Goal: Task Accomplishment & Management: Use online tool/utility

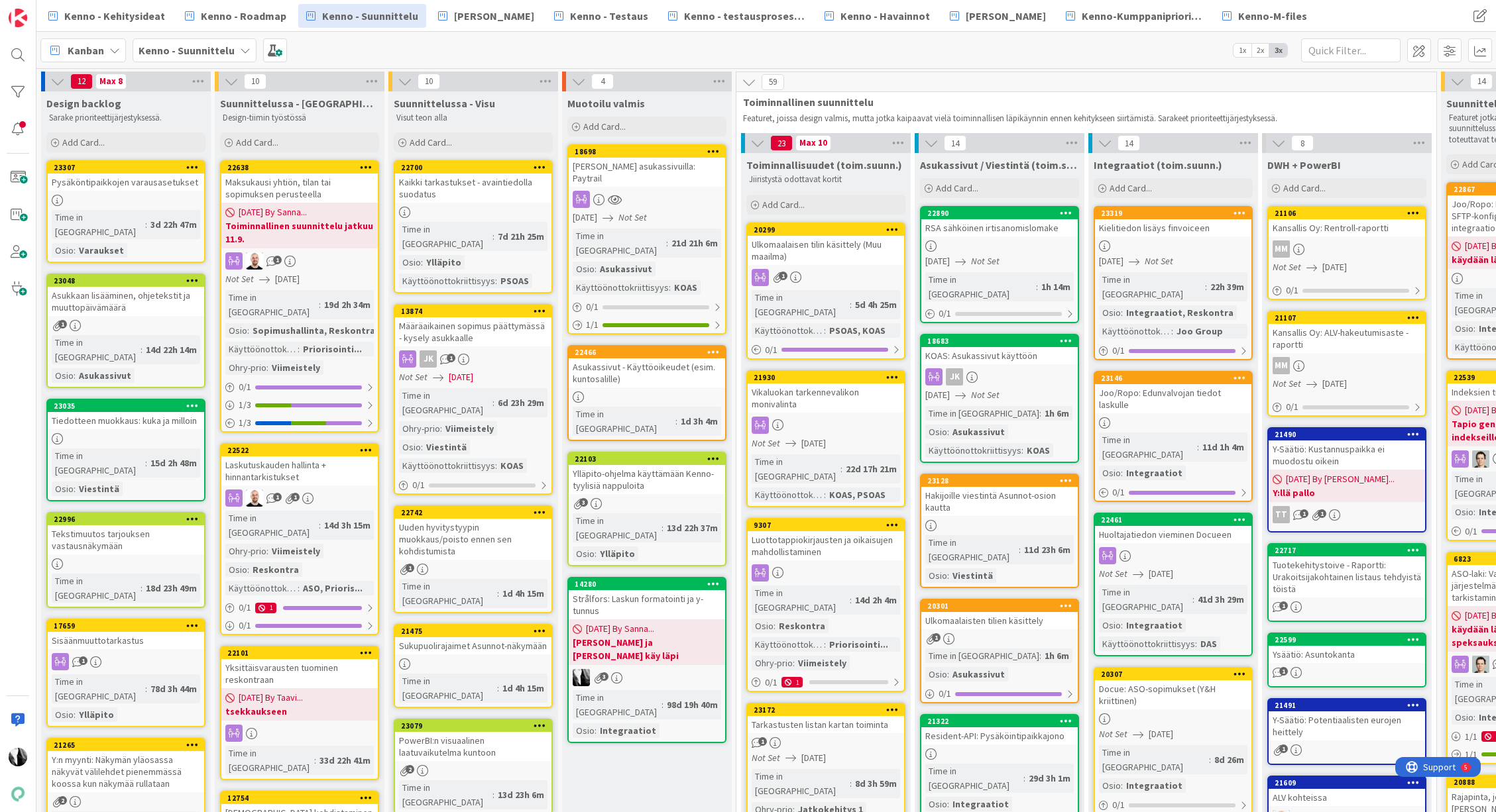
scroll to position [350, 0]
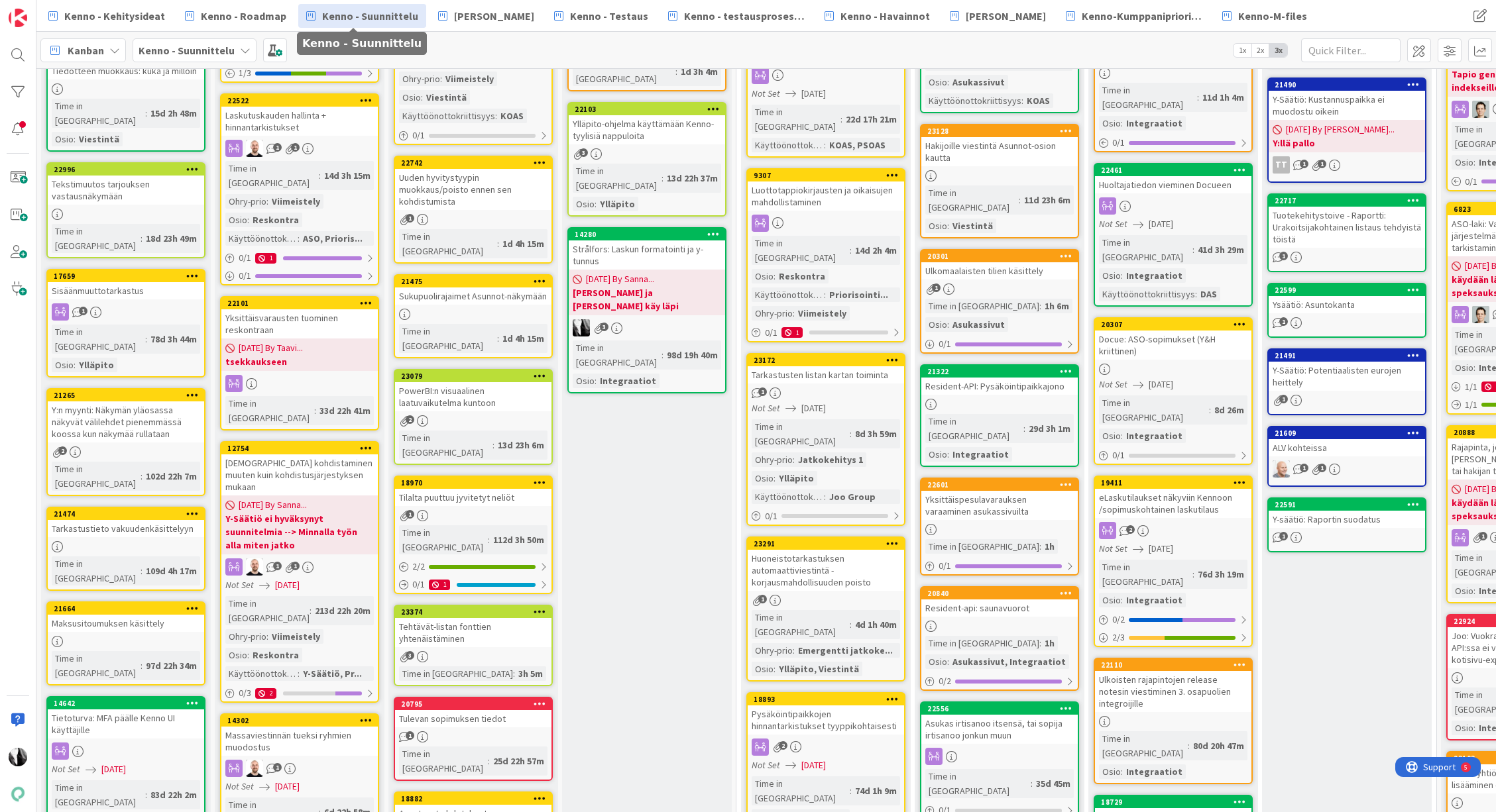
click at [369, 17] on span "Kenno - Suunnittelu" at bounding box center [370, 16] width 96 height 16
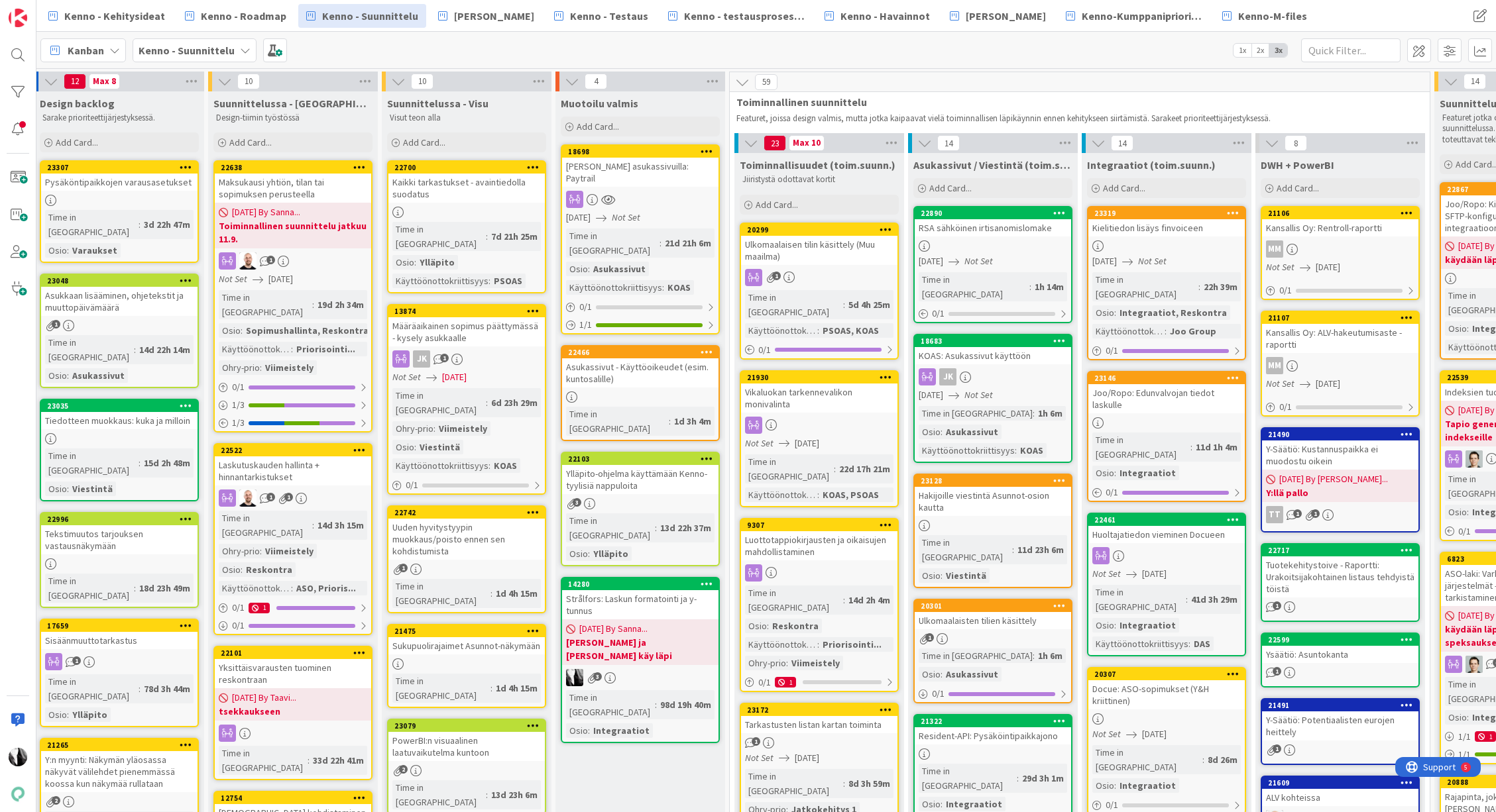
scroll to position [0, 0]
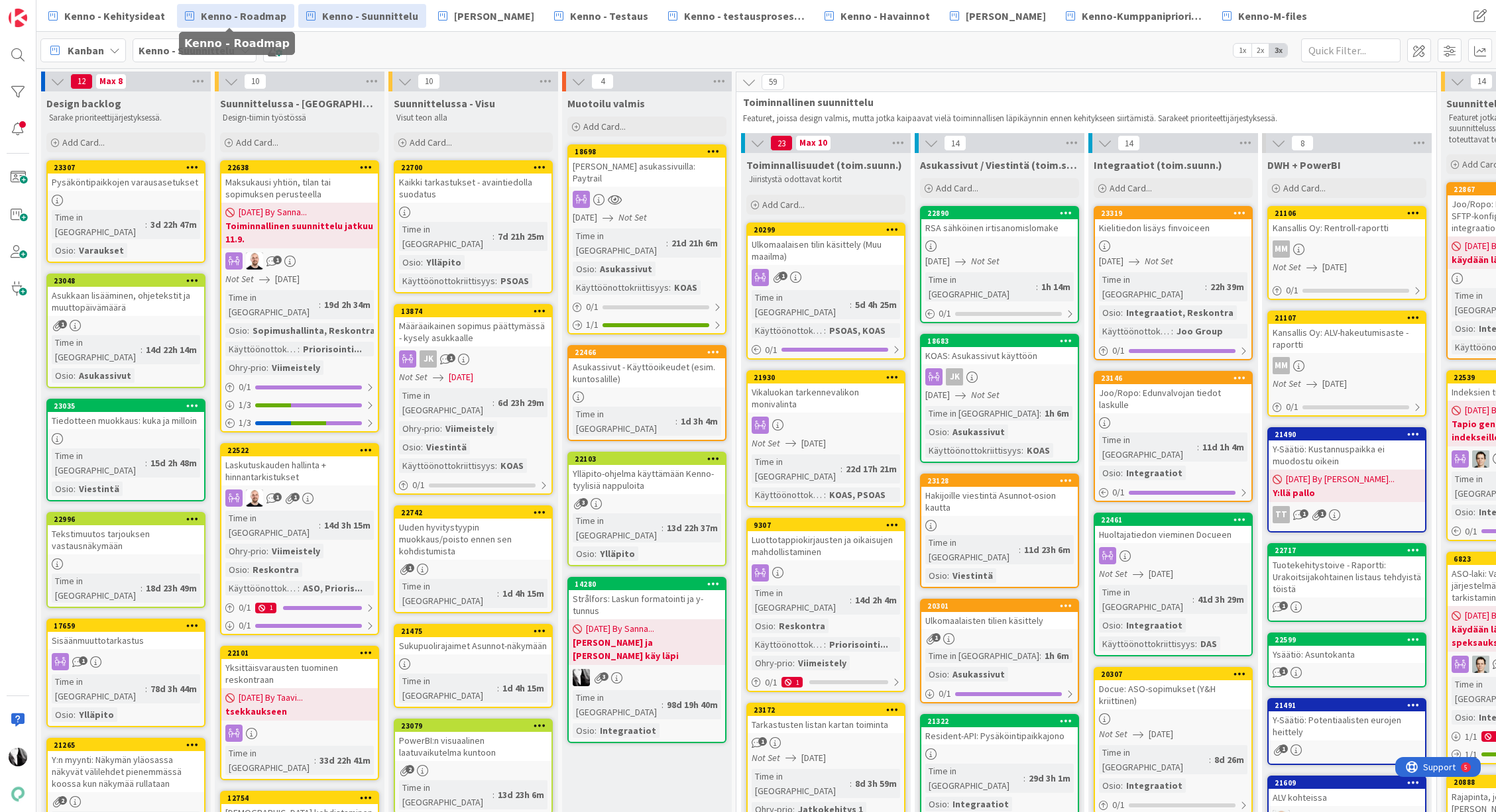
click at [240, 21] on span "Kenno - Roadmap" at bounding box center [244, 16] width 86 height 16
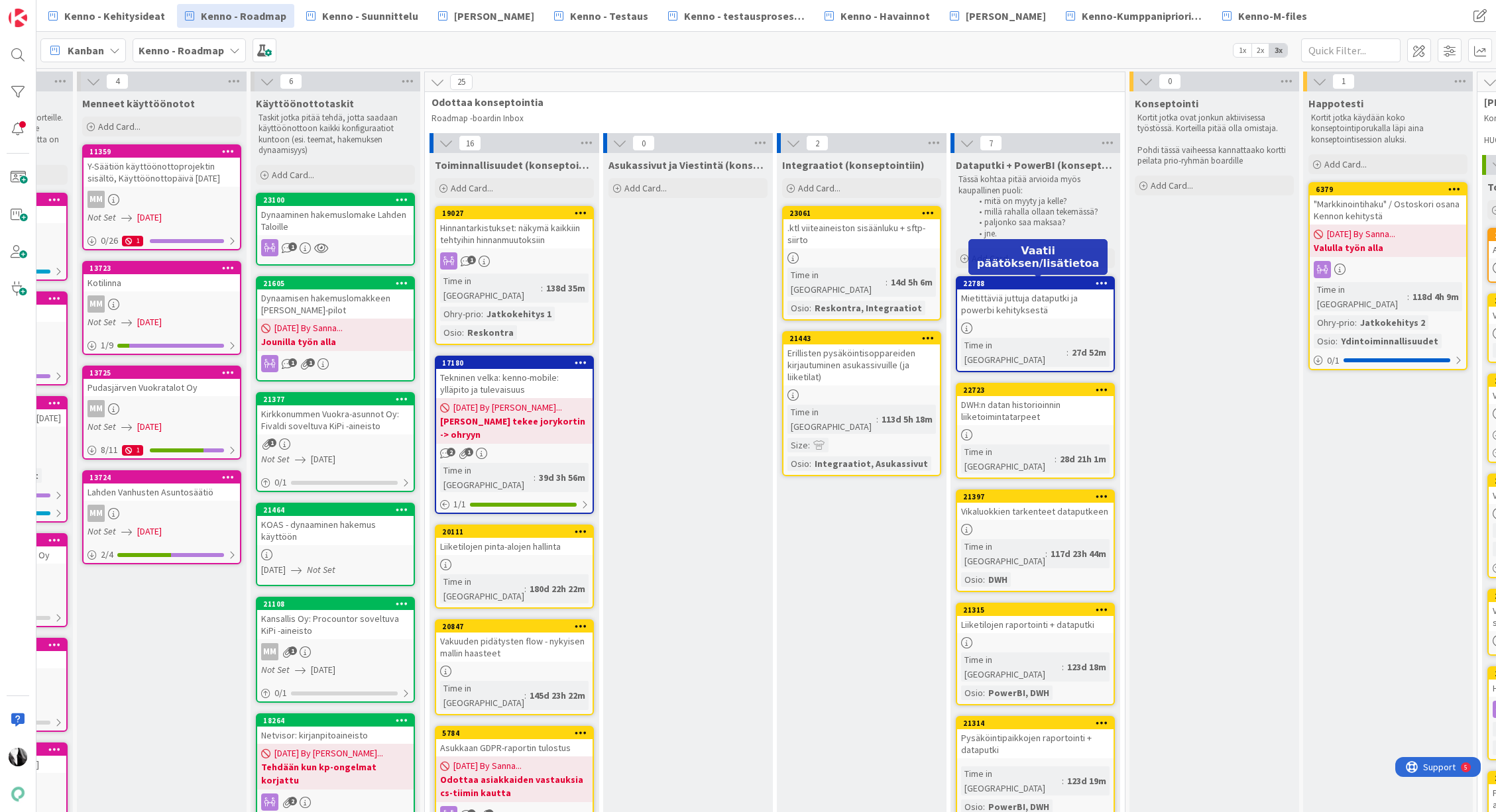
scroll to position [0, 139]
click at [820, 186] on span "Add Card..." at bounding box center [818, 188] width 42 height 12
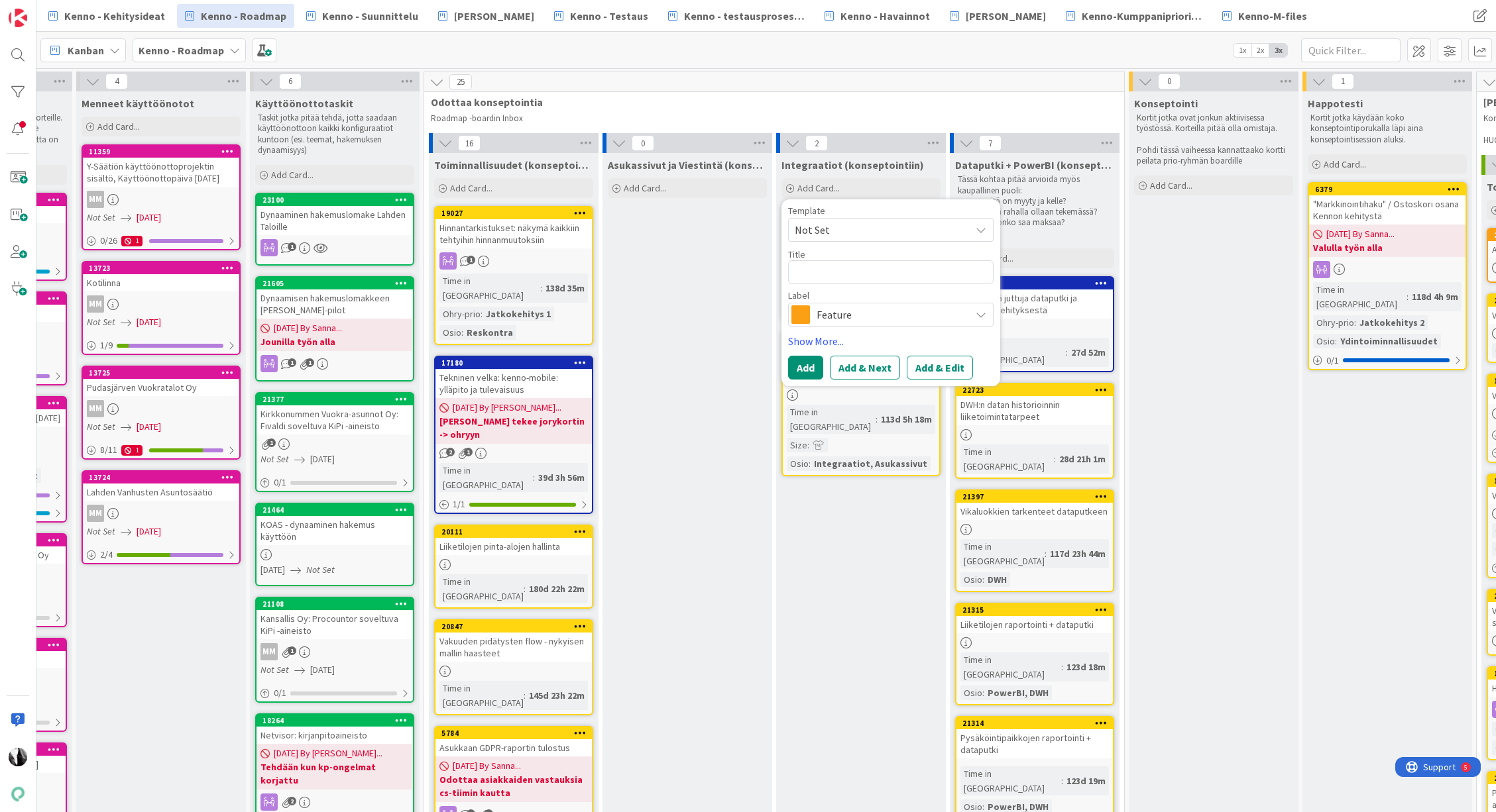
type textarea "x"
type textarea "M"
type textarea "x"
type textarea "Ma"
type textarea "x"
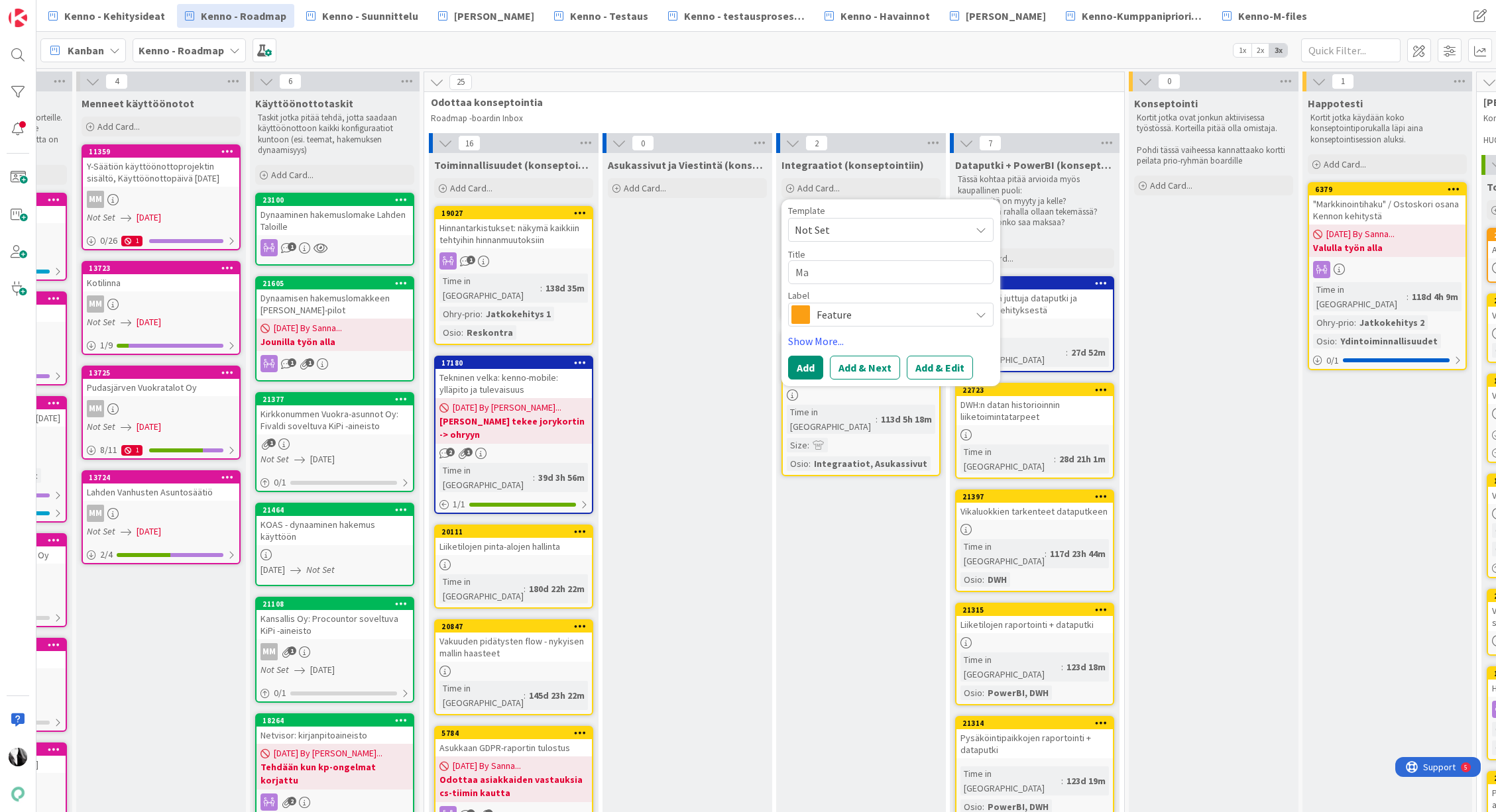
type textarea "Mar"
type textarea "x"
type textarea "Mark"
type textarea "x"
type textarea "Markk"
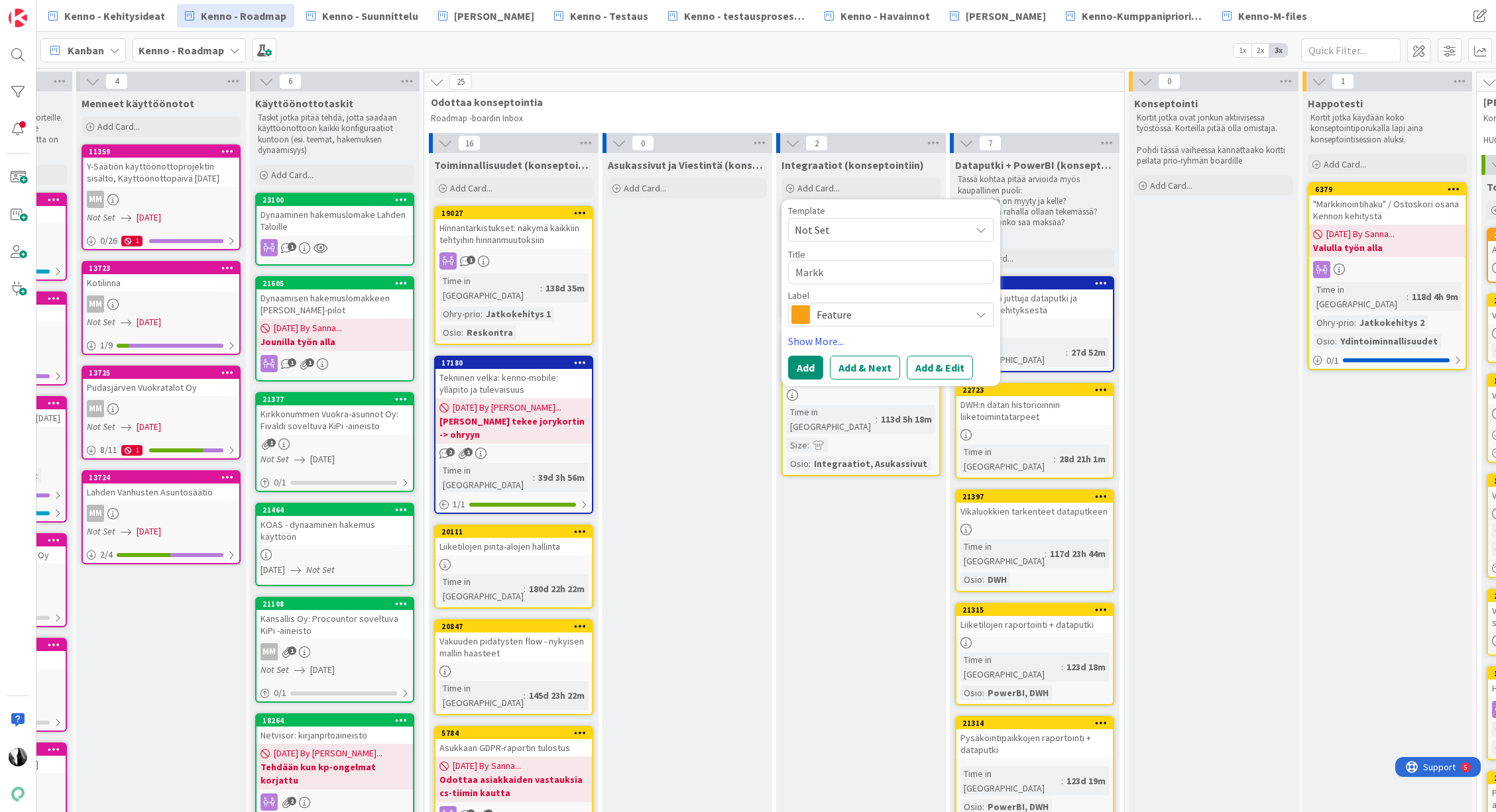
type textarea "x"
type textarea "Markki"
type textarea "x"
type textarea "Markkin"
type textarea "x"
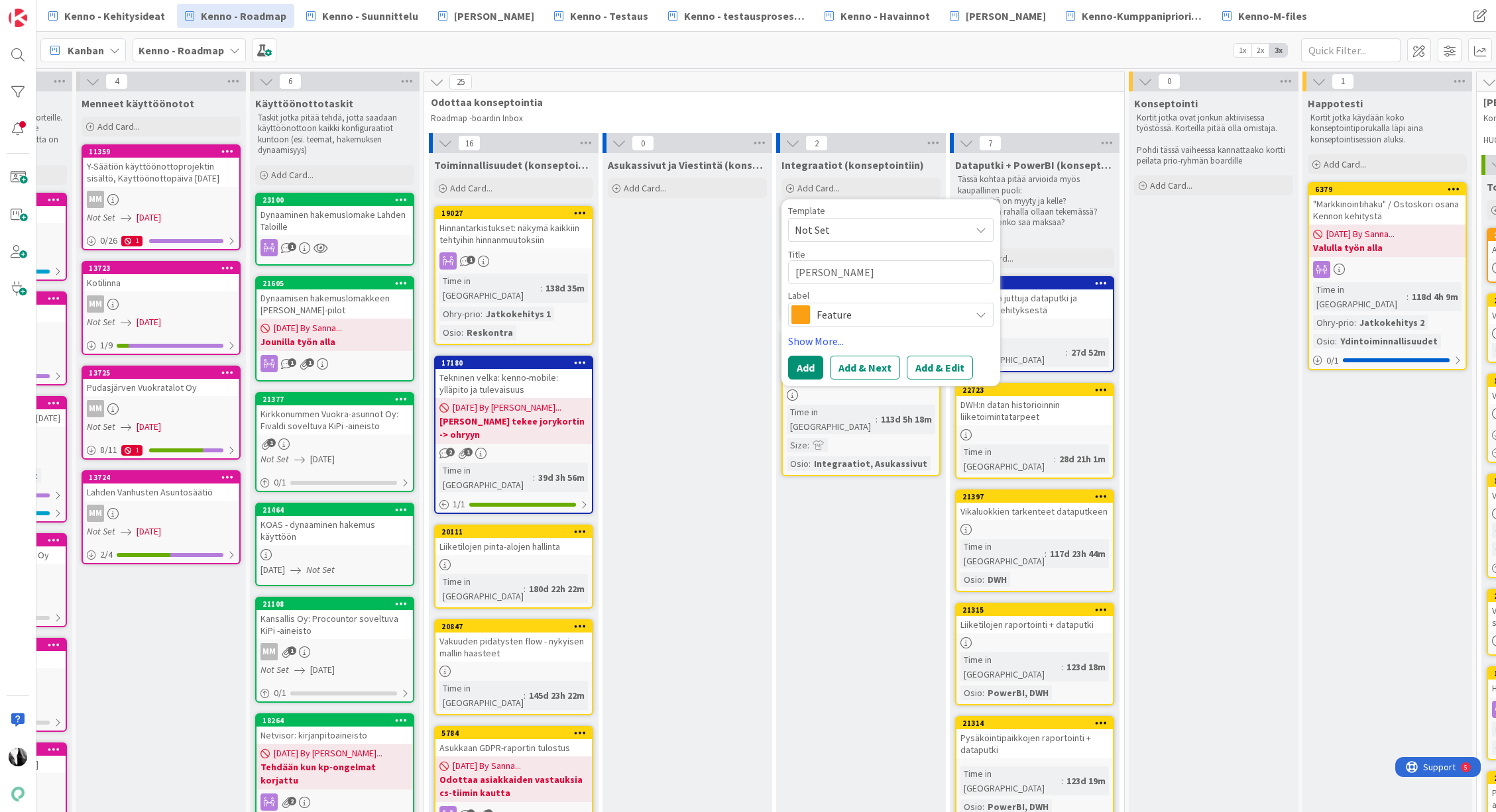
type textarea "Markkino"
type textarea "x"
type textarea "Markkinoin"
type textarea "x"
type textarea "Markkinoint"
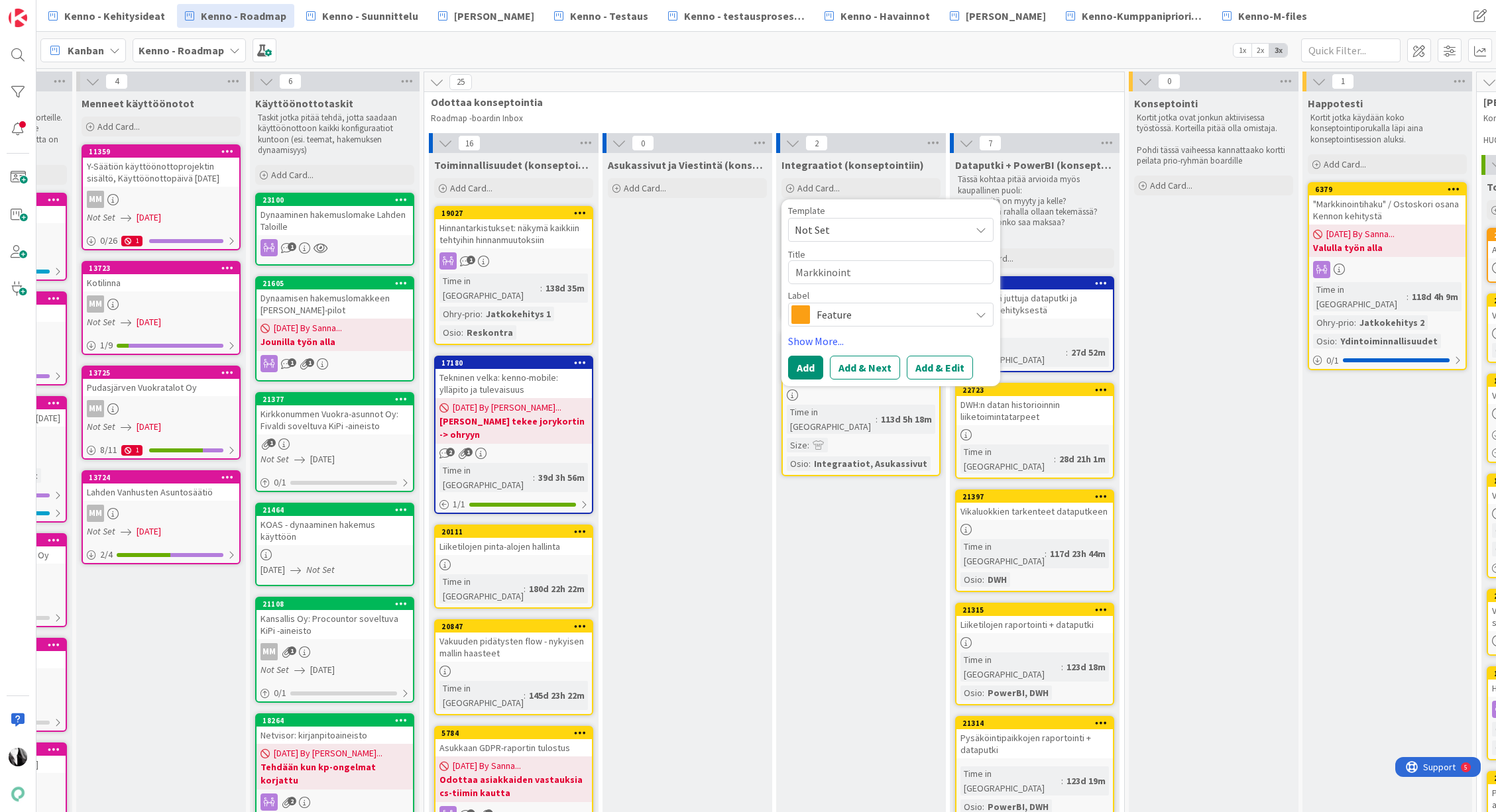
type textarea "x"
type textarea "Markkinointi"
type textarea "x"
type textarea "Markkinointil"
type textarea "x"
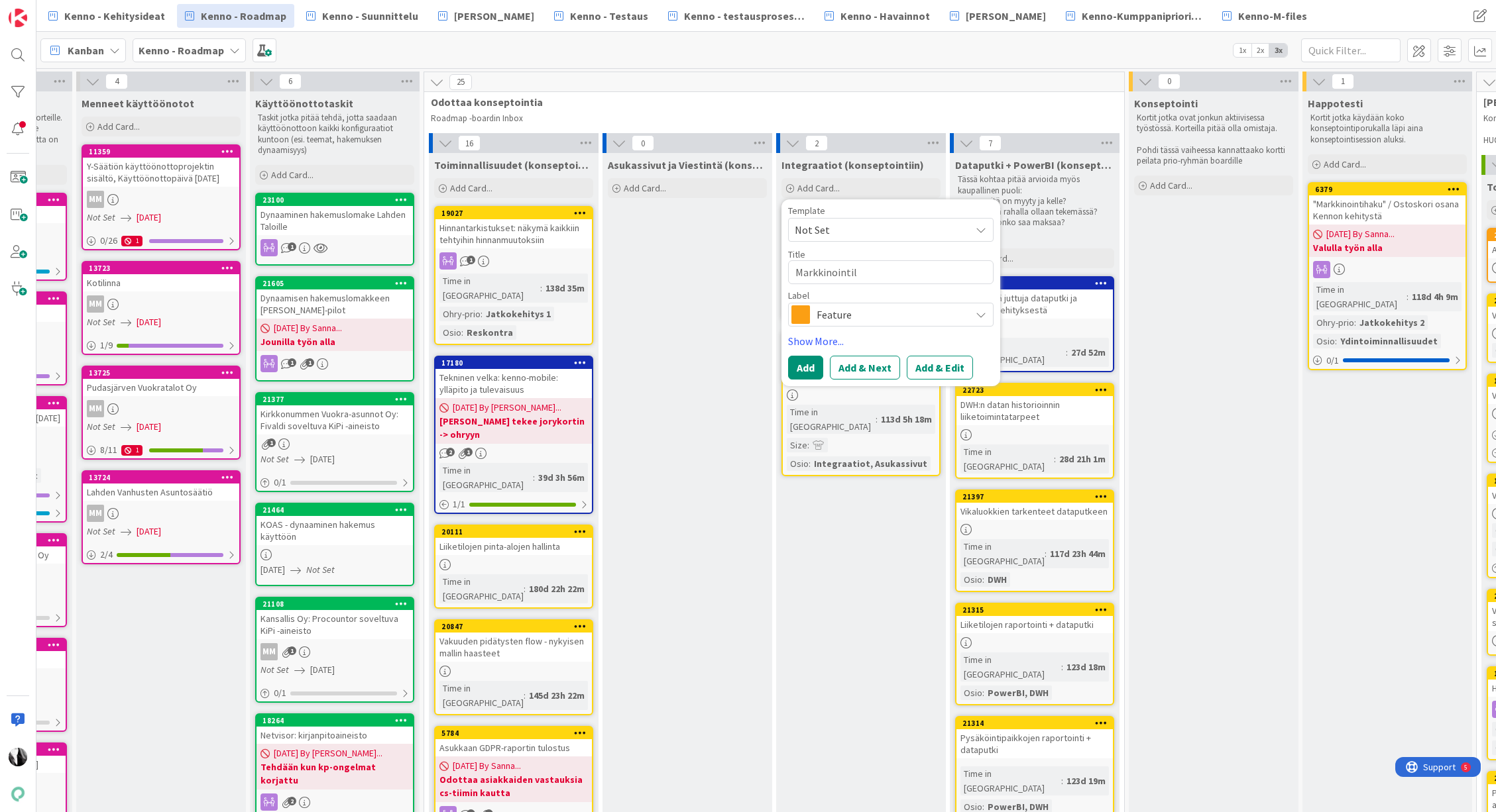
type textarea "Markkinointilu"
type textarea "x"
type textarea "Markkinointilup"
type textarea "x"
type textarea "Markkinointilupa"
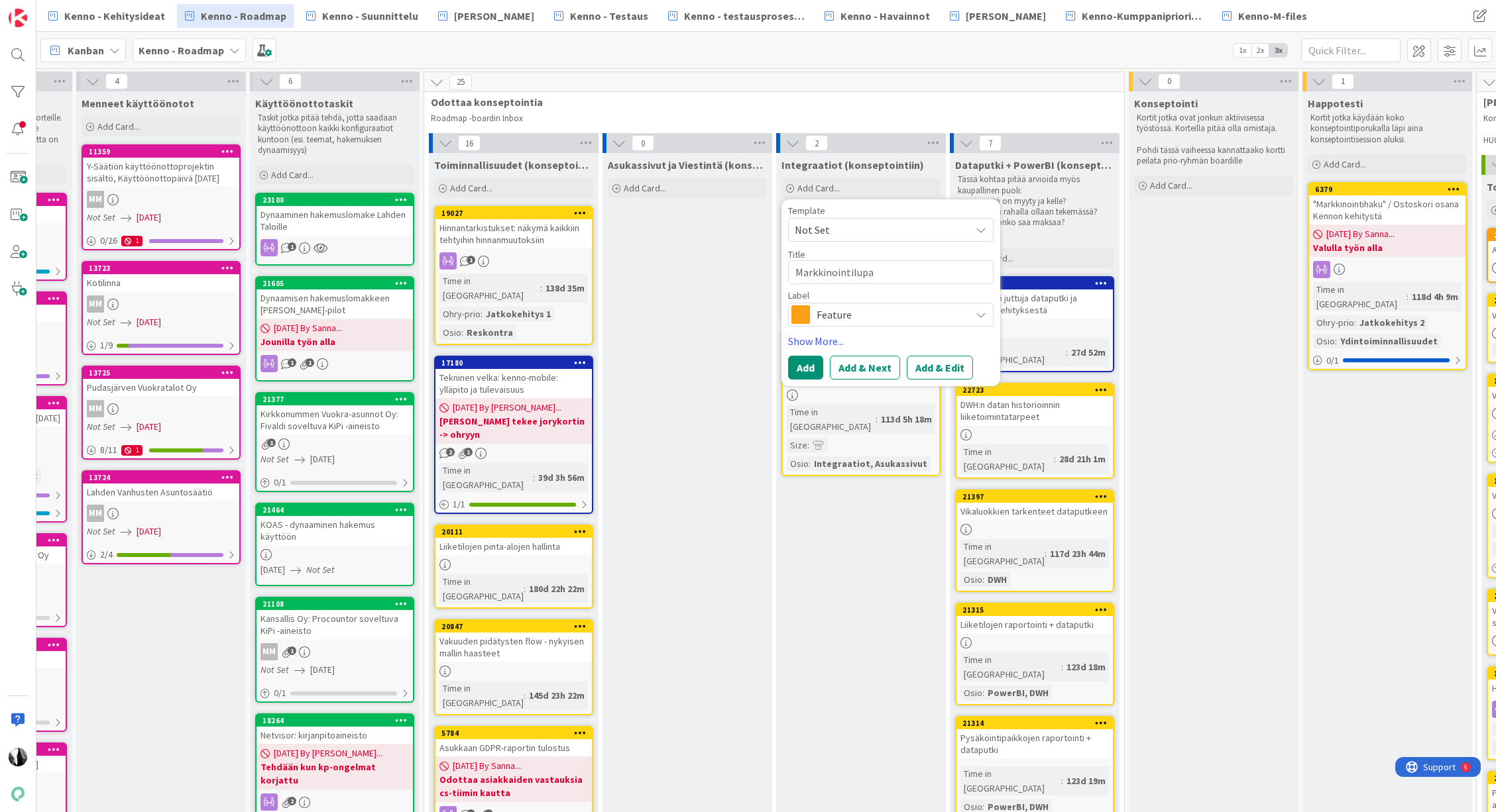
type textarea "x"
type textarea "Markkinointilupat"
type textarea "x"
type textarea "Markkinointilupati"
type textarea "x"
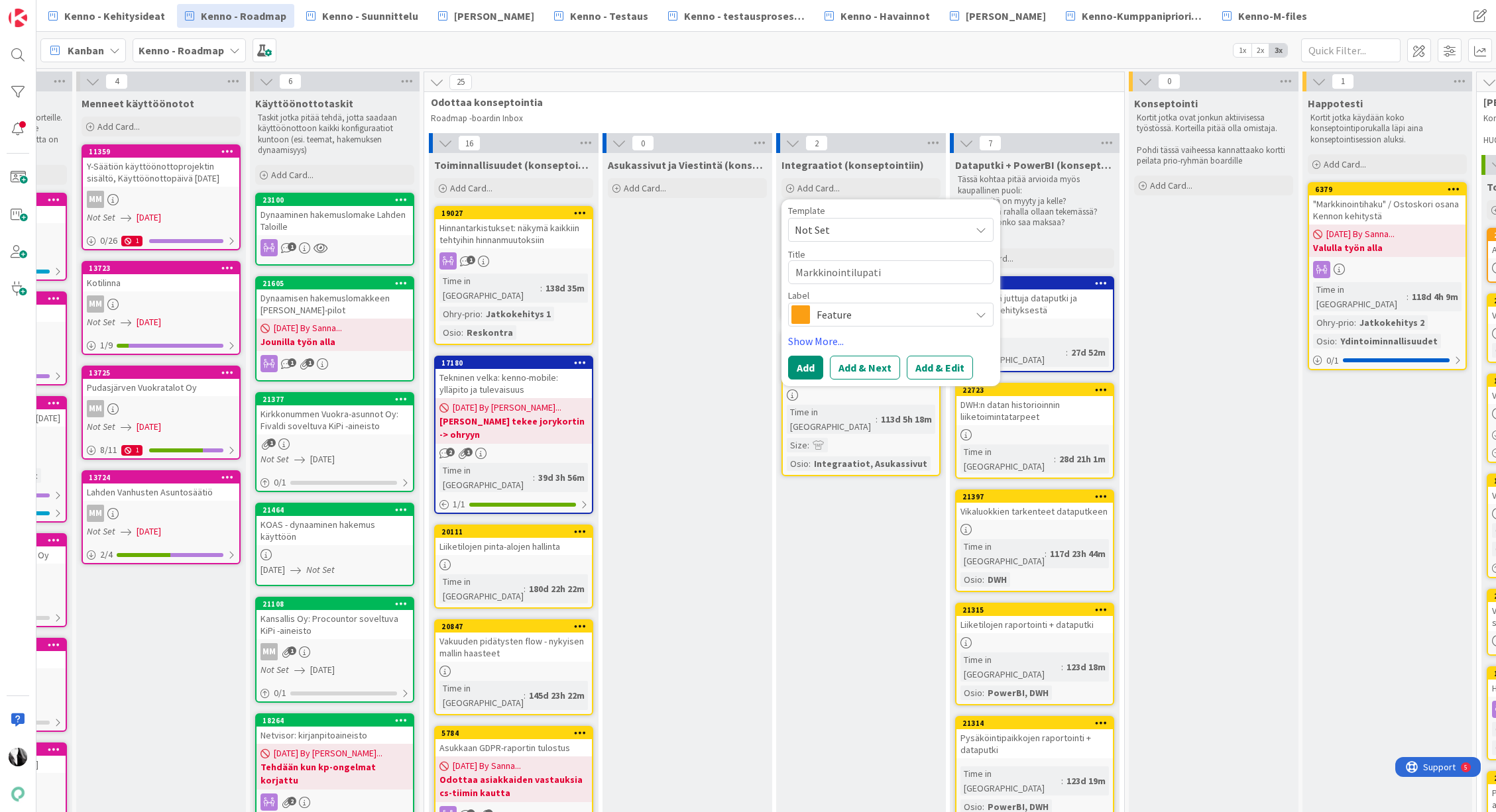
type textarea "Markkinointilupatie"
type textarea "x"
type textarea "Markkinointilupatied"
type textarea "x"
type textarea "Markkinointilupatiedo"
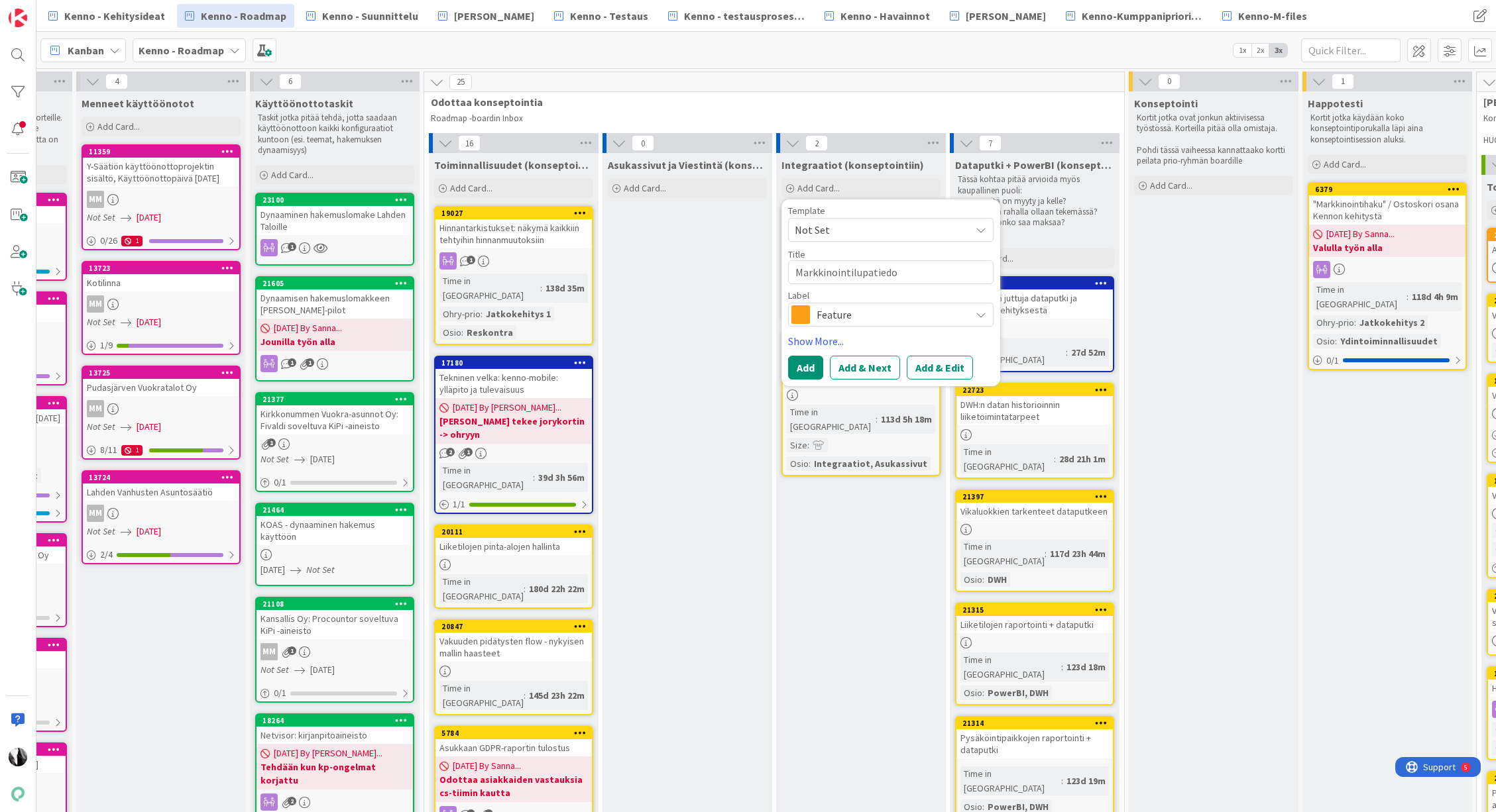
type textarea "x"
type textarea "Markkinointilupatiedot"
type textarea "x"
type textarea "Markkinointilupatiedot"
type textarea "x"
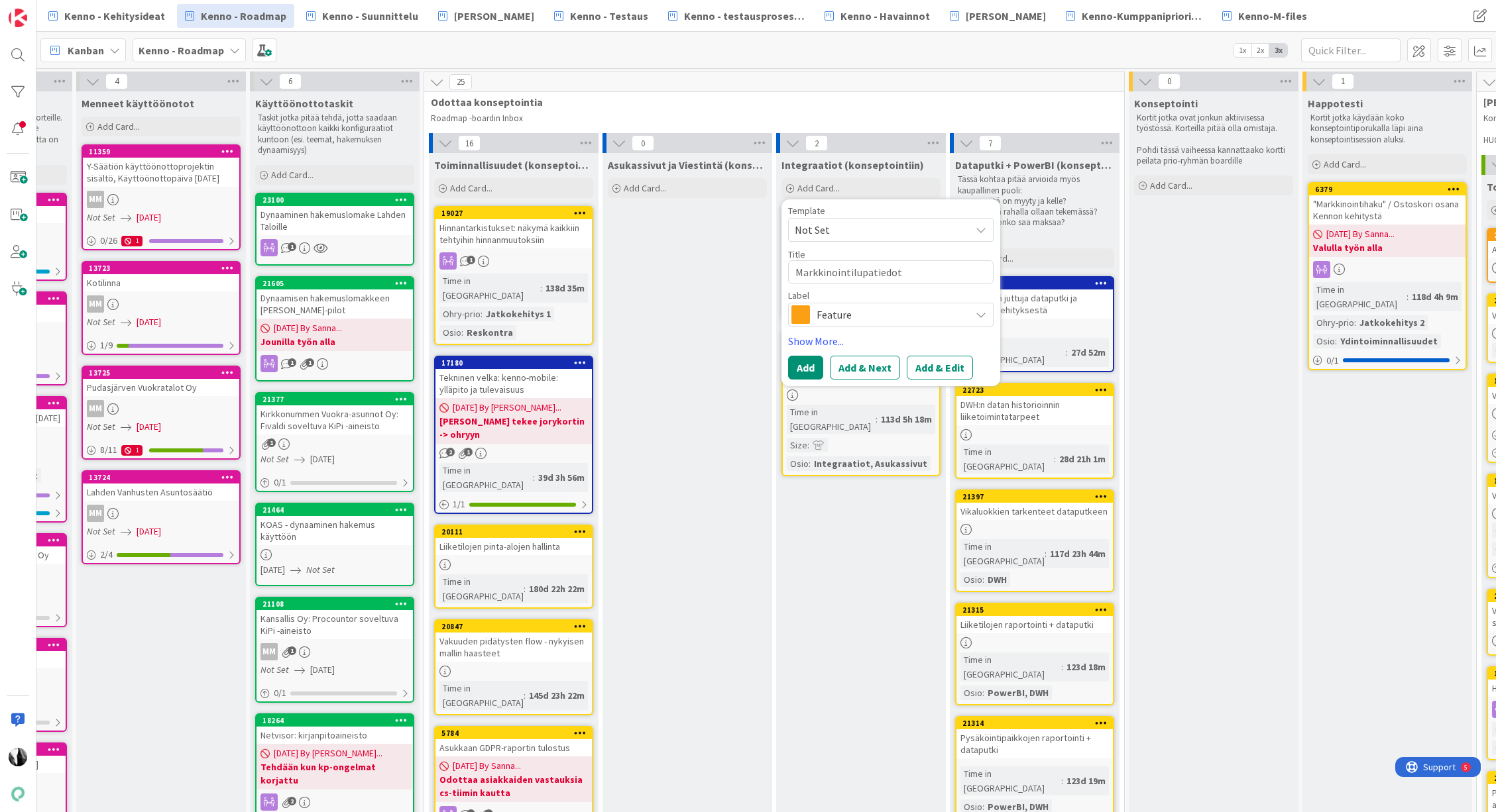
type textarea "Markkinointilupatiedot J"
type textarea "x"
type textarea "Markkinointilupatiedot"
type textarea "x"
type textarea "Markkinointilupatiedot H"
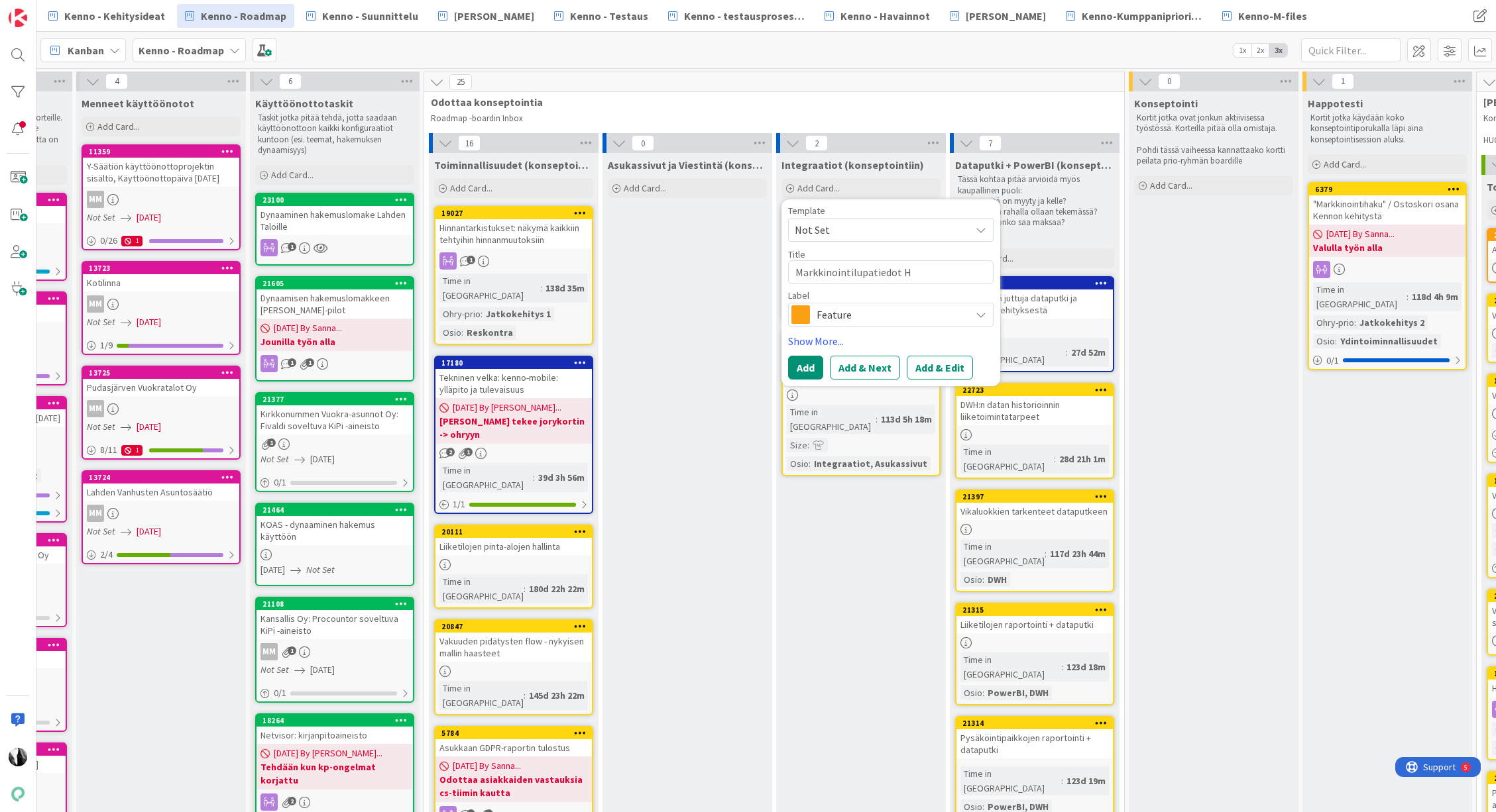
type textarea "x"
type textarea "Markkinointilupatiedot Hu"
type textarea "x"
type textarea "Markkinointilupatiedot Hub"
type textarea "x"
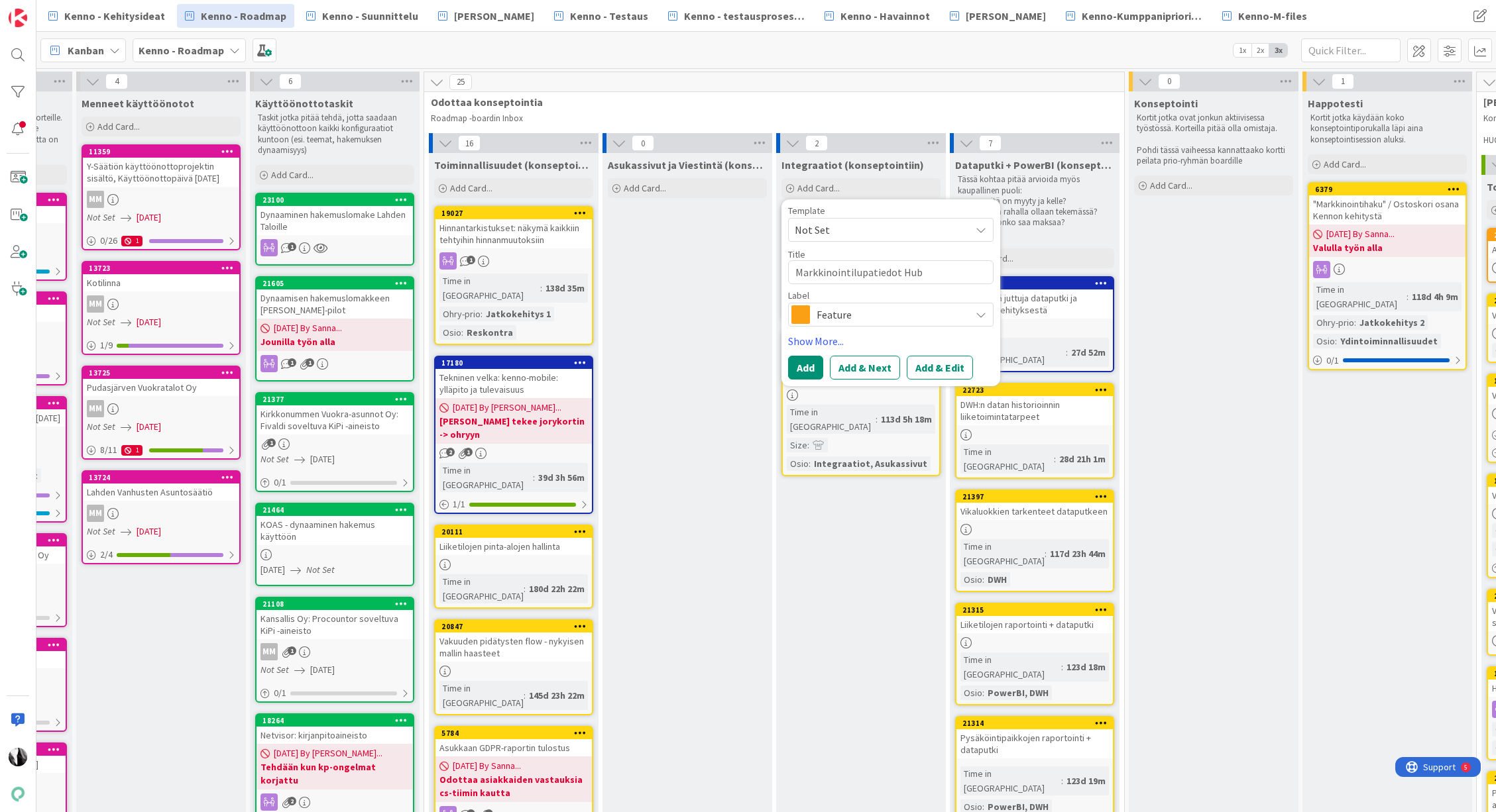
type textarea "Markkinointilupatiedot Hubs"
type textarea "x"
type textarea "Markkinointilupatiedot Hubsp"
type textarea "x"
type textarea "Markkinointilupatiedot Hubspo"
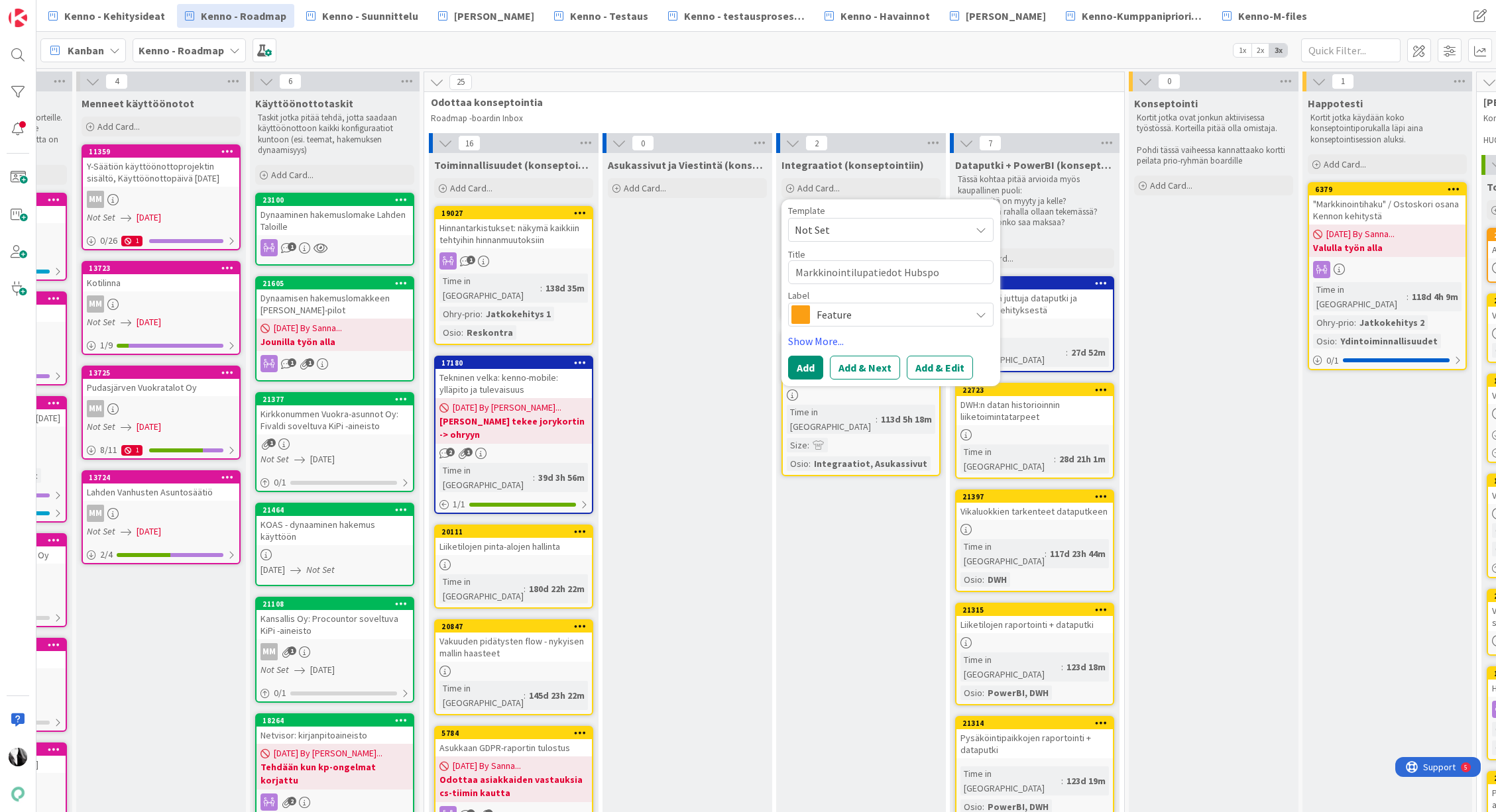
type textarea "x"
type textarea "Markkinointilupatiedot Hubspot"
type textarea "x"
type textarea "Markkinointilupatiedot Hubspot-"
type textarea "x"
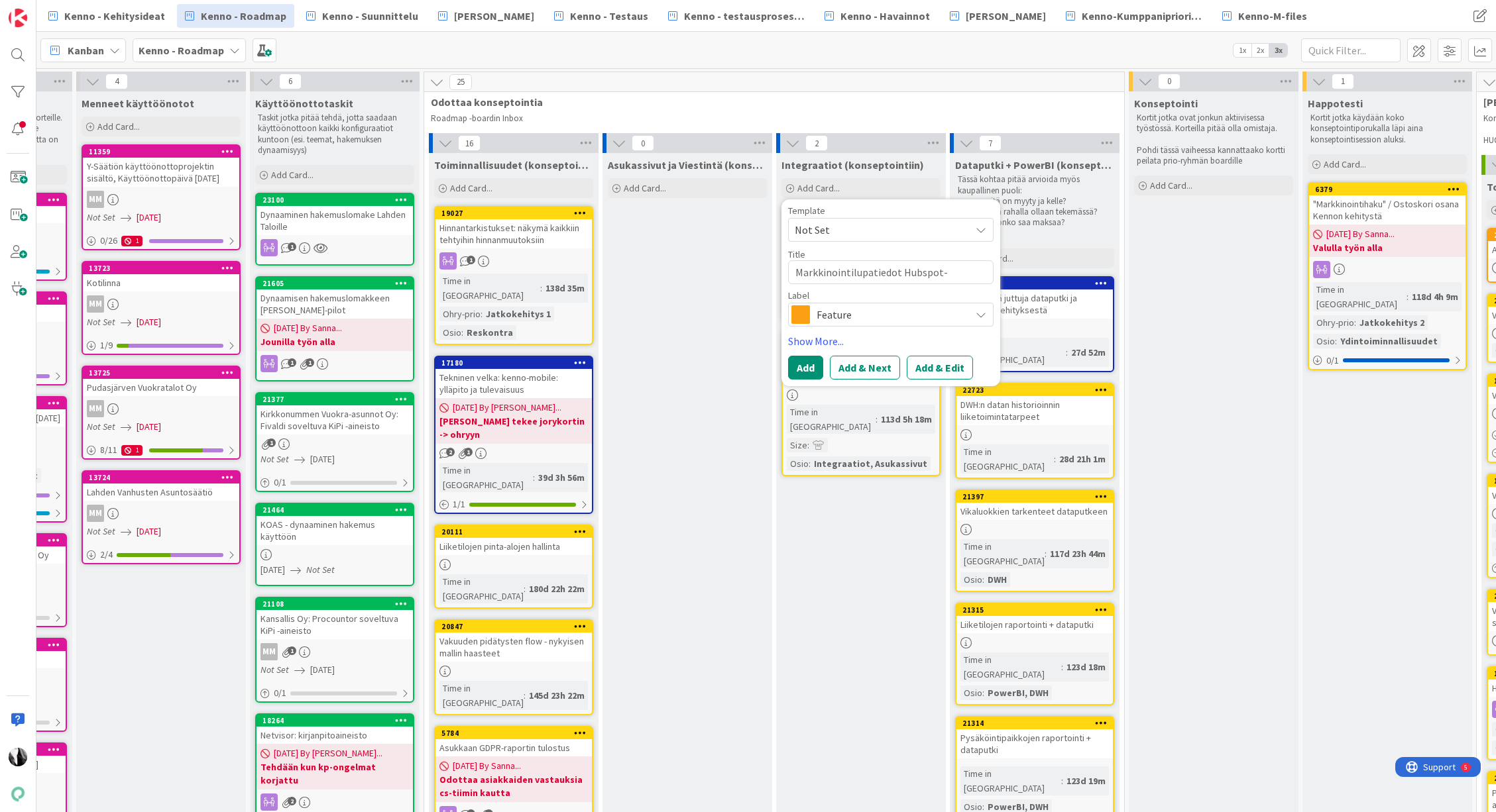
type textarea "Markkinointilupatiedot Hubspot-i"
type textarea "x"
type textarea "Markkinointilupatiedot Hubspot-in"
type textarea "x"
type textarea "Markkinointilupatiedot Hubspot-int"
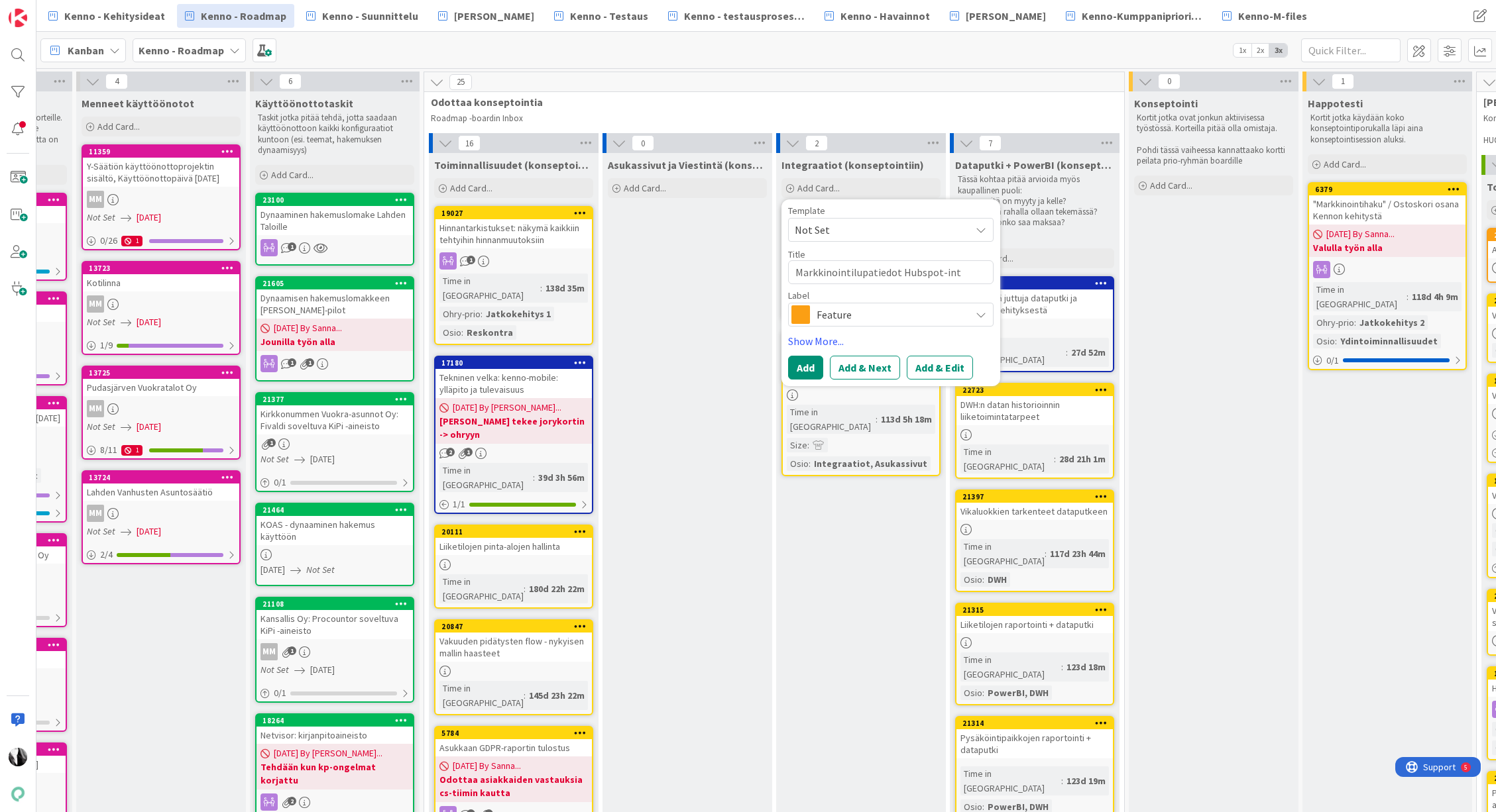
type textarea "x"
type textarea "Markkinointilupatiedot Hubspot-inte"
type textarea "x"
type textarea "Markkinointilupatiedot Hubspot-integ"
type textarea "x"
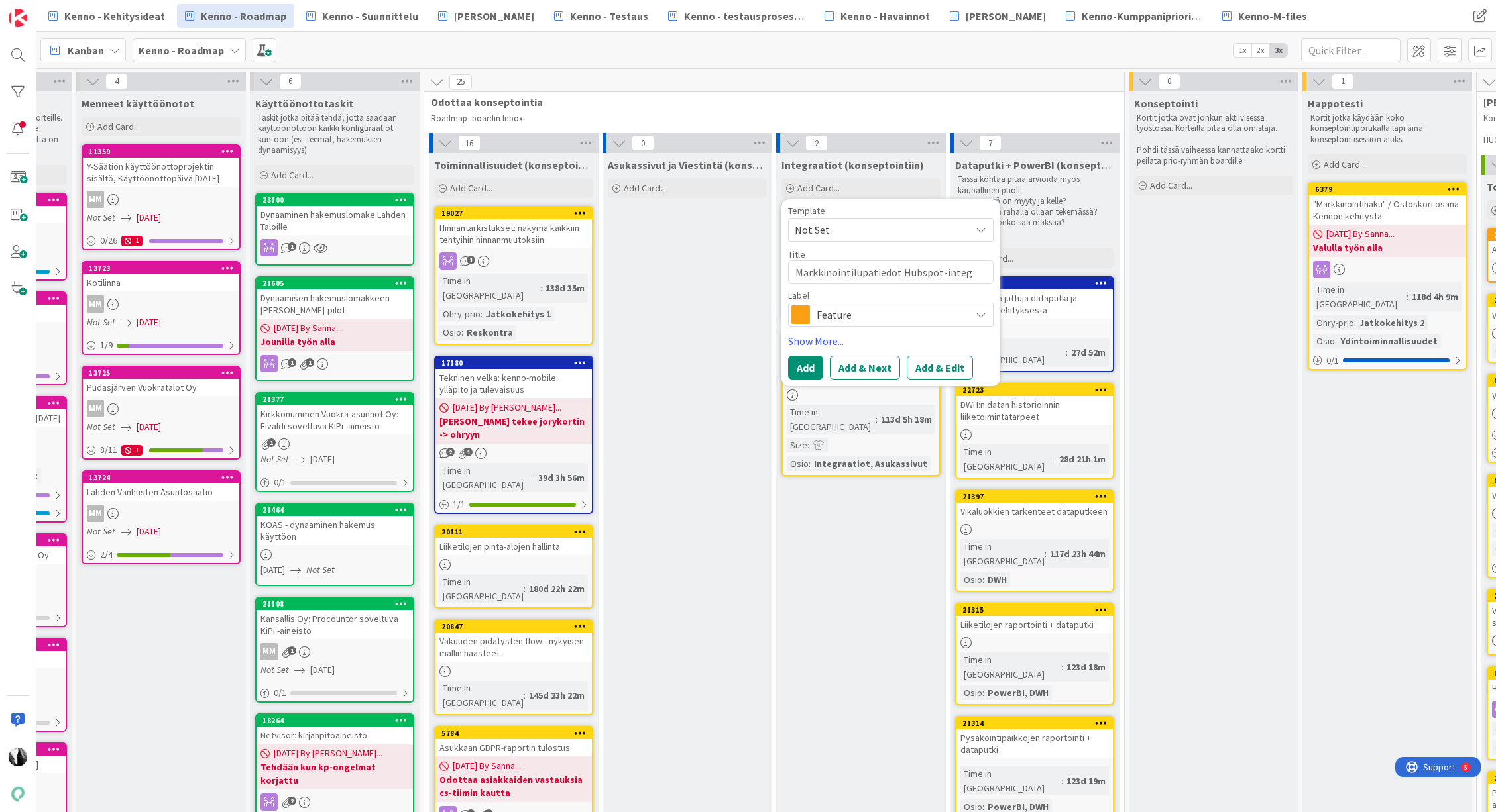
type textarea "Markkinointilupatiedot Hubspot-integr"
type textarea "x"
type textarea "Markkinointilupatiedot Hubspot-integra"
type textarea "x"
type textarea "Markkinointilupatiedot Hubspot-integraat"
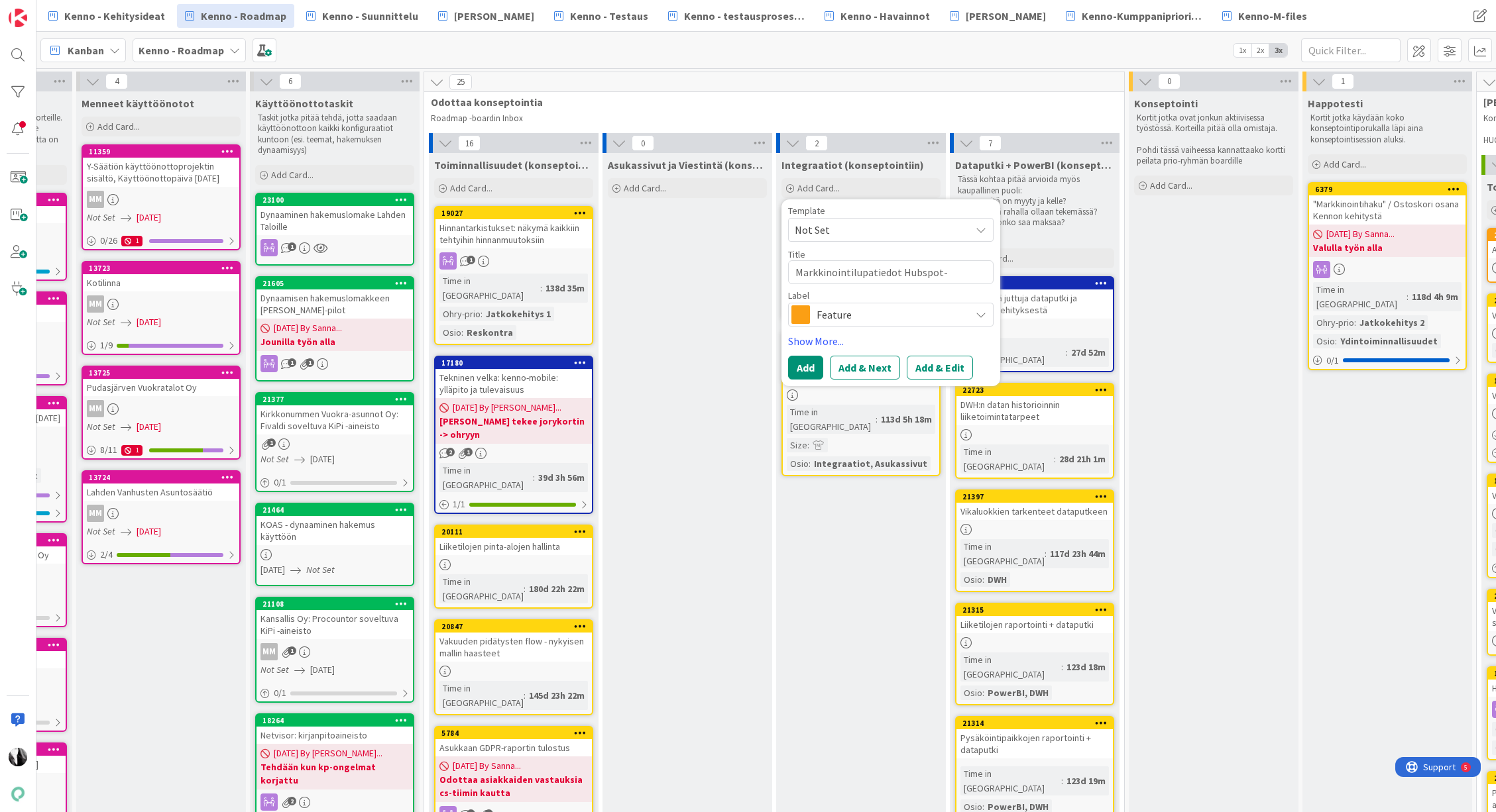
type textarea "x"
type textarea "Markkinointilupatiedot Hubspot-integraati"
type textarea "x"
type textarea "Markkinointilupatiedot Hubspot-integraatio"
type textarea "x"
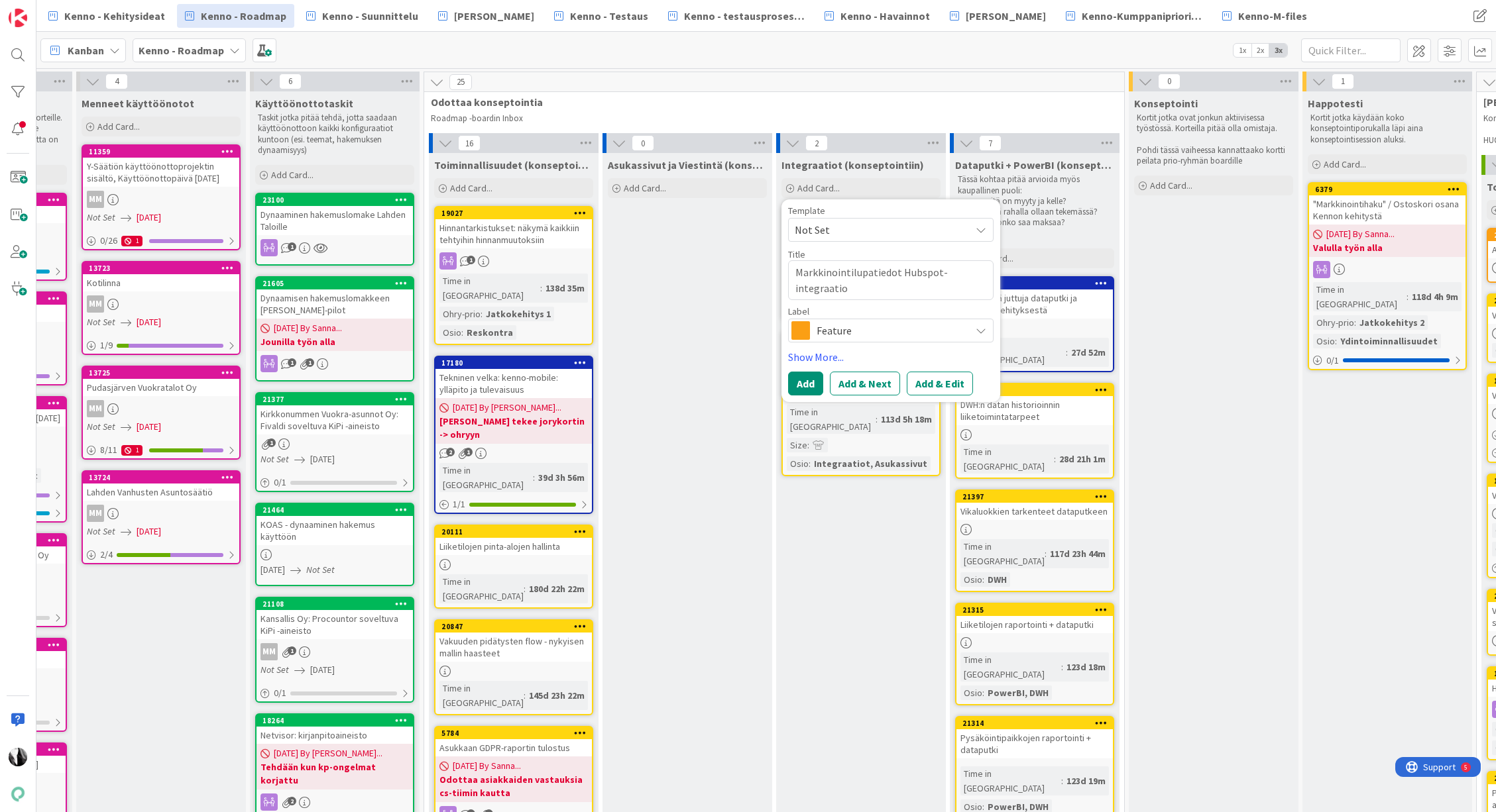
type textarea "Markkinointilupatiedot Hubspot-integraatioo"
type textarea "x"
type textarea "Markkinointilupatiedot Hubspot-integraatioon"
drag, startPoint x: 790, startPoint y: 269, endPoint x: 799, endPoint y: 269, distance: 9.0
click at [793, 269] on textarea "Markkinointilupatiedot Hubspot-integraatioon" at bounding box center [891, 280] width 206 height 40
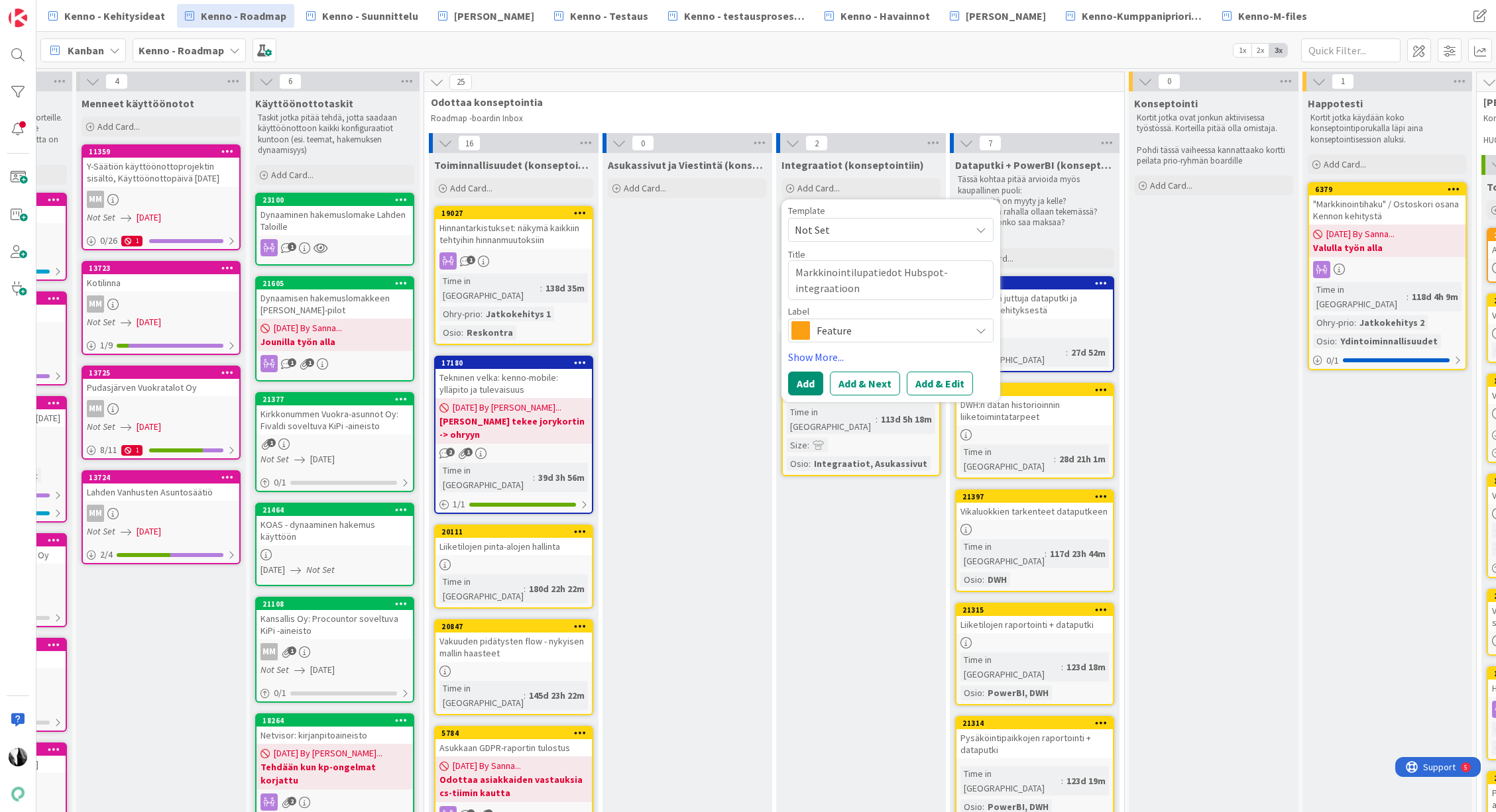
type textarea "x"
type textarea "JMarkkinointilupatiedot Hubspot-integraatioon"
type textarea "x"
type textarea "JoMarkkinointilupatiedot Hubspot-integraatioon"
type textarea "x"
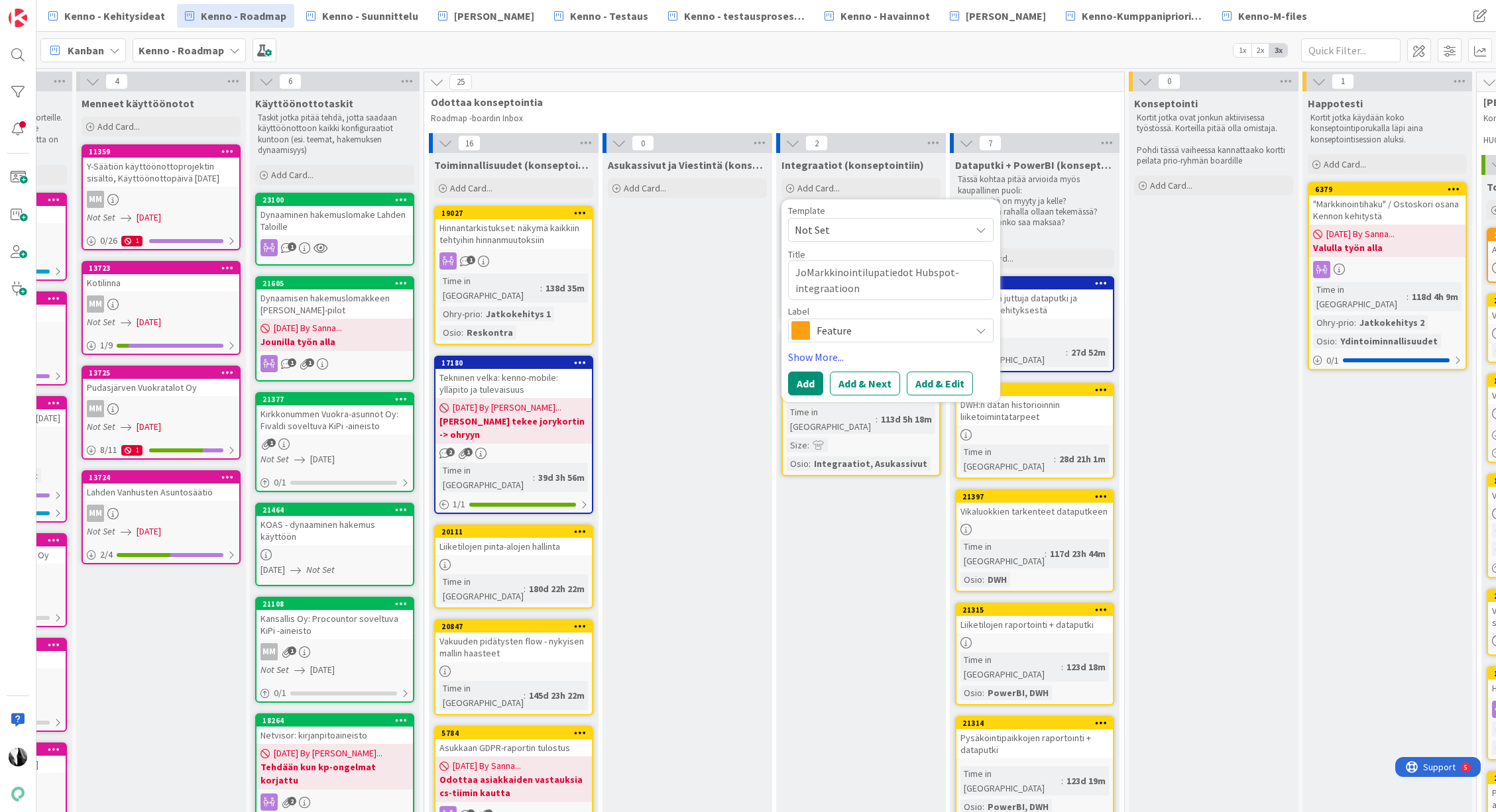
type textarea "JooMarkkinointilupatiedot Hubspot-integraatioon"
type textarea "x"
type textarea "Joo:Markkinointilupatiedot Hubspot-integraatioon"
type textarea "x"
type textarea "Joo: Markkinointilupatiedot Hubspot-integraatioon"
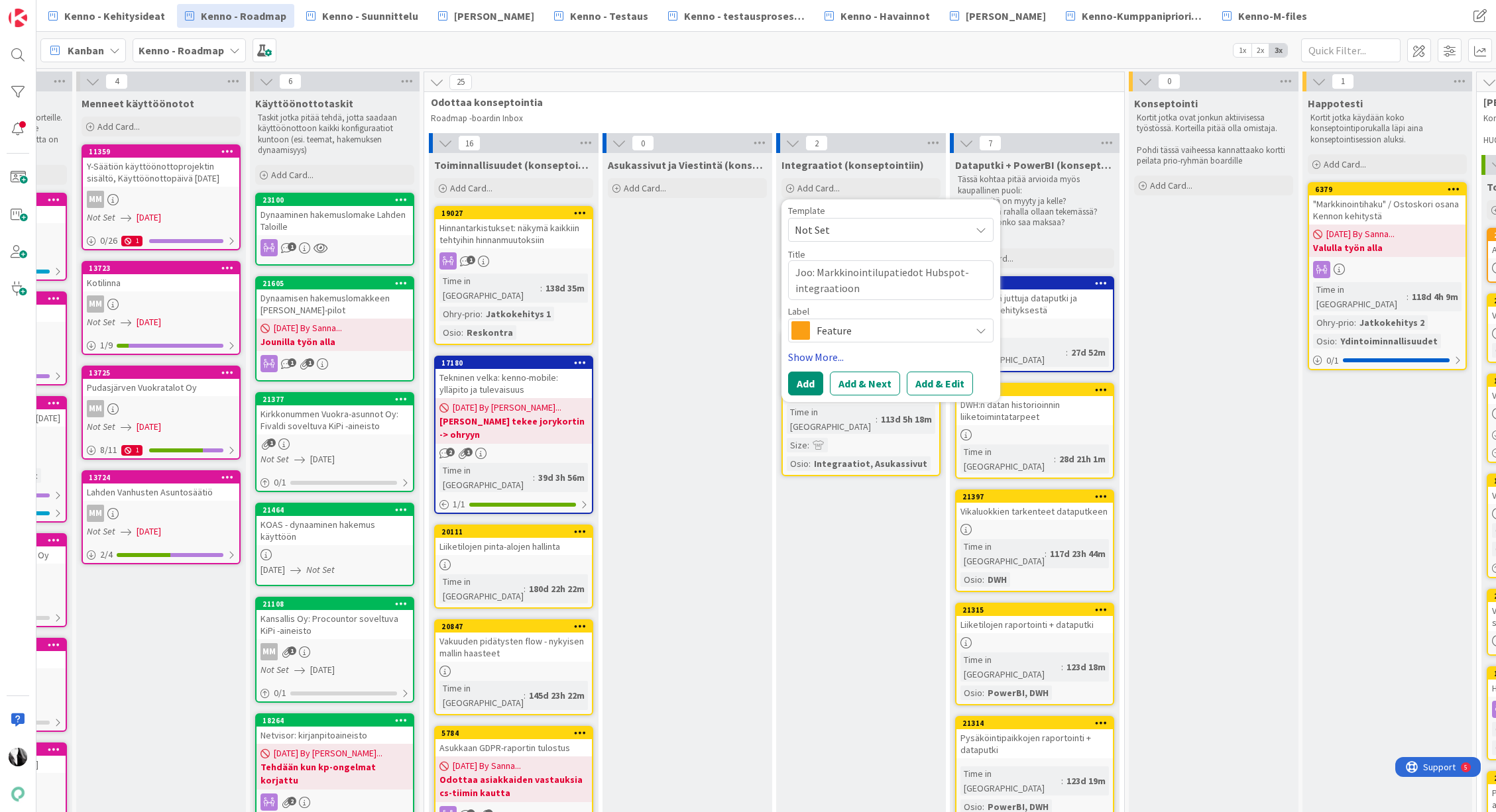
click at [813, 357] on link "Show More..." at bounding box center [891, 357] width 206 height 16
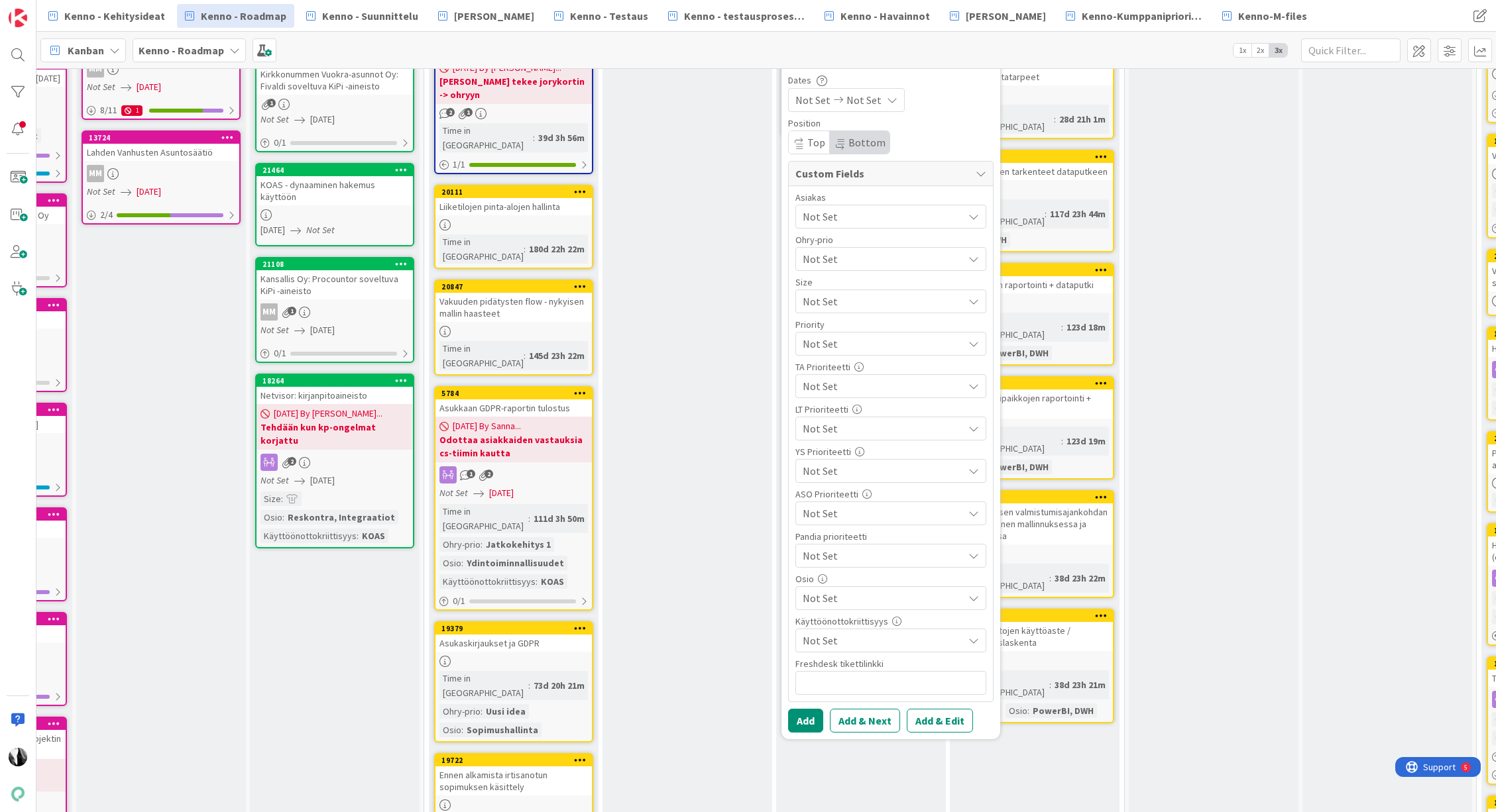
scroll to position [358, 139]
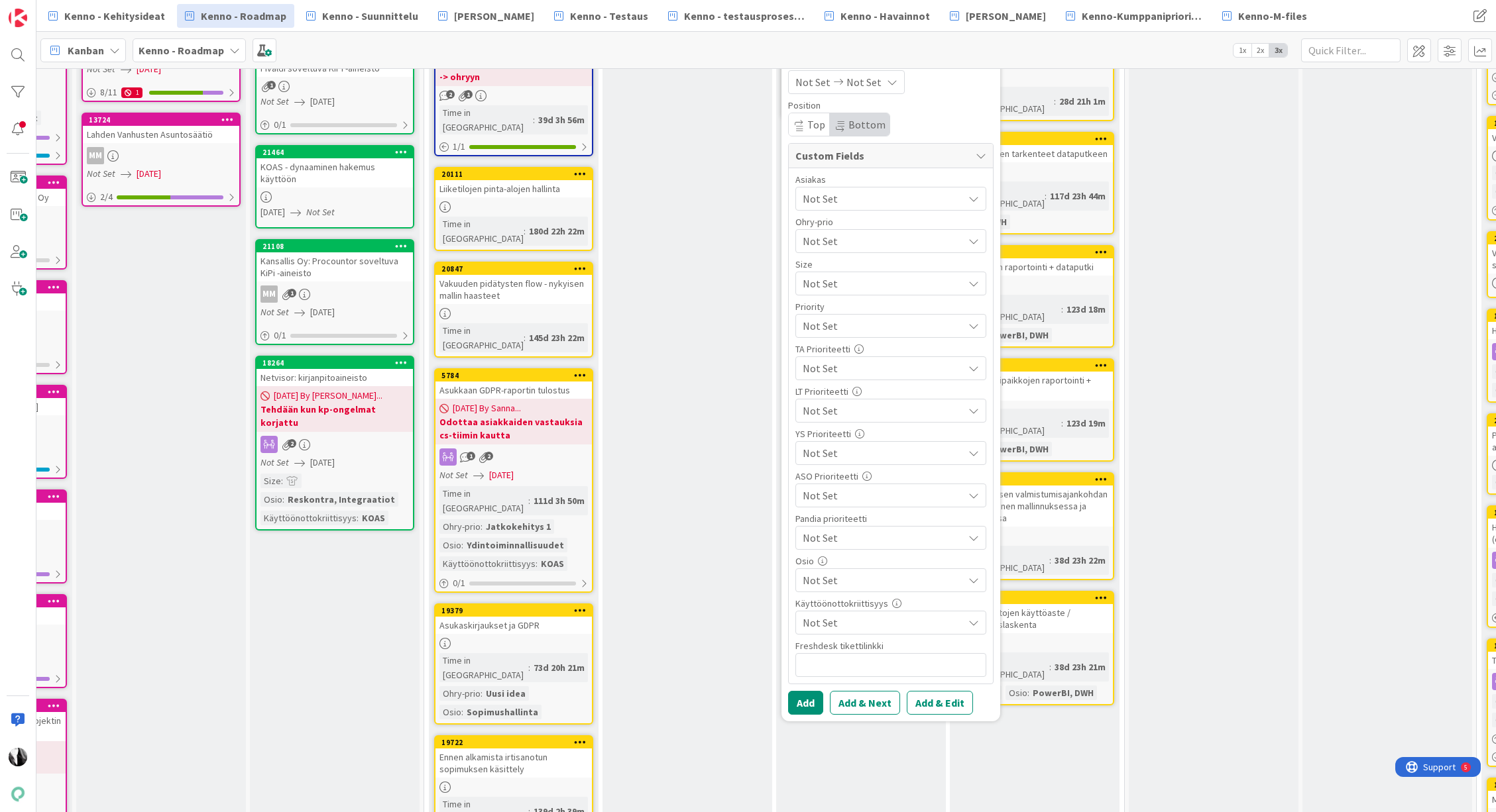
click at [908, 584] on span "Not Set" at bounding box center [883, 580] width 161 height 16
click at [810, 289] on span "Integraatiot" at bounding box center [820, 287] width 58 height 20
click at [940, 706] on button "Add & Edit" at bounding box center [940, 703] width 66 height 24
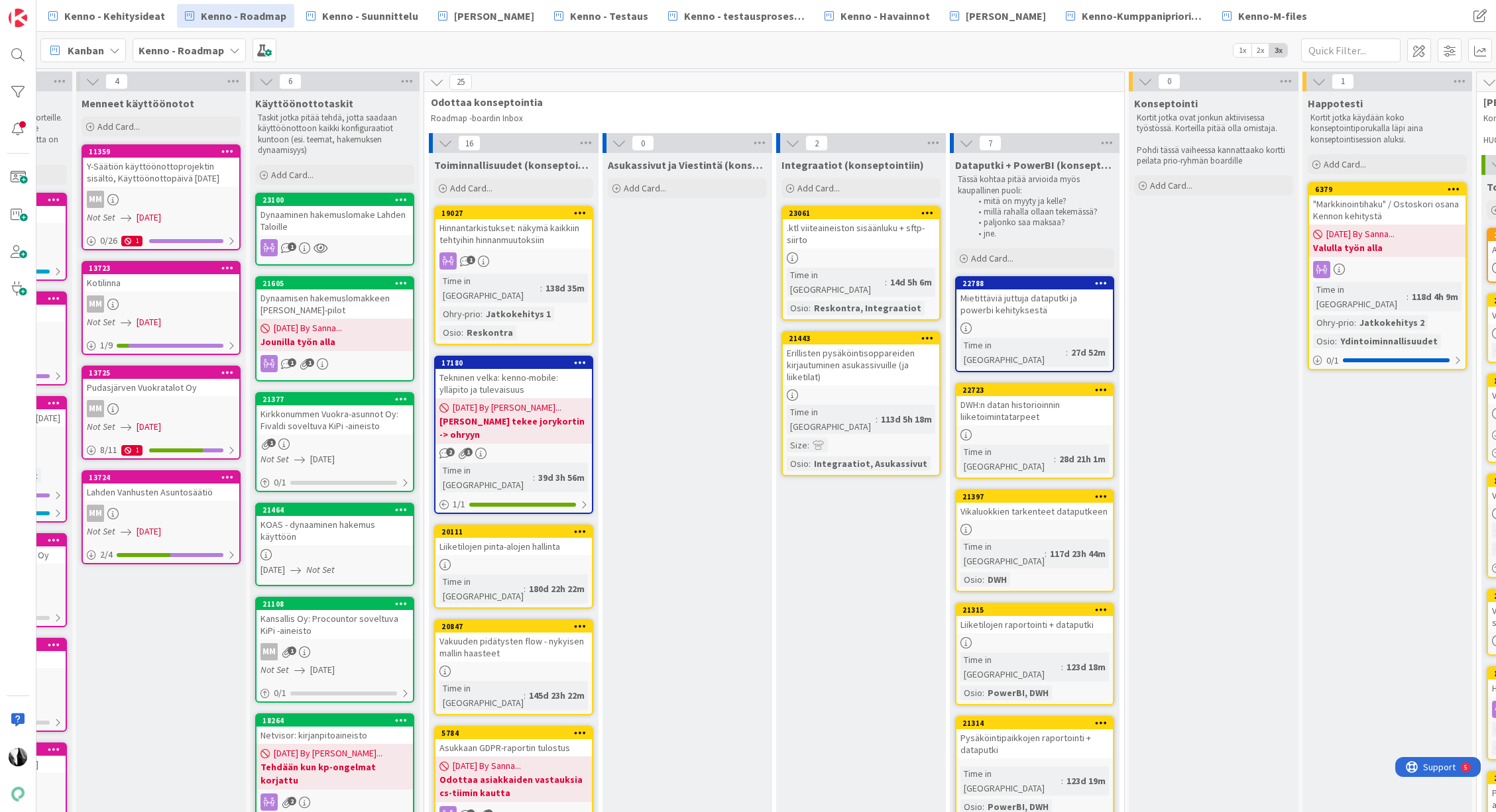
scroll to position [0, 138]
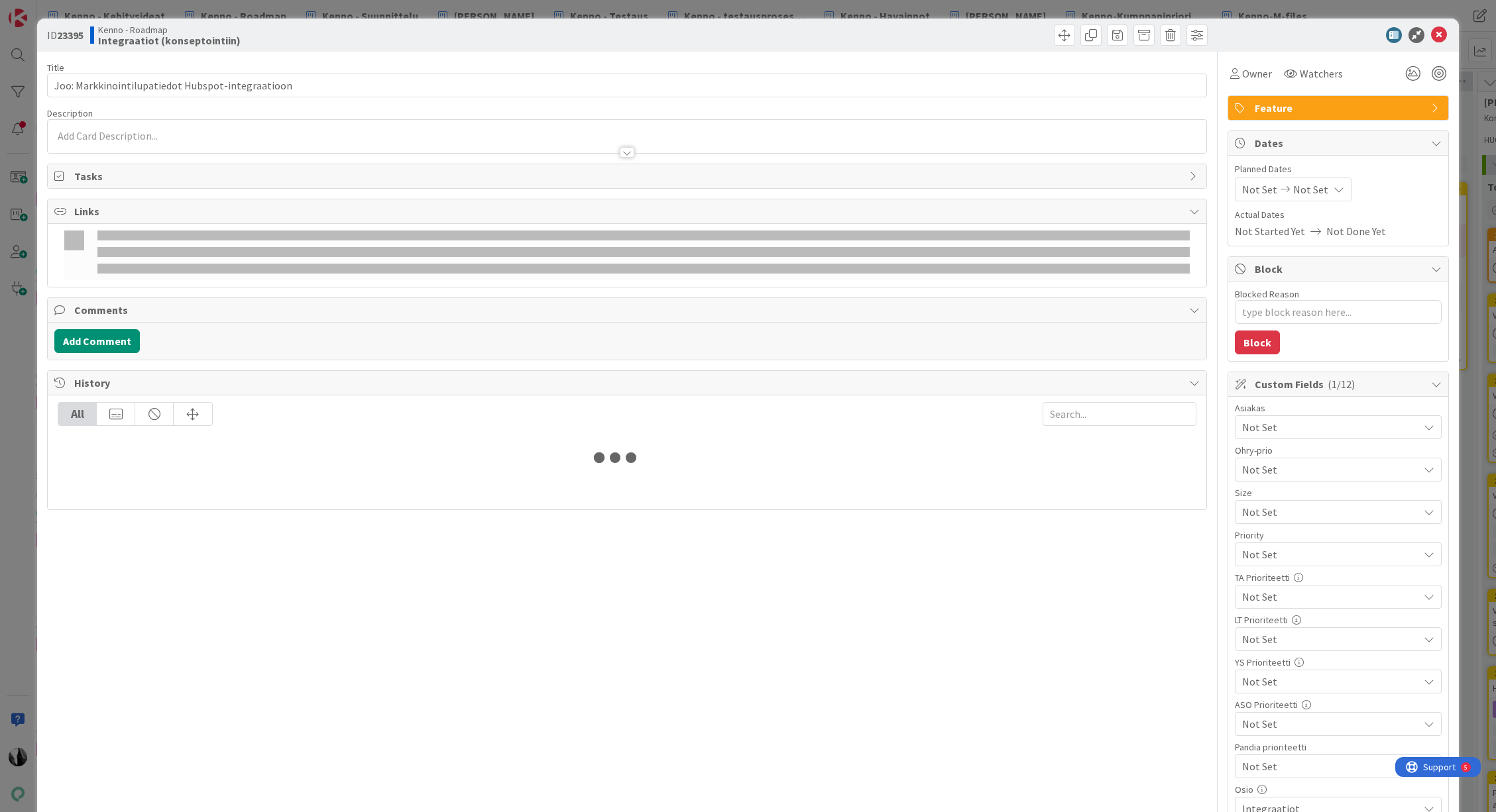
type textarea "x"
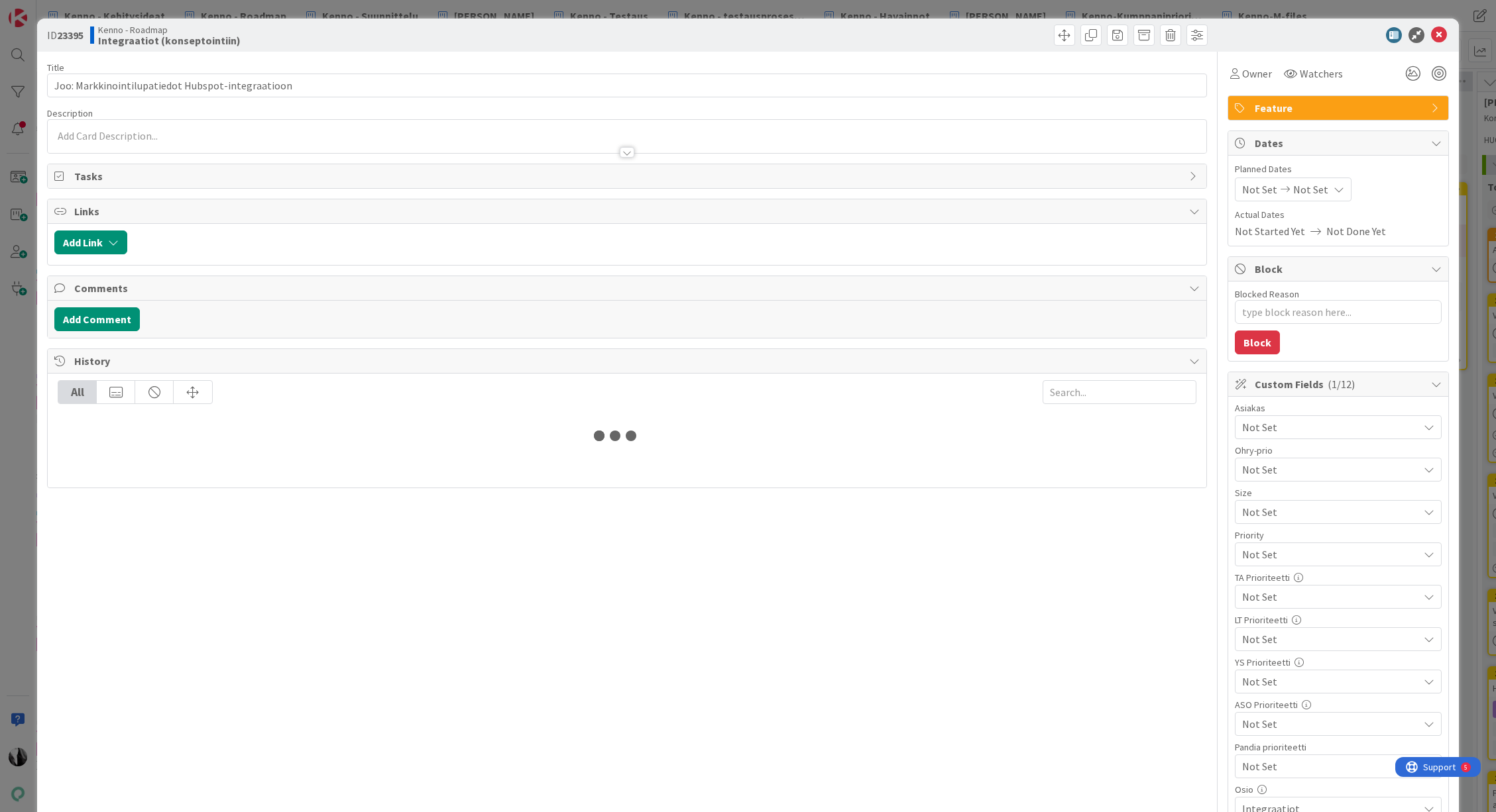
click at [268, 132] on div at bounding box center [627, 137] width 1158 height 33
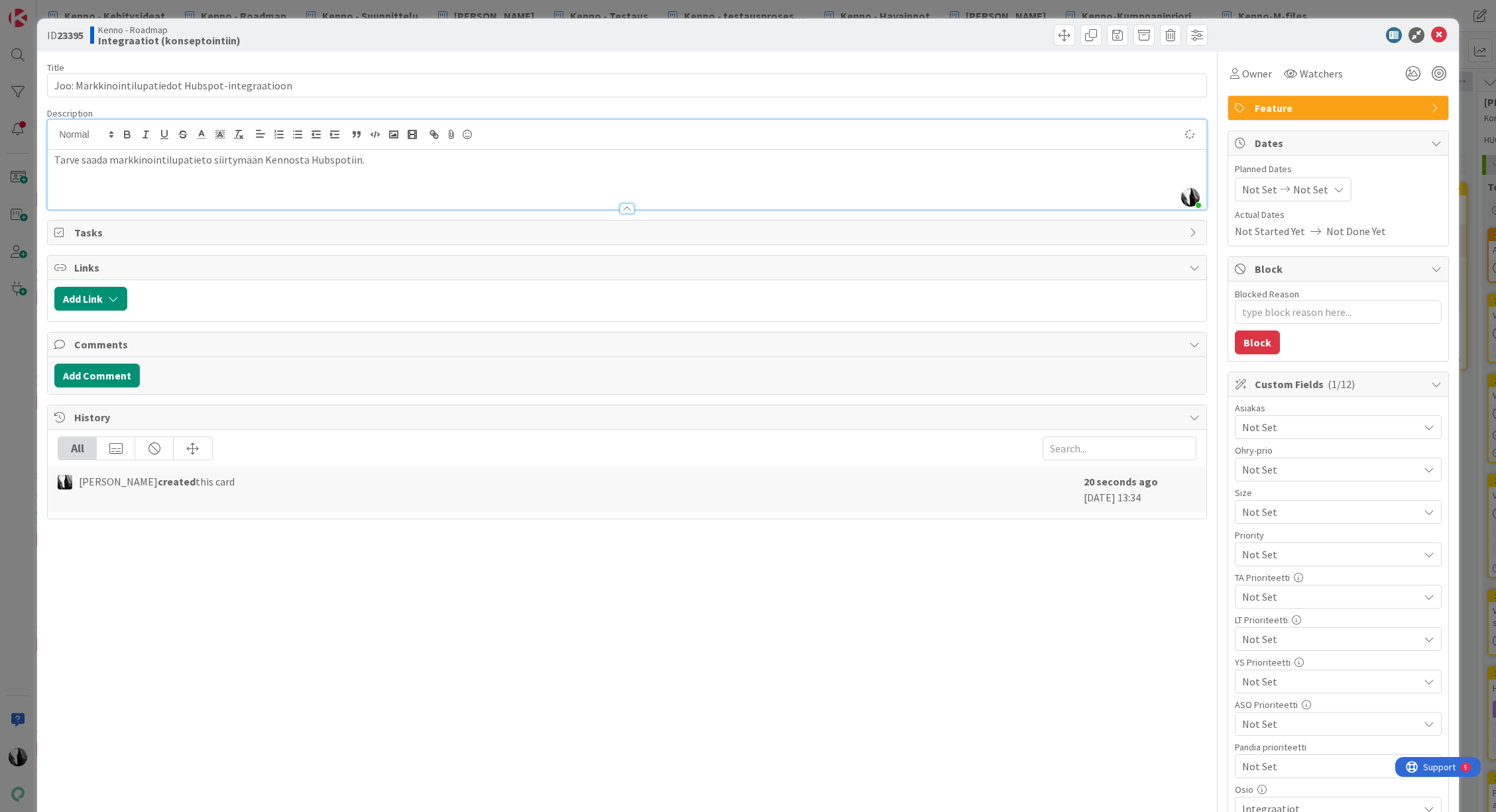
drag, startPoint x: 1339, startPoint y: 36, endPoint x: 1423, endPoint y: 36, distance: 84.0
click at [1341, 36] on div at bounding box center [1331, 35] width 234 height 16
click at [1439, 33] on icon at bounding box center [1439, 35] width 16 height 16
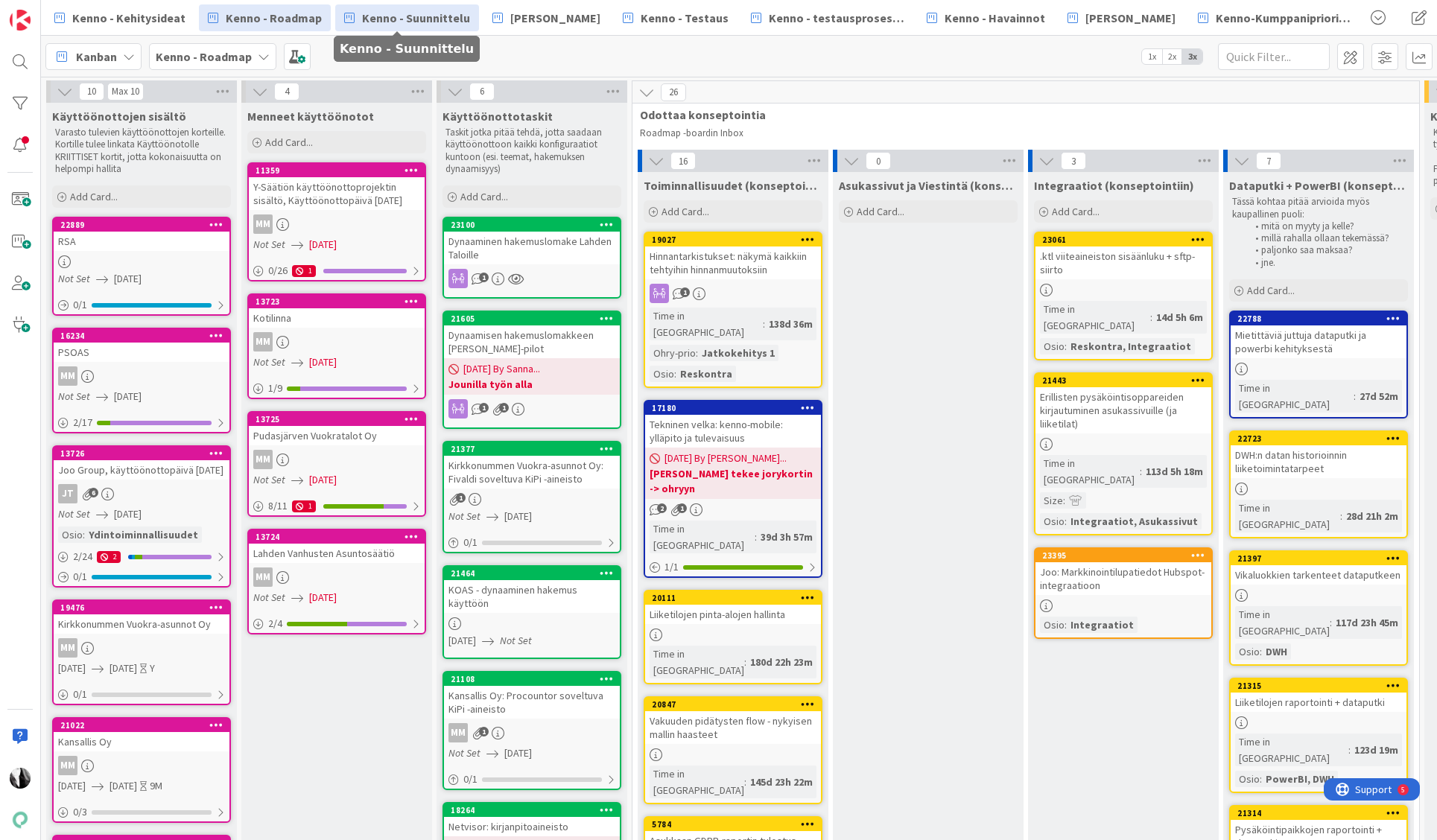
click at [405, 18] on span "Kenno - Suunnittelu" at bounding box center [416, 18] width 108 height 18
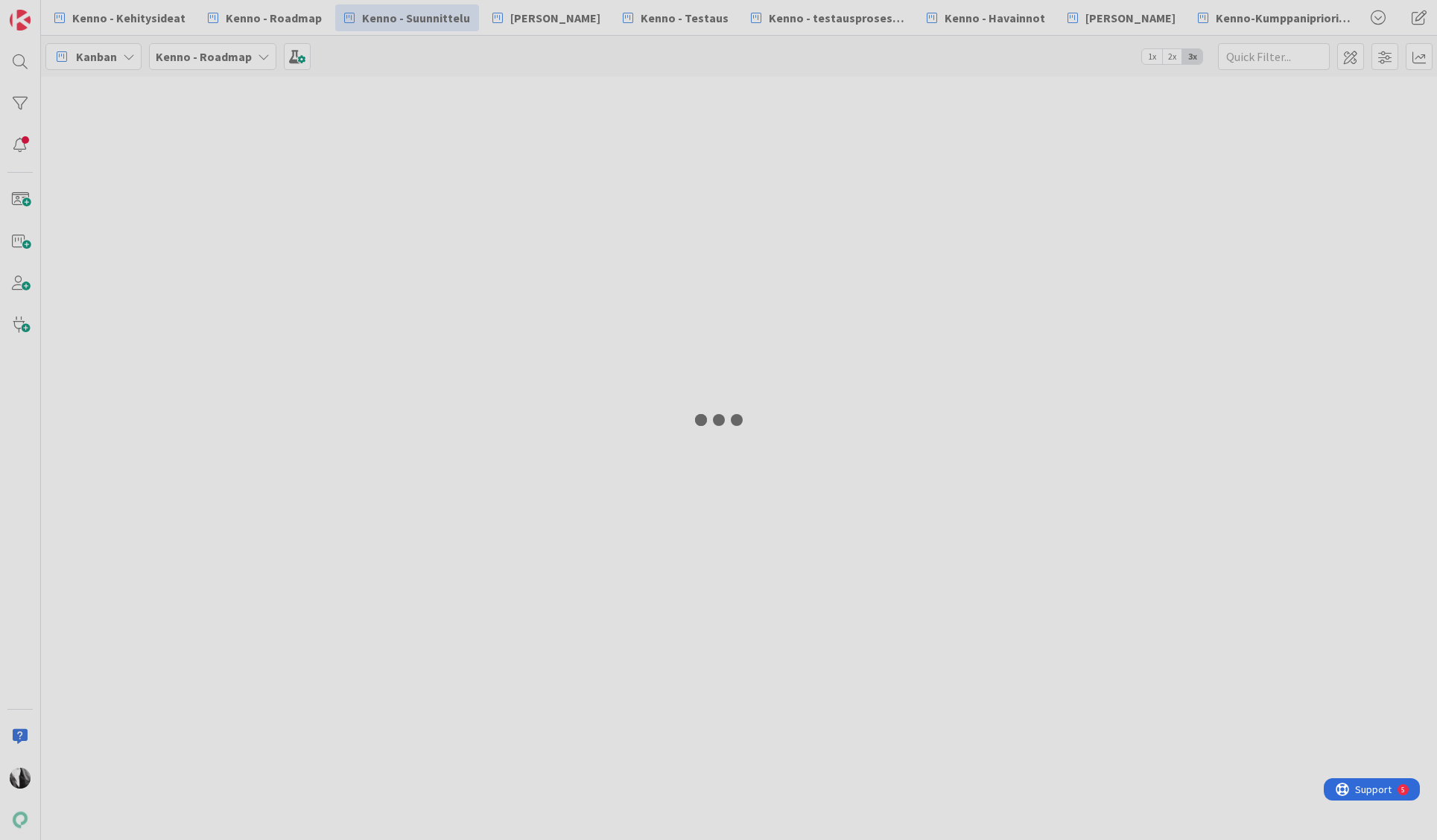
click at [528, 18] on div at bounding box center [718, 420] width 1437 height 840
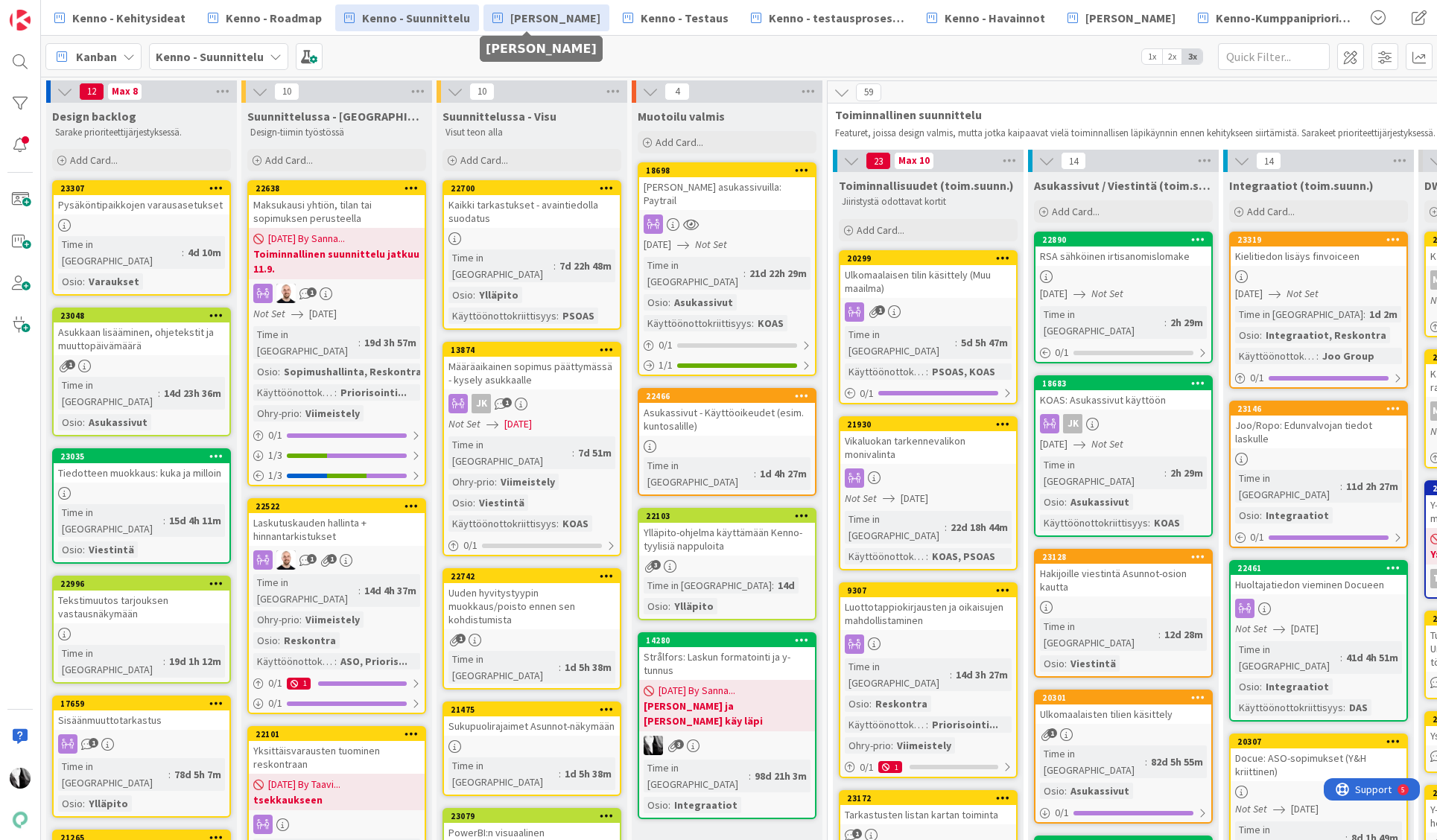
click at [528, 17] on span "[PERSON_NAME]" at bounding box center [555, 18] width 90 height 18
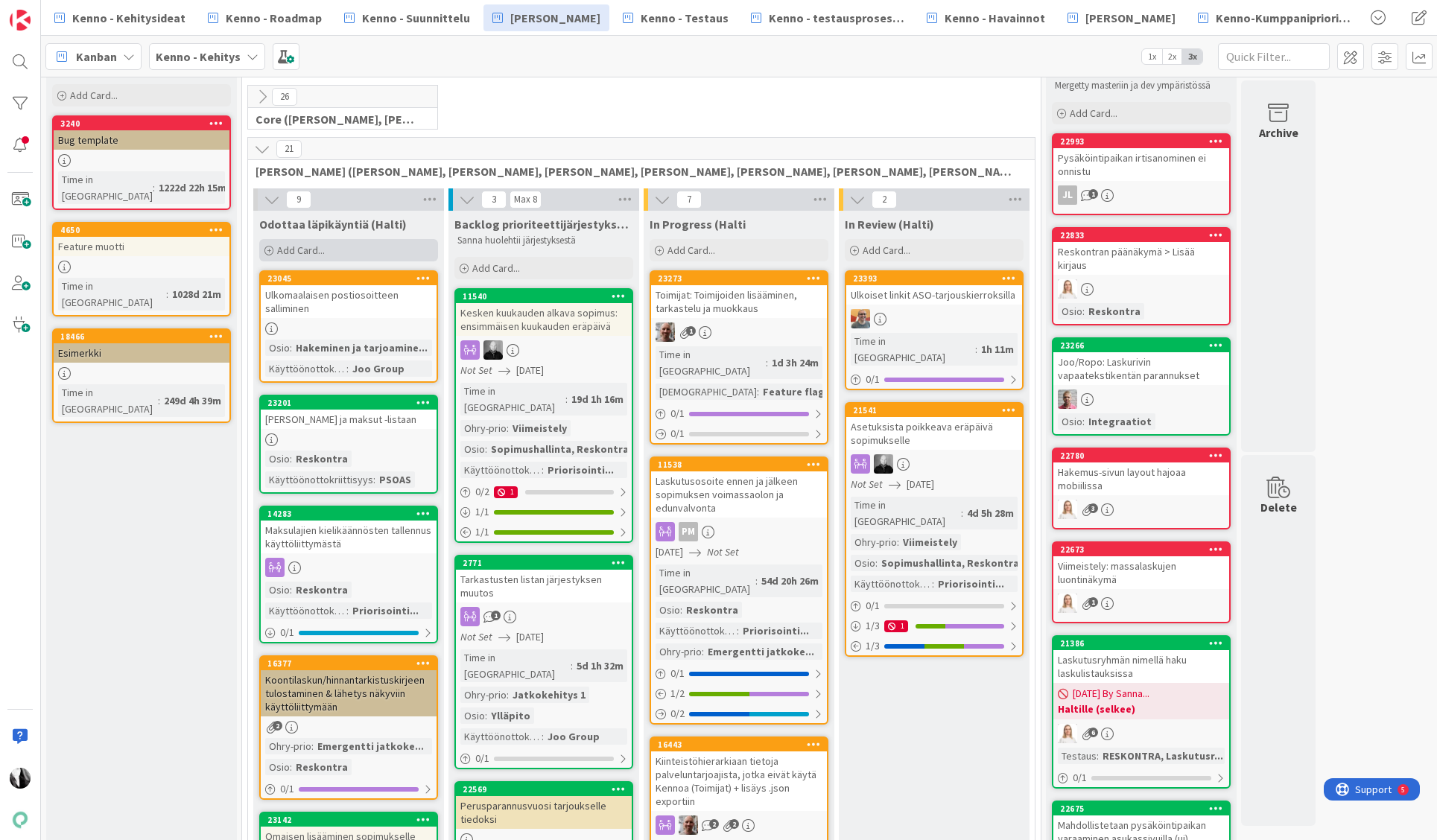
scroll to position [48, 0]
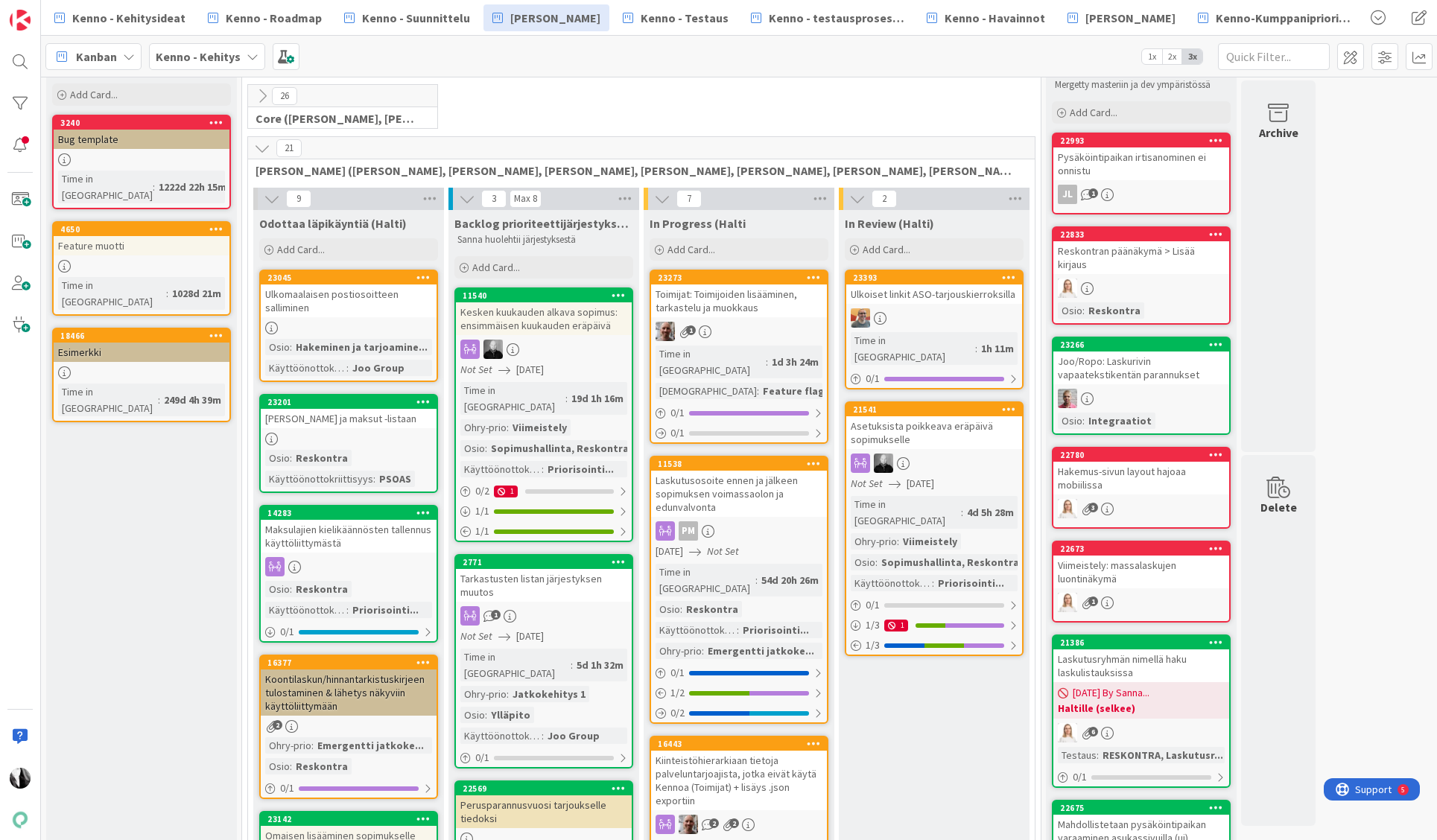
click at [262, 146] on icon at bounding box center [263, 148] width 16 height 16
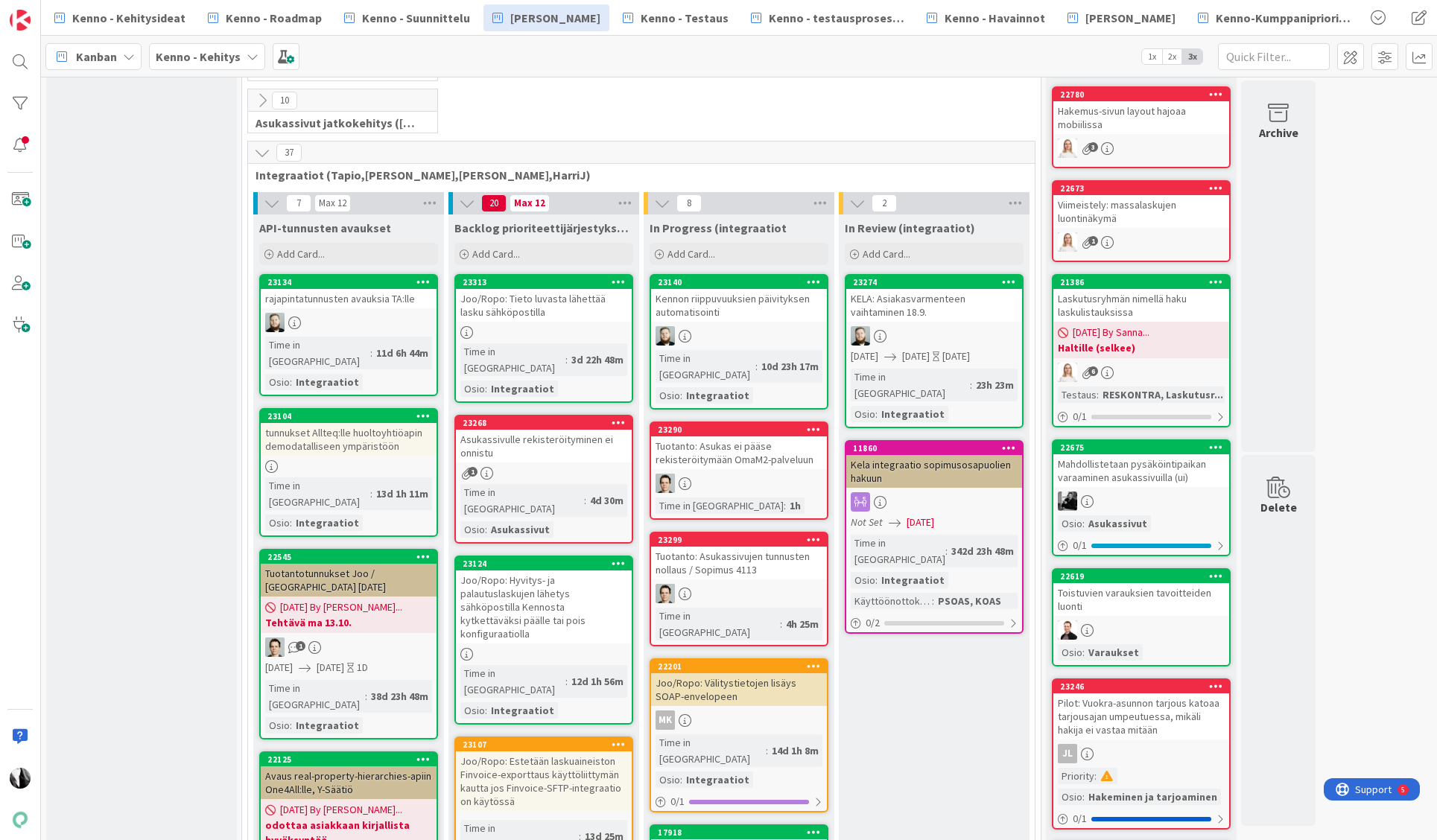
scroll to position [413, 0]
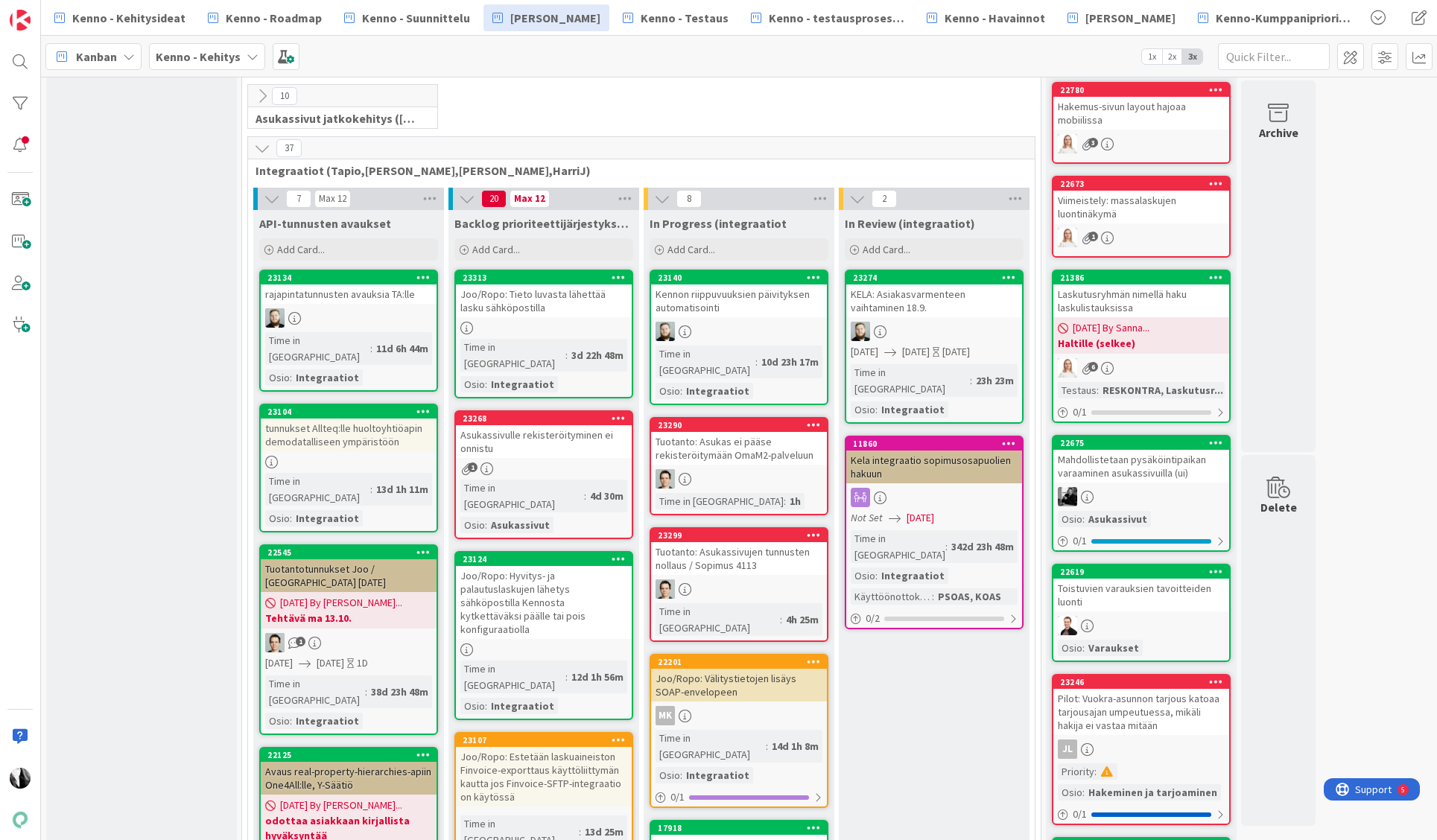
click at [536, 319] on link "23313 Joo/Ropo: Tieto luvasta lähettää lasku sähköpostilla Time in Column : 3d …" at bounding box center [544, 333] width 179 height 129
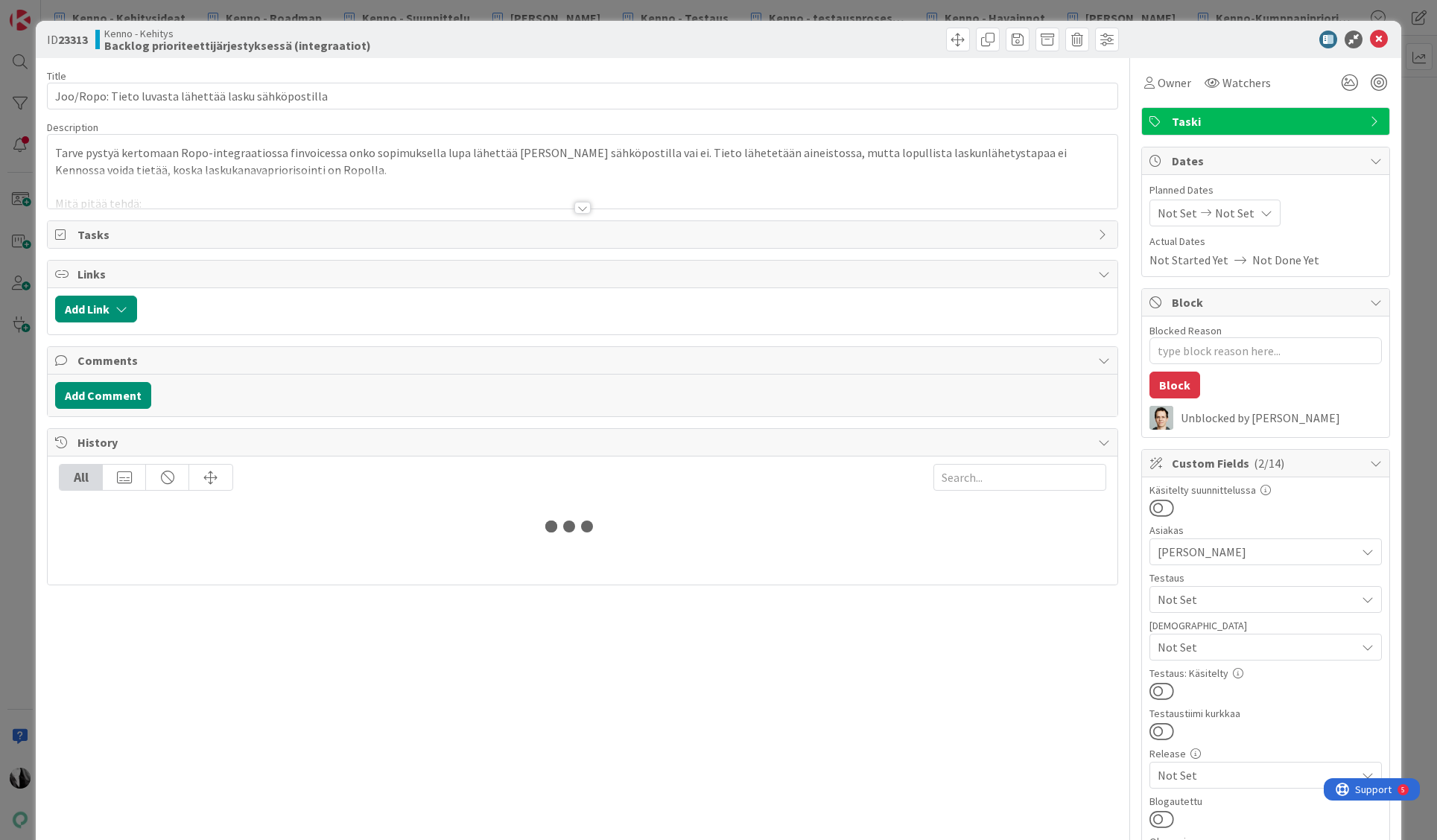
click at [580, 207] on div at bounding box center [583, 208] width 16 height 12
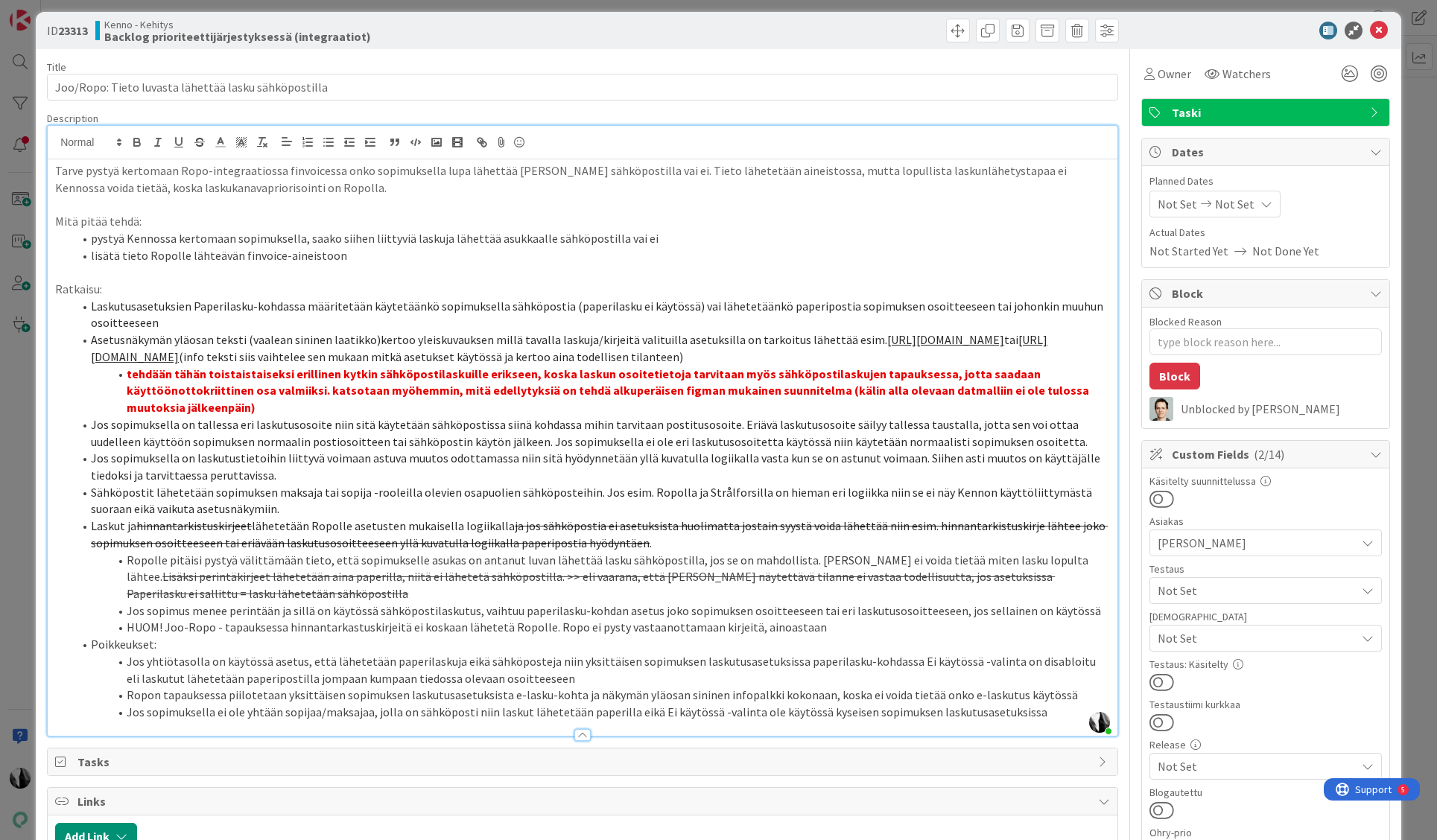
click at [613, 471] on span "Jos sopimuksella on laskutustietoihin liittyvä voimaan astuva muutos odottamass…" at bounding box center [597, 466] width 1012 height 32
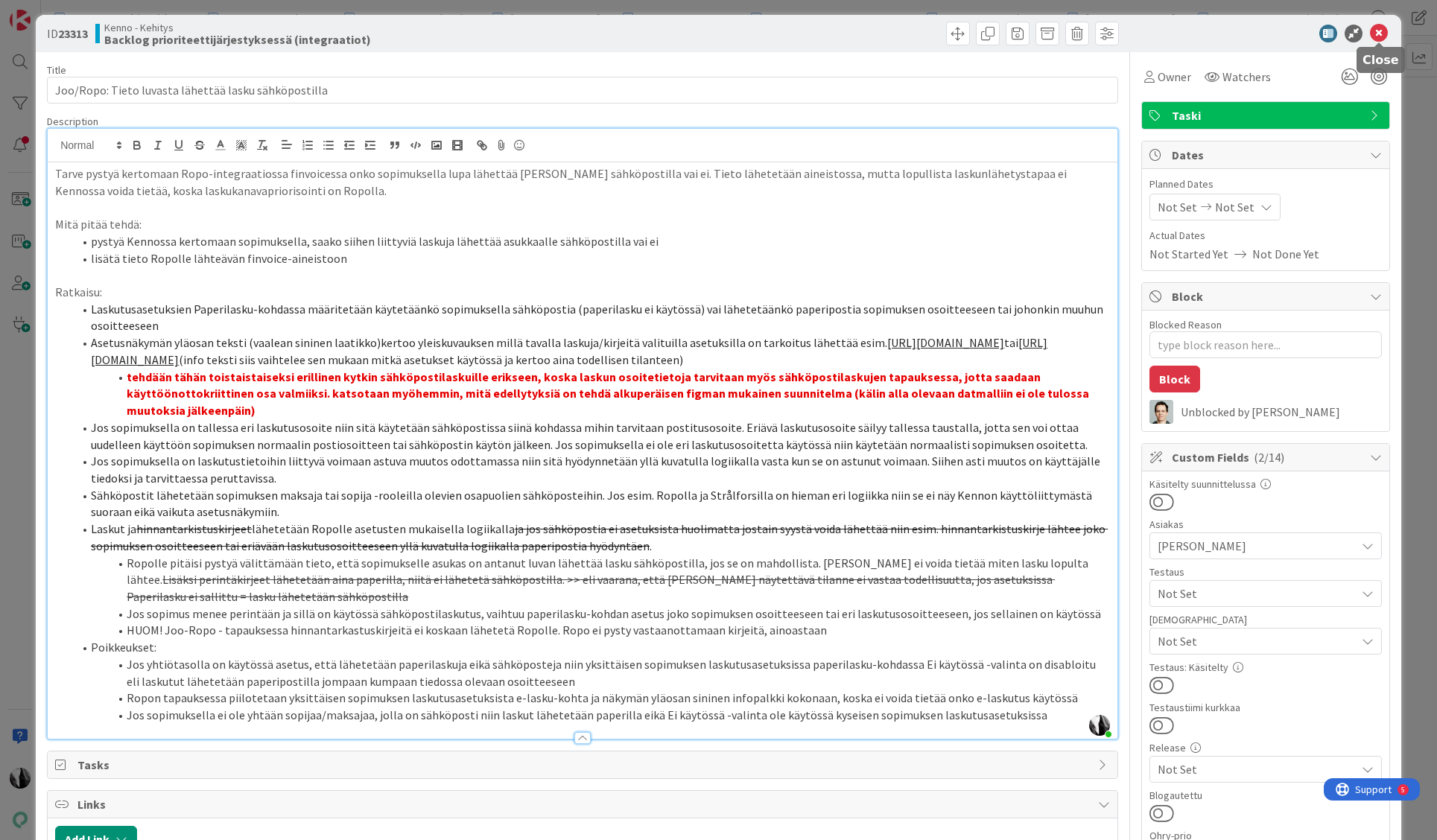
click at [1378, 30] on icon at bounding box center [1379, 34] width 18 height 18
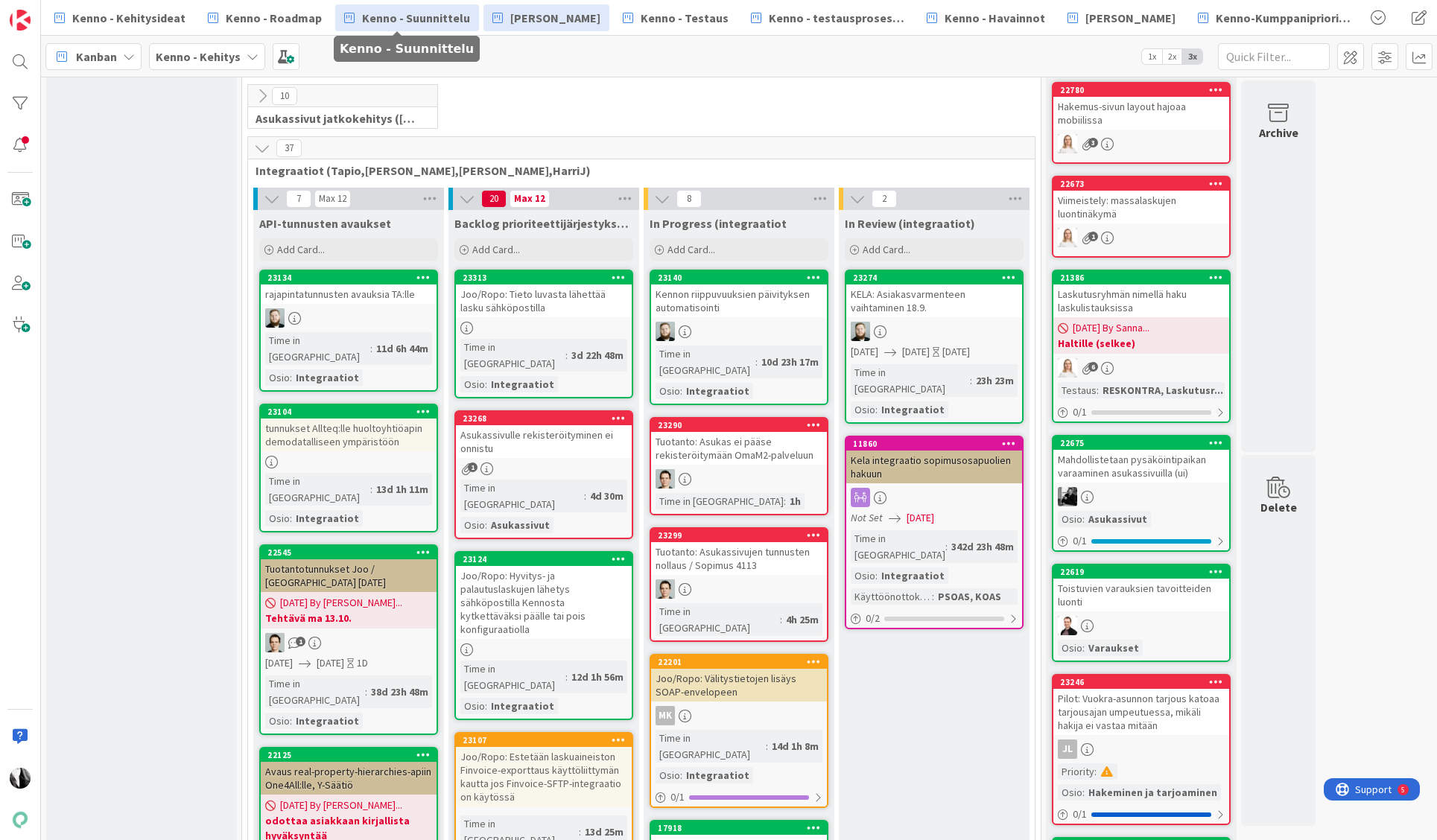
click at [410, 14] on span "Kenno - Suunnittelu" at bounding box center [416, 18] width 108 height 18
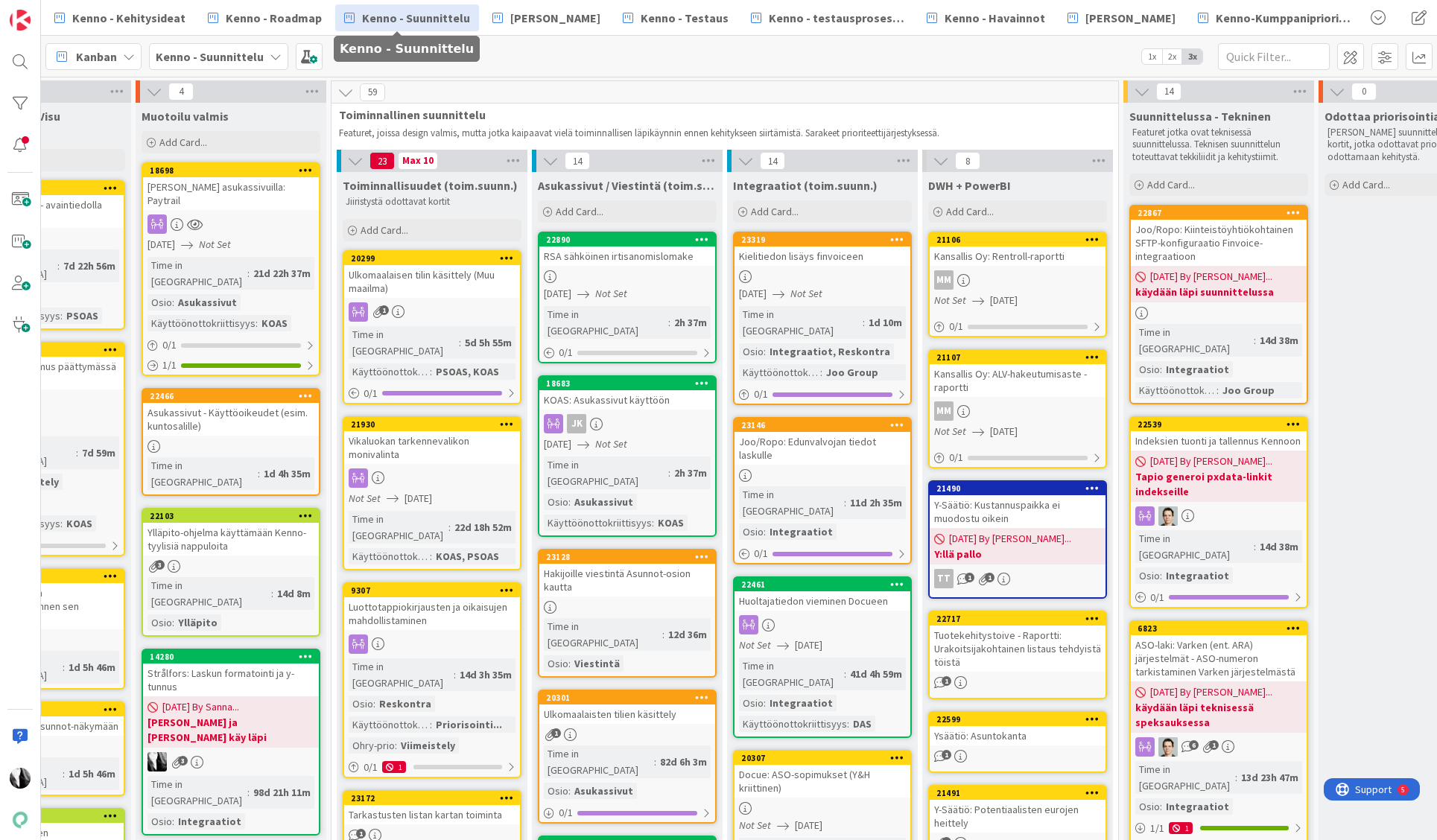
scroll to position [0, 495]
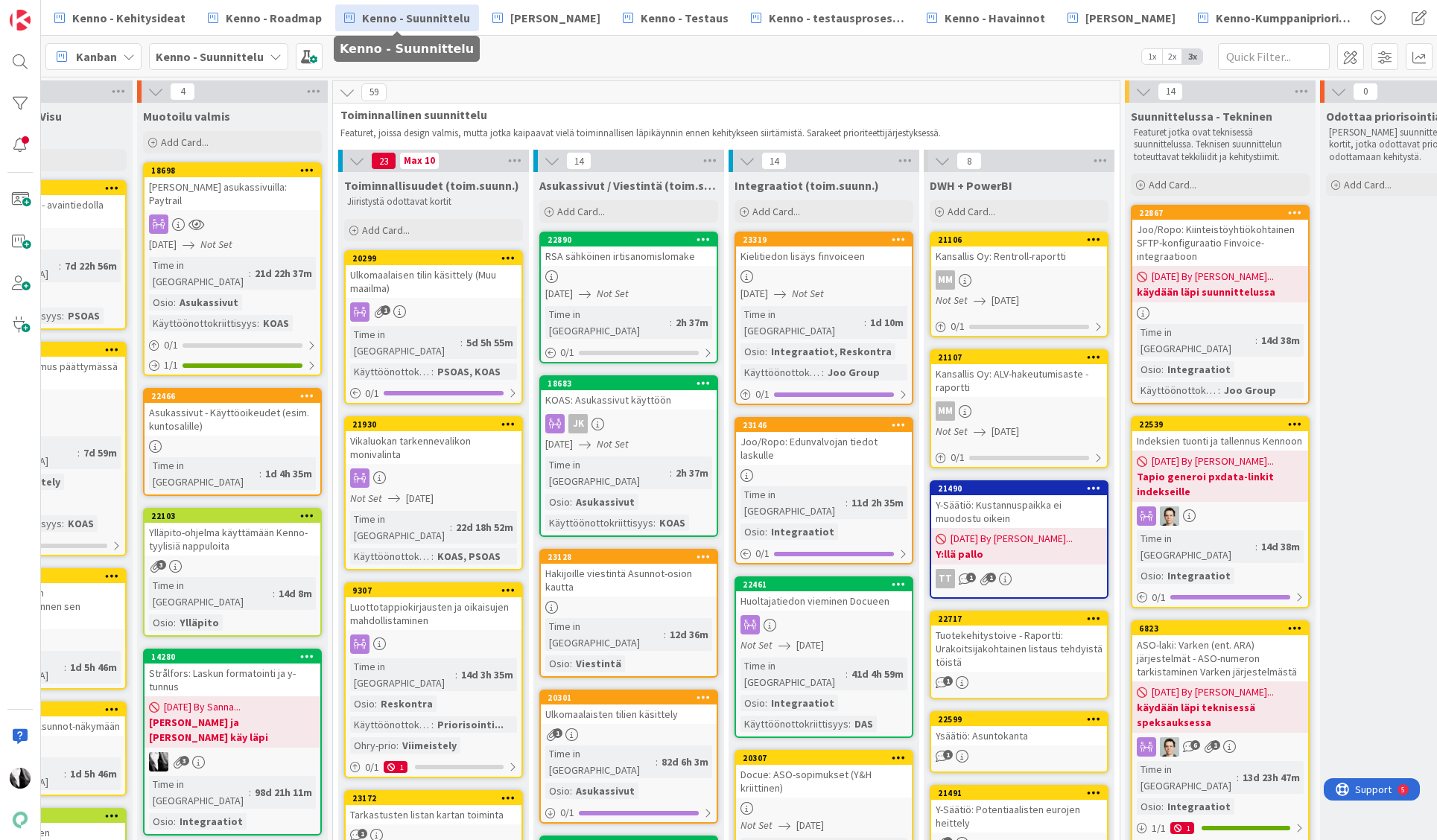
click at [836, 259] on div "Kielitiedon lisäys finvoiceen" at bounding box center [824, 257] width 176 height 19
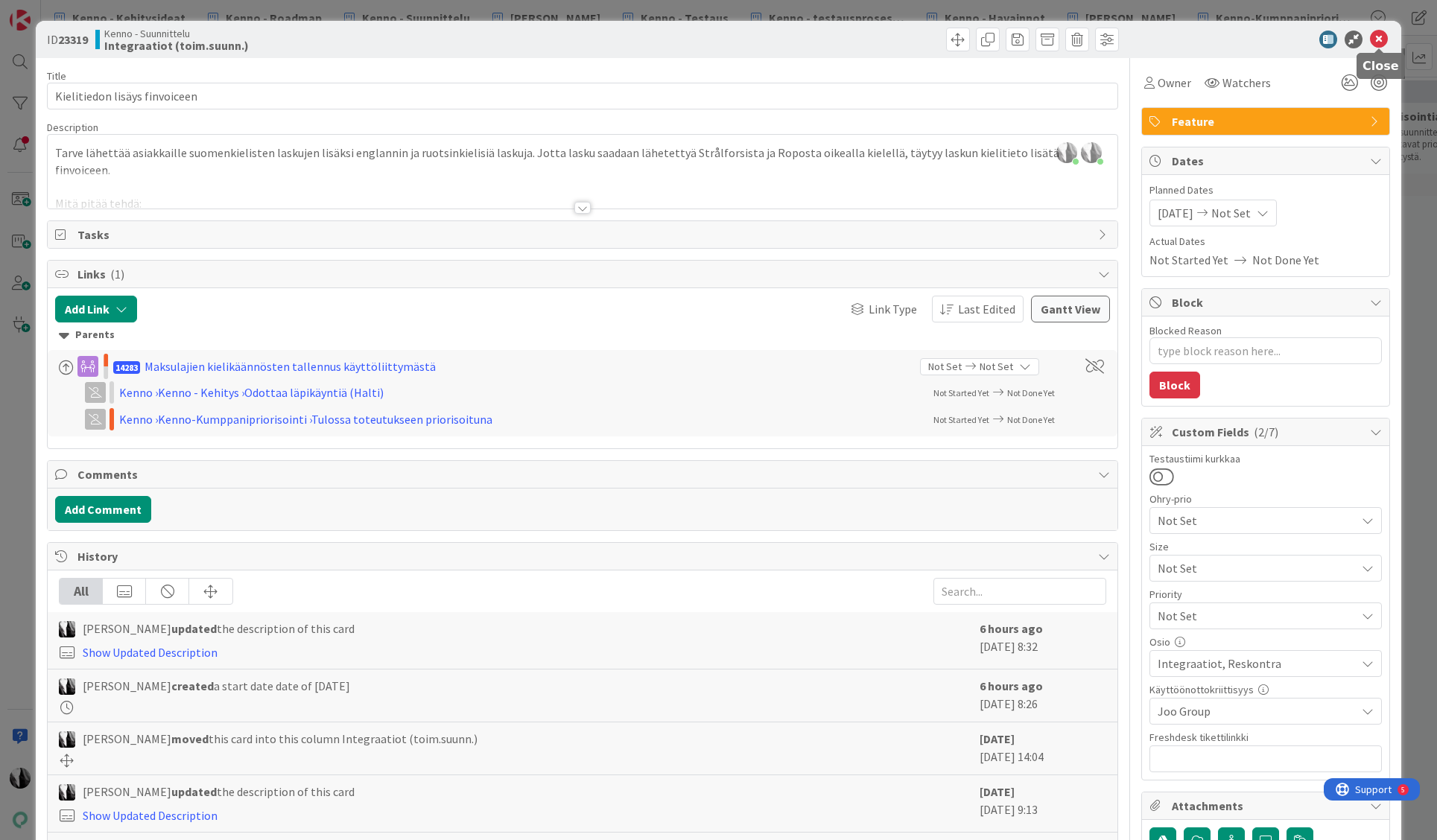
click at [1378, 37] on icon at bounding box center [1379, 40] width 18 height 18
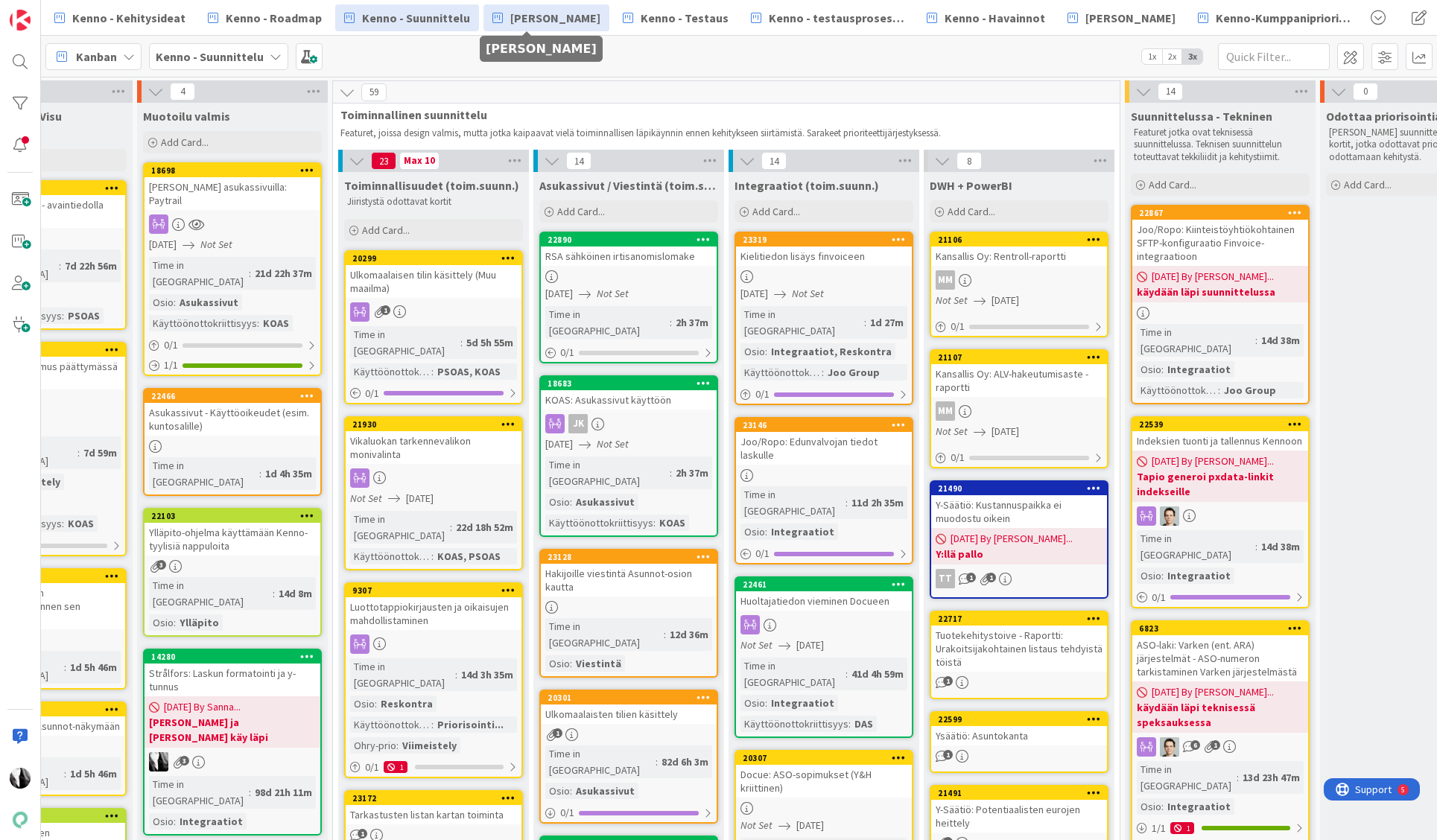
click at [560, 17] on span "[PERSON_NAME]" at bounding box center [555, 18] width 90 height 18
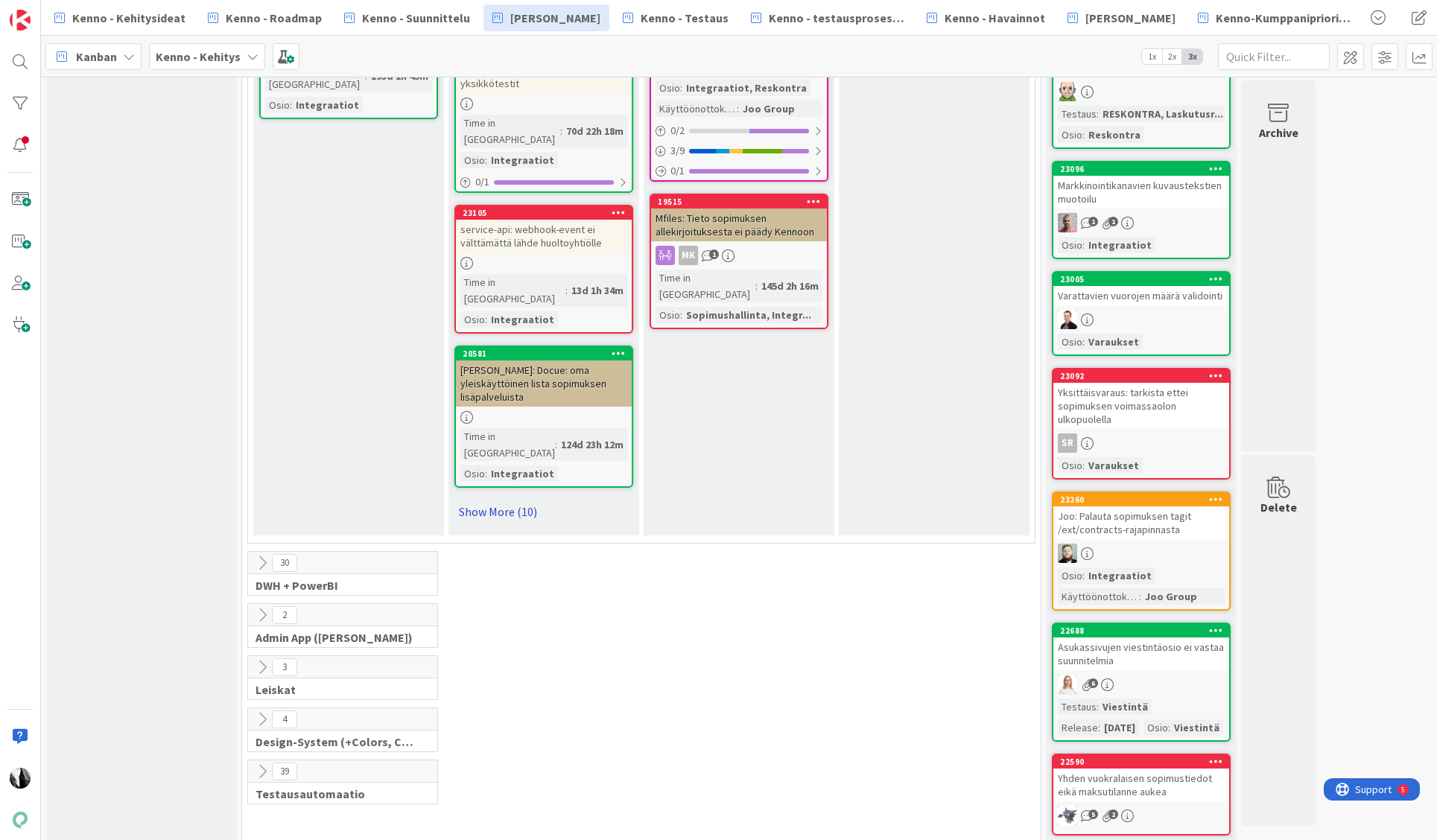
scroll to position [1782, 0]
click at [504, 499] on link "Show More (10)" at bounding box center [544, 511] width 179 height 24
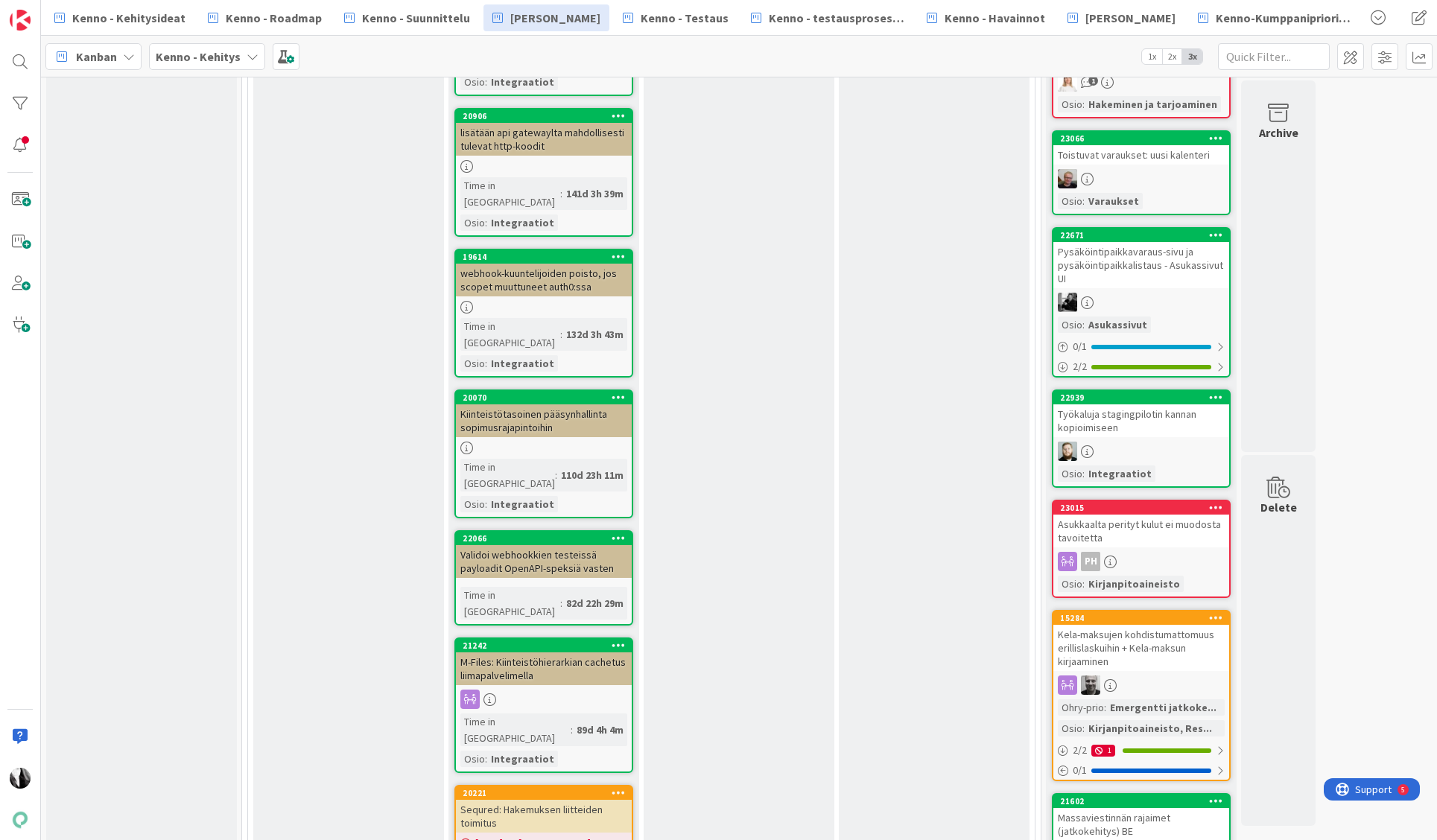
scroll to position [2614, 0]
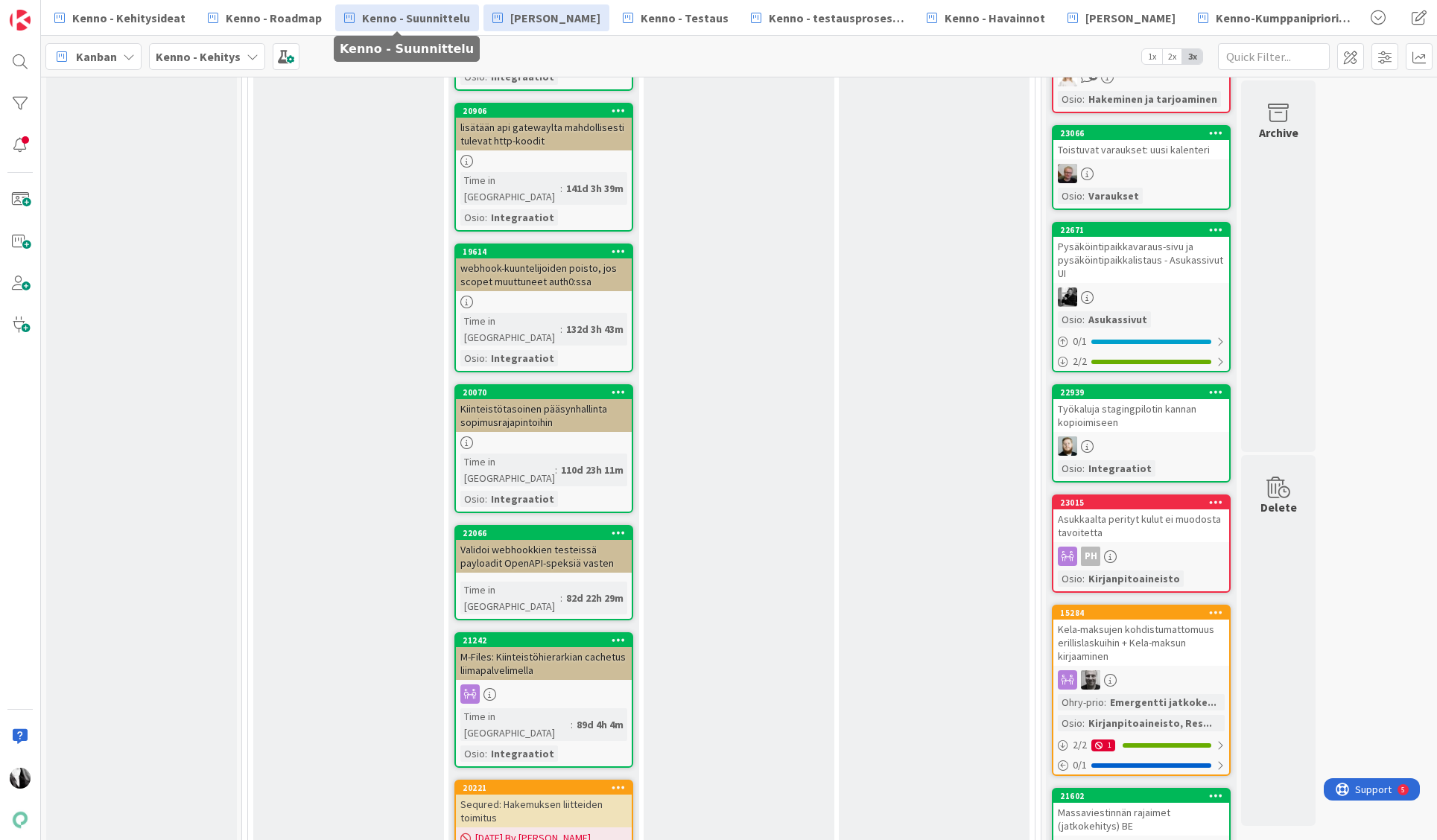
click at [409, 10] on span "Kenno - Suunnittelu" at bounding box center [416, 18] width 108 height 18
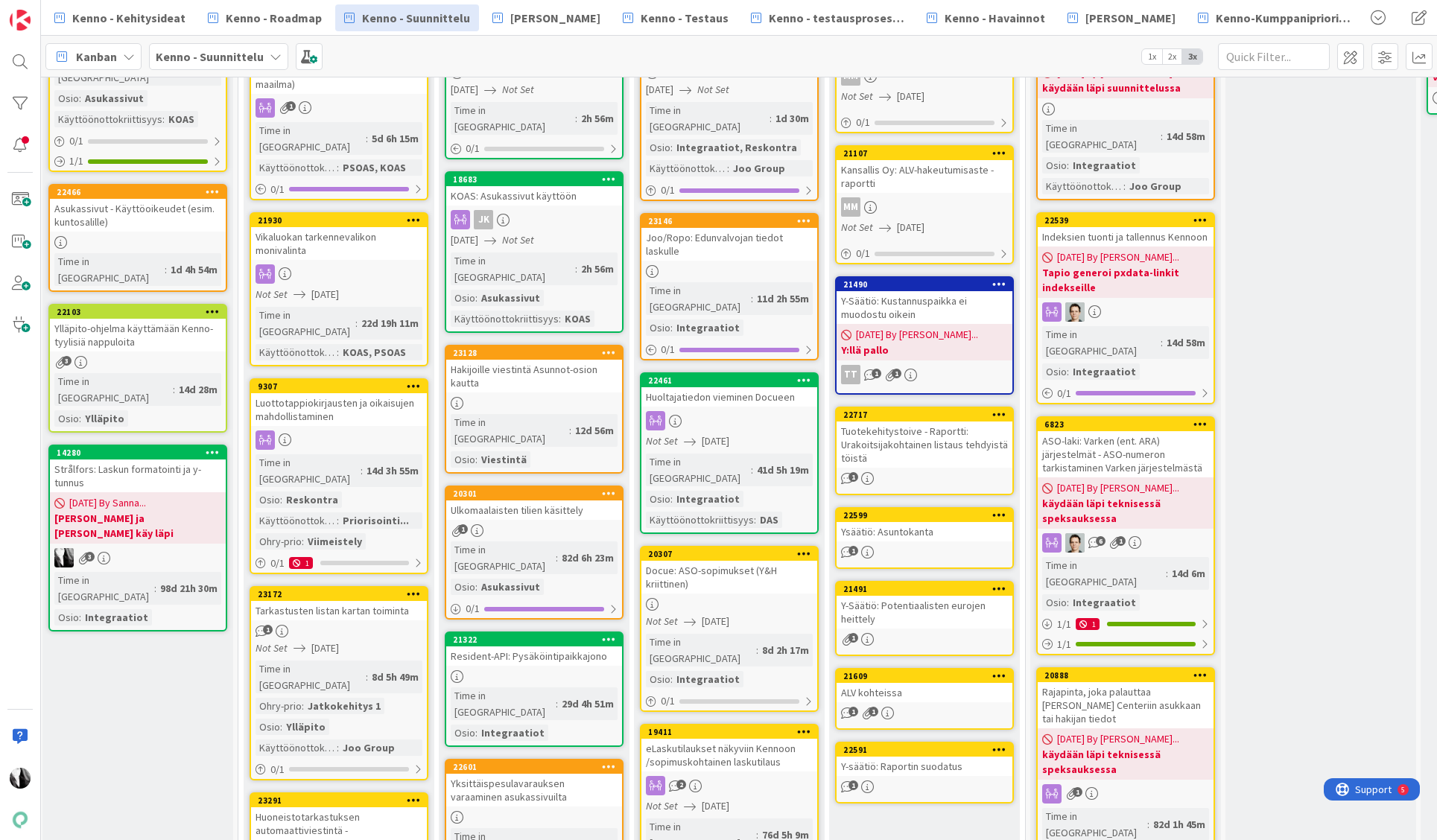
scroll to position [203, 589]
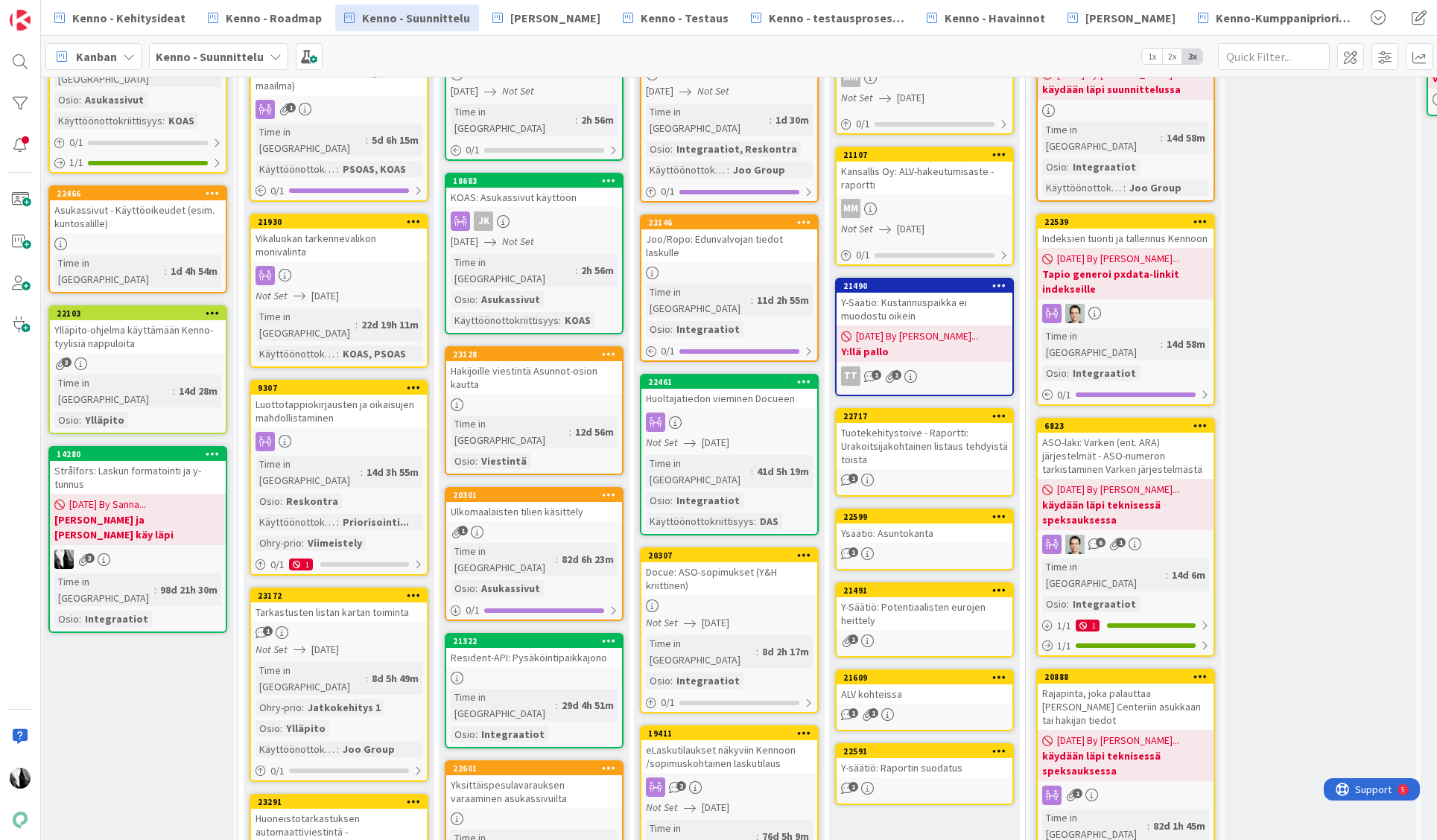
click at [1159, 433] on div "ASO-laki: Varken (ent. ARA) järjestelmät - ASO-numeron tarkistaminen Varken jär…" at bounding box center [1126, 456] width 176 height 46
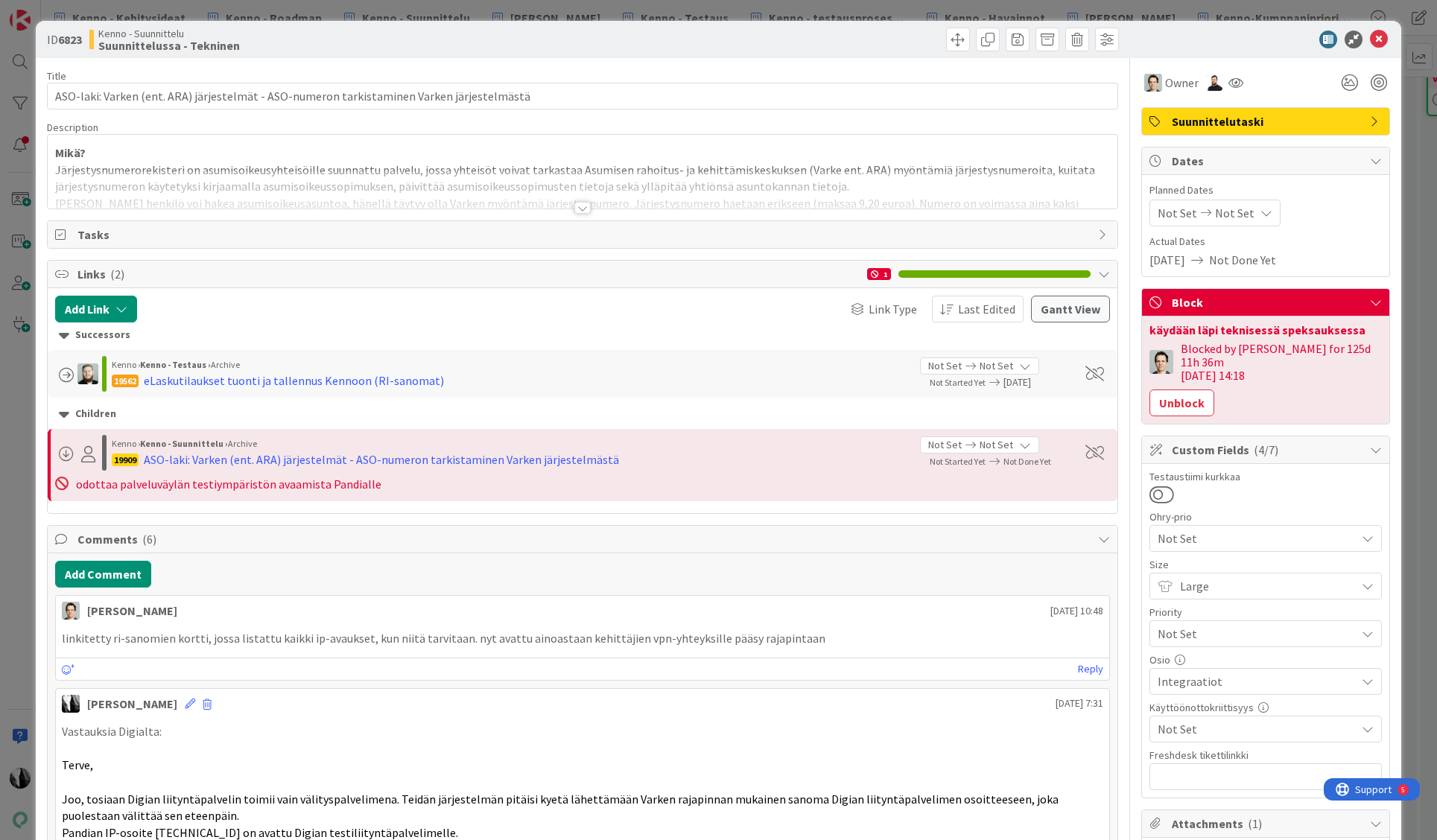
click at [582, 208] on div at bounding box center [583, 208] width 16 height 12
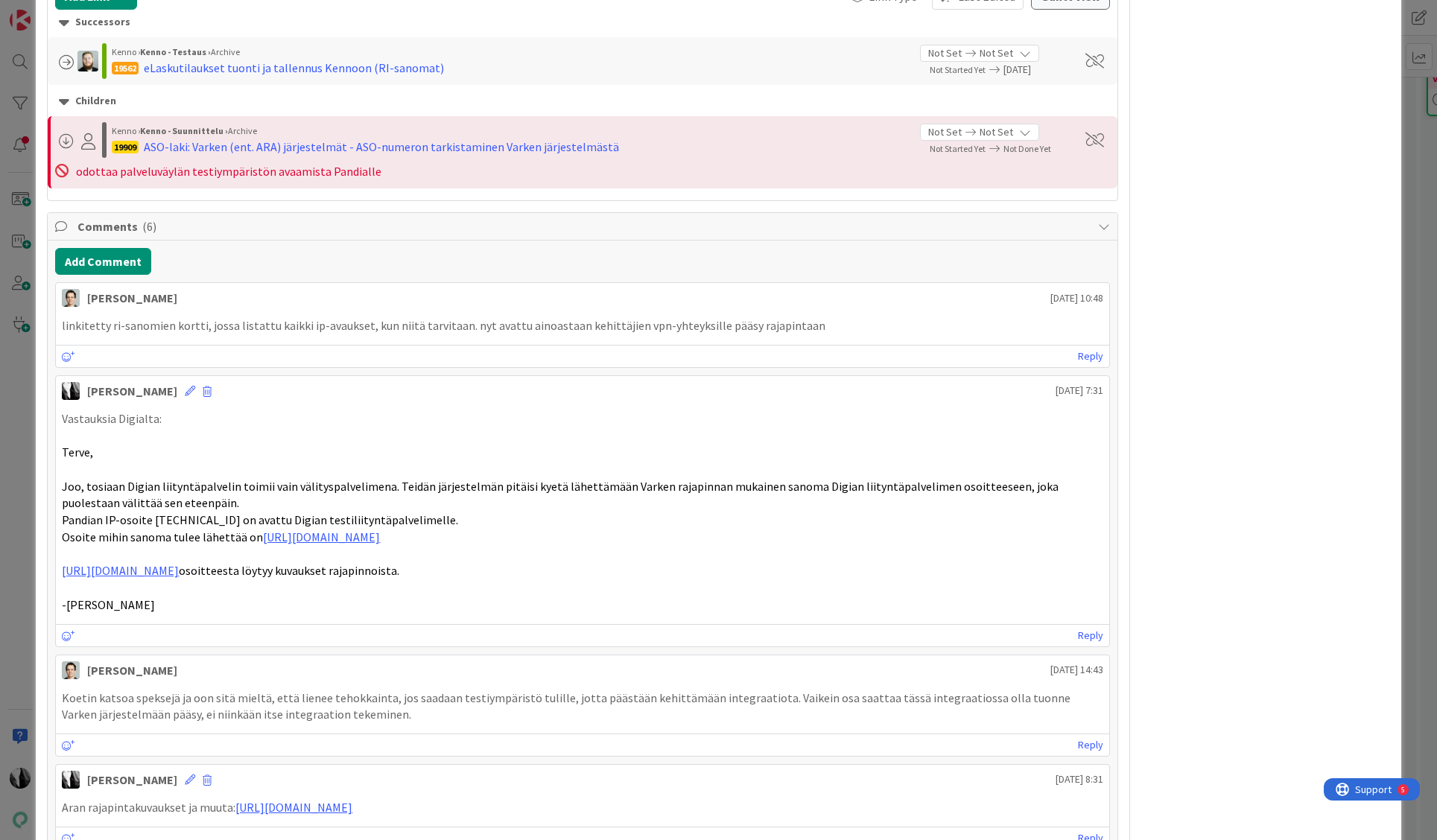
scroll to position [1426, 0]
drag, startPoint x: 65, startPoint y: 520, endPoint x: 371, endPoint y: 514, distance: 306.1
click at [371, 513] on span "Pandian IP-osoite 54.246.160.147 on avattu Digian testiliityntäpalvelimelle." at bounding box center [260, 518] width 396 height 15
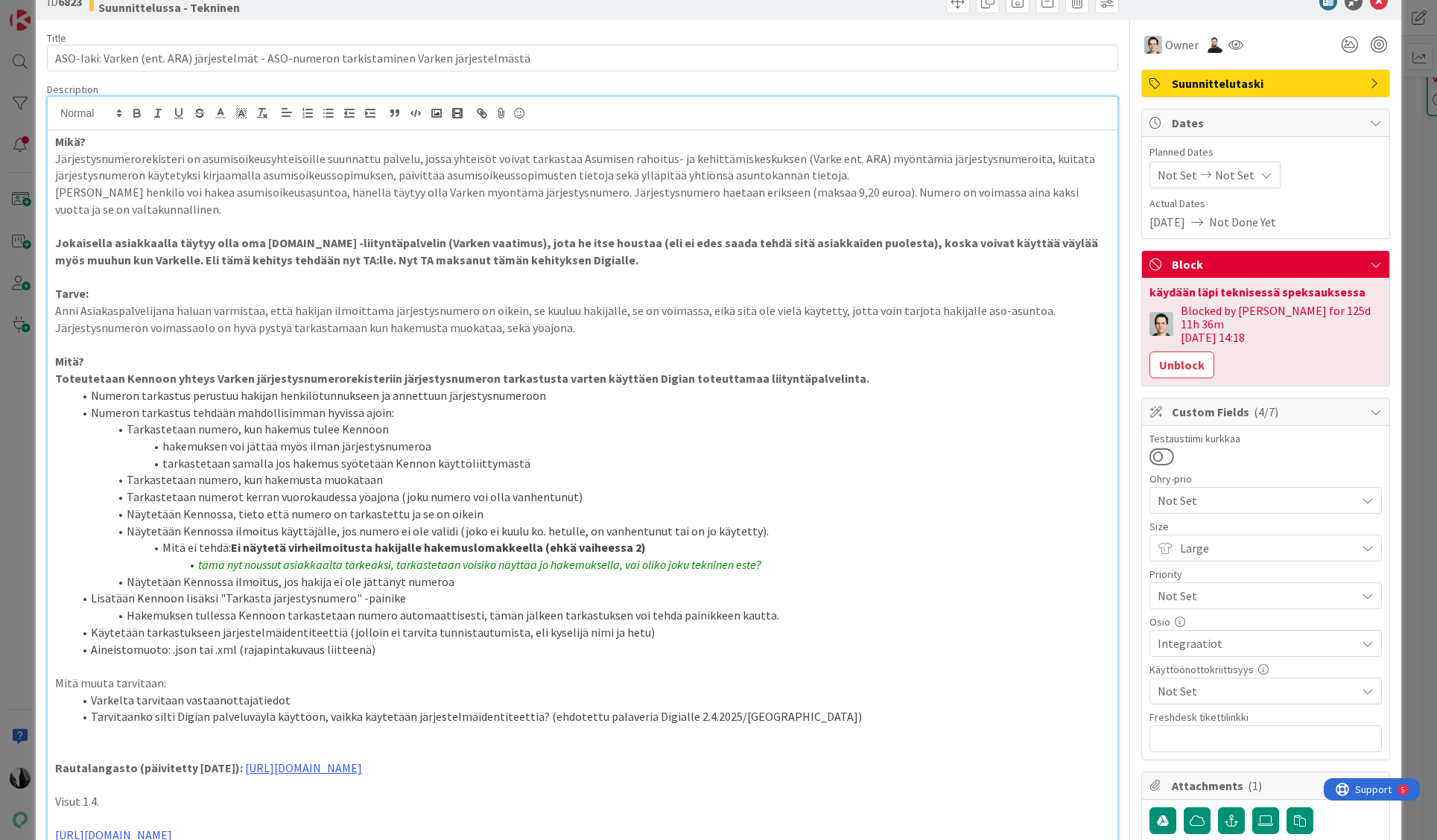
scroll to position [0, 0]
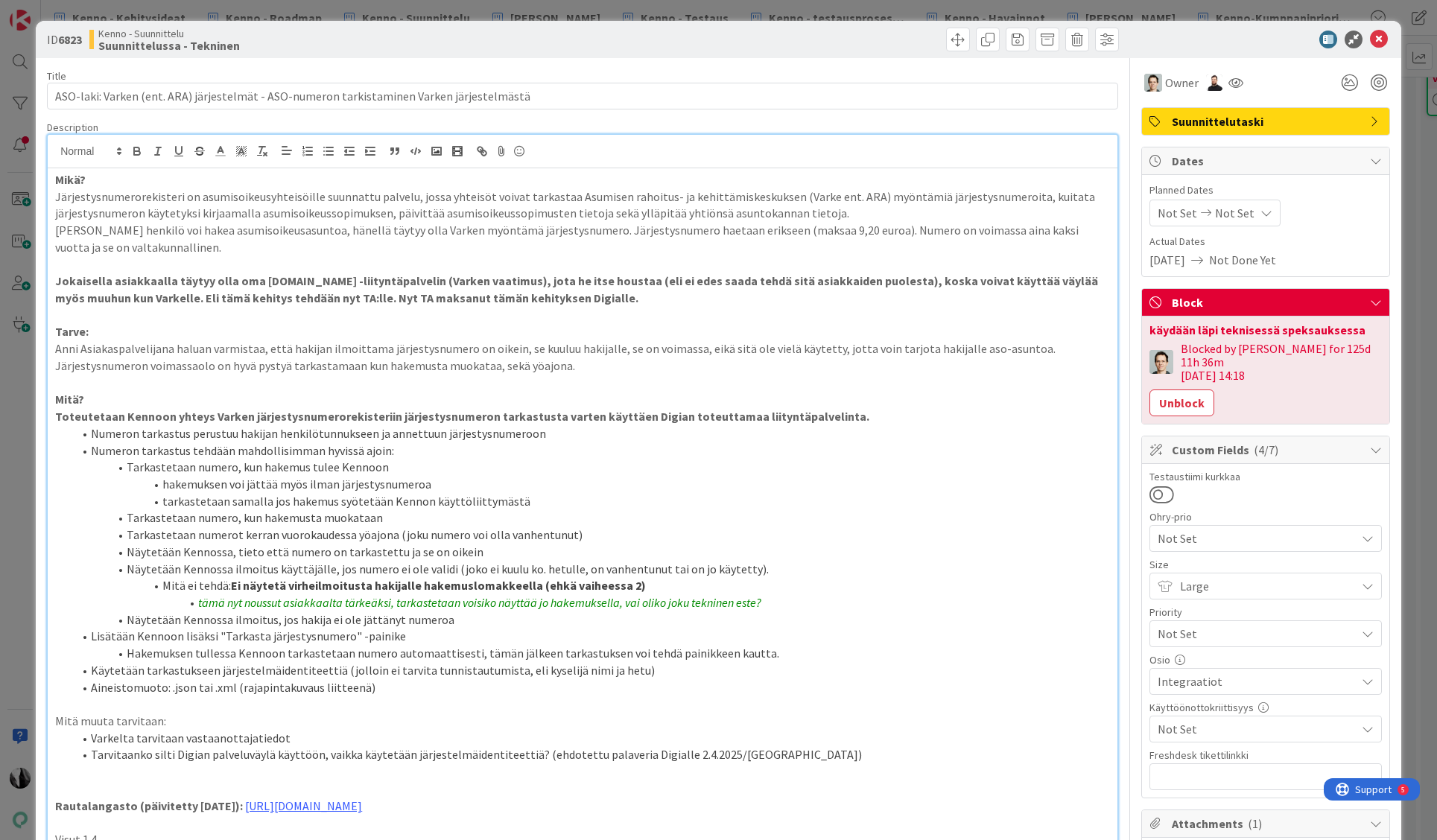
click at [1206, 35] on div at bounding box center [1258, 40] width 263 height 18
click at [1377, 37] on icon at bounding box center [1379, 40] width 18 height 18
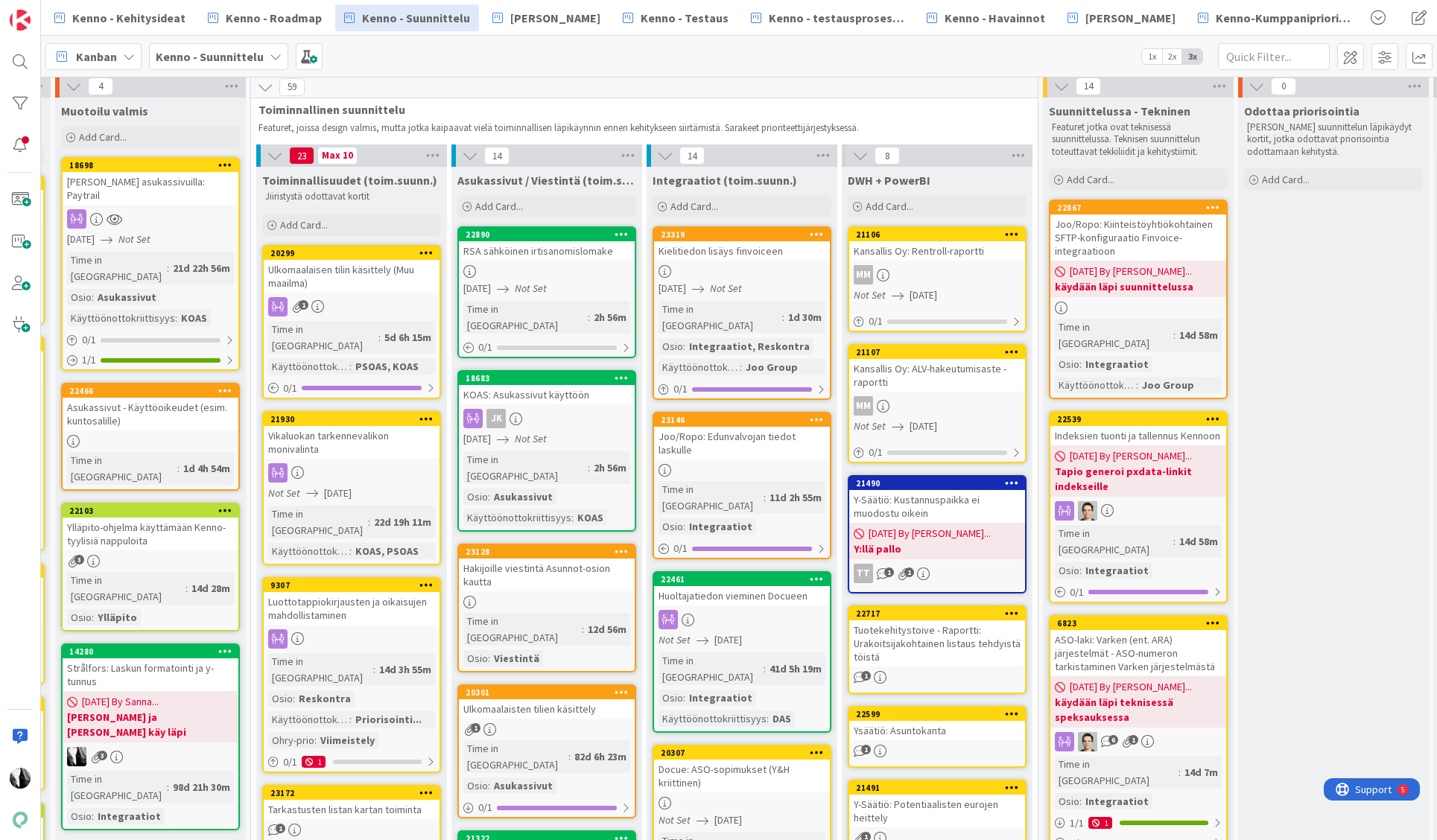
scroll to position [7, 577]
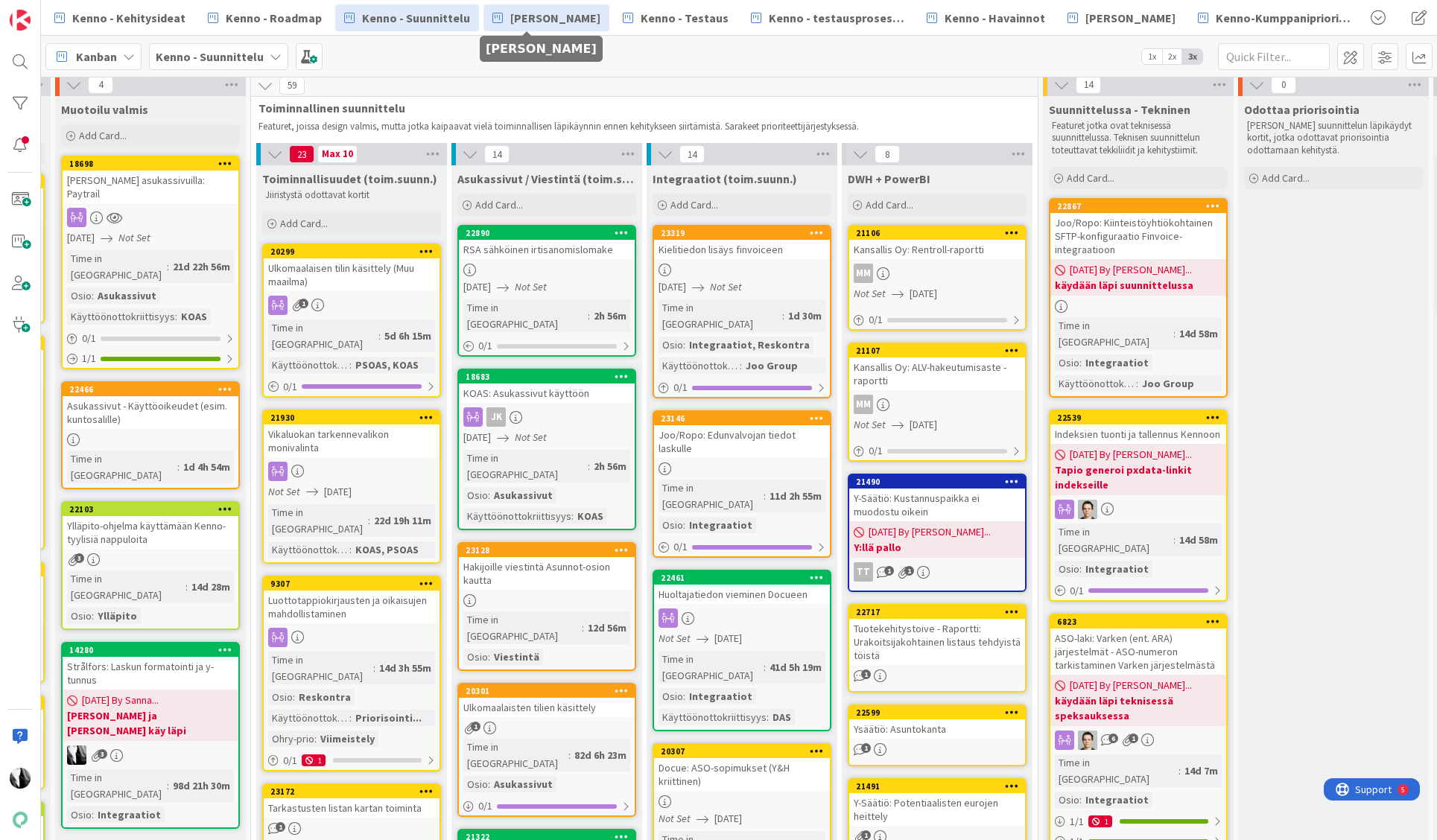
click at [552, 20] on span "[PERSON_NAME]" at bounding box center [555, 18] width 90 height 18
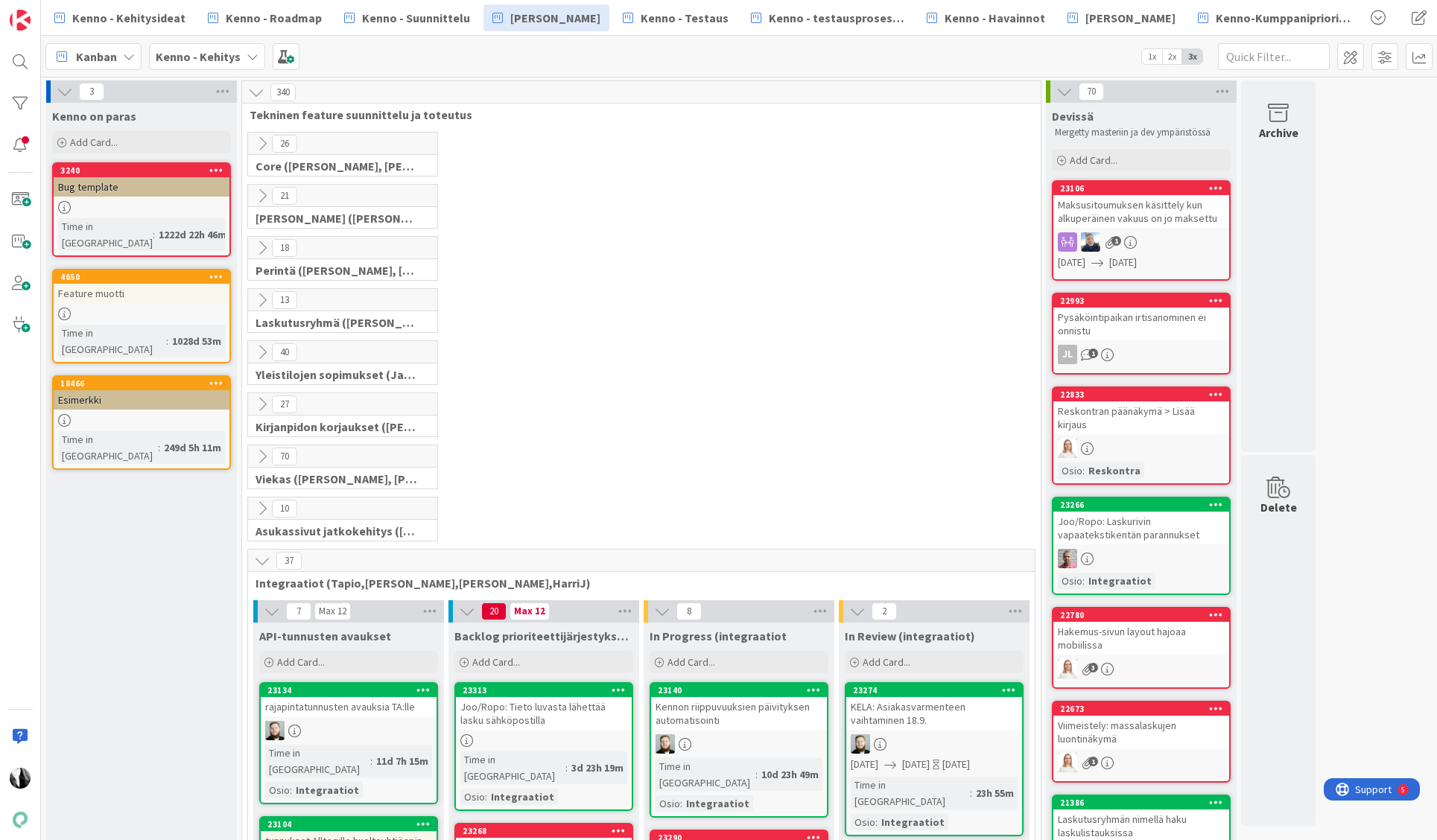
click at [260, 452] on icon at bounding box center [263, 457] width 16 height 16
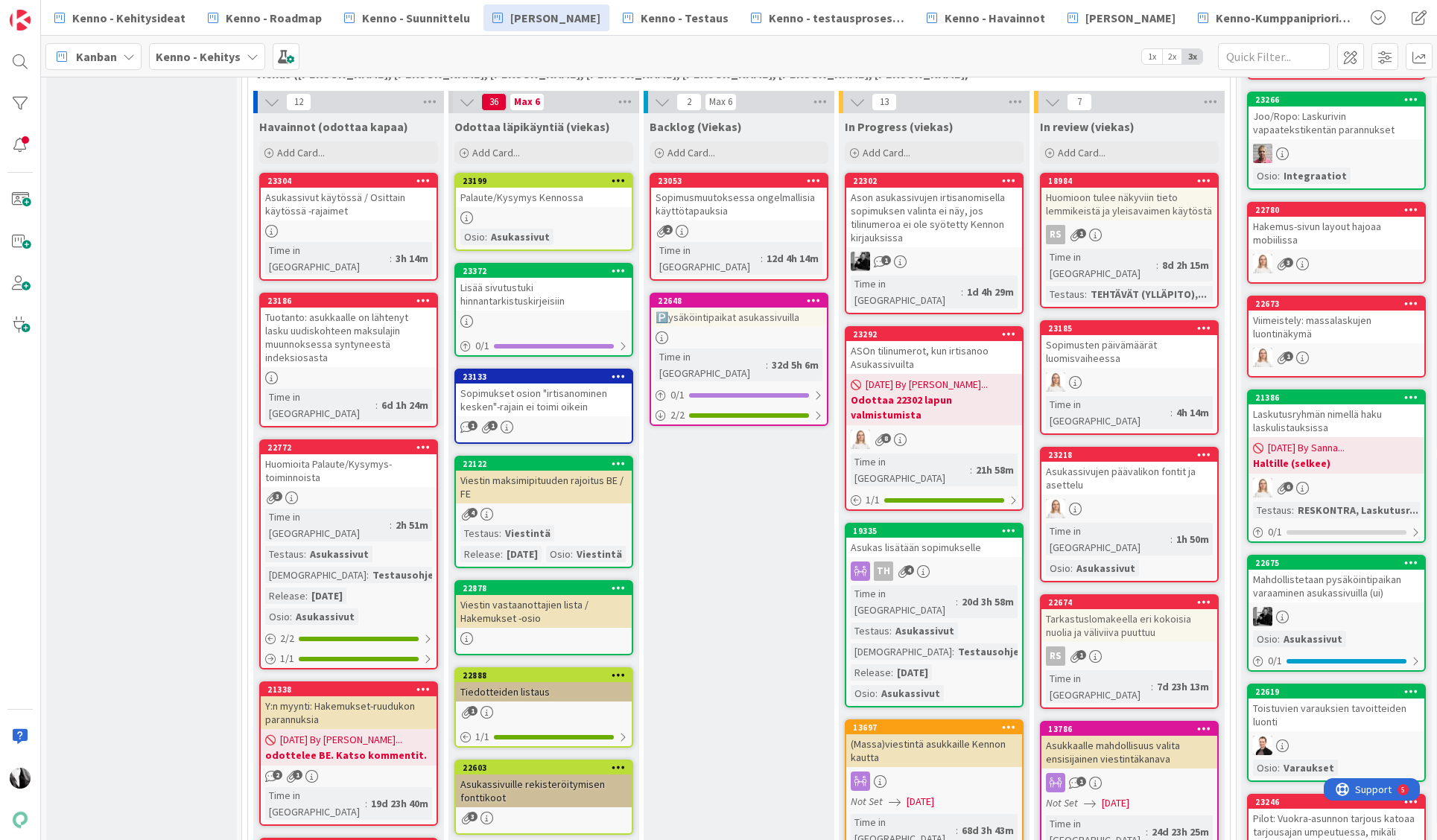
scroll to position [406, 0]
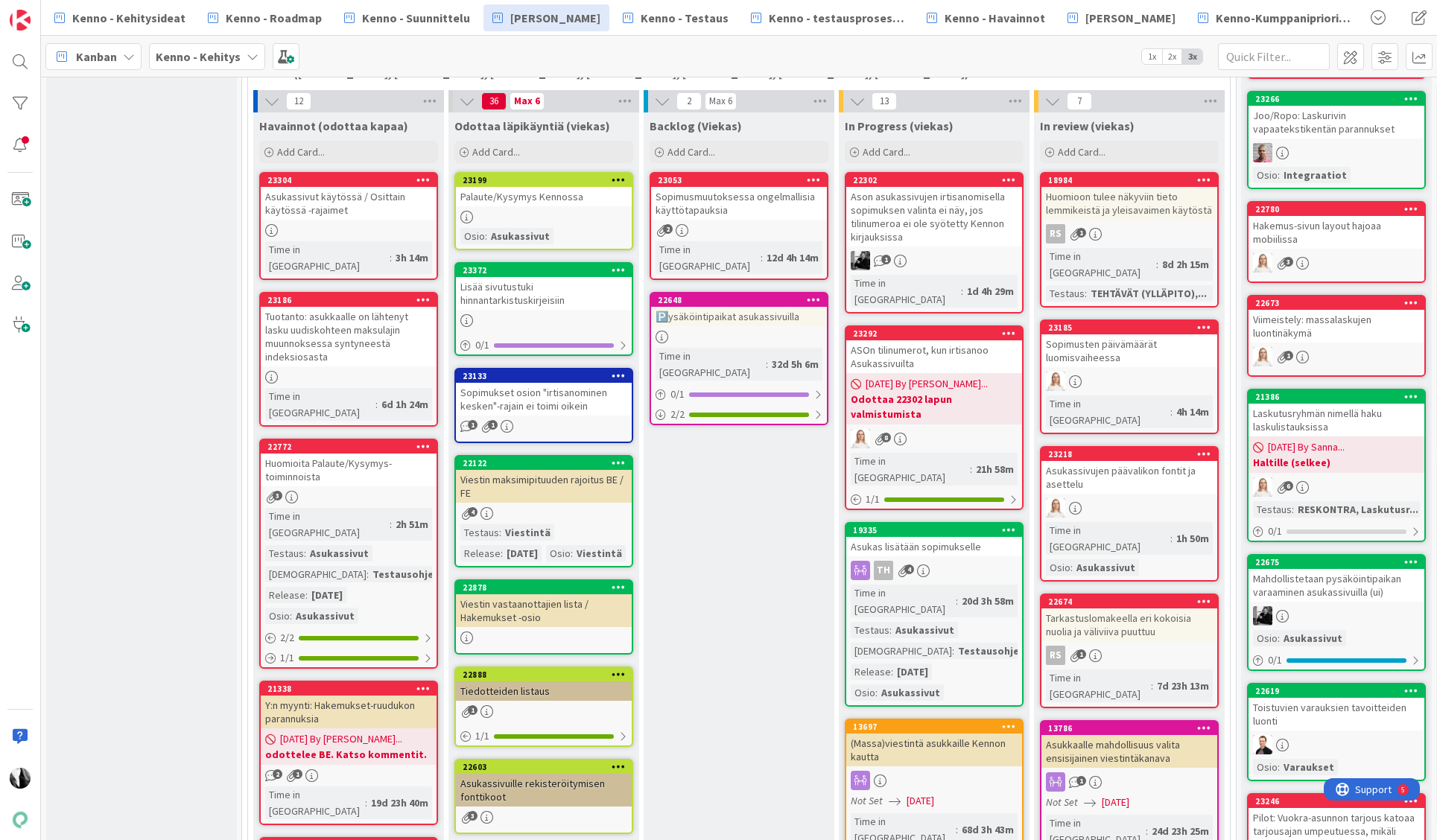
click at [910, 201] on div "Ason asukassivujen irtisanomisella sopimuksen valinta ei näy, jos tilinumeroa e…" at bounding box center [934, 217] width 176 height 60
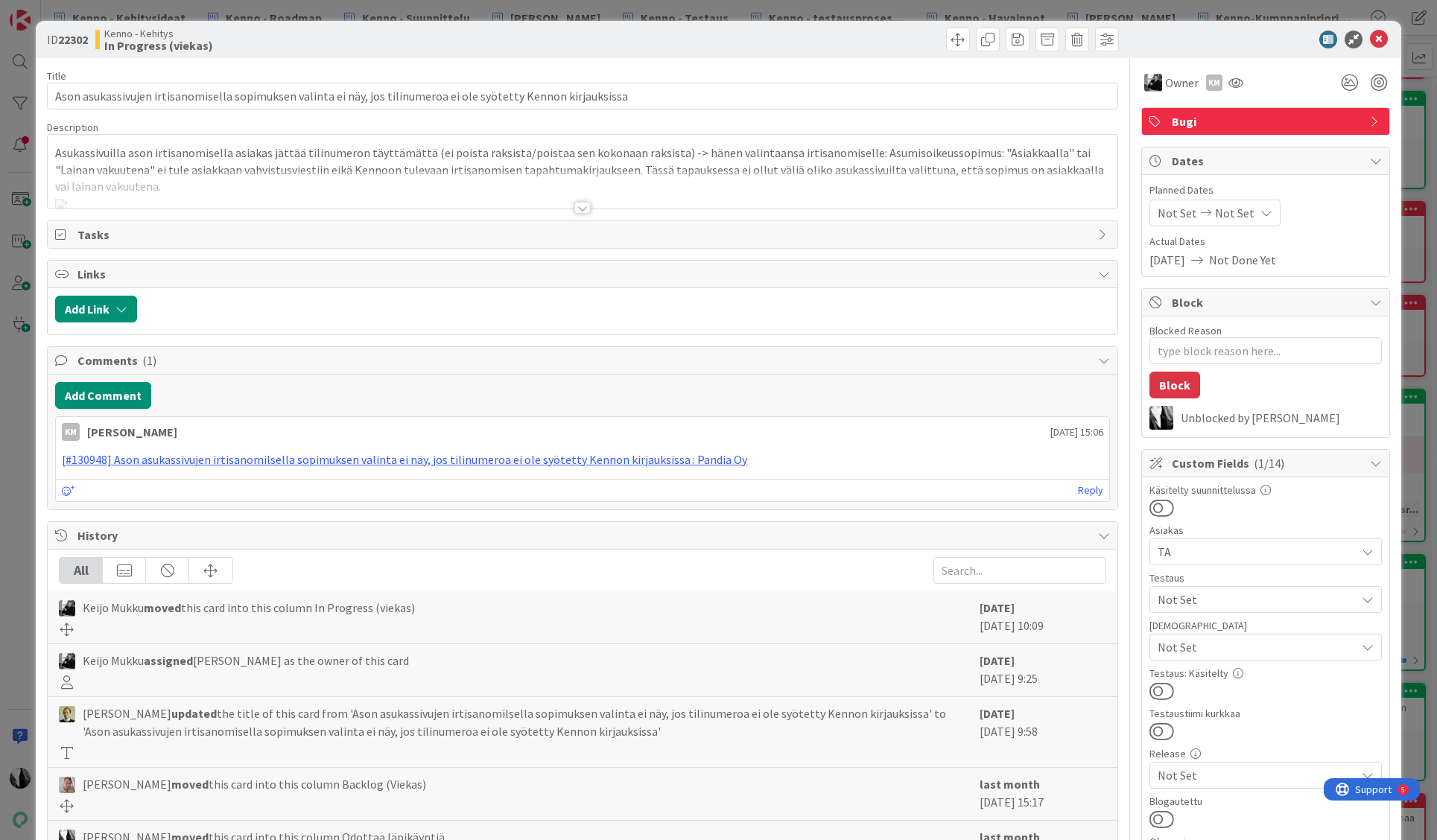
click at [580, 206] on div at bounding box center [583, 208] width 16 height 12
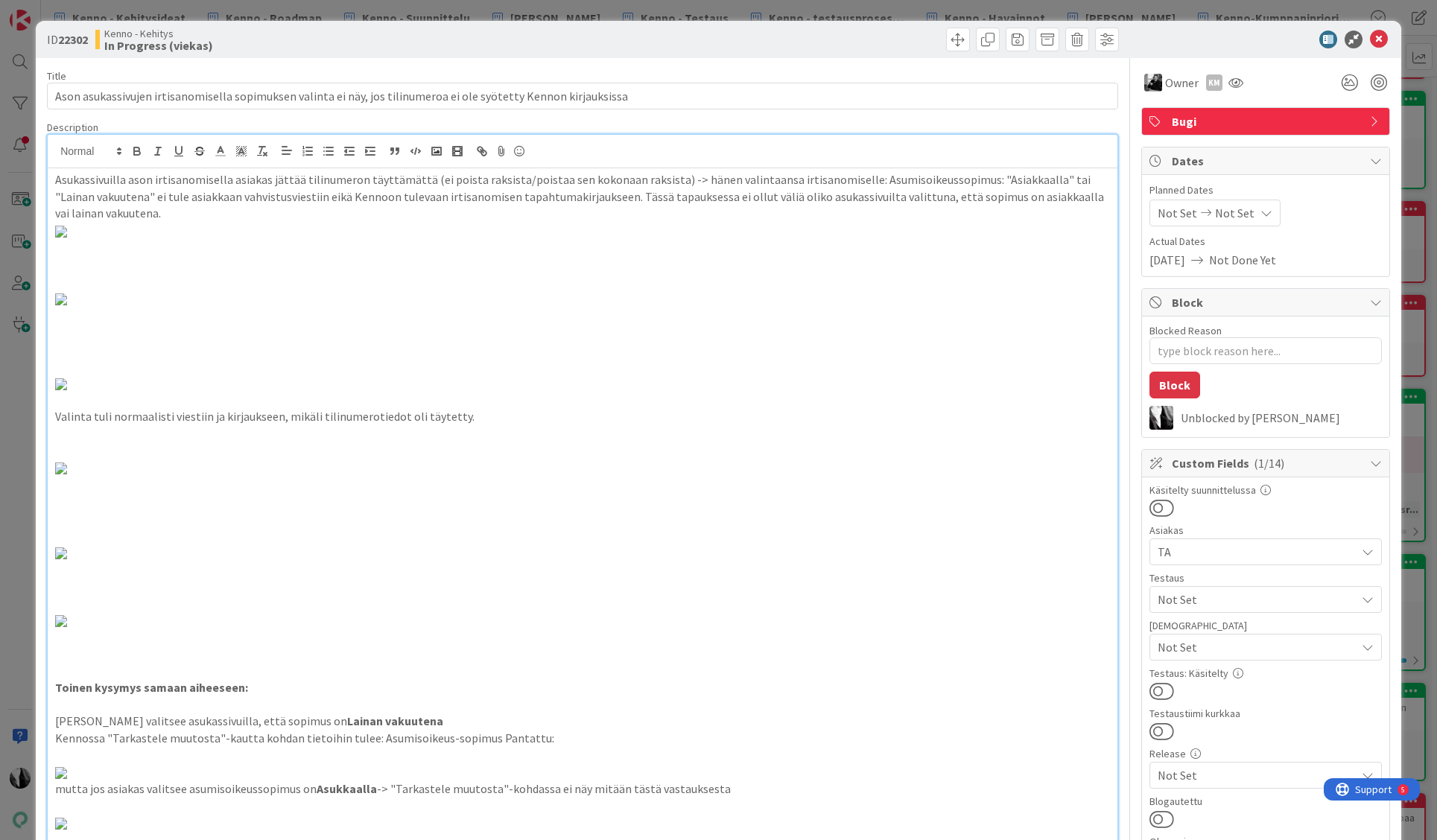
click at [1193, 38] on div at bounding box center [1258, 40] width 263 height 18
click at [1381, 34] on icon at bounding box center [1379, 40] width 18 height 18
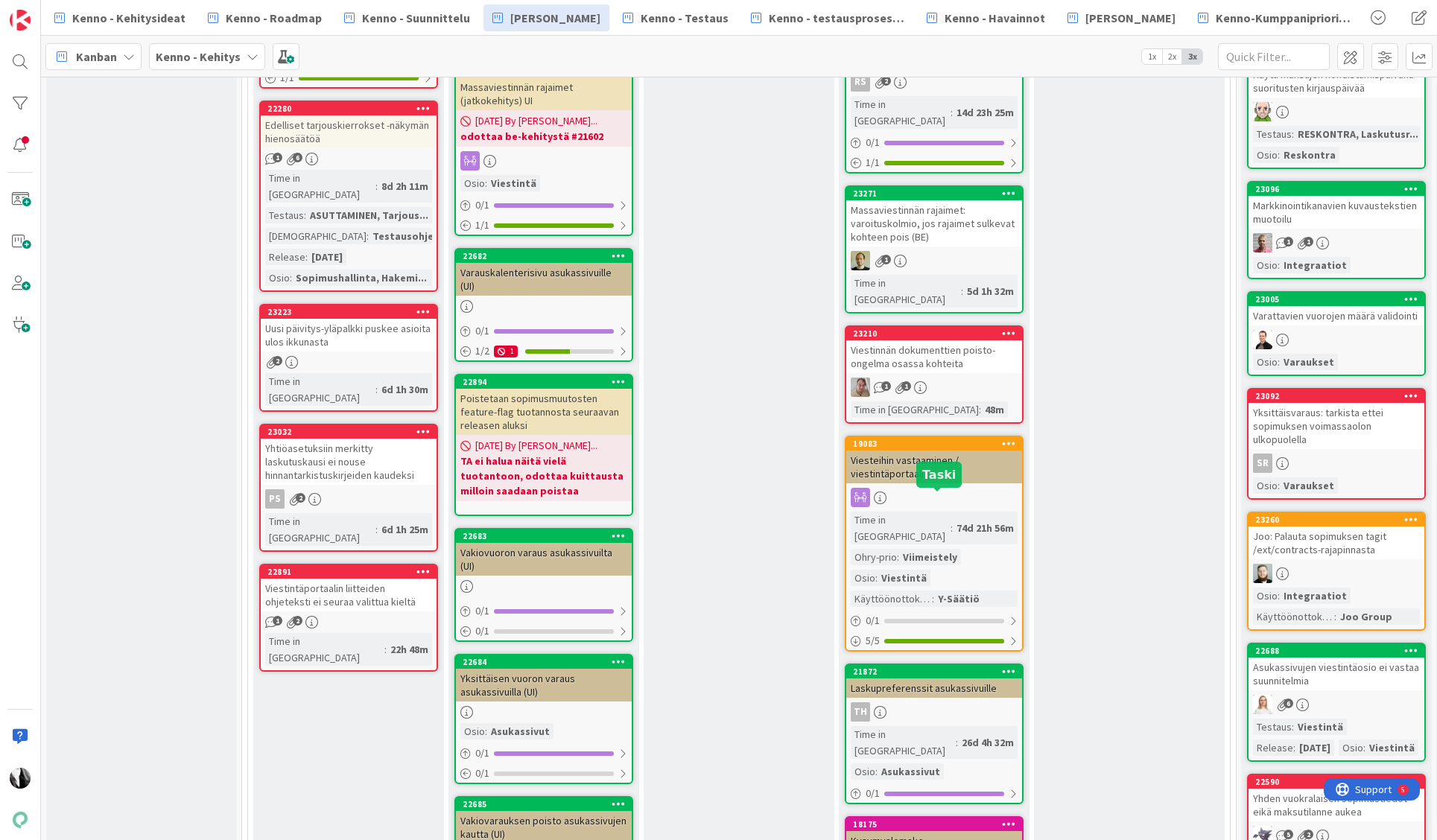
scroll to position [1773, 0]
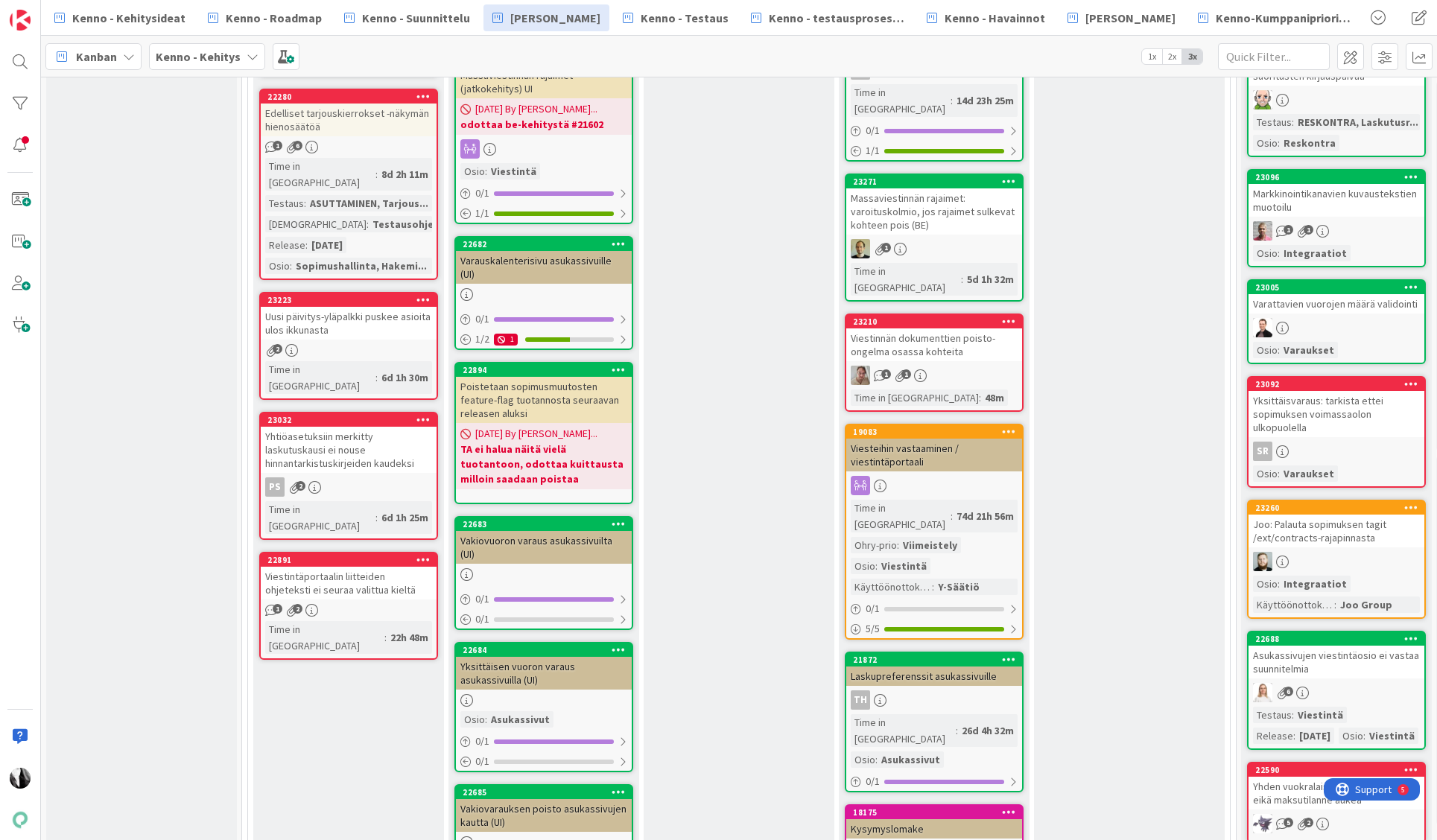
click at [939, 667] on div "Laskupreferenssit asukassivuille" at bounding box center [934, 677] width 176 height 19
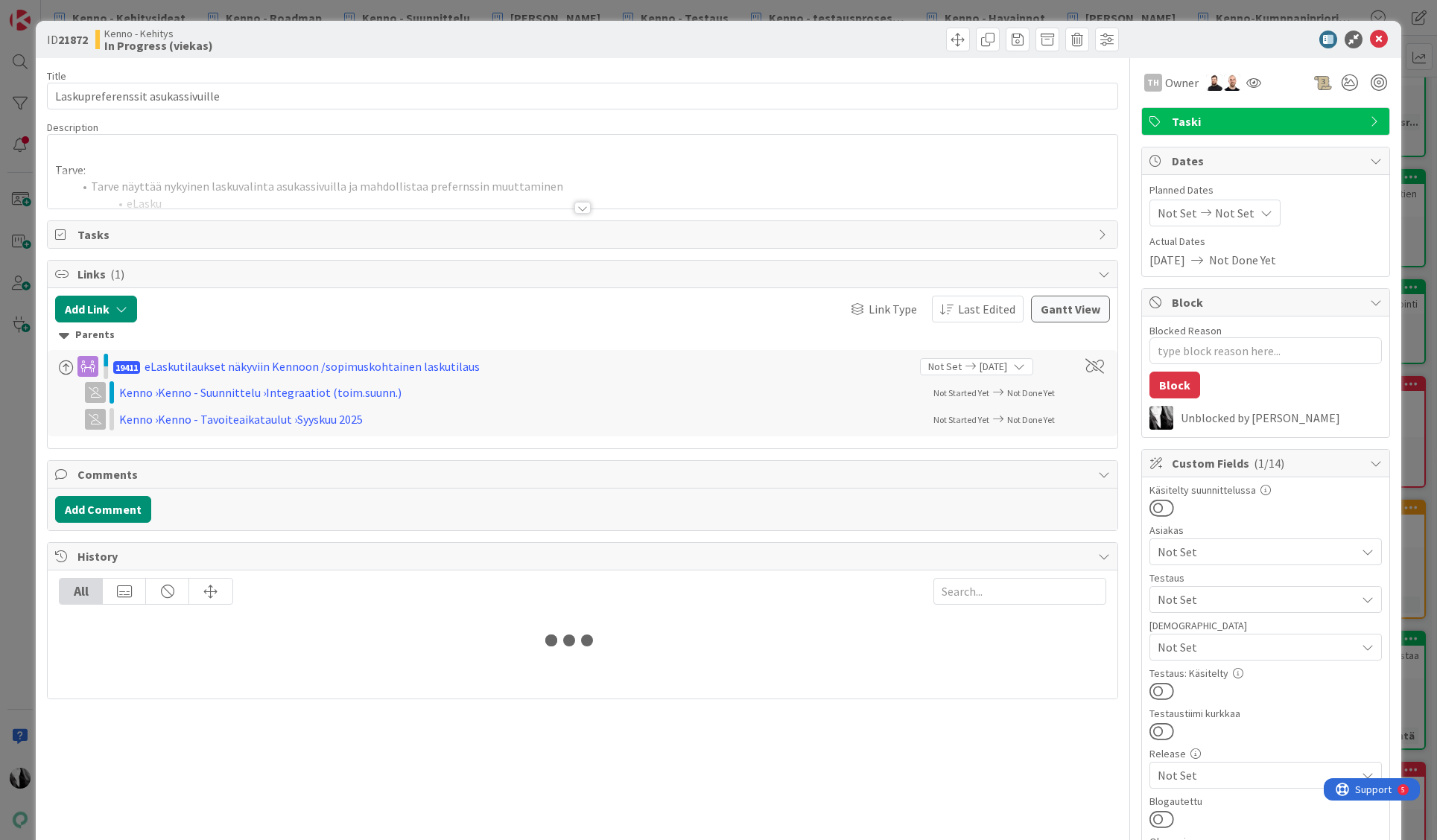
click at [583, 205] on div at bounding box center [583, 208] width 16 height 12
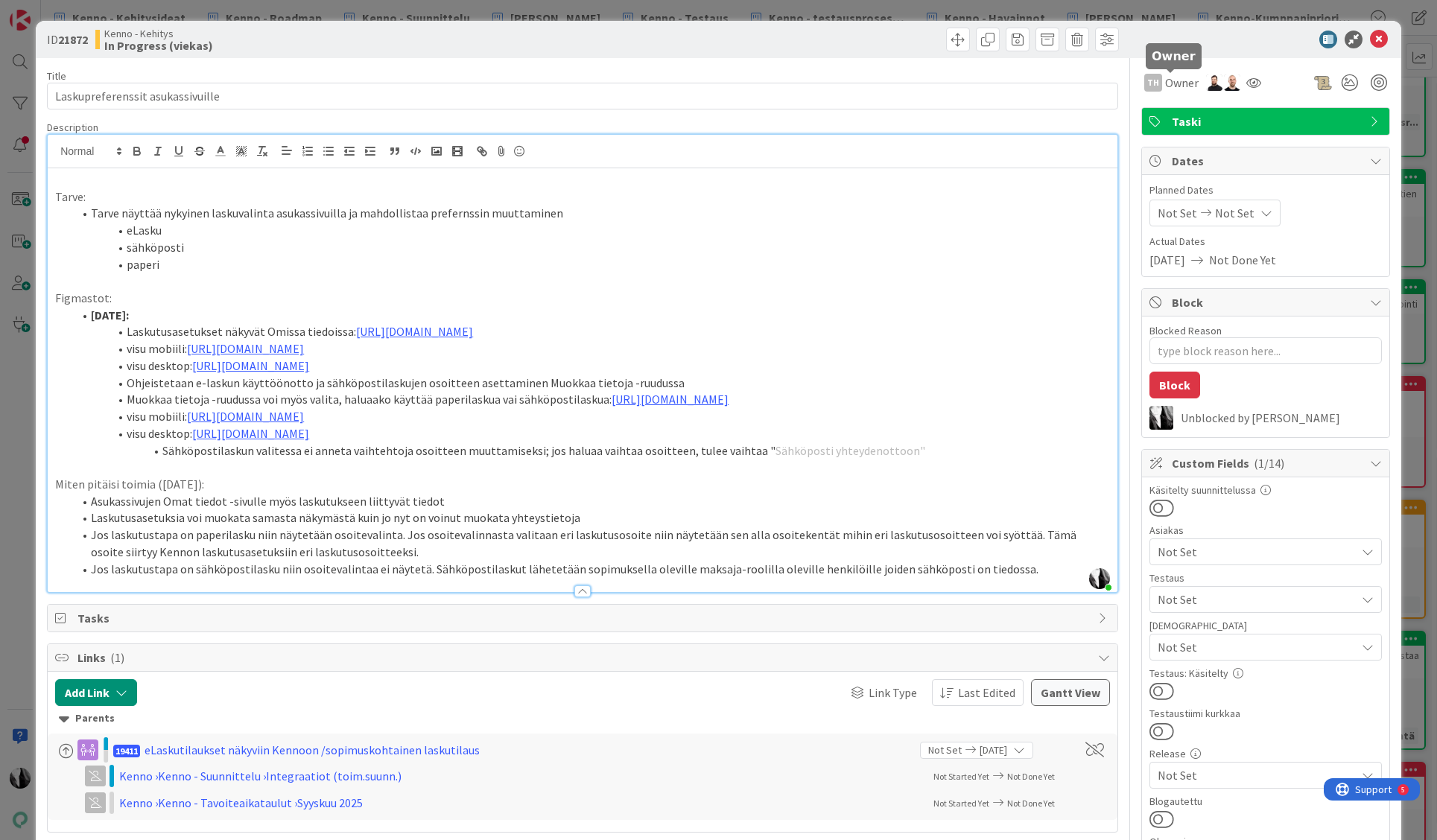
click at [1215, 37] on div at bounding box center [1258, 40] width 263 height 18
click at [1384, 39] on icon at bounding box center [1379, 40] width 18 height 18
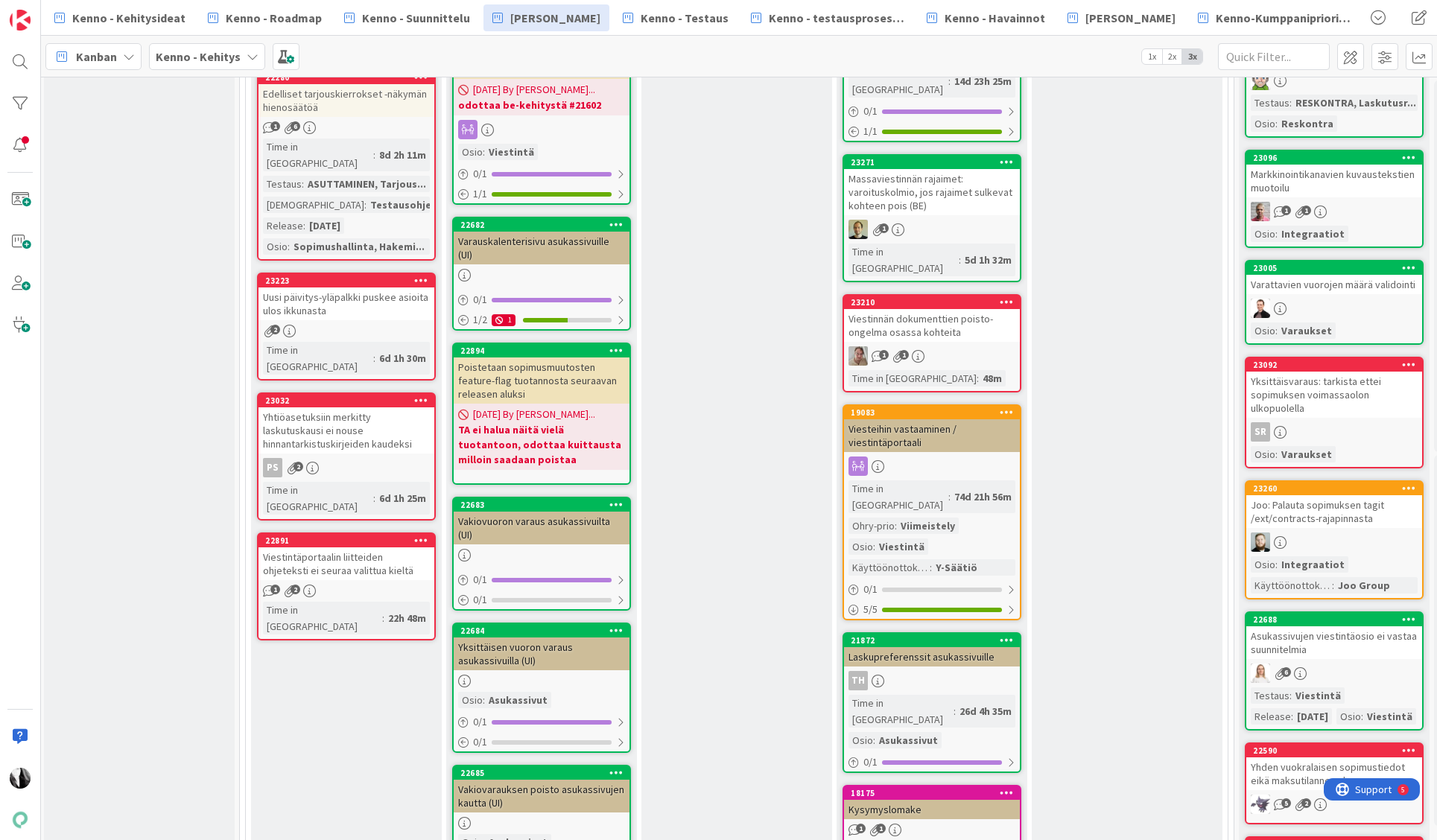
scroll to position [1803, 2]
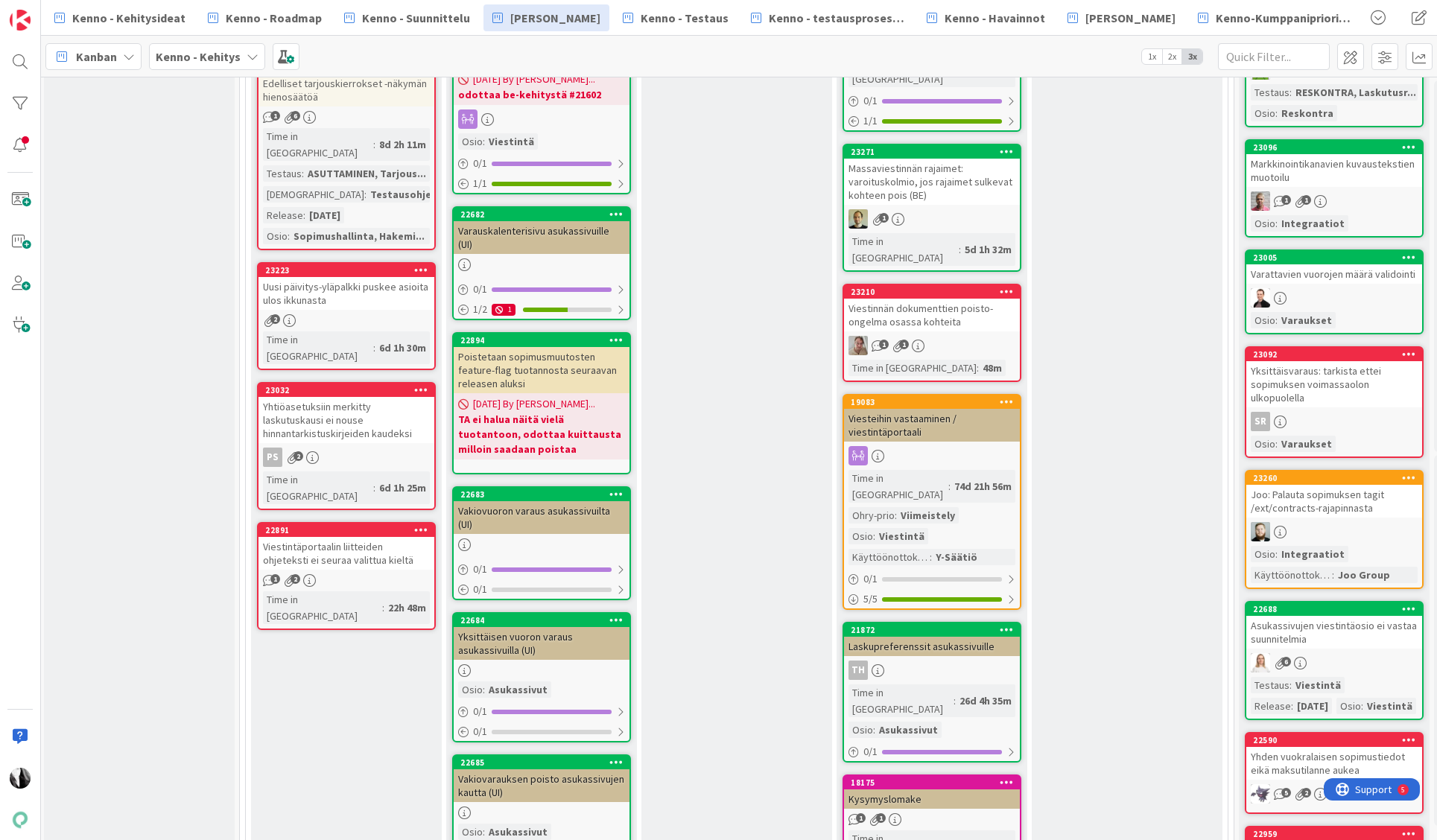
click at [914, 637] on div "Laskupreferenssit asukassivuille" at bounding box center [932, 647] width 176 height 19
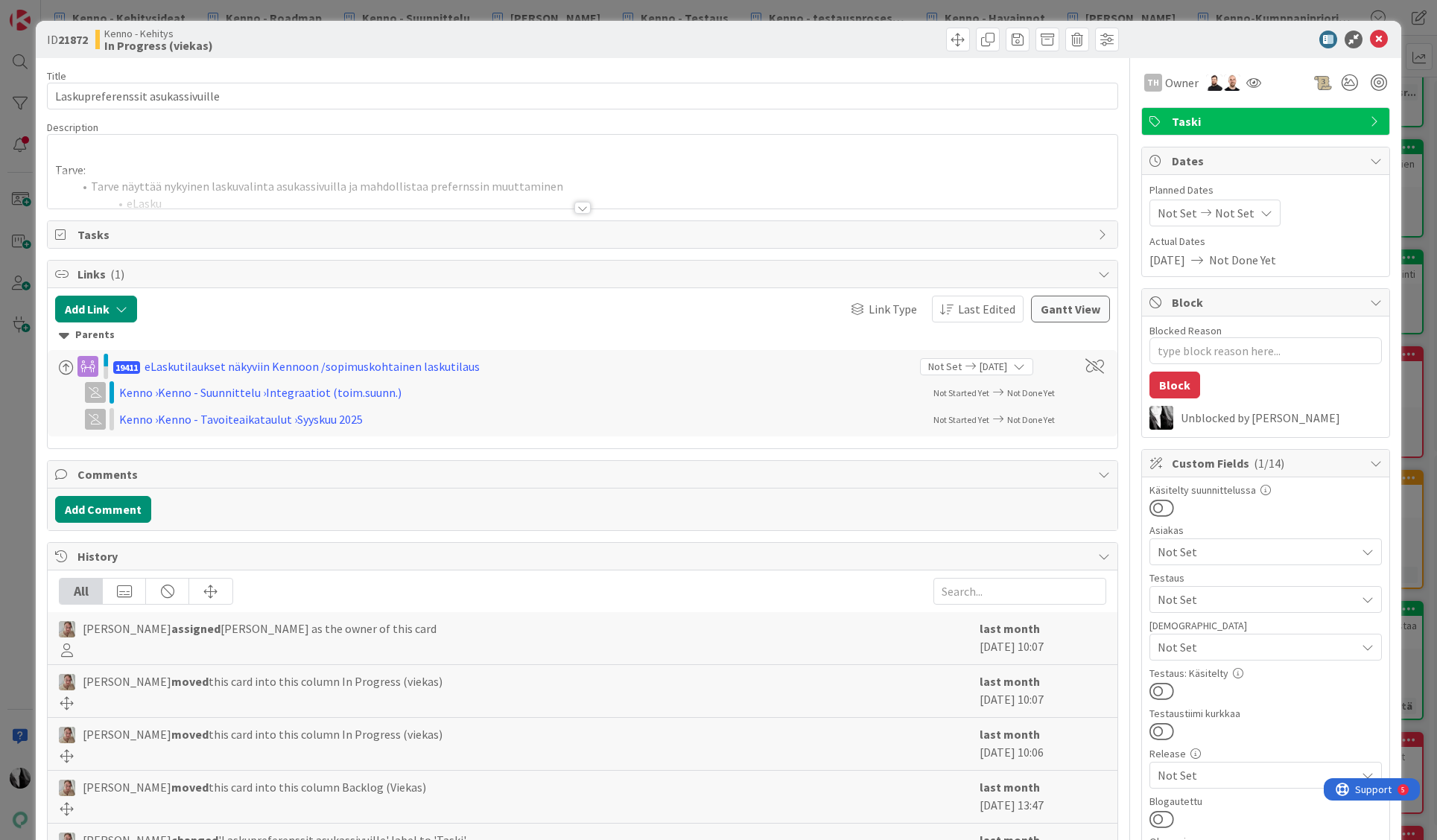
click at [80, 41] on b "21872" at bounding box center [73, 40] width 30 height 15
copy b "21872"
drag, startPoint x: 1259, startPoint y: 47, endPoint x: 1306, endPoint y: 47, distance: 47.0
click at [1259, 47] on div at bounding box center [1258, 40] width 263 height 18
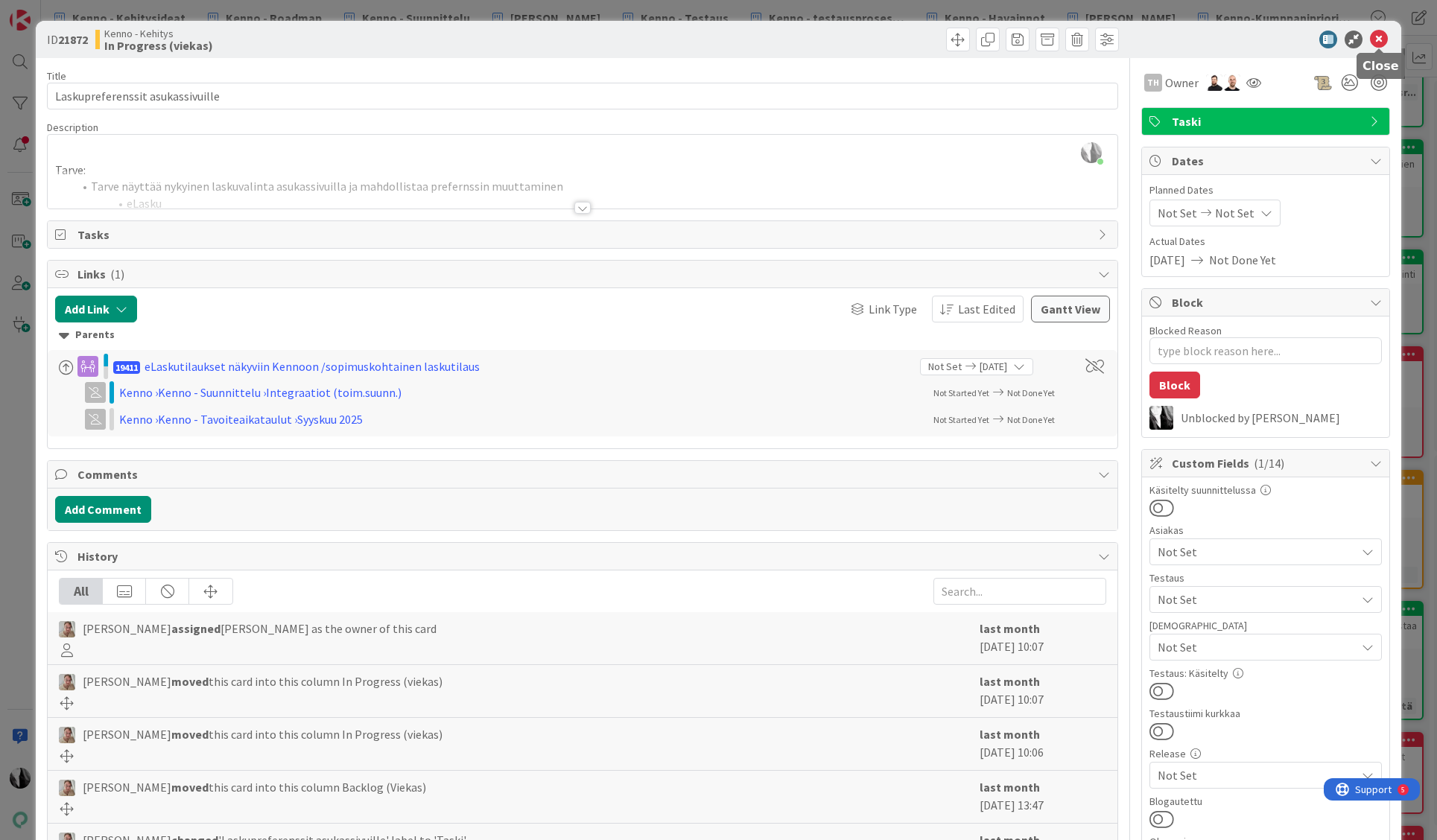
click at [1380, 40] on icon at bounding box center [1379, 40] width 18 height 18
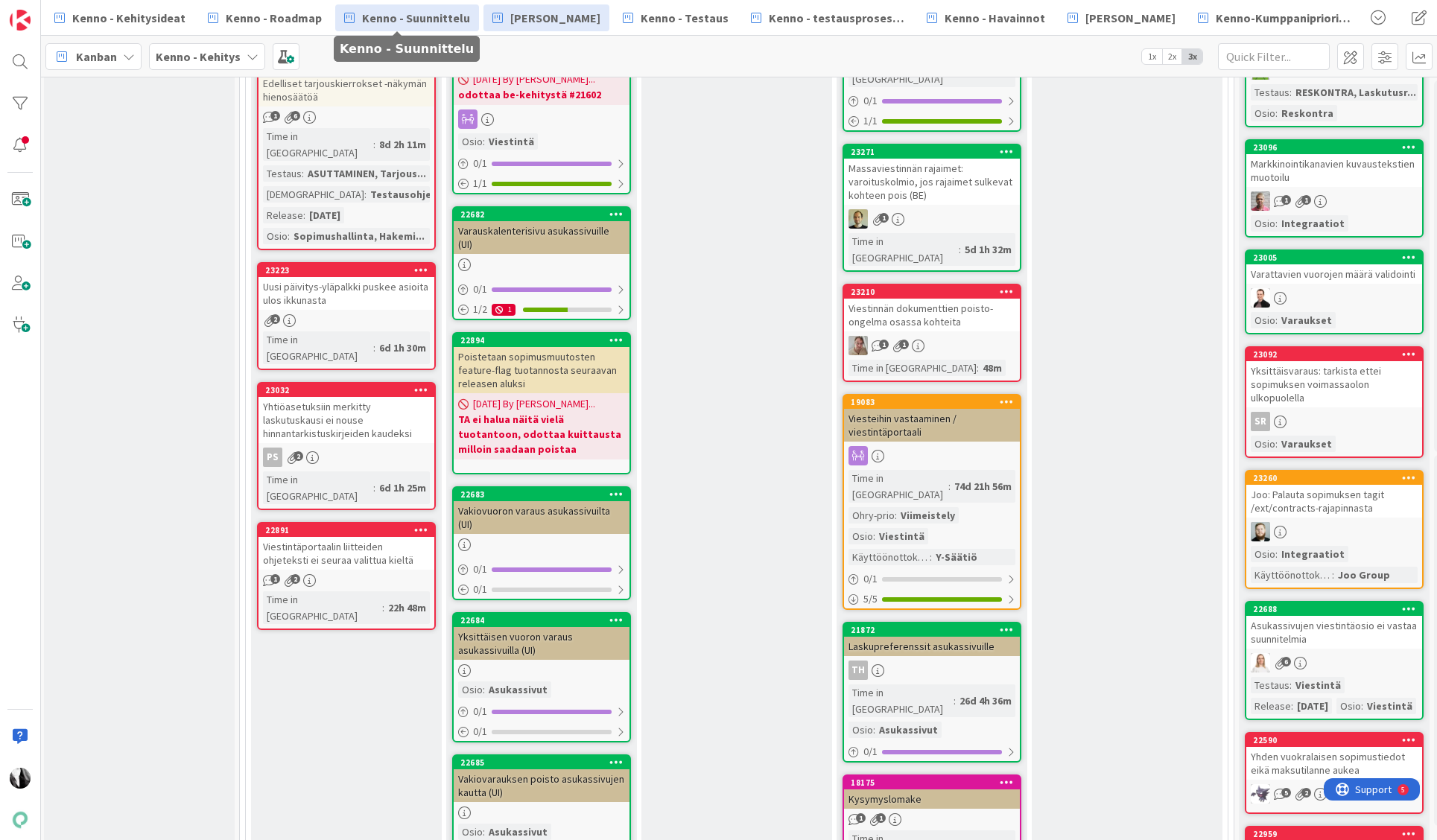
click at [383, 16] on span "Kenno - Suunnittelu" at bounding box center [416, 18] width 108 height 18
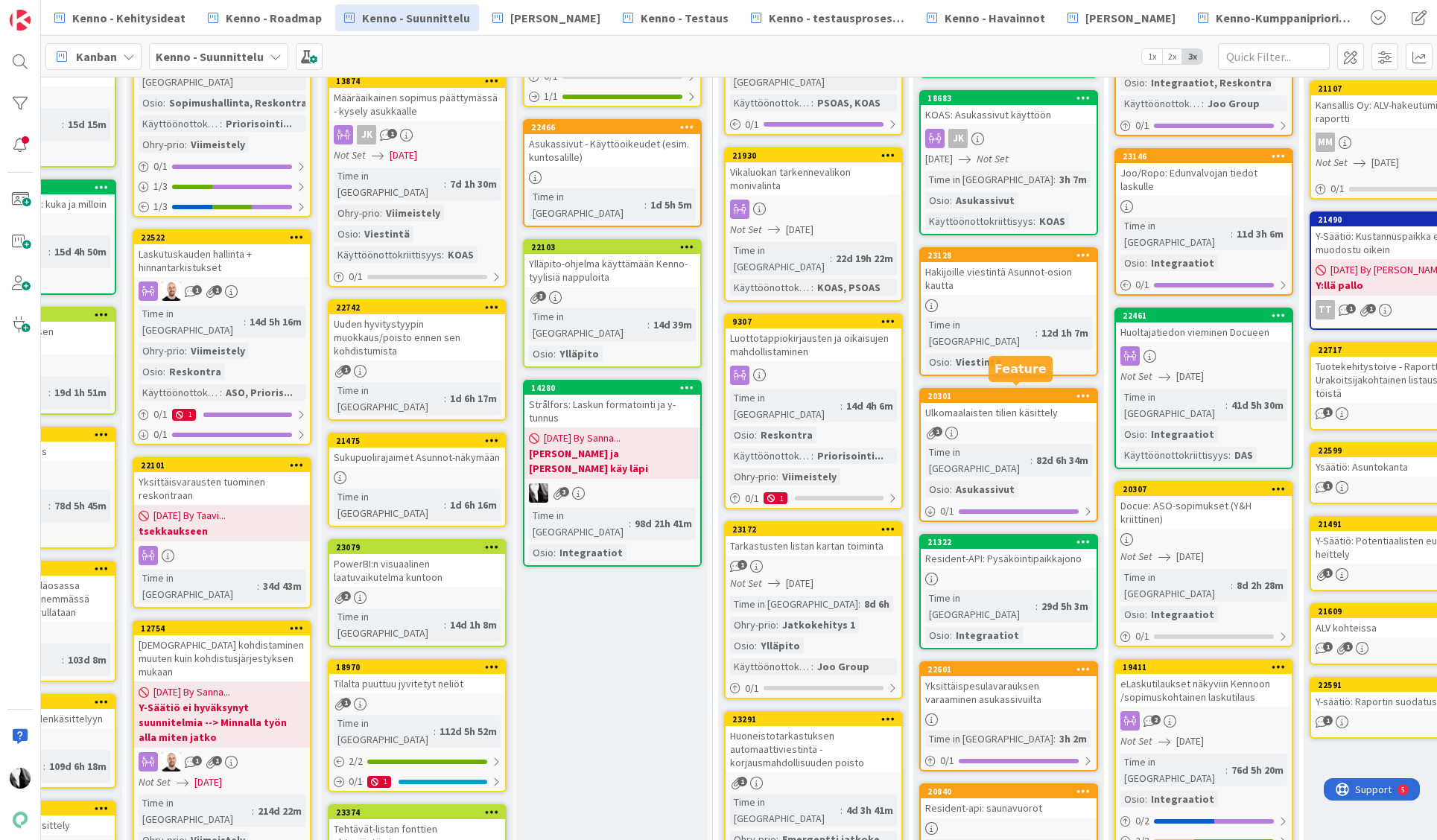
scroll to position [269, 146]
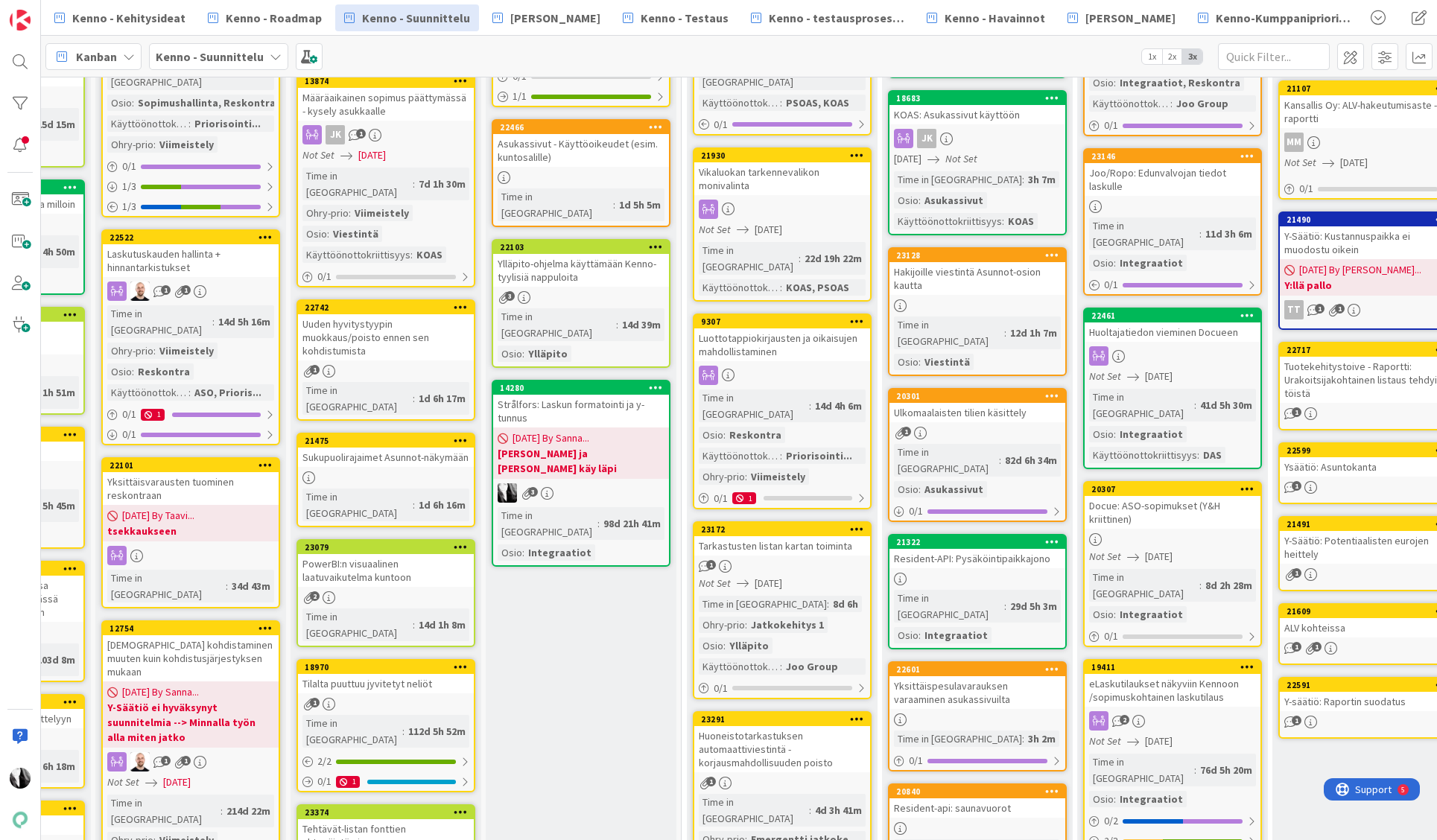
click at [1009, 549] on div "Resident-API: Pysäköintipaikkajono" at bounding box center [977, 559] width 176 height 19
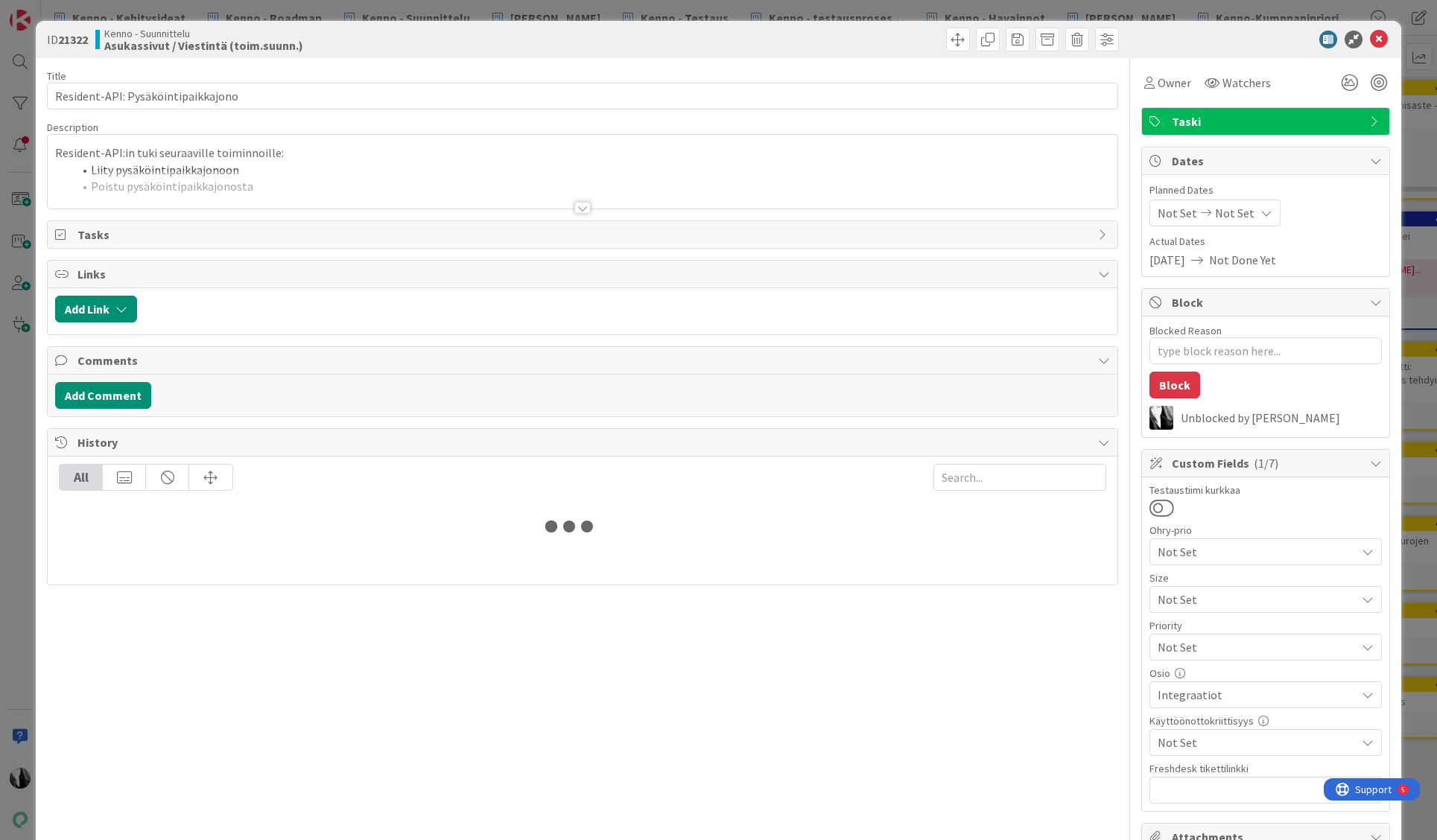
click at [581, 207] on div at bounding box center [583, 208] width 16 height 12
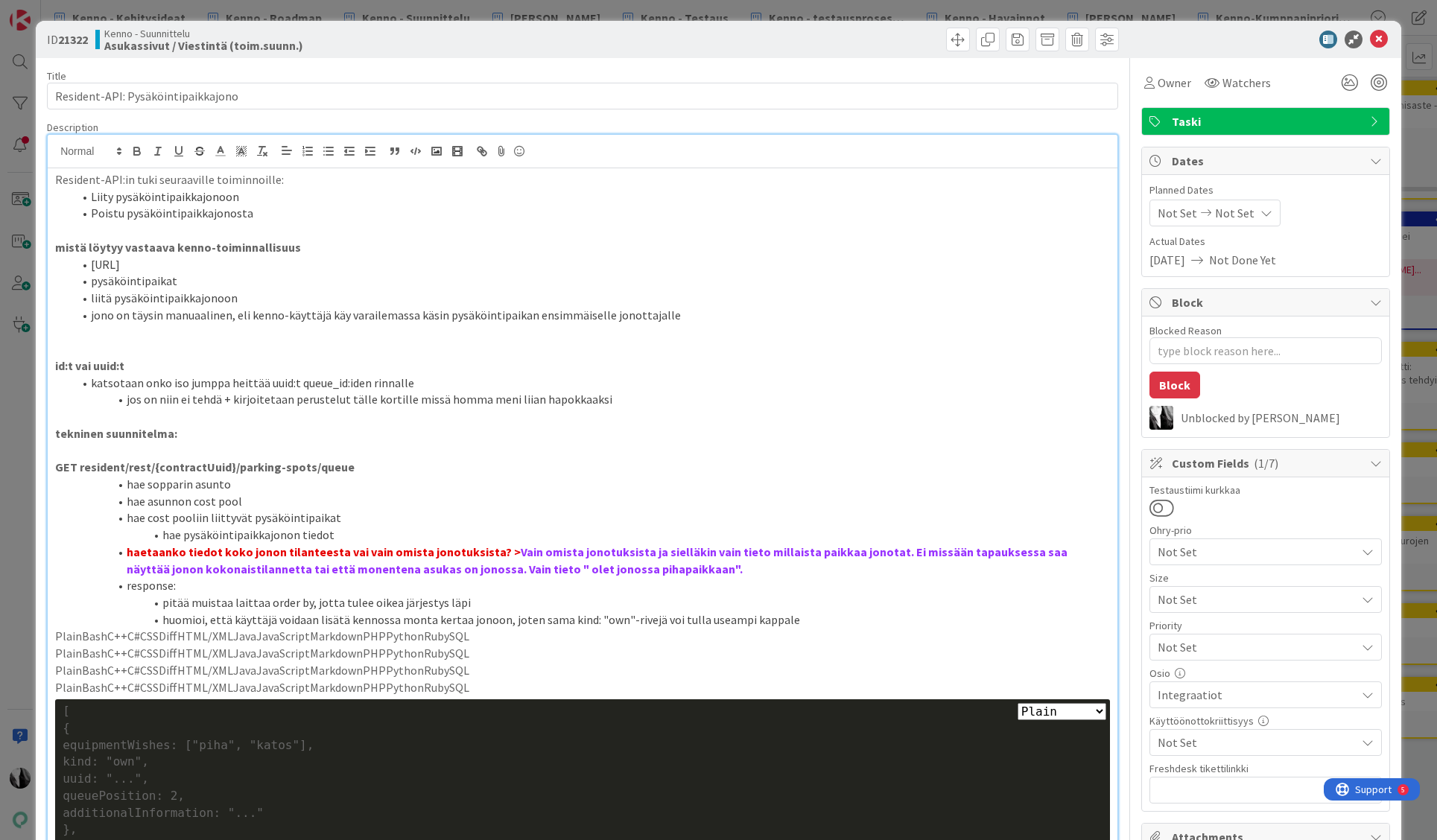
drag, startPoint x: 94, startPoint y: 198, endPoint x: 251, endPoint y: 206, distance: 157.2
click at [251, 206] on ol "Liity pysäköintipaikkajonoon Poistu pysäköintipaikkajonosta" at bounding box center [583, 205] width 1055 height 34
click at [196, 195] on li "Liity pysäköintipaikkajonoon" at bounding box center [592, 197] width 1037 height 17
drag, startPoint x: 93, startPoint y: 197, endPoint x: 262, endPoint y: 220, distance: 170.6
click at [257, 218] on ol "Liity pysäköintipaikkajonoon Poistu pysäköintipaikkajonosta" at bounding box center [583, 205] width 1055 height 34
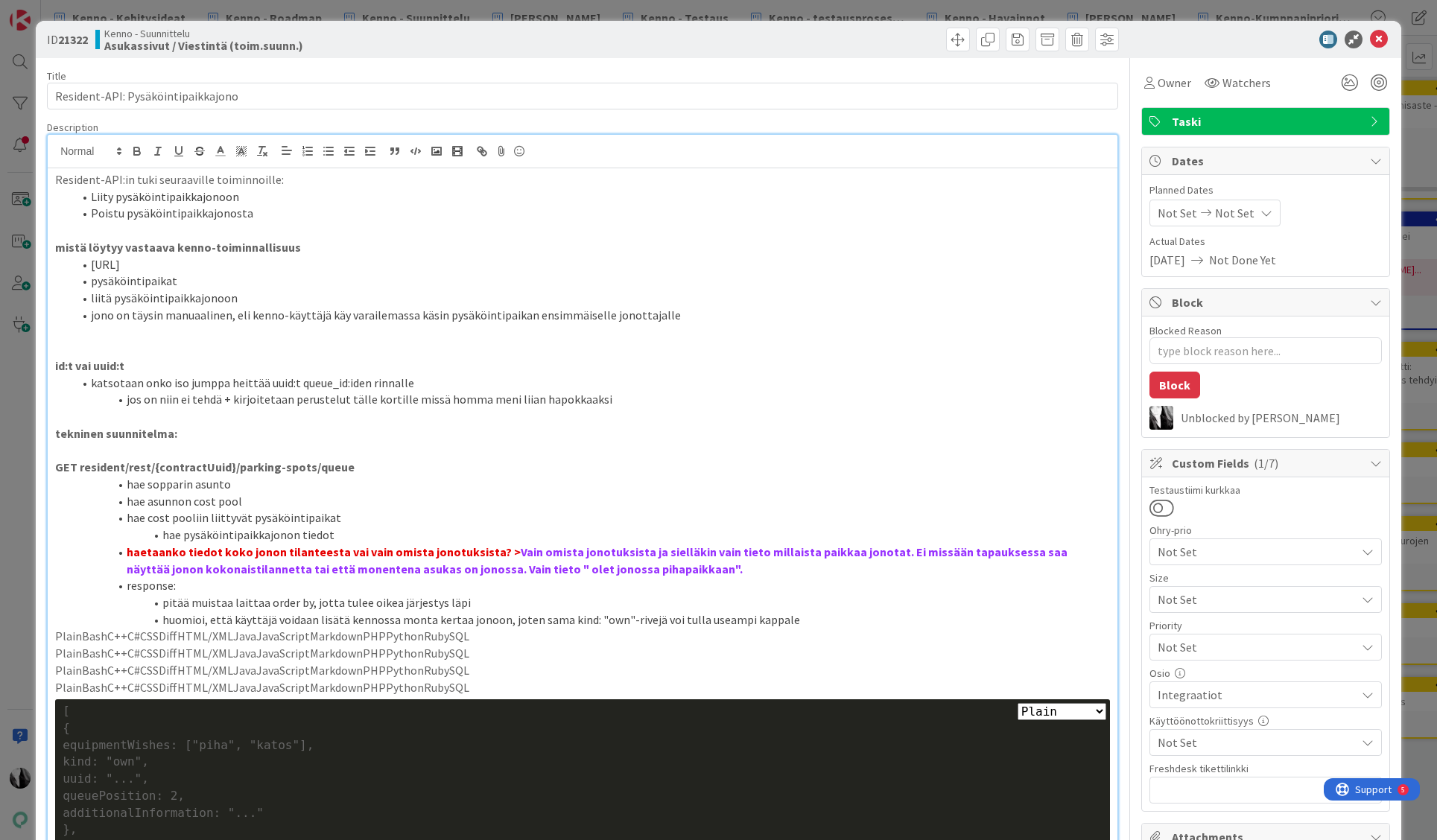
click at [1194, 39] on div at bounding box center [1258, 40] width 263 height 18
click at [1259, 37] on div at bounding box center [1258, 40] width 263 height 18
click at [1380, 37] on icon at bounding box center [1379, 40] width 18 height 18
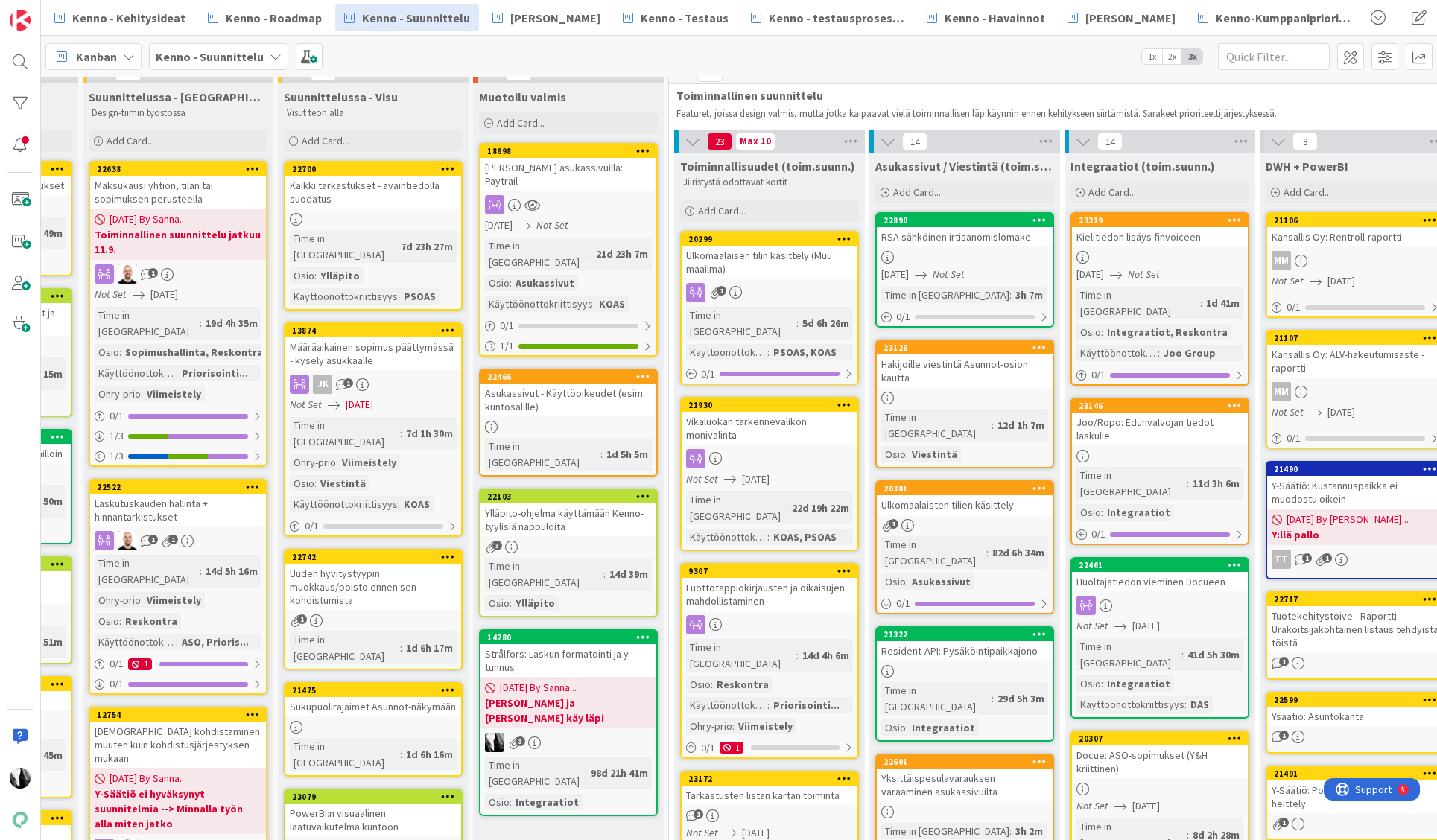
scroll to position [0, 159]
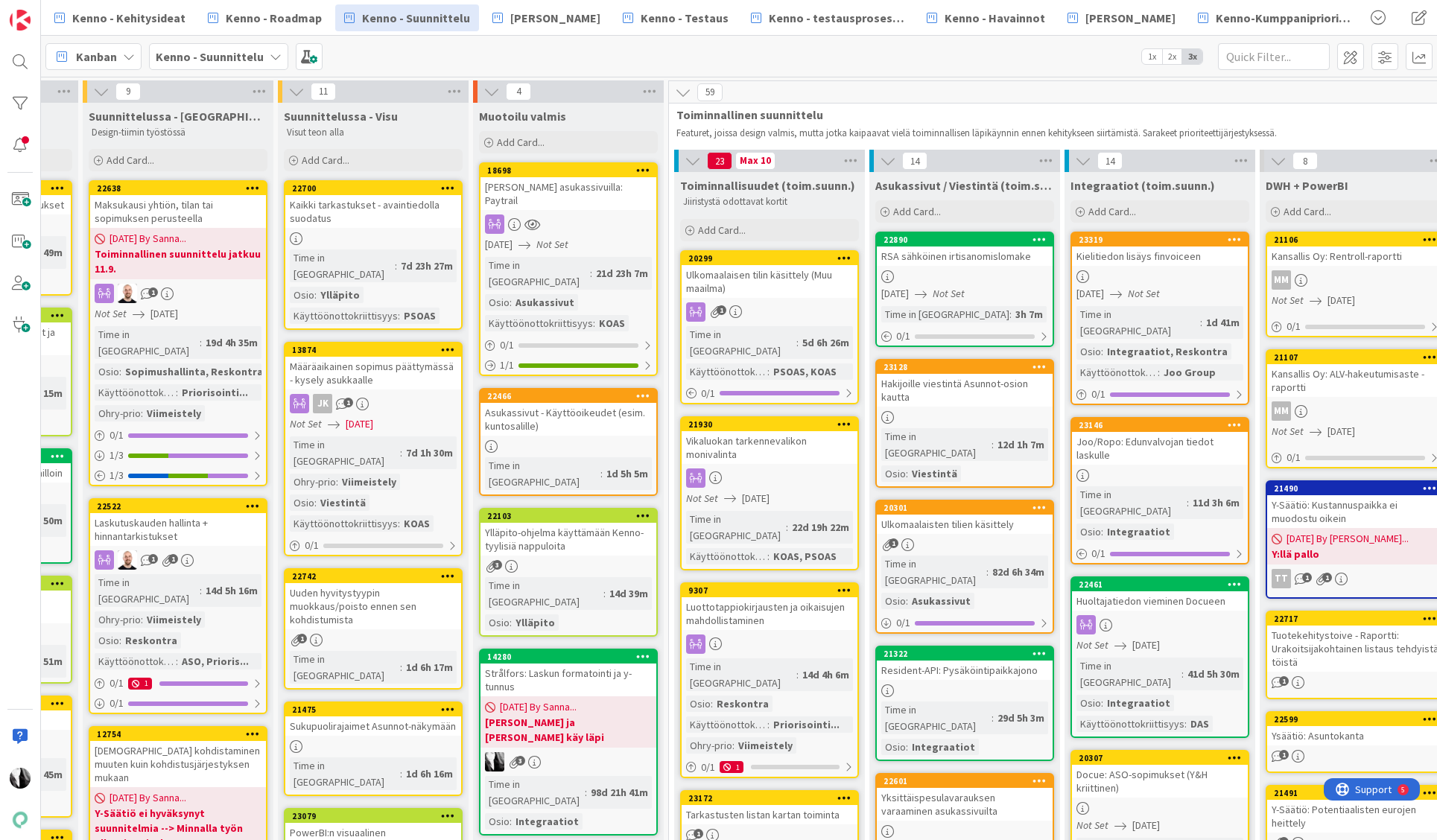
click at [962, 253] on div "RSA sähköinen irtisanomislomake" at bounding box center [965, 257] width 176 height 19
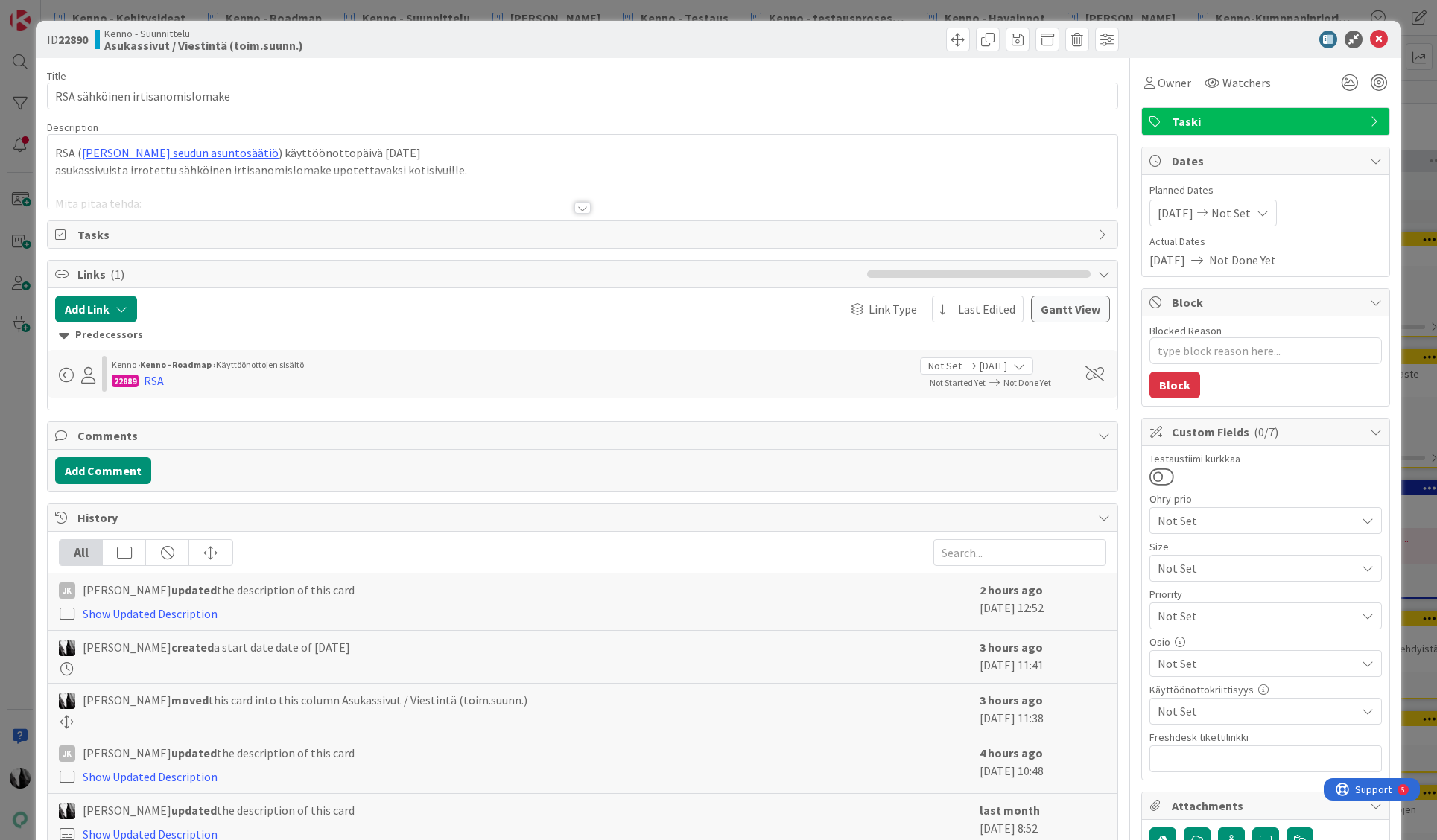
click at [587, 207] on div at bounding box center [583, 208] width 16 height 12
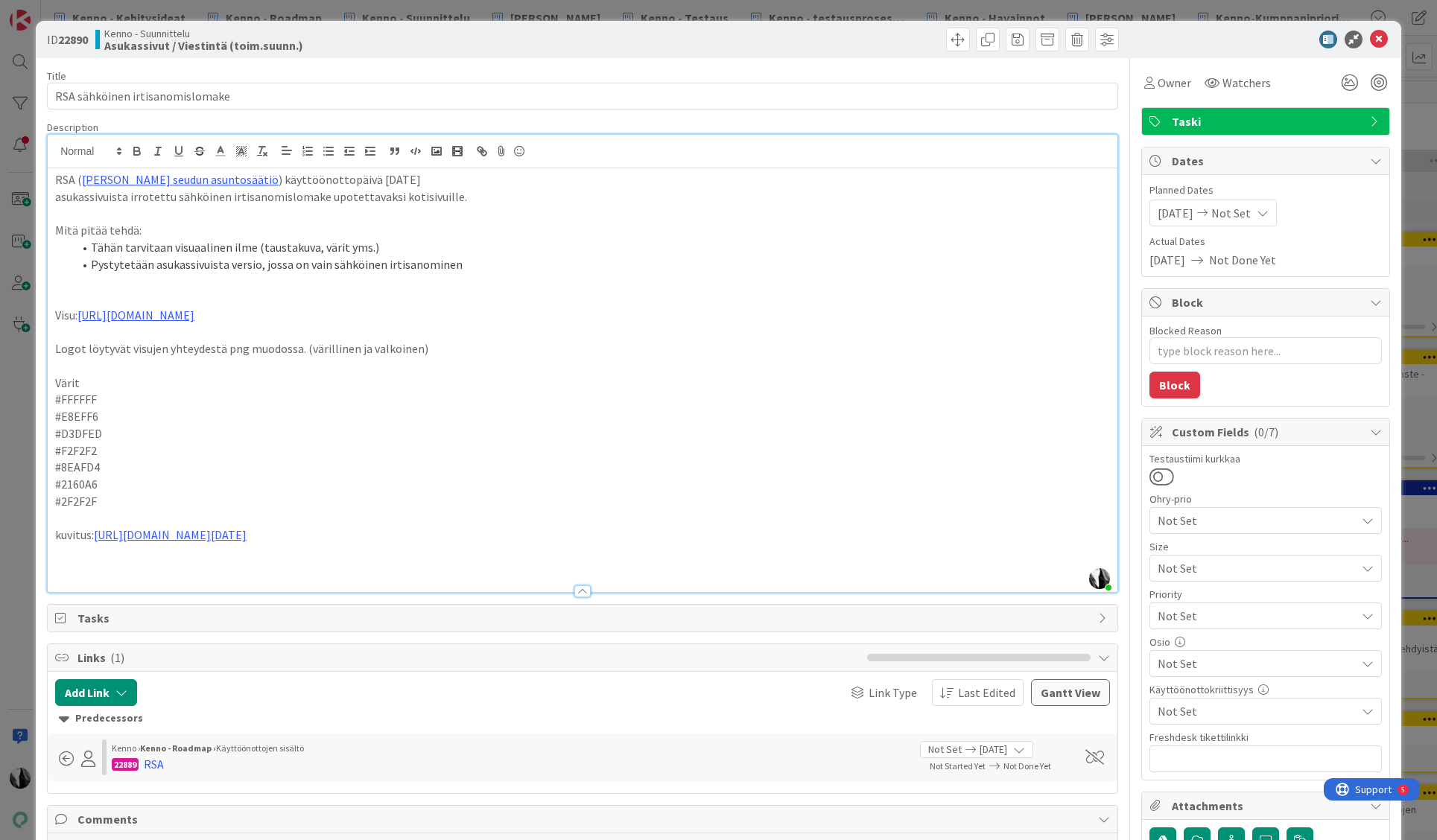
click at [1268, 36] on div at bounding box center [1258, 40] width 263 height 18
click at [1379, 37] on icon at bounding box center [1379, 40] width 18 height 18
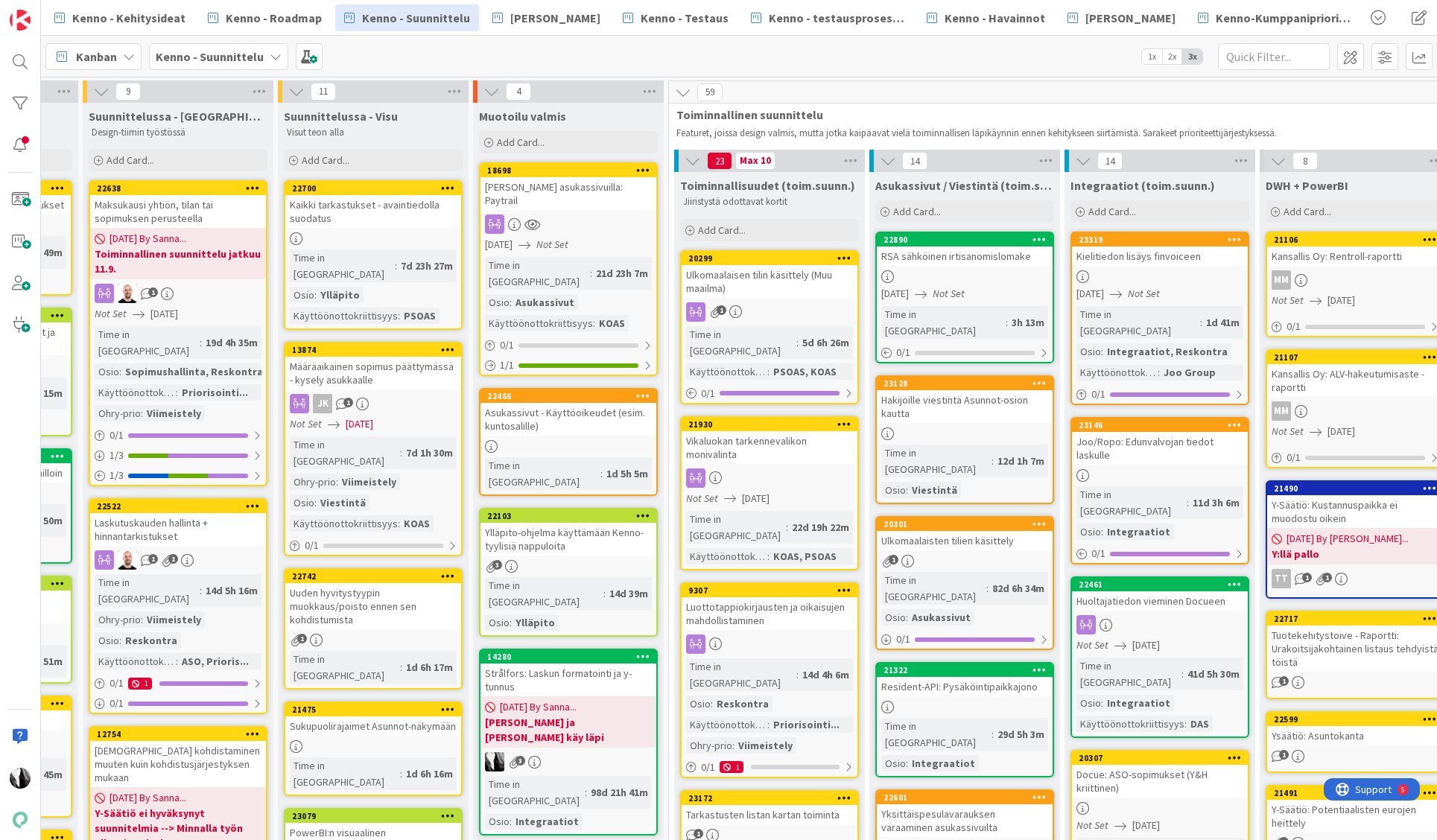
click at [1040, 237] on icon at bounding box center [1039, 239] width 14 height 10
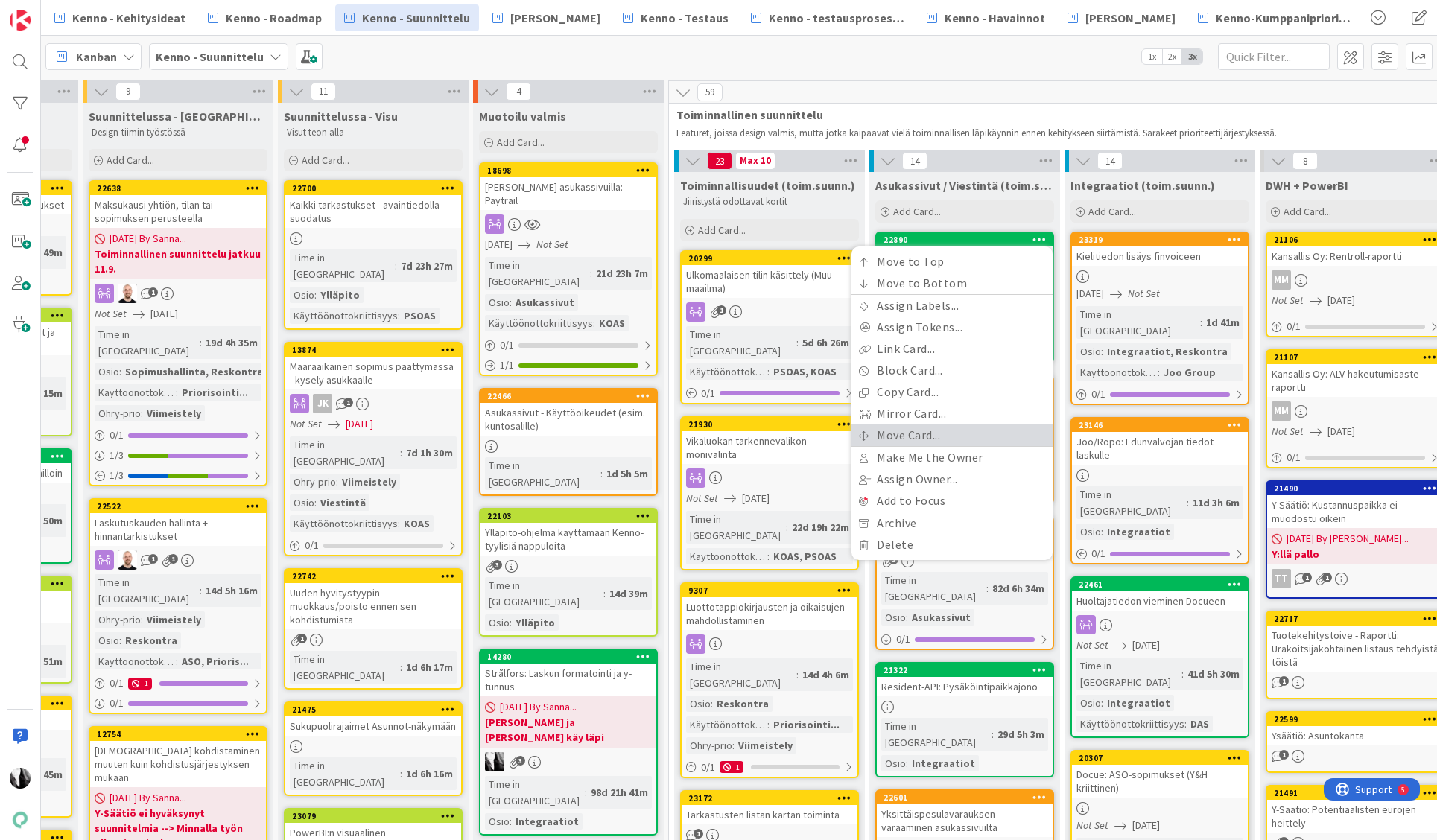
click at [978, 430] on link "Move Card..." at bounding box center [952, 435] width 201 height 22
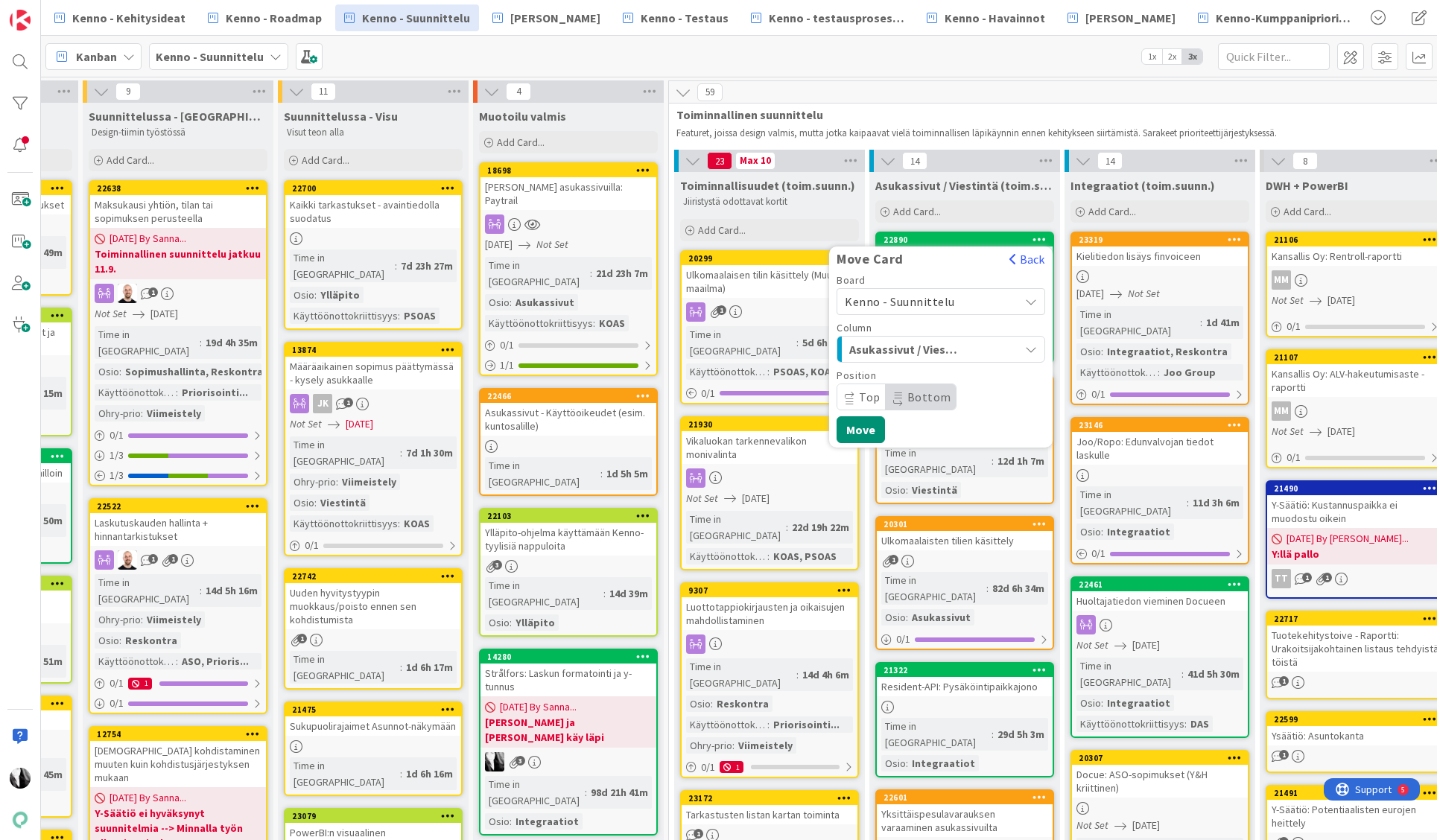
click at [987, 298] on span "Kenno - Suunnittelu" at bounding box center [928, 301] width 167 height 21
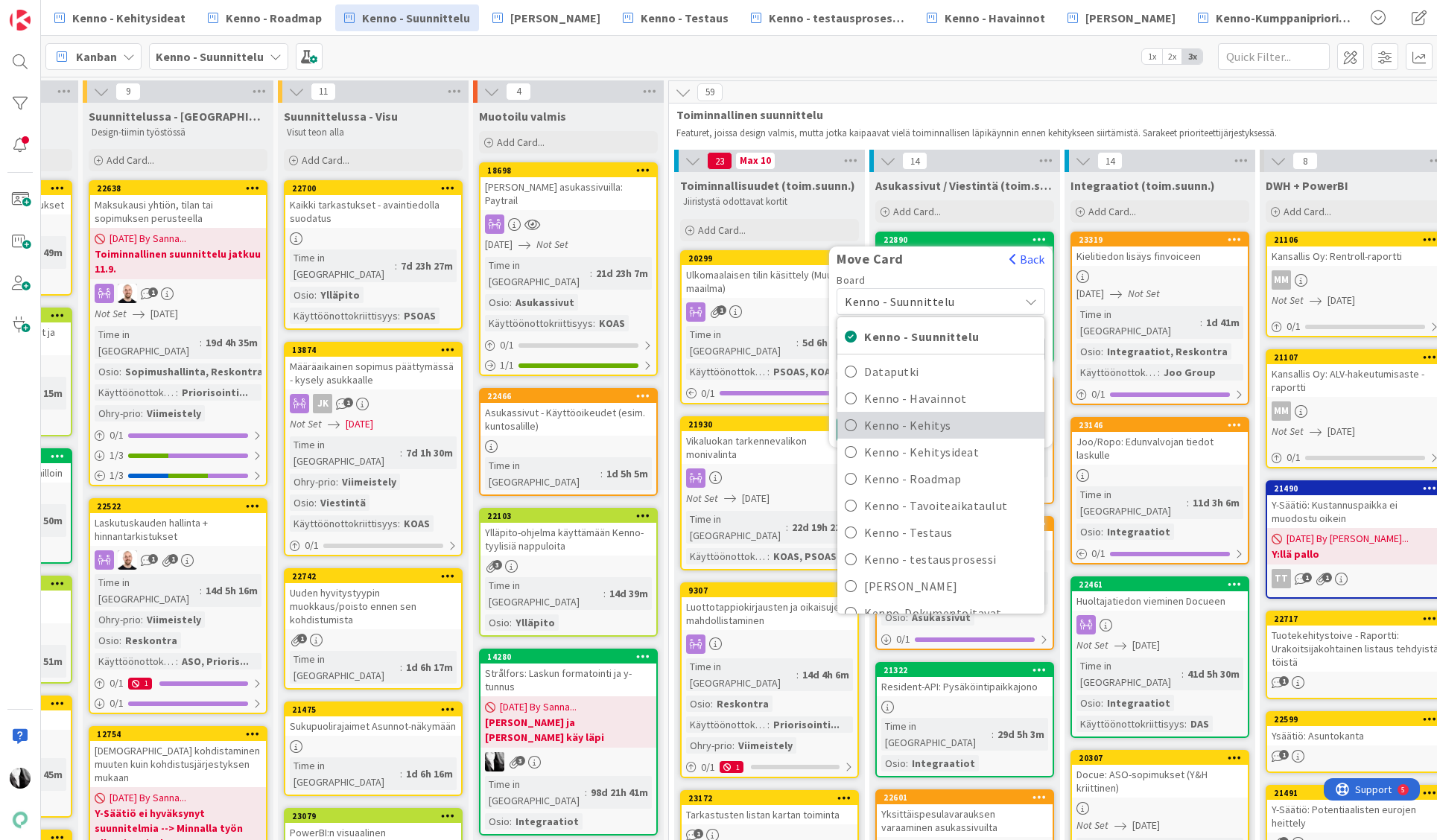
click at [950, 423] on span "Kenno - Kehitys" at bounding box center [951, 425] width 173 height 22
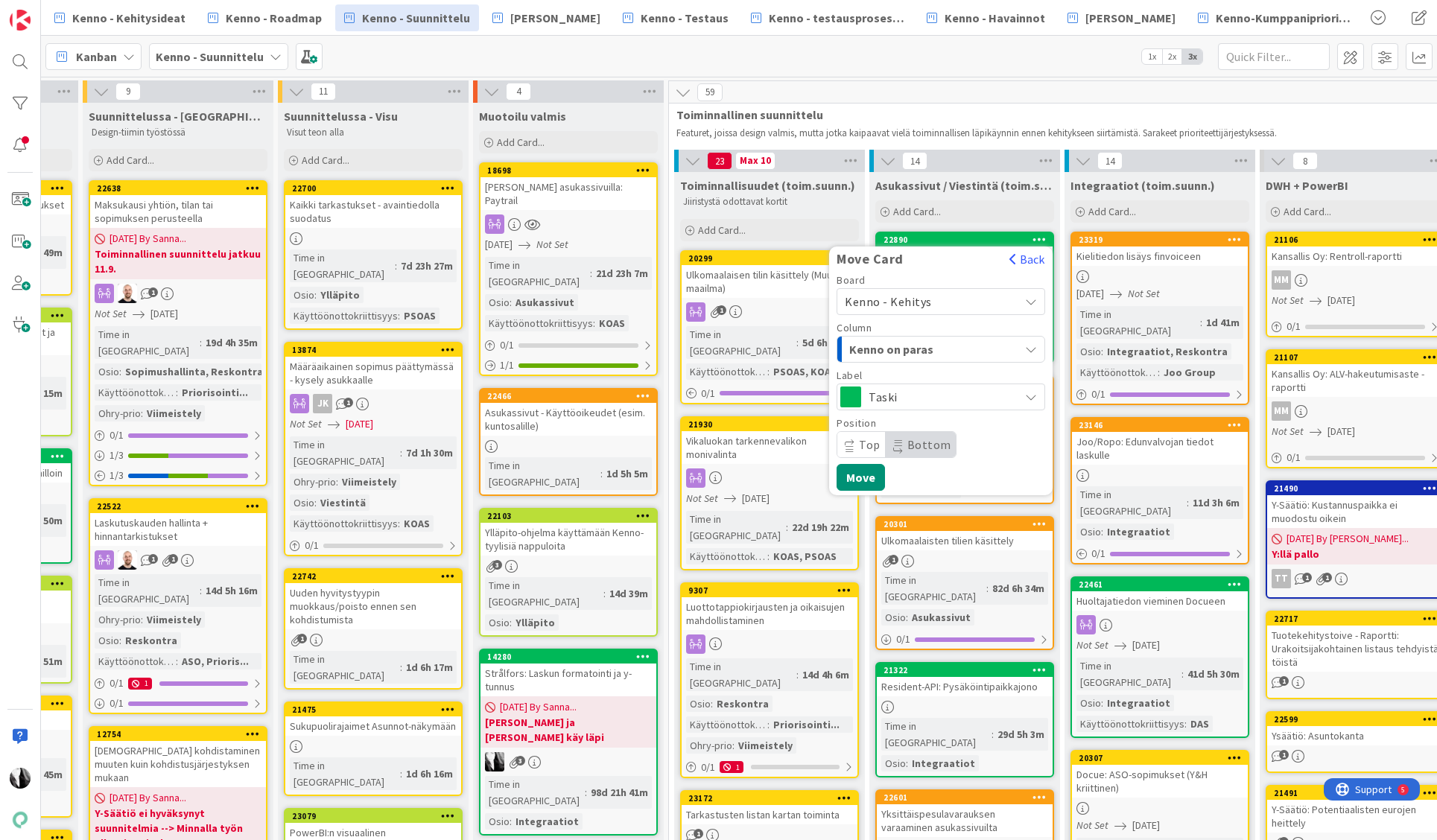
click at [962, 346] on div "Kenno on paras" at bounding box center [932, 349] width 174 height 24
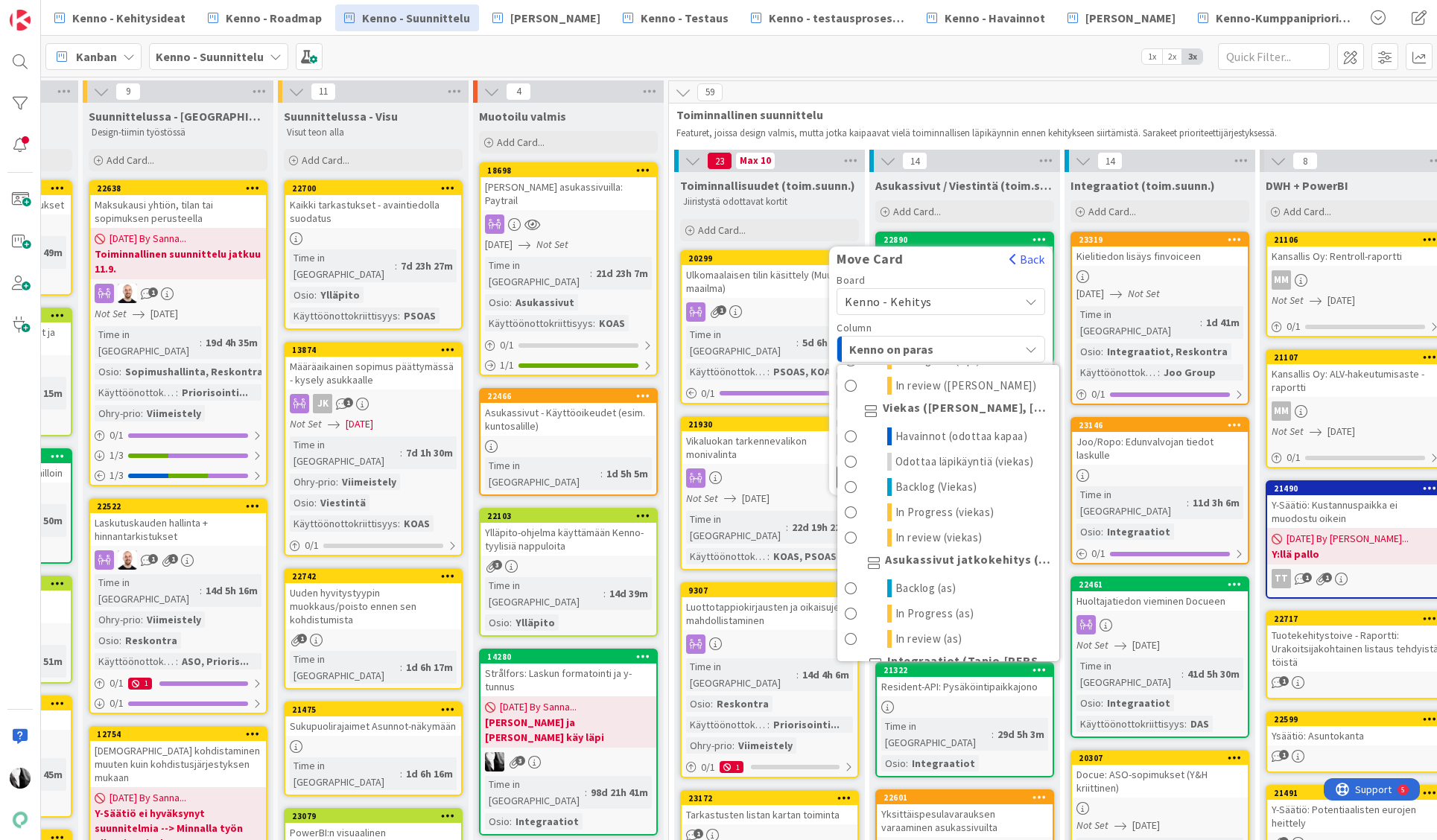
scroll to position [856, 0]
click at [940, 481] on span "Backlog (Viekas)" at bounding box center [936, 485] width 82 height 18
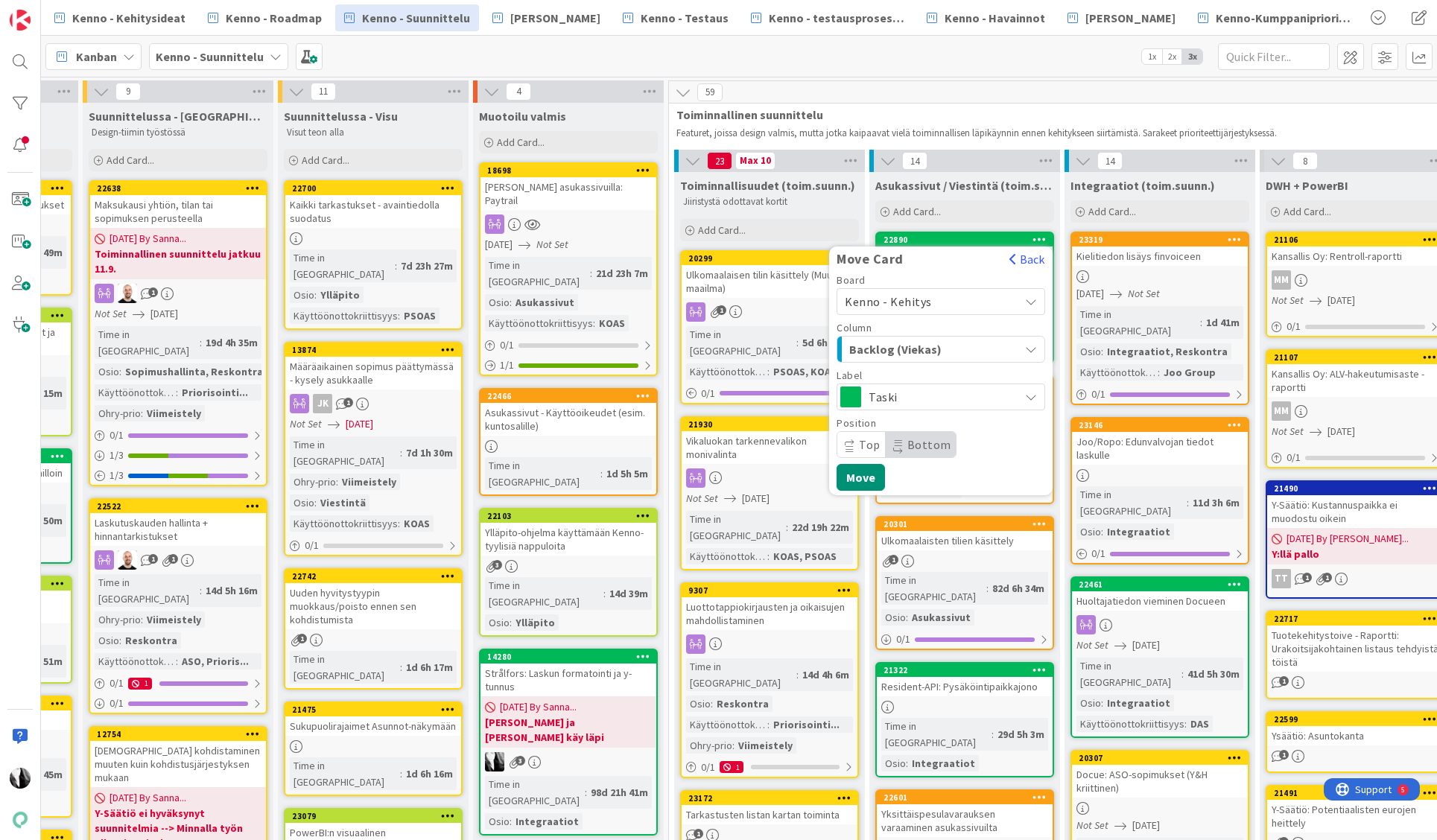
click at [852, 440] on icon at bounding box center [850, 442] width 9 height 7
click at [851, 471] on button "Move" at bounding box center [860, 477] width 48 height 27
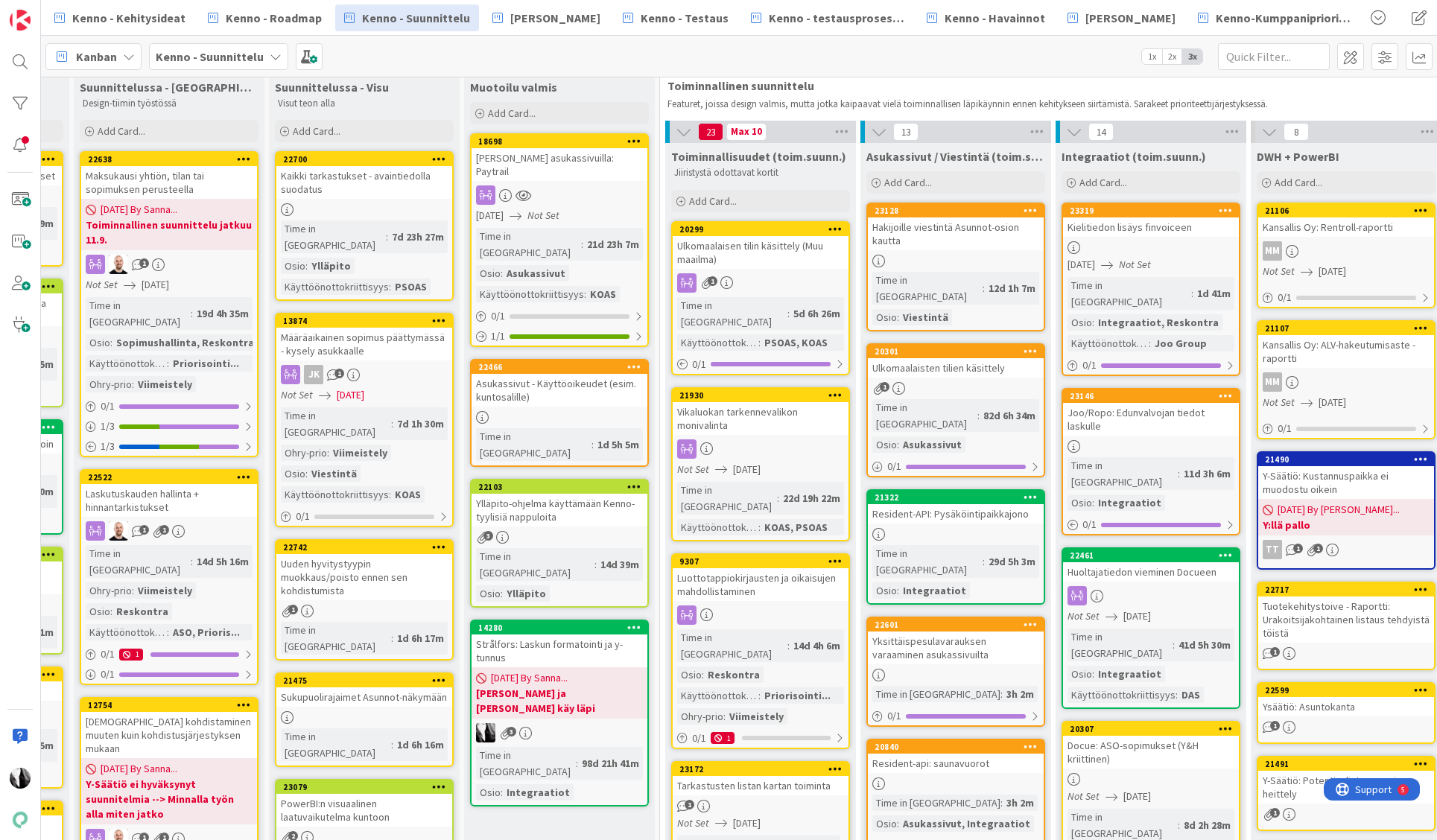
scroll to position [29, 166]
click at [952, 224] on div "Hakijoille viestintä Asunnot-osion kautta" at bounding box center [957, 234] width 176 height 33
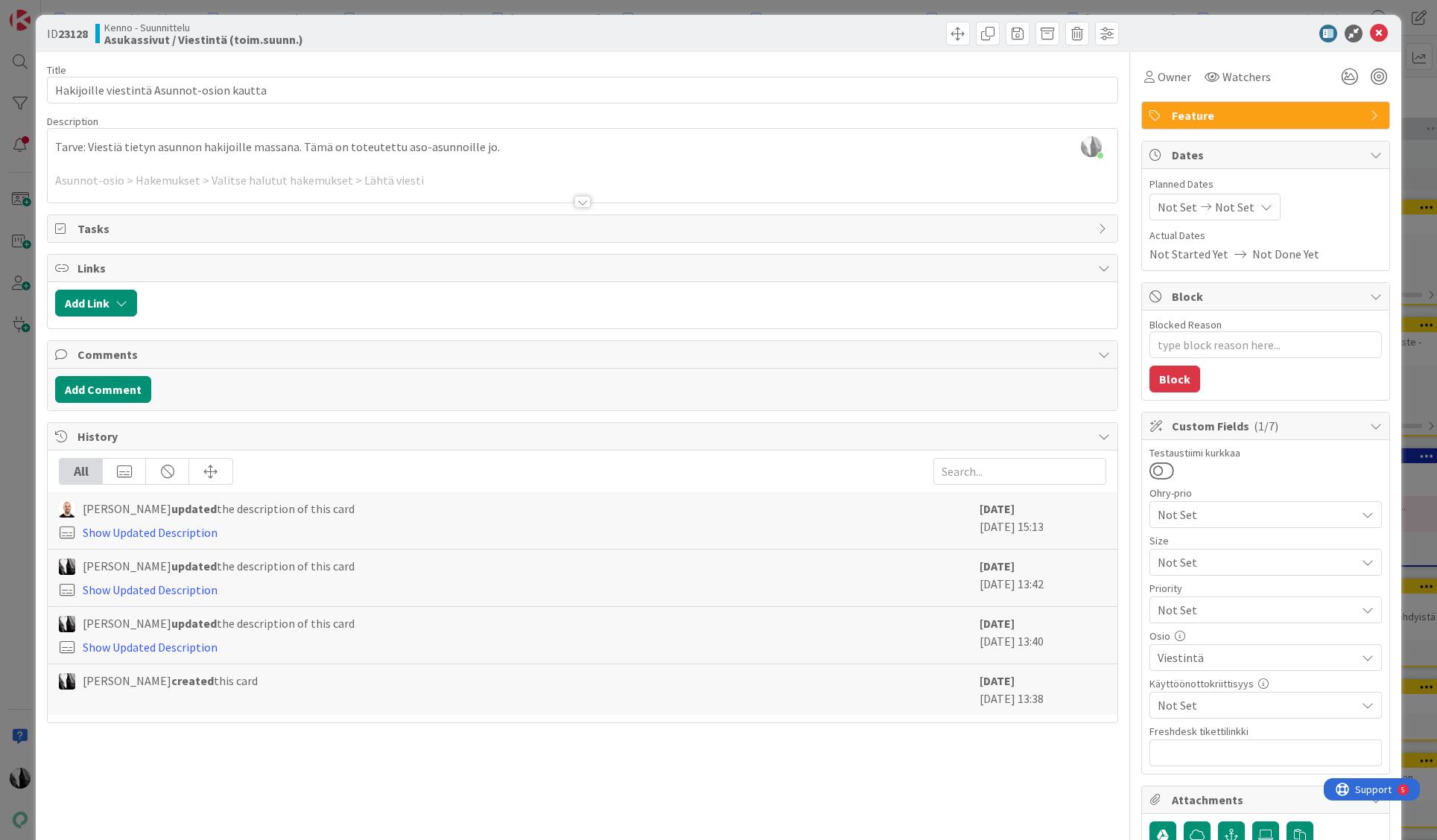
scroll to position [9, 0]
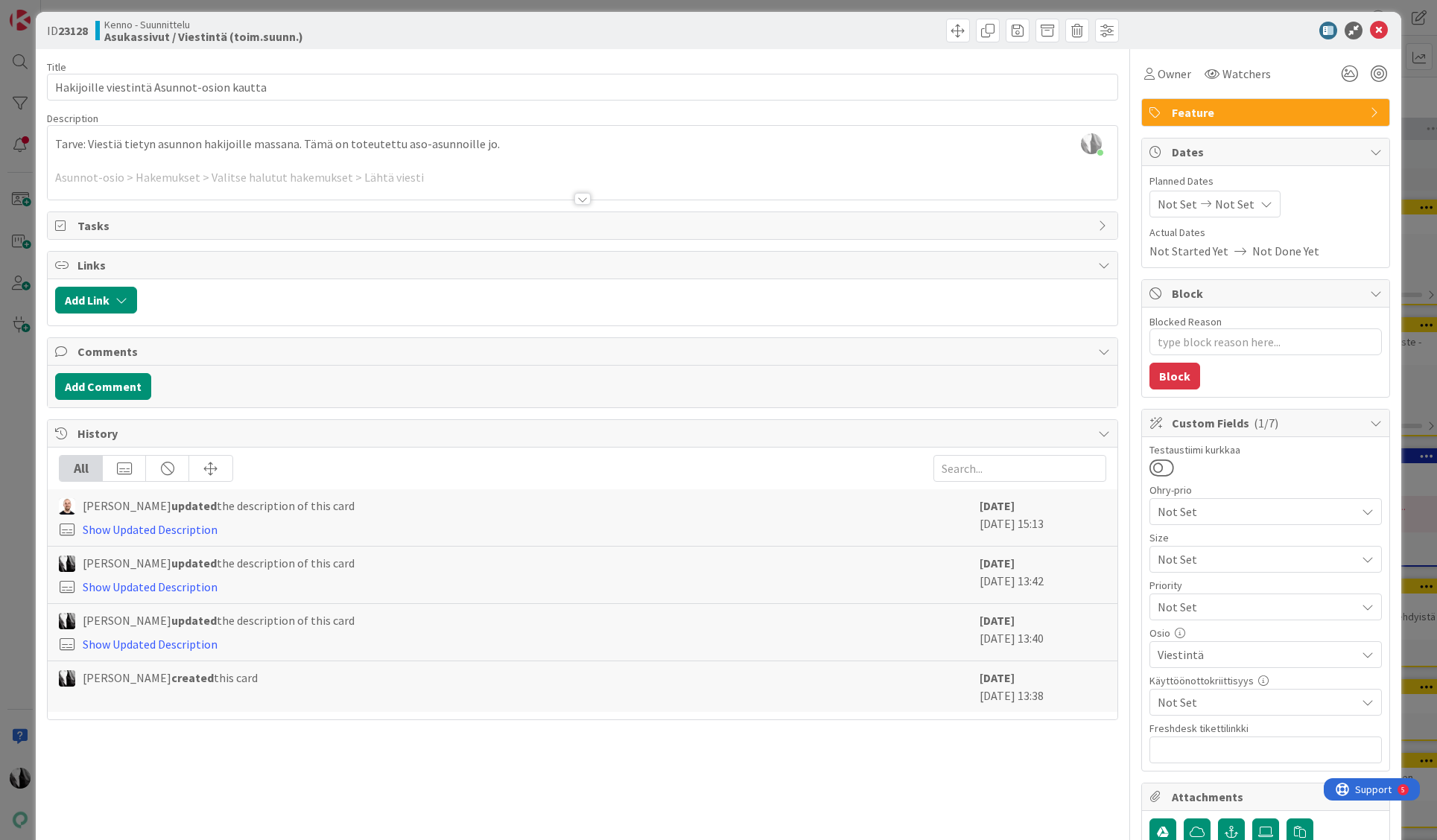
click at [583, 204] on div at bounding box center [583, 199] width 16 height 12
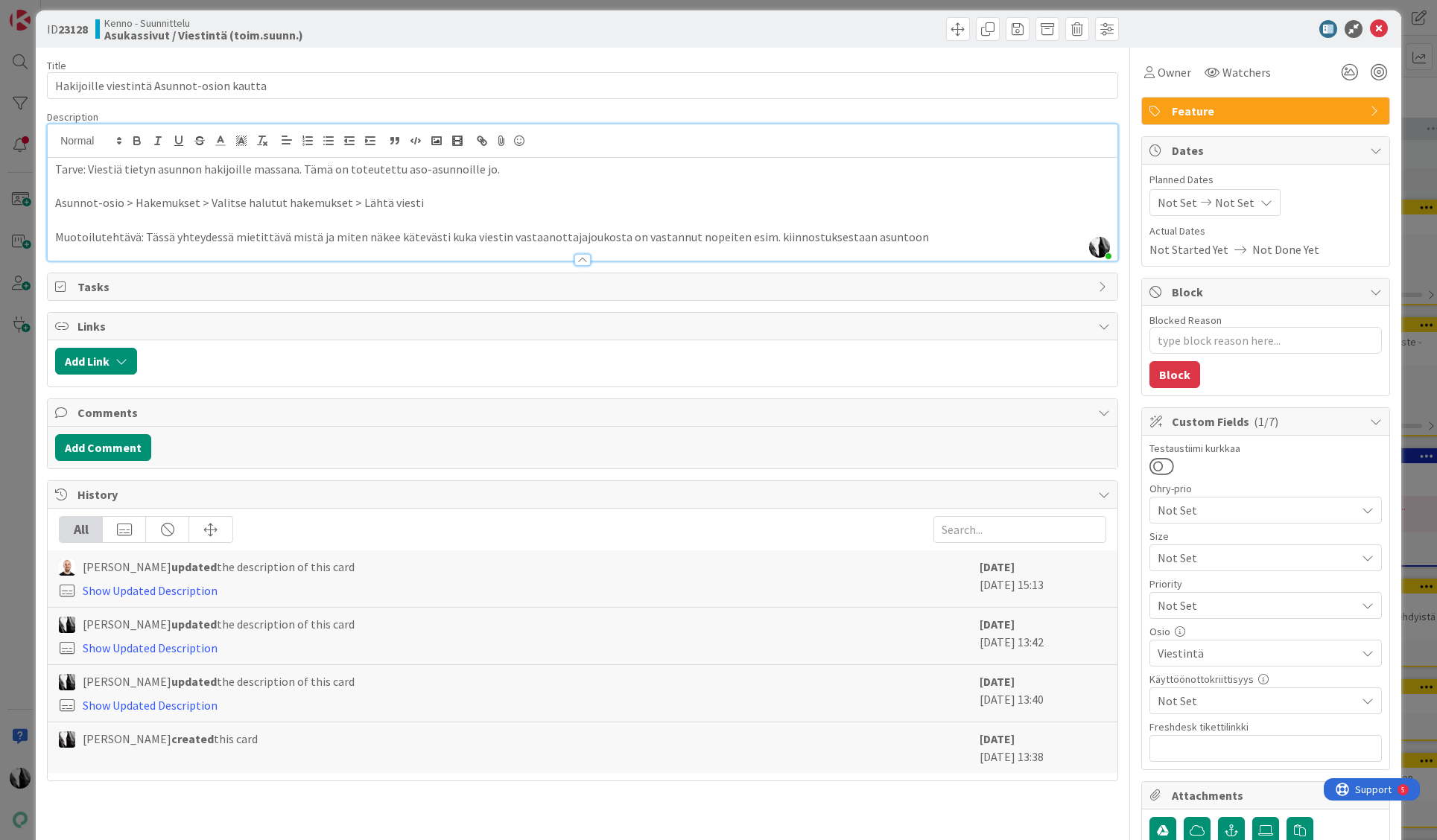
scroll to position [19, 0]
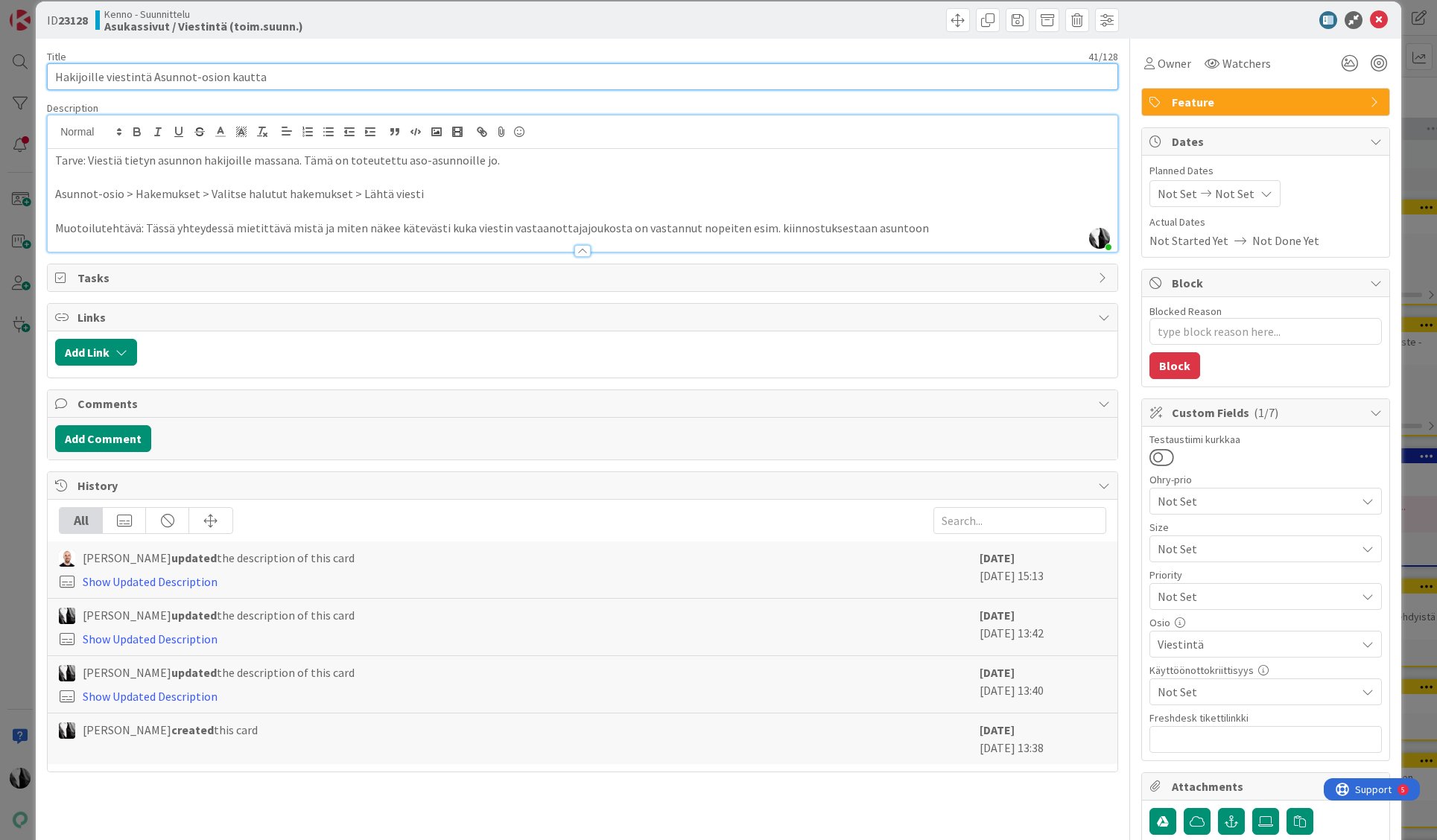
drag, startPoint x: 54, startPoint y: 76, endPoint x: 213, endPoint y: 75, distance: 159.0
click at [213, 75] on input "Hakijoille viestintä Asunnot-osion kautta" at bounding box center [583, 77] width 1071 height 27
click at [233, 77] on input "Hakijoille viestintä Asunnot-osion kautta" at bounding box center [583, 77] width 1071 height 27
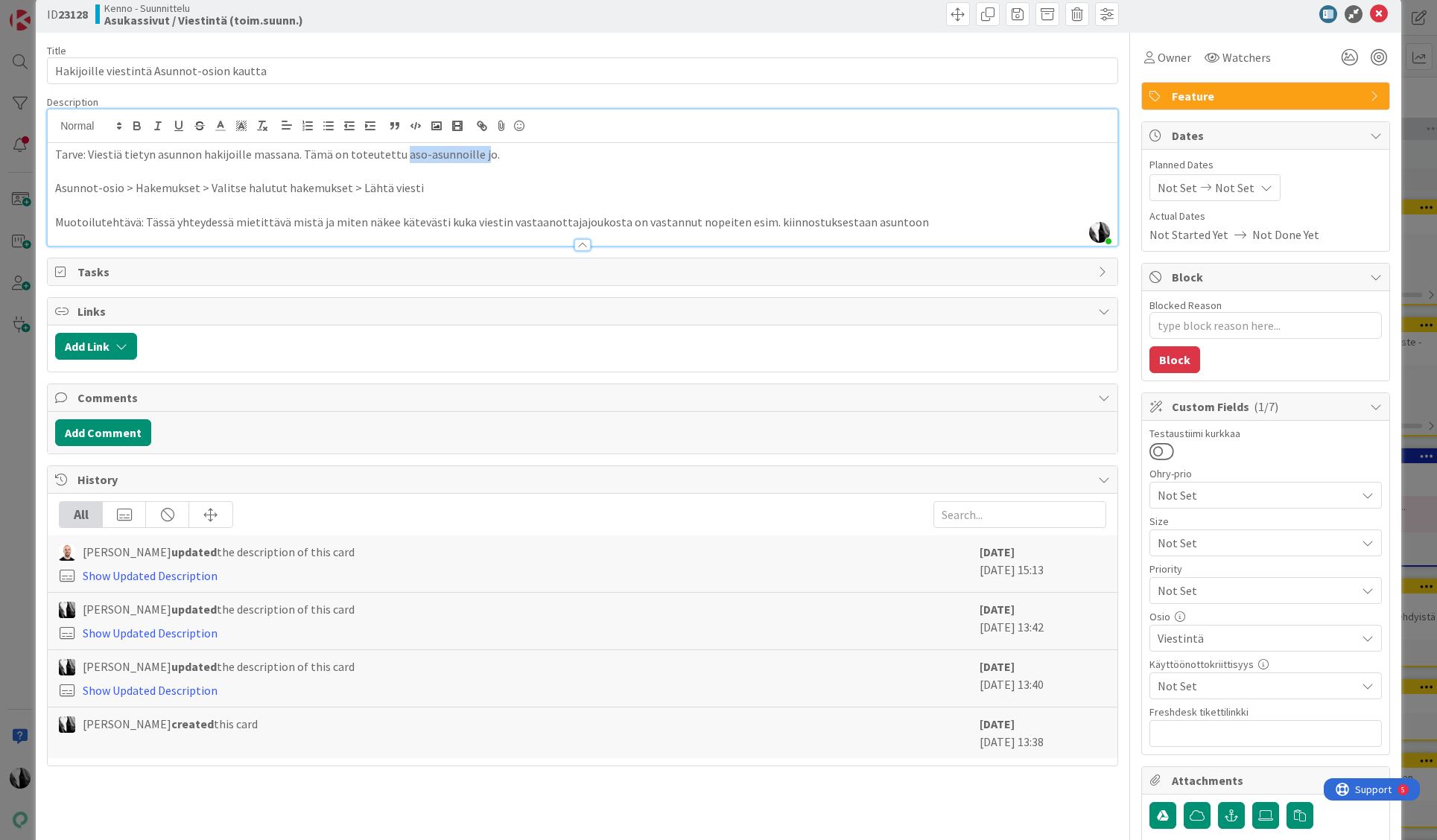
scroll to position [26, 0]
drag, startPoint x: 397, startPoint y: 160, endPoint x: 468, endPoint y: 160, distance: 71.0
click at [468, 160] on p "Tarve: Viestiä tietyn asunnon hakijoille massana. Tämä on toteutettu aso-asunno…" at bounding box center [583, 154] width 1055 height 17
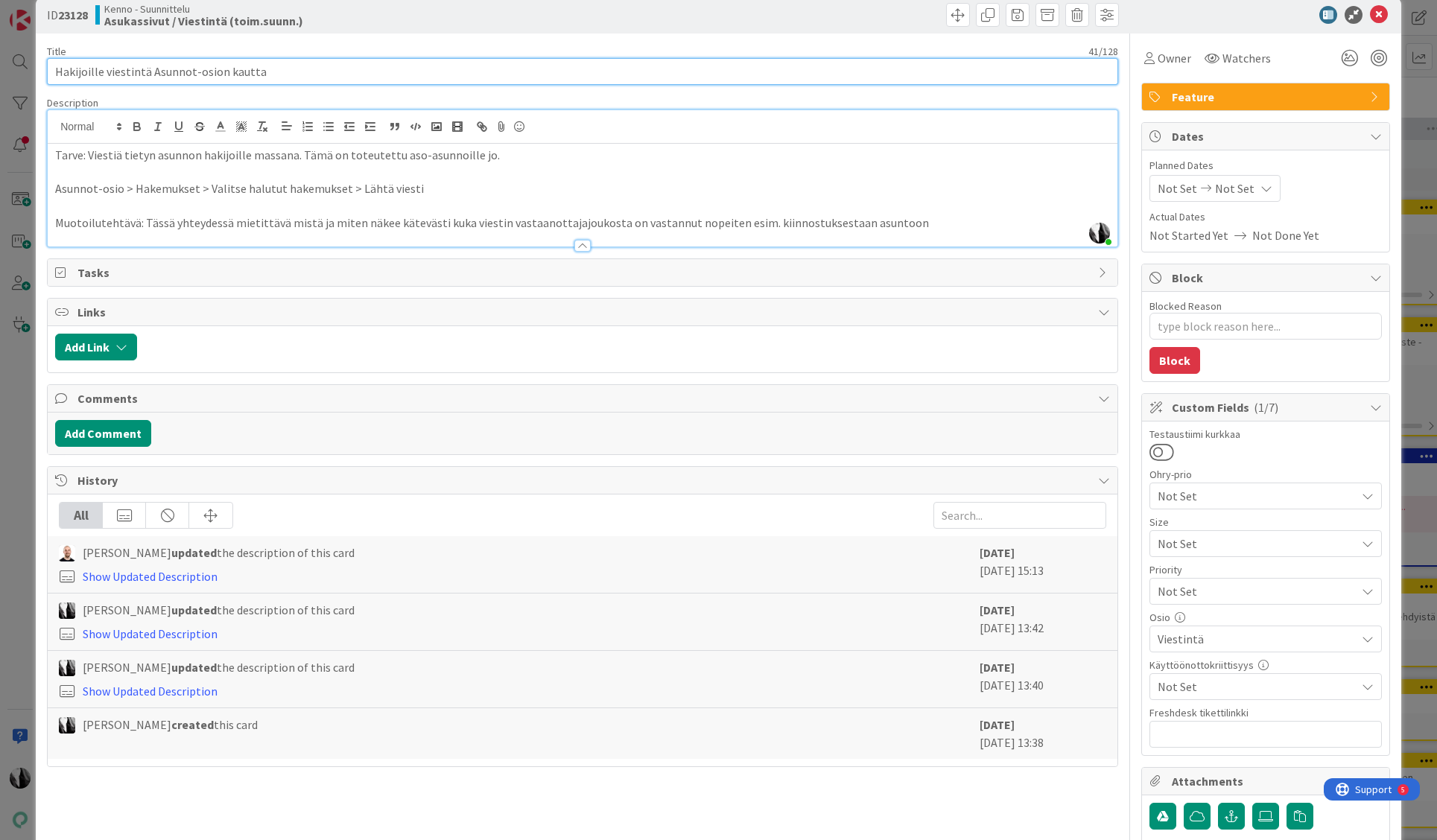
drag, startPoint x: 148, startPoint y: 72, endPoint x: 216, endPoint y: 73, distance: 68.0
click at [216, 73] on input "Hakijoille viestintä Asunnot-osion kautta" at bounding box center [583, 72] width 1071 height 27
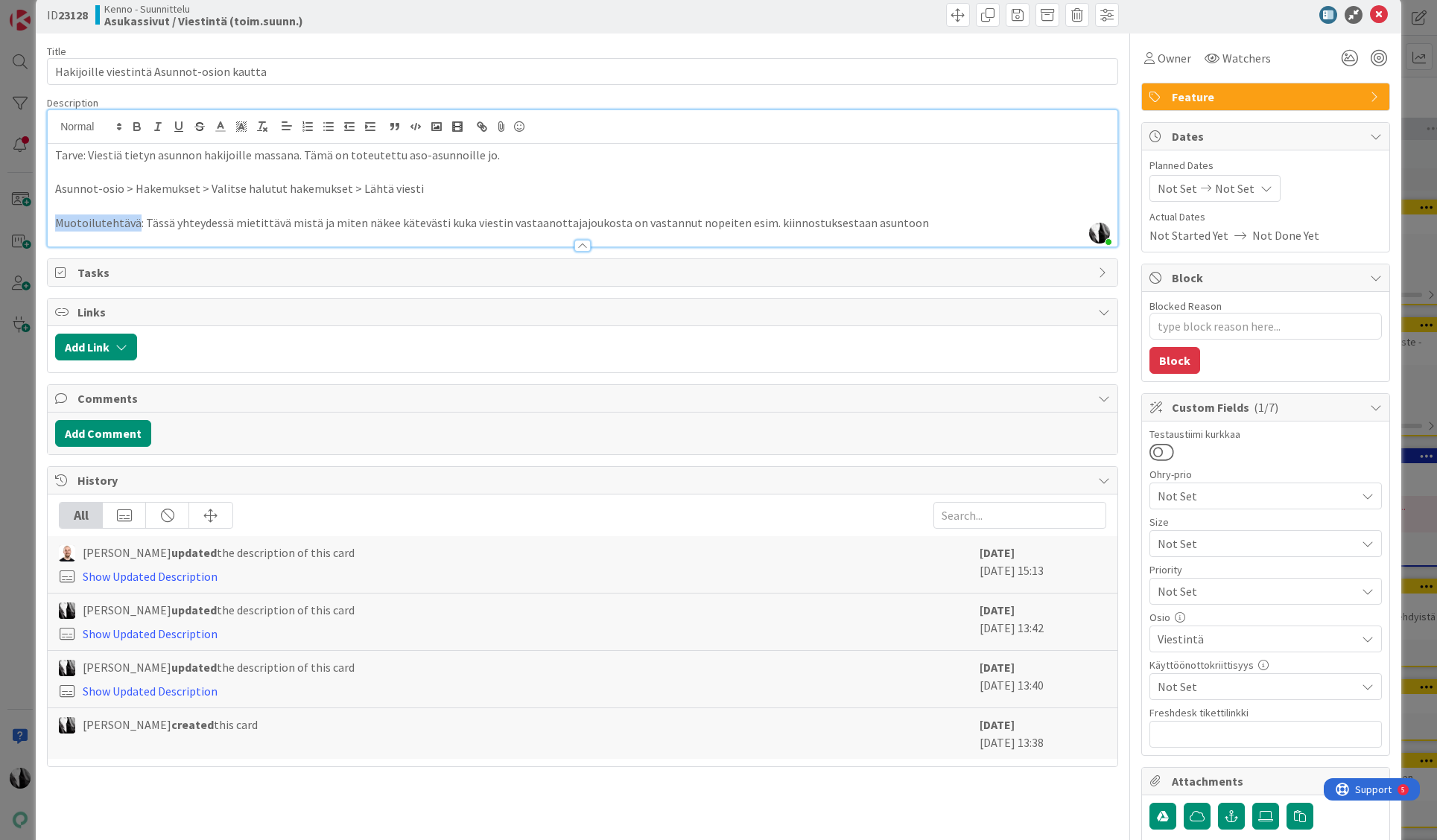
drag, startPoint x: 56, startPoint y: 224, endPoint x: 137, endPoint y: 223, distance: 81.0
click at [137, 223] on p "Muotoilutehtävä: Tässä yhteydessä mietittävä mistä ja miten näkee kätevästi kuk…" at bounding box center [583, 223] width 1055 height 17
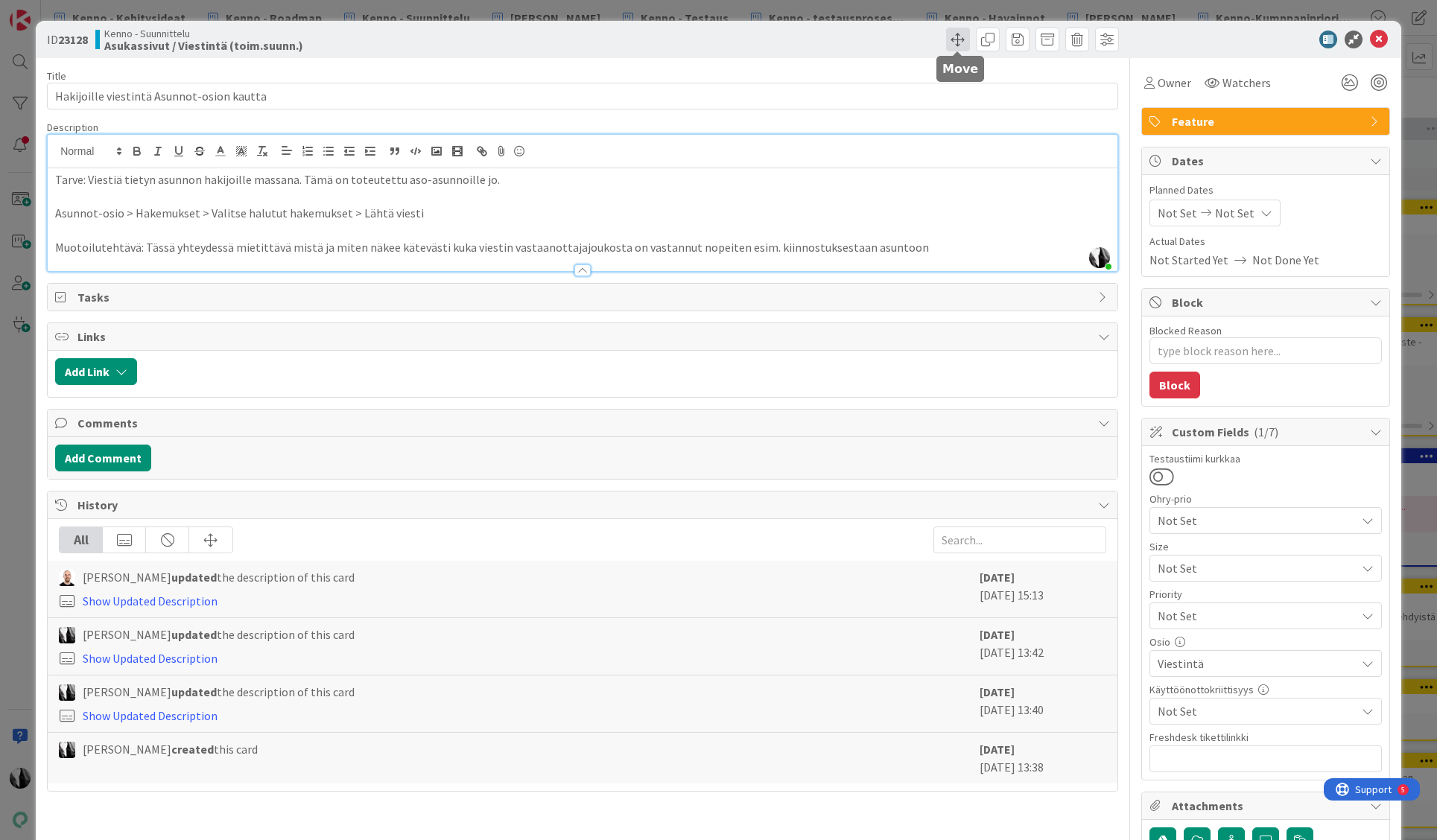
click at [957, 37] on span at bounding box center [958, 40] width 24 height 24
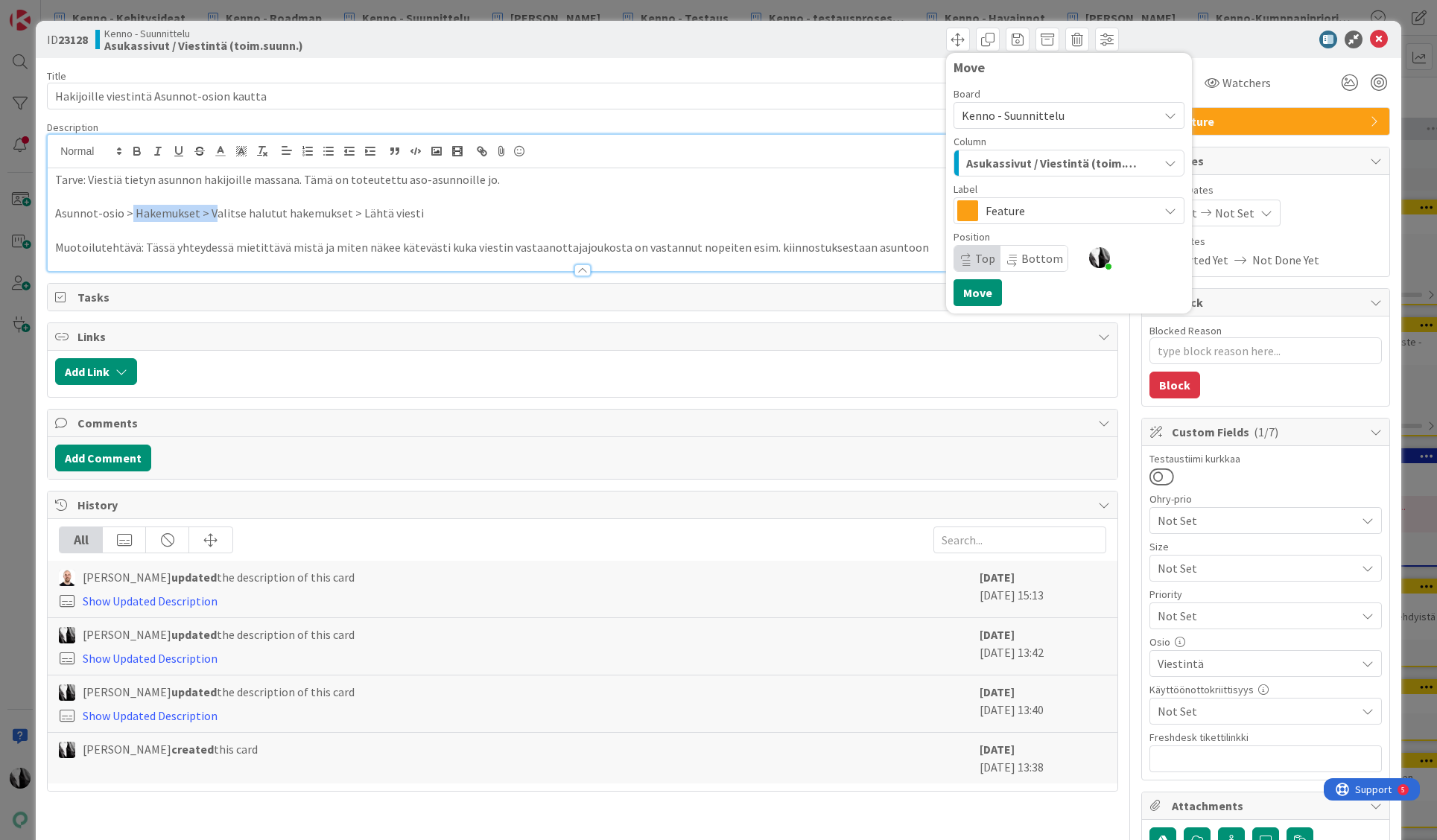
drag, startPoint x: 129, startPoint y: 213, endPoint x: 222, endPoint y: 212, distance: 93.0
click at [218, 212] on p "Asunnot-osio > Hakemukset > Valitse halutut hakemukset > Lähtä viesti" at bounding box center [583, 213] width 1055 height 17
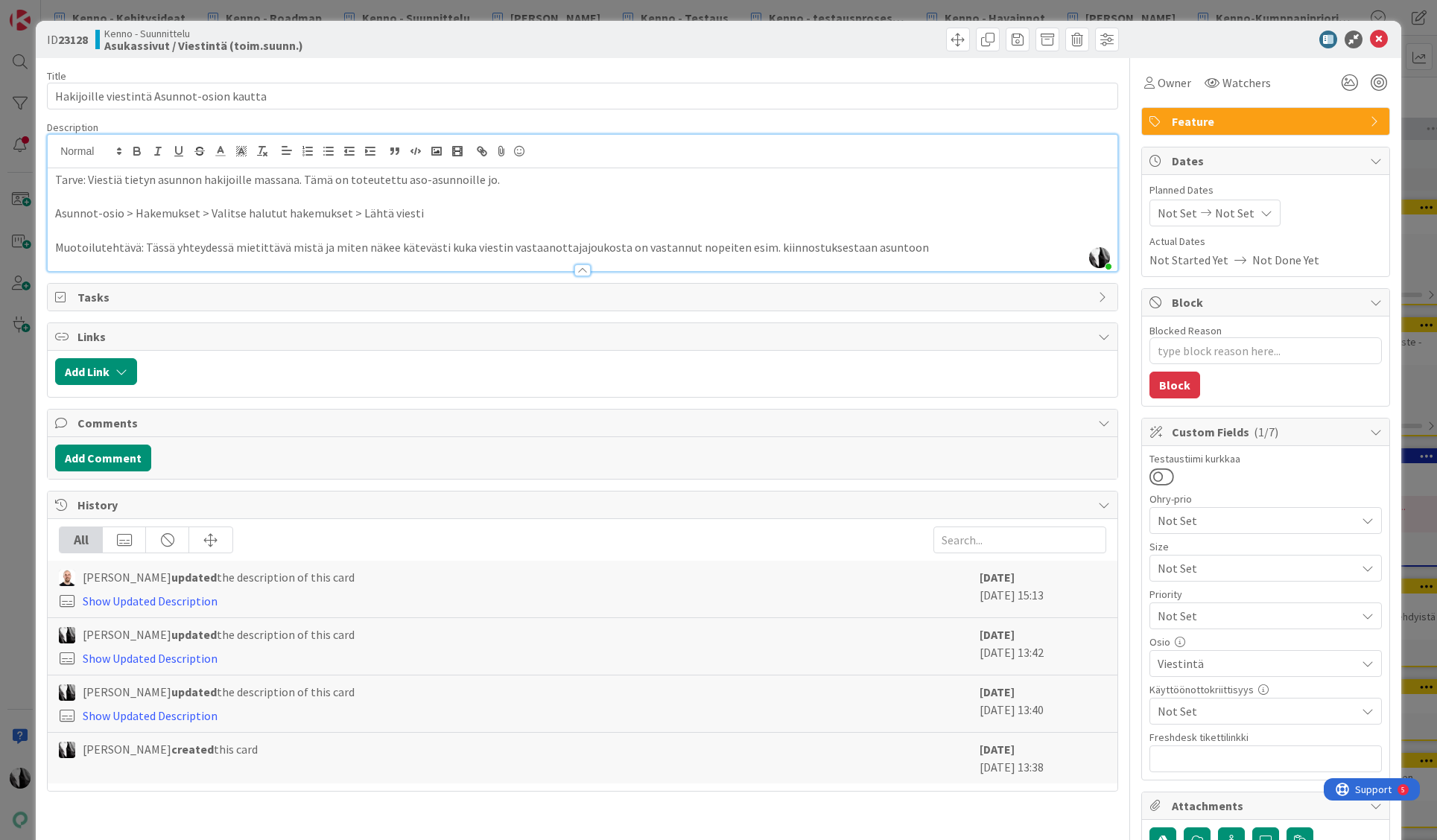
click at [291, 214] on p "Asunnot-osio > Hakemukset > Valitse halutut hakemukset > Lähtä viesti" at bounding box center [583, 213] width 1055 height 17
drag, startPoint x: 55, startPoint y: 214, endPoint x: 413, endPoint y: 209, distance: 358.0
click at [413, 209] on p "Asunnot-osio > Hakemukset > Valitse halutut hakemukset > Lähtä viesti" at bounding box center [583, 213] width 1055 height 17
click at [411, 214] on p "Asunnot-osio > Hakemukset > Valitse halutut hakemukset > Lähtä viesti" at bounding box center [583, 213] width 1055 height 17
drag, startPoint x: 954, startPoint y: 37, endPoint x: 918, endPoint y: 225, distance: 191.4
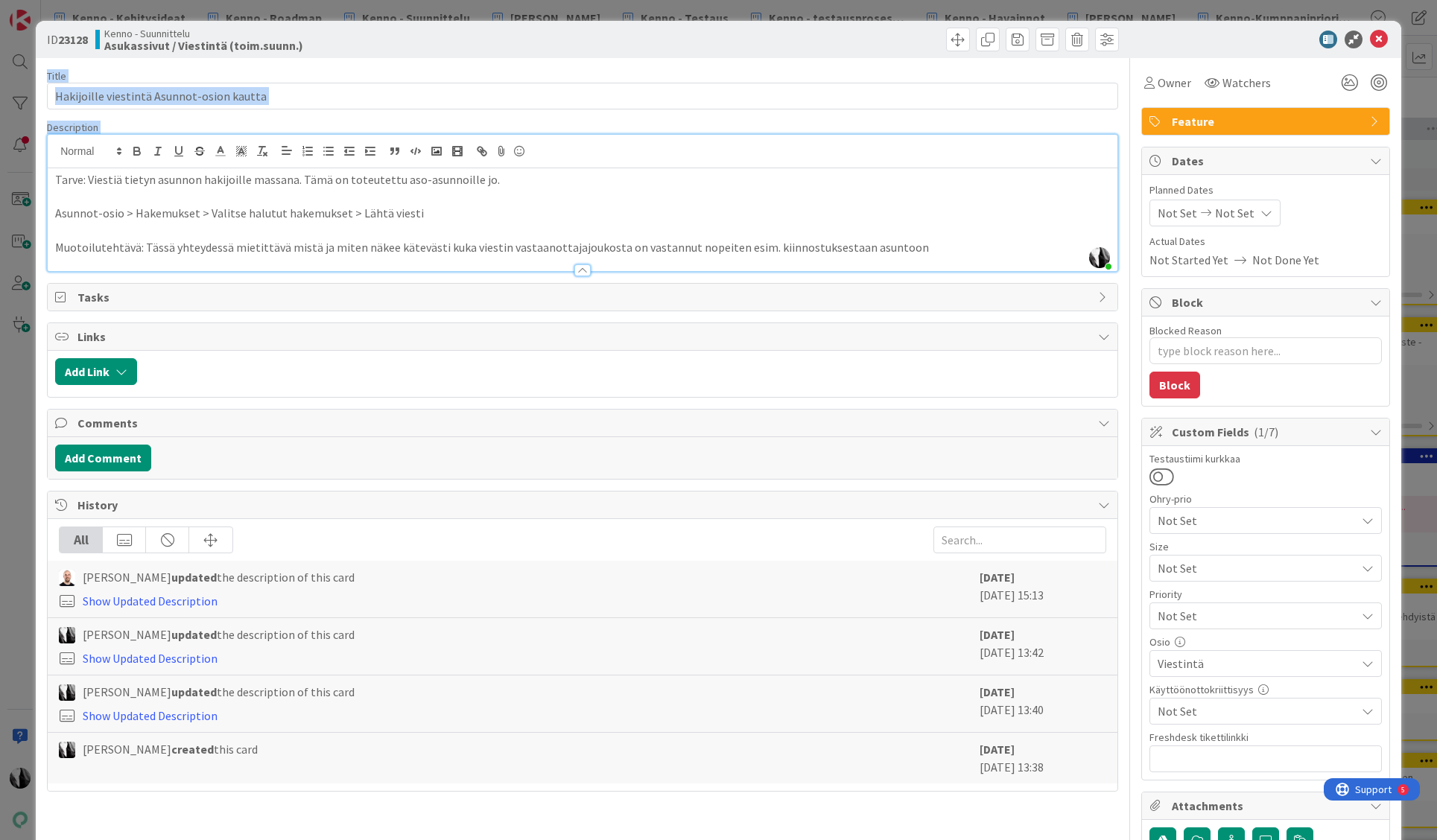
click at [918, 225] on div "ID 23128 Kenno - Suunnittelu Asukassivut / Viestintä (toim.suunn.) Move Move Ti…" at bounding box center [718, 549] width 1365 height 1056
click at [916, 254] on p "Muotoilutehtävä: Tässä yhteydessä mietittävä mistä ja miten näkee kätevästi kuk…" at bounding box center [583, 248] width 1055 height 17
click at [147, 247] on p "Muotoilutehtävä: Tässä yhteydessä mietittävä mistä ja miten näkee kätevästi kuk…" at bounding box center [583, 248] width 1055 height 17
drag, startPoint x: 204, startPoint y: 213, endPoint x: 339, endPoint y: 213, distance: 135.0
click at [339, 213] on p "Asunnot-osio > Hakemukset > Valitse halutut hakemukset > Lähtä viesti" at bounding box center [583, 213] width 1055 height 17
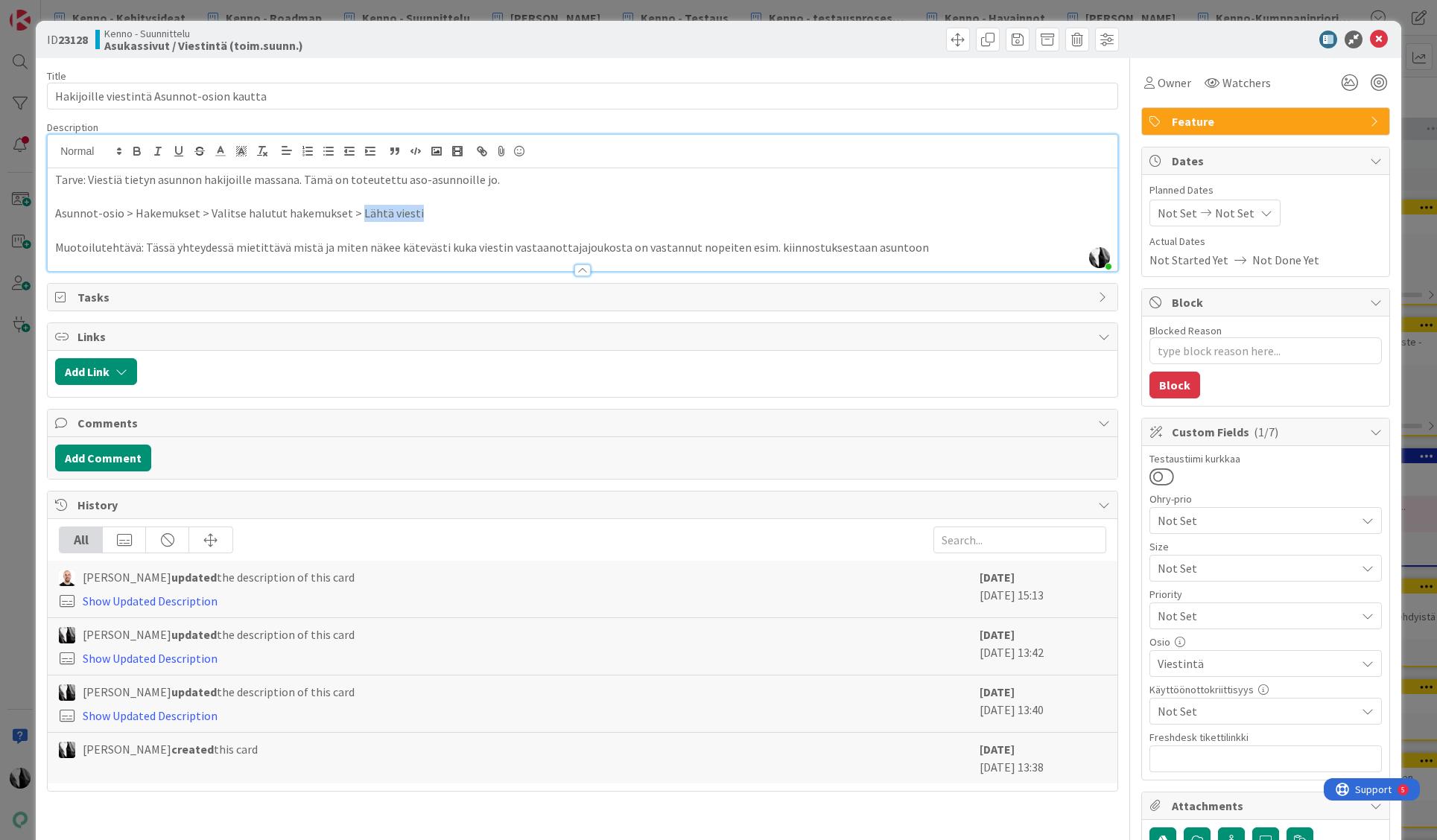
drag, startPoint x: 352, startPoint y: 213, endPoint x: 413, endPoint y: 212, distance: 61.0
click at [413, 212] on p "Asunnot-osio > Hakemukset > Valitse halutut hakemukset > Lähtä viesti" at bounding box center [583, 213] width 1055 height 17
click at [418, 213] on p "Asunnot-osio > Hakemukset > Valitse halutut hakemukset > Lähtä viesti" at bounding box center [583, 213] width 1055 height 17
drag, startPoint x: 362, startPoint y: 212, endPoint x: 410, endPoint y: 213, distance: 48.0
click at [409, 213] on p "Asunnot-osio > Hakemukset > Valitse halutut hakemukset > Lähtä viesti" at bounding box center [583, 213] width 1055 height 17
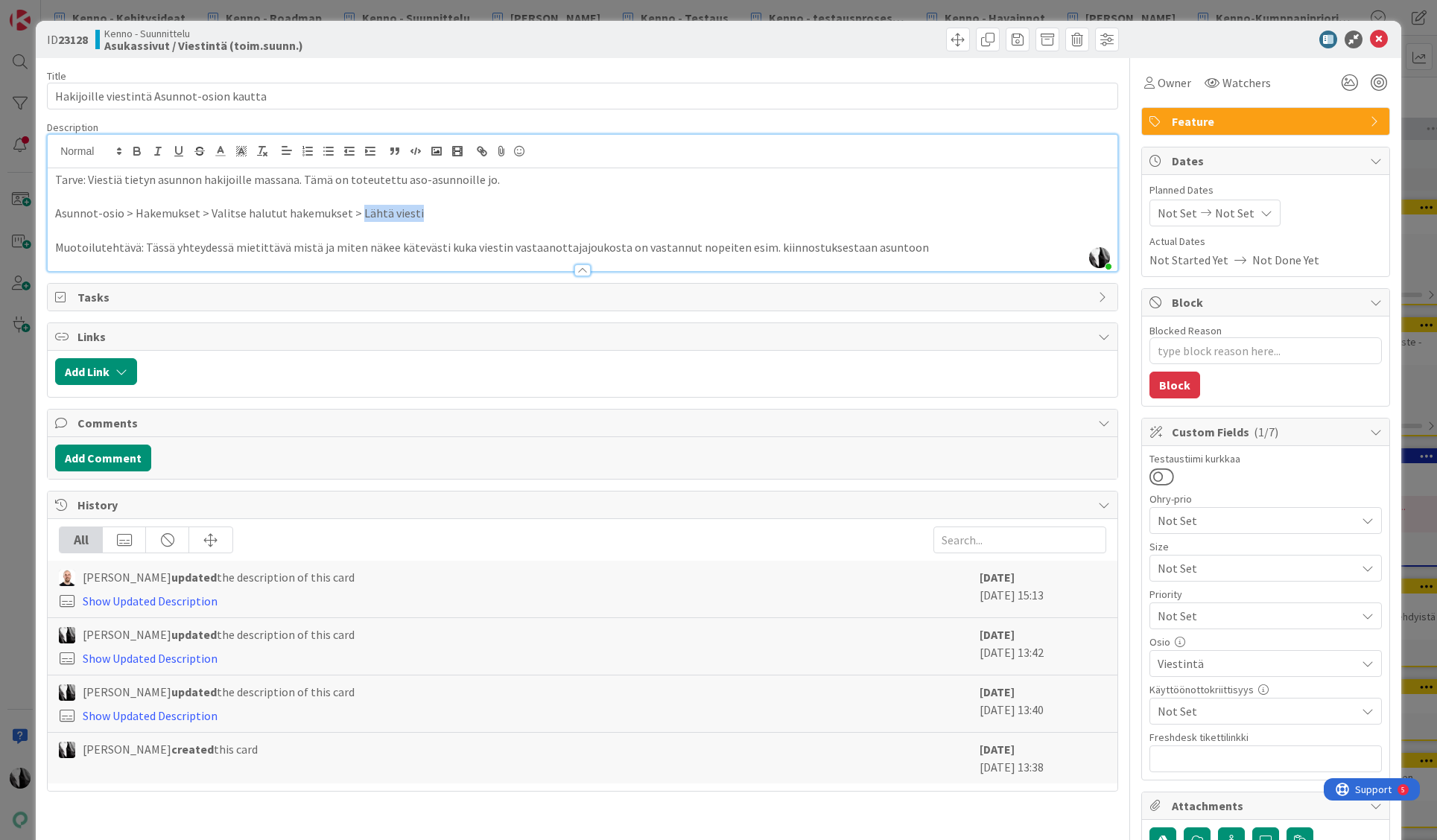
click at [413, 213] on p "Asunnot-osio > Hakemukset > Valitse halutut hakemukset > Lähtä viesti" at bounding box center [583, 213] width 1055 height 17
click at [419, 221] on p "Asunnot-osio > Hakemukset > Valitse halutut hakemukset > Lähtä viesti" at bounding box center [583, 213] width 1055 height 17
drag, startPoint x: 369, startPoint y: 213, endPoint x: 409, endPoint y: 214, distance: 40.0
click at [409, 214] on p "Asunnot-osio > Hakemukset > Valitse halutut hakemukset > Lähtä viesti" at bounding box center [583, 213] width 1055 height 17
click at [453, 214] on p "Asunnot-osio > Hakemukset > Valitse halutut hakemukset > Lähtä viesti" at bounding box center [583, 213] width 1055 height 17
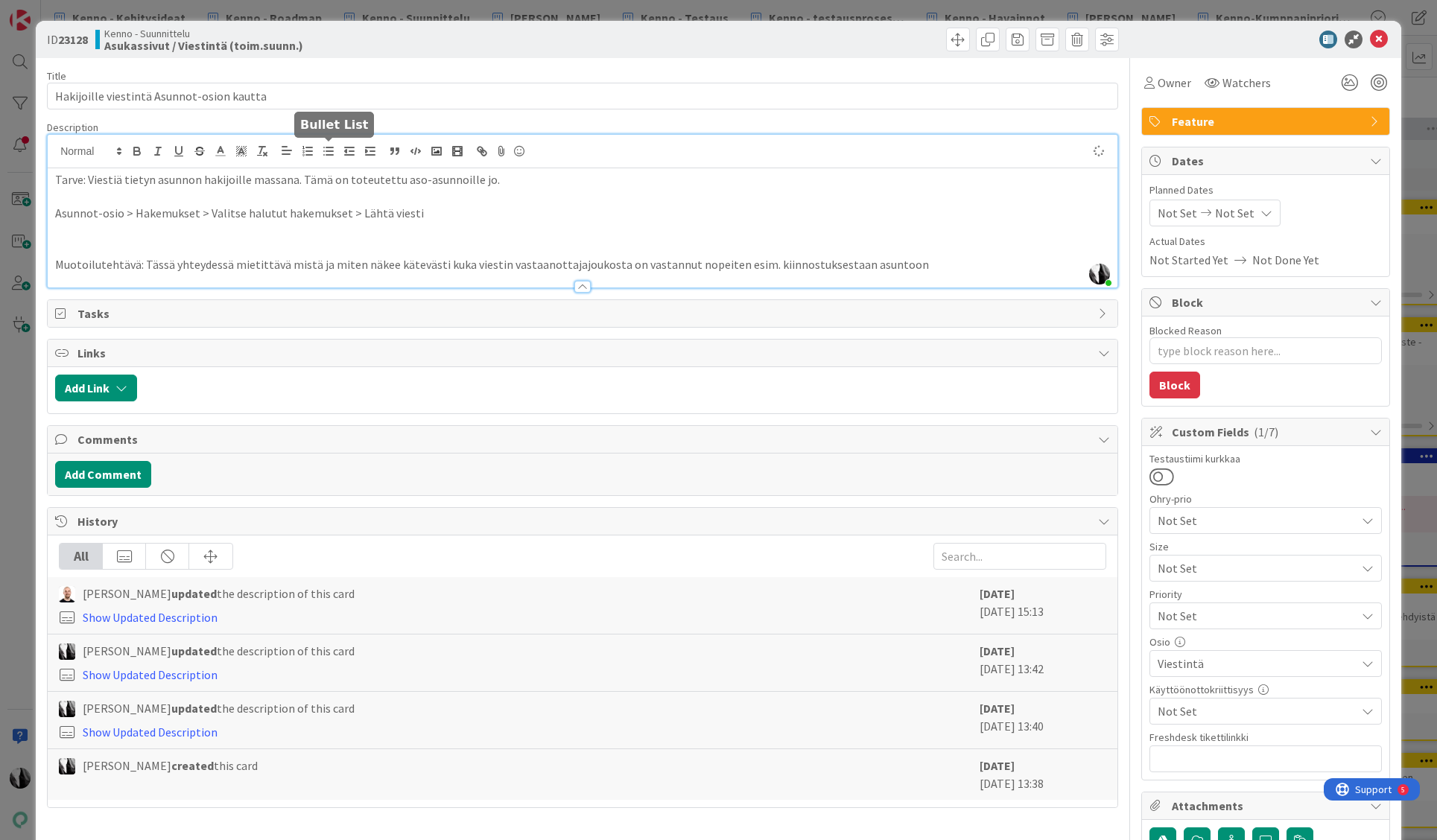
click at [326, 151] on line "button" at bounding box center [329, 151] width 7 height 0
type textarea "x"
click at [454, 218] on p "Asunnot-osio > Hakemukset > Valitse halutut hakemukset > Lähtä viesti" at bounding box center [583, 213] width 1055 height 17
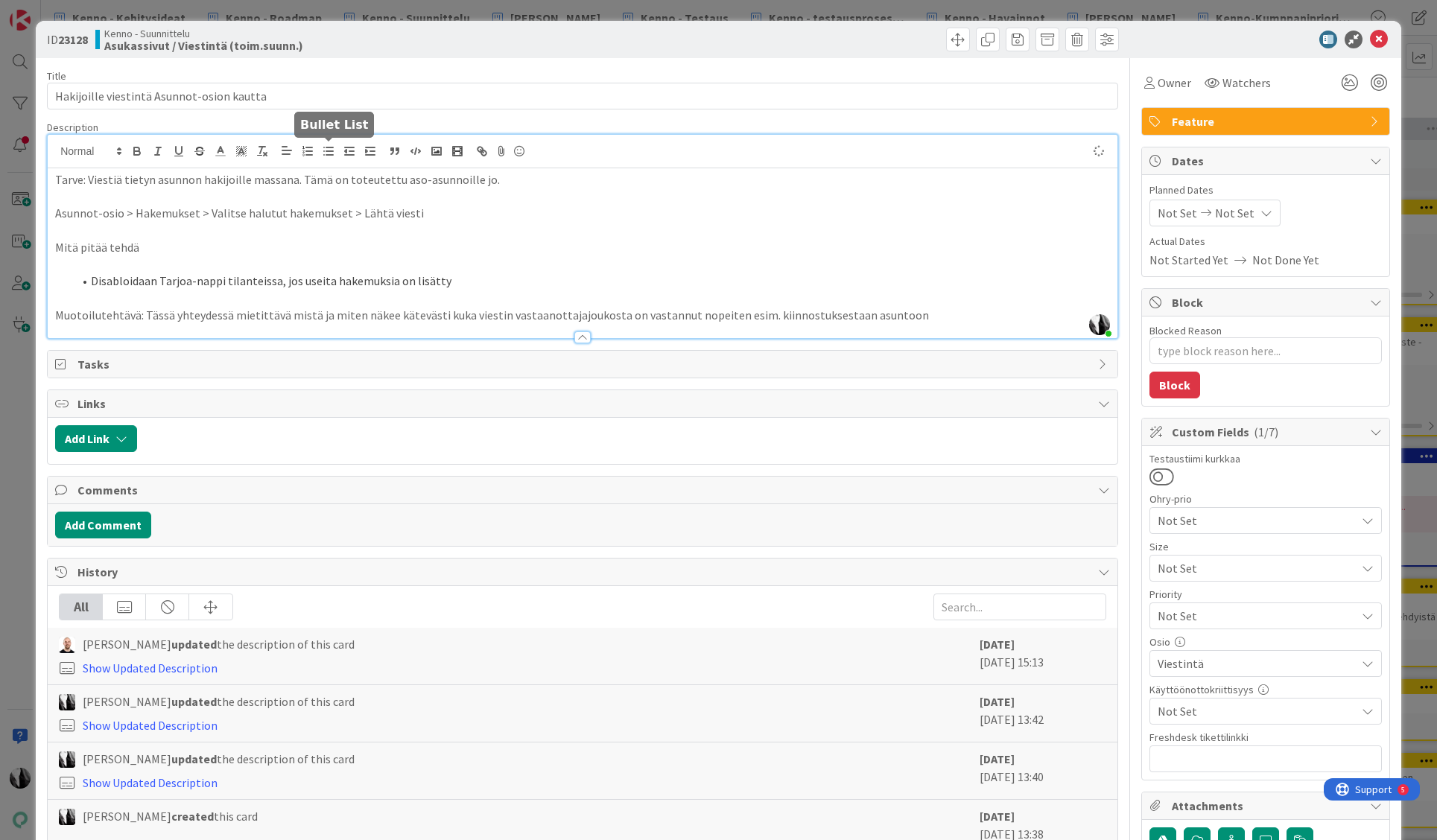
click at [328, 150] on icon "button" at bounding box center [328, 151] width 13 height 13
click at [90, 283] on li "Disabloidaan Tarjoa-nappi tilanteissa, jos useita hakemuksia on lisätty" at bounding box center [592, 280] width 1037 height 17
drag, startPoint x: 388, startPoint y: 281, endPoint x: 638, endPoint y: 269, distance: 250.3
click at [629, 276] on li "Jos on valittu useita hakemuksia disabloidaan Tarjoa-nappi tilanteissa, jos use…" at bounding box center [592, 280] width 1037 height 17
click at [361, 211] on p "Asunnot-osio > Hakemukset > Valitse halutut hakemukset > Lähtä viesti" at bounding box center [583, 213] width 1055 height 17
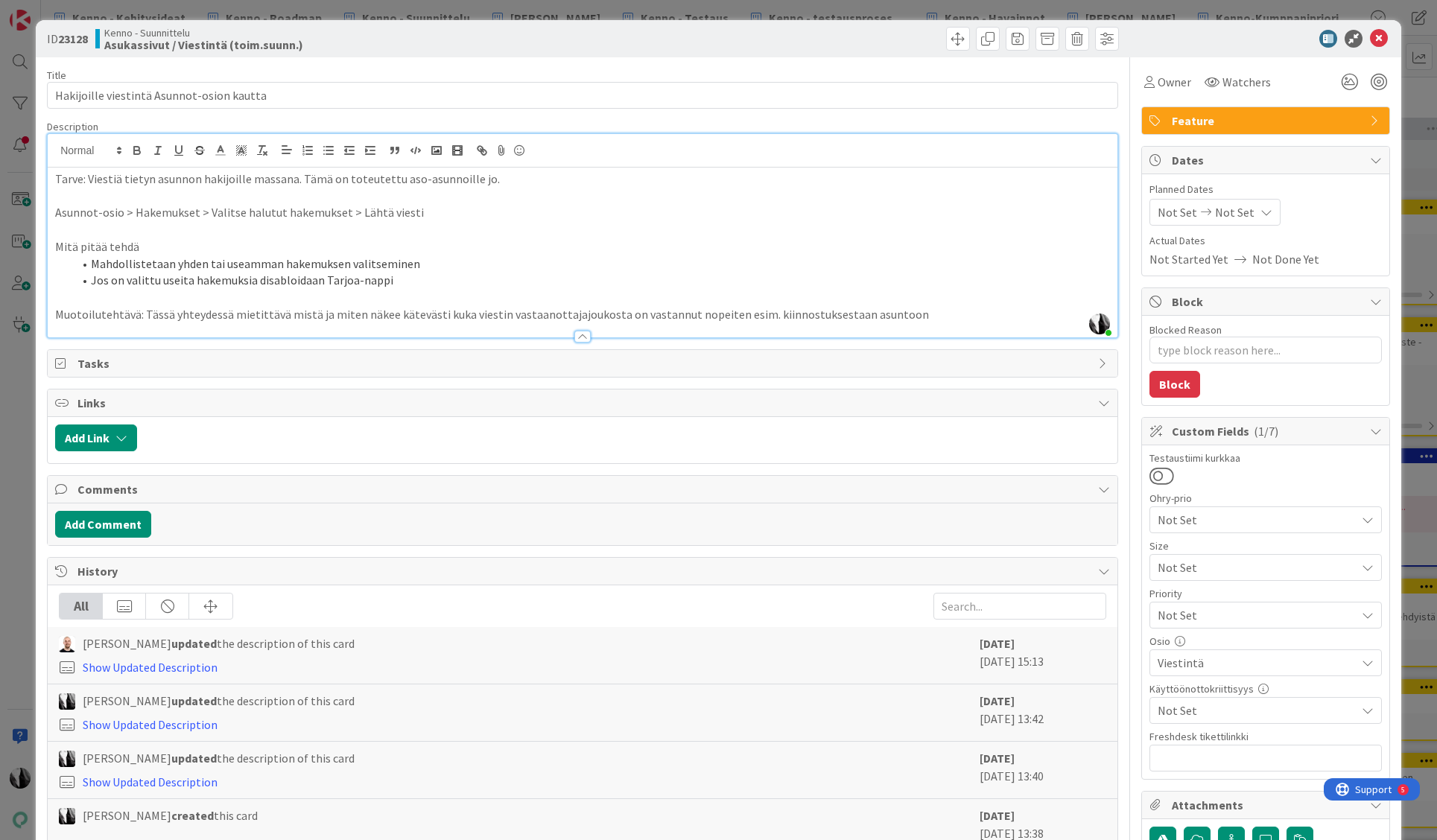
scroll to position [1, 0]
click at [367, 212] on p "Asunnot-osio > Hakemukset > Valitse halutut hakemukset > Lähtä viesti" at bounding box center [583, 212] width 1055 height 17
click at [460, 213] on p "Asunnot-osio > Hakemukset > Valitse halutut hakemukset > Lähetä viesti" at bounding box center [583, 212] width 1055 height 17
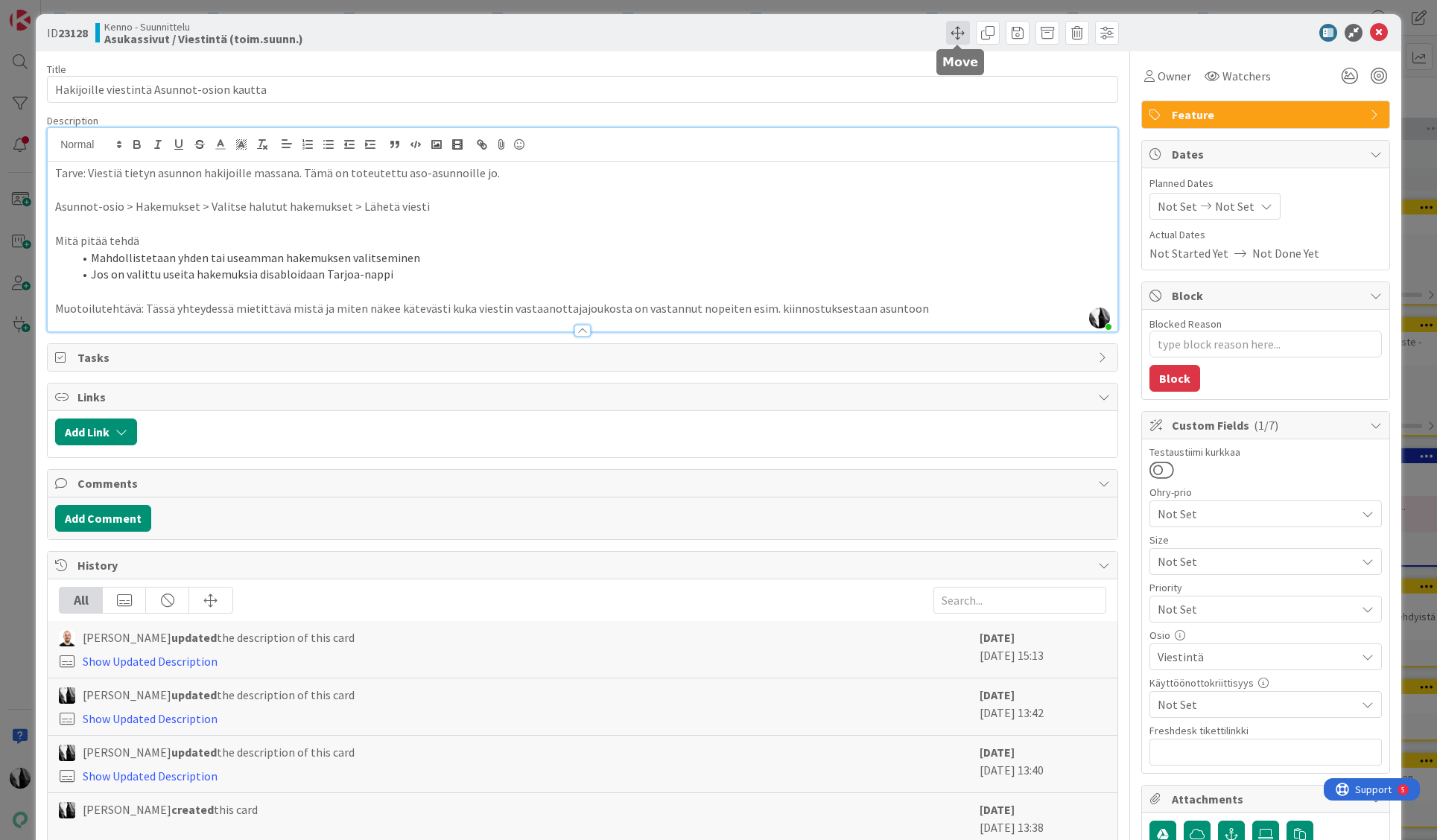
click at [956, 29] on span at bounding box center [958, 33] width 24 height 24
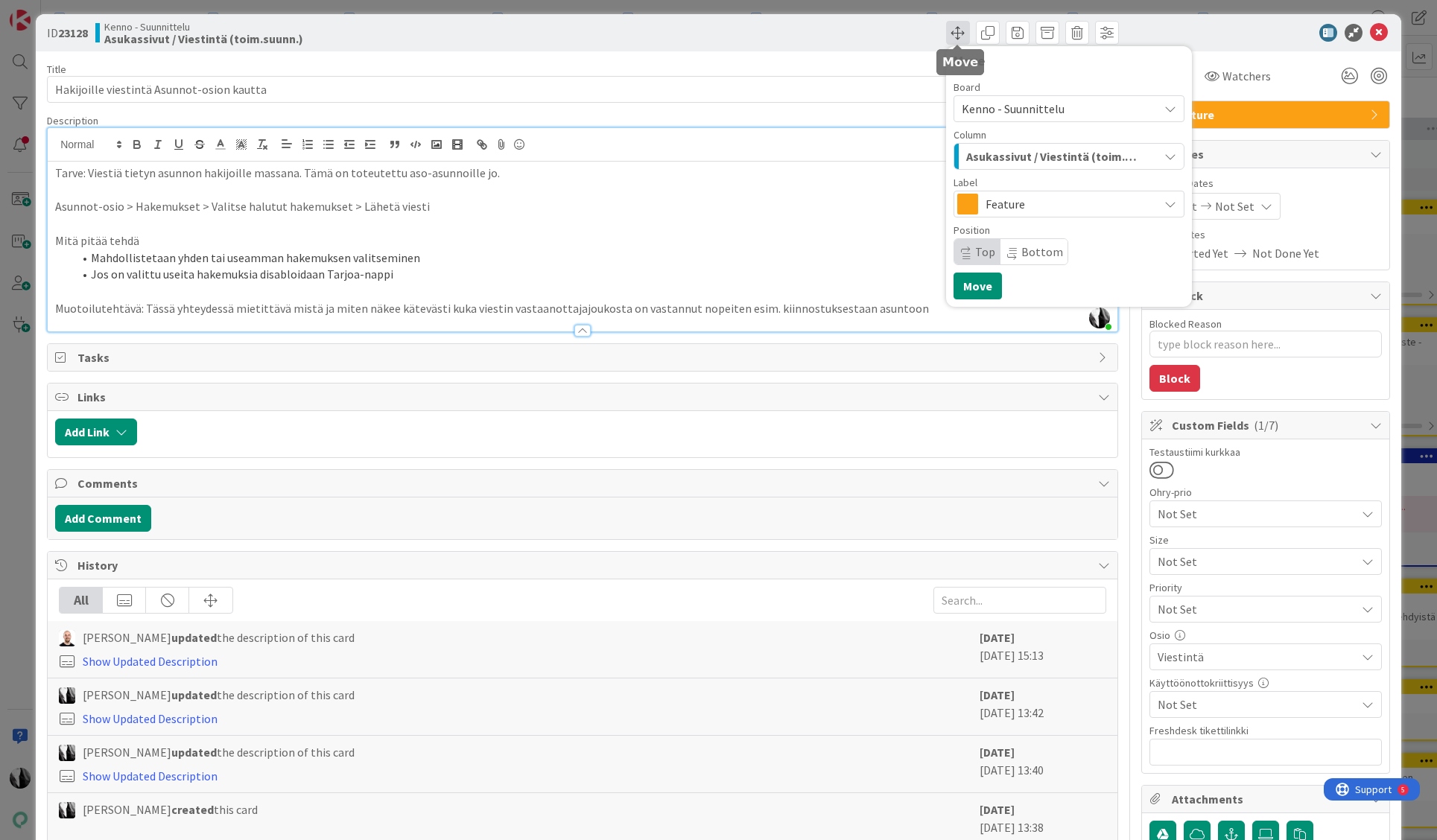
scroll to position [8, 0]
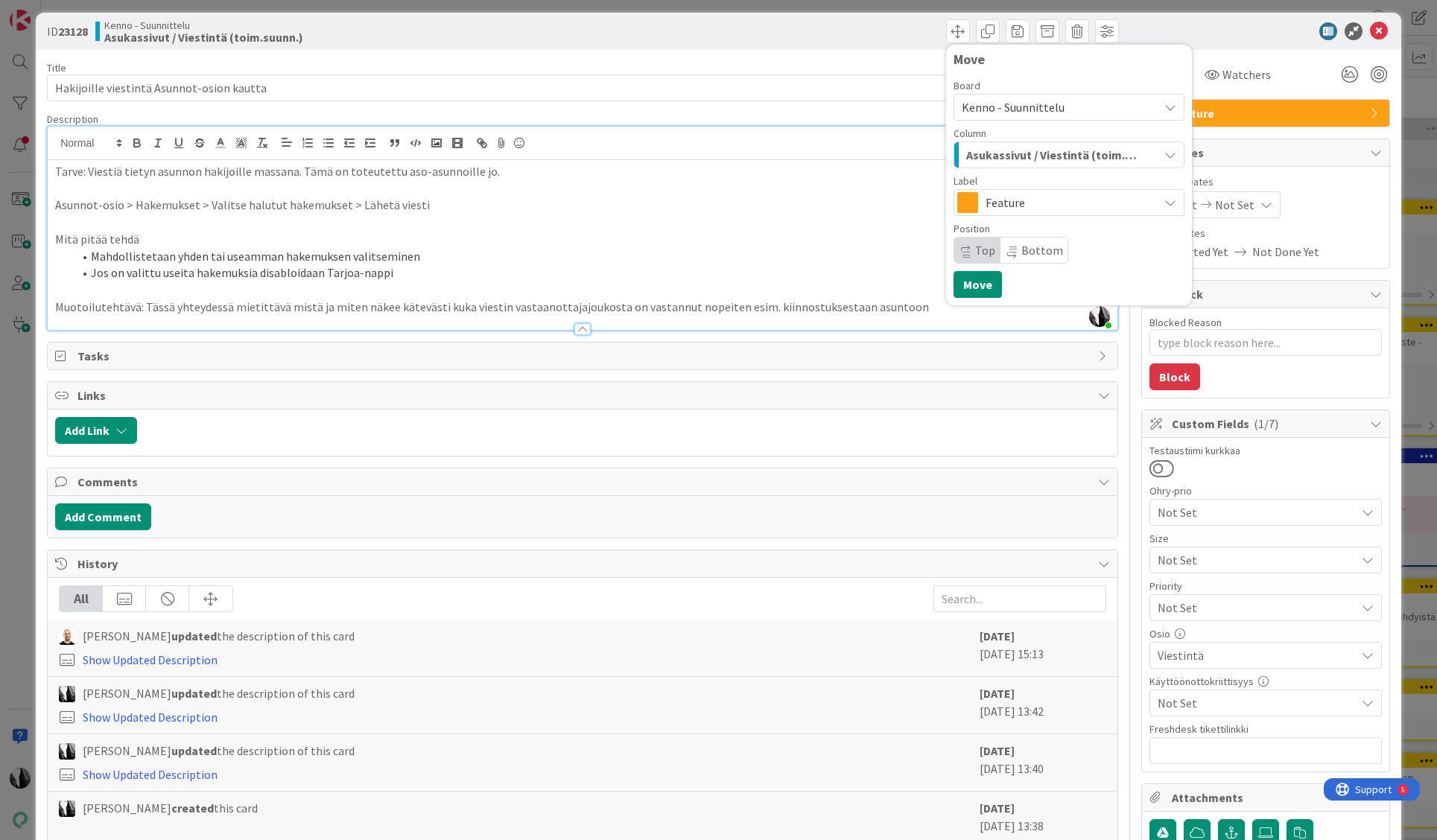
click at [1029, 105] on span "Kenno - Suunnittelu" at bounding box center [1013, 107] width 103 height 15
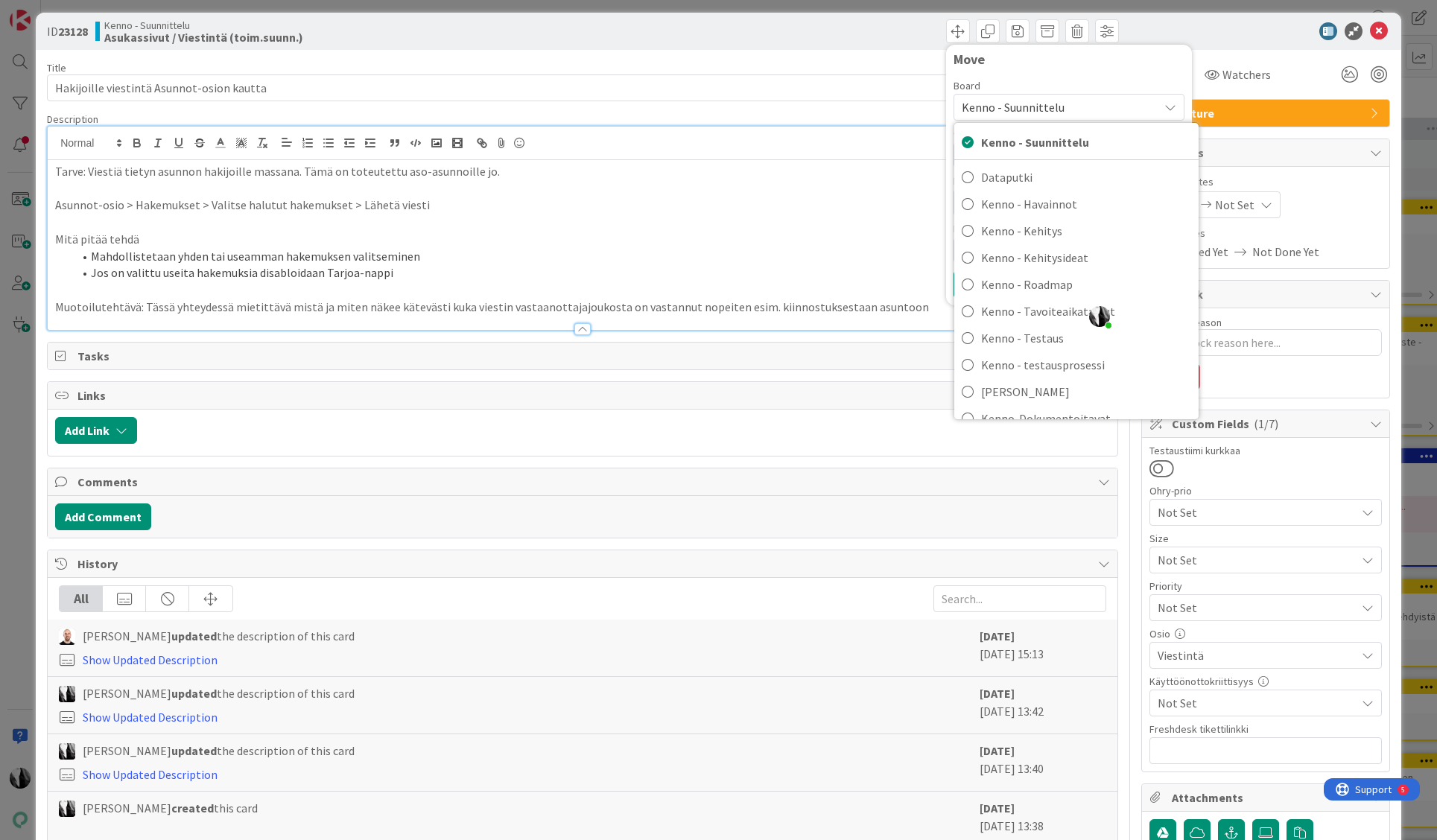
scroll to position [10, 0]
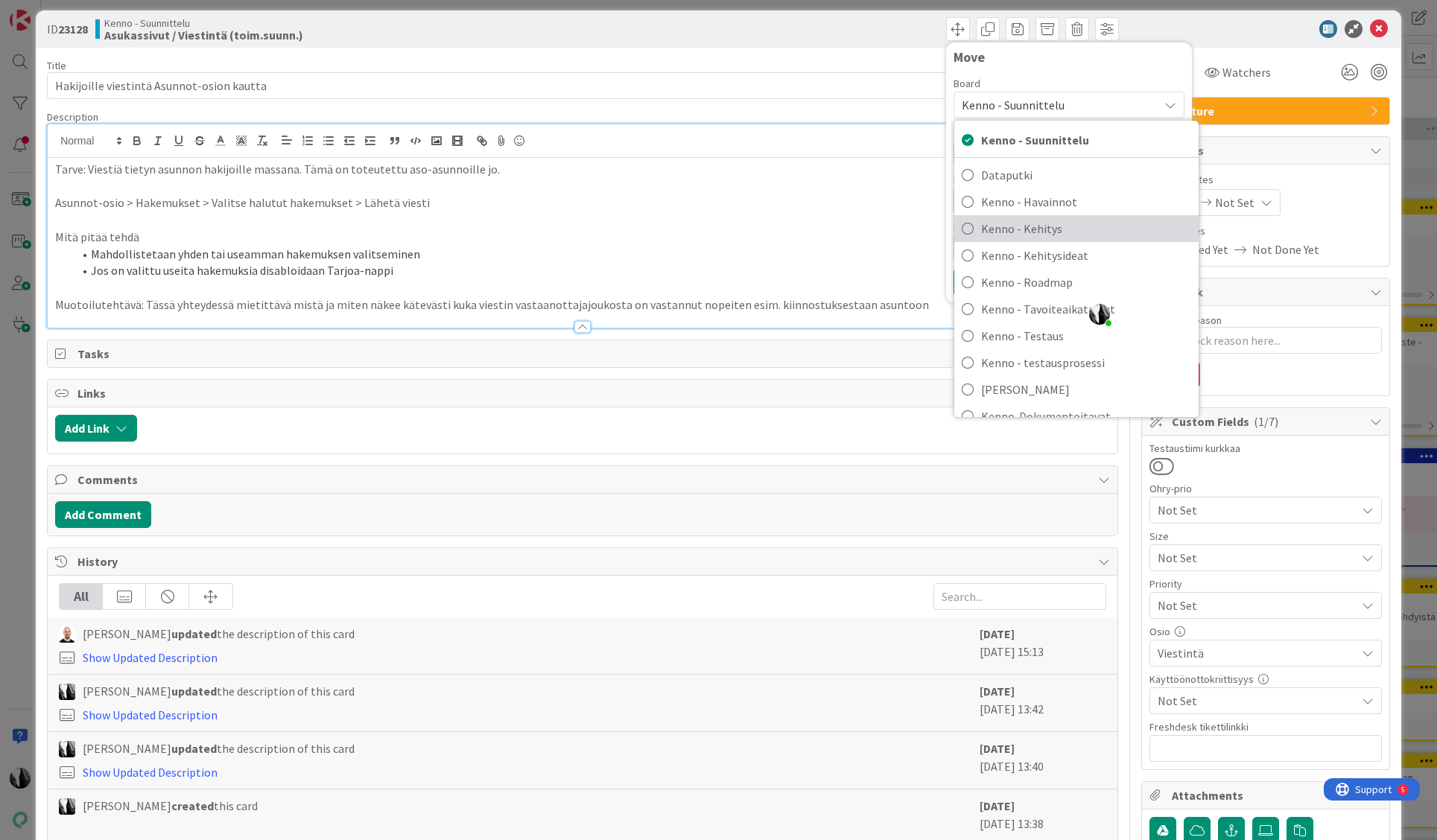
click at [1045, 225] on span "Kenno - Kehitys" at bounding box center [1086, 229] width 210 height 22
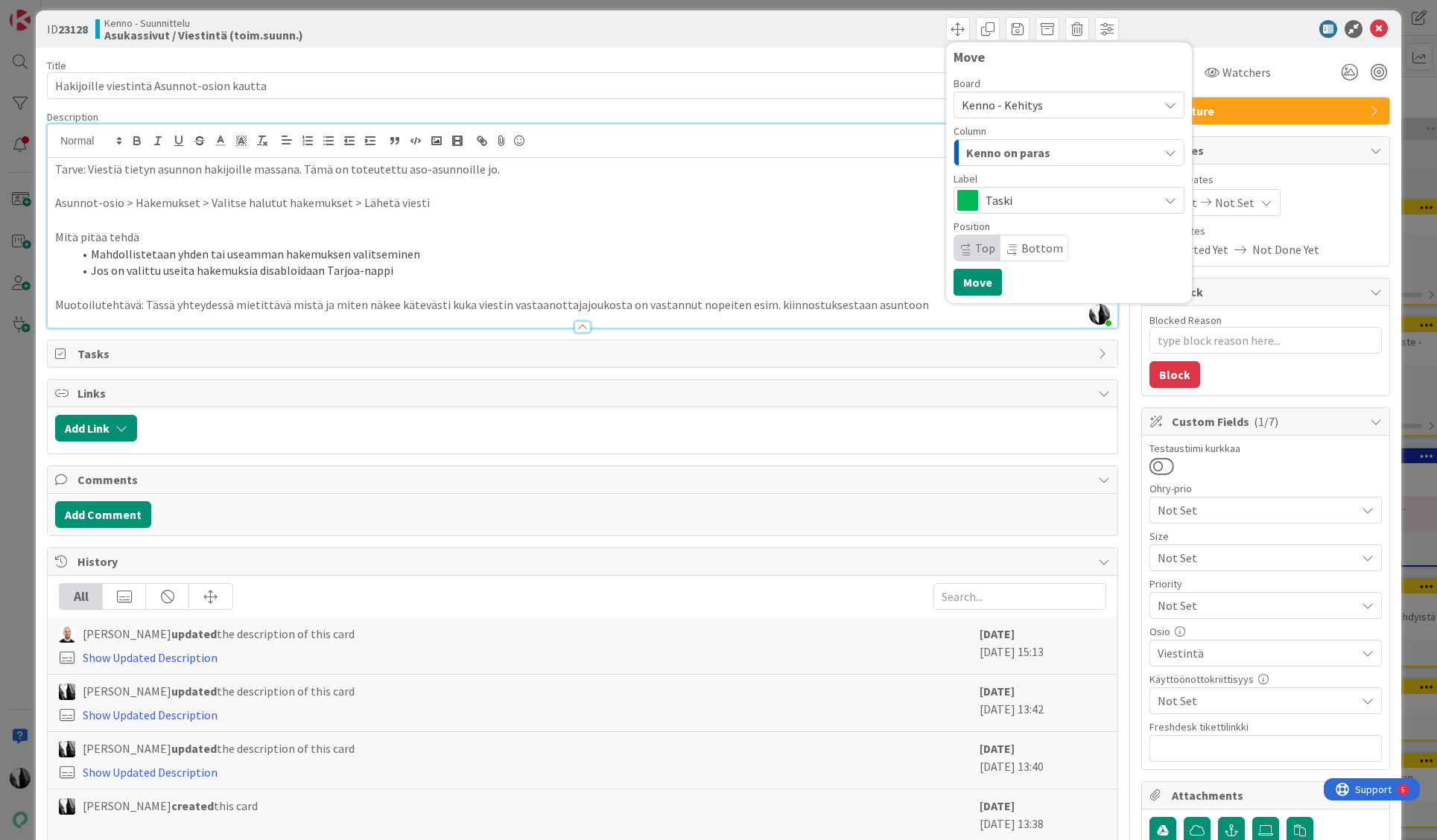
click at [1051, 149] on div "Kenno on paras" at bounding box center [1060, 153] width 196 height 24
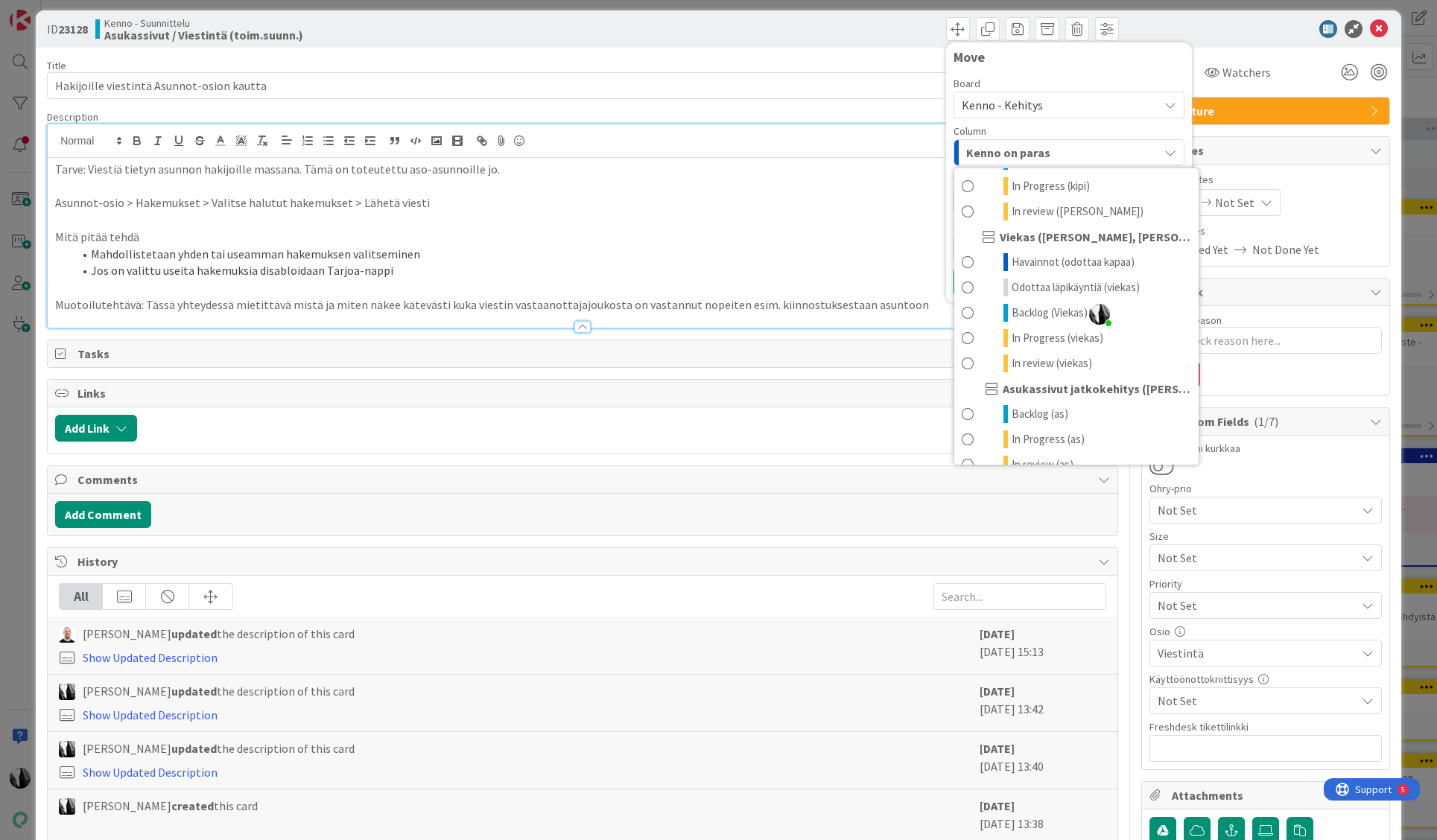
scroll to position [797, 0]
click at [1015, 309] on span "Backlog (Viekas)" at bounding box center [1050, 312] width 76 height 18
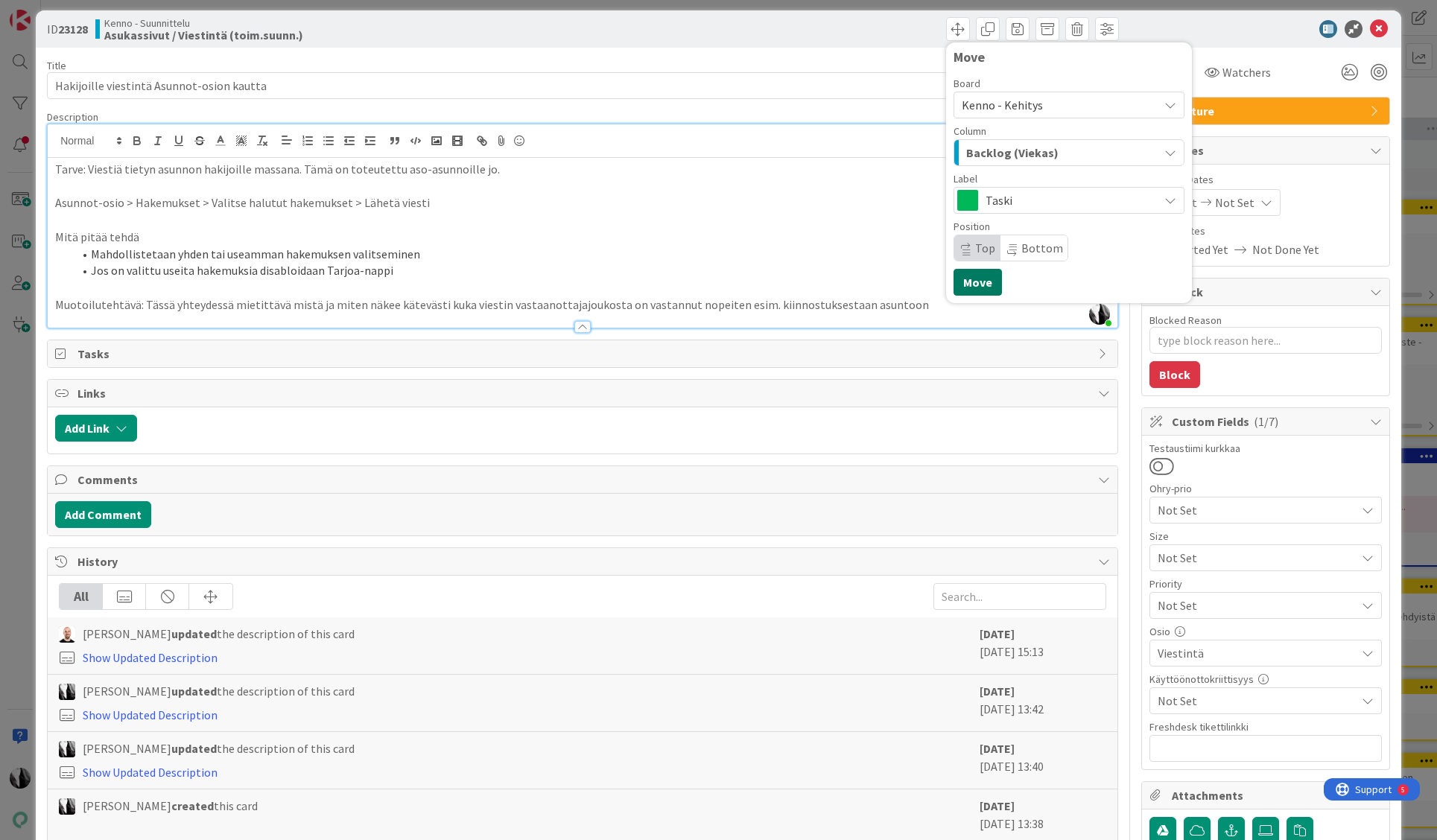
click at [980, 277] on button "Move" at bounding box center [977, 282] width 48 height 27
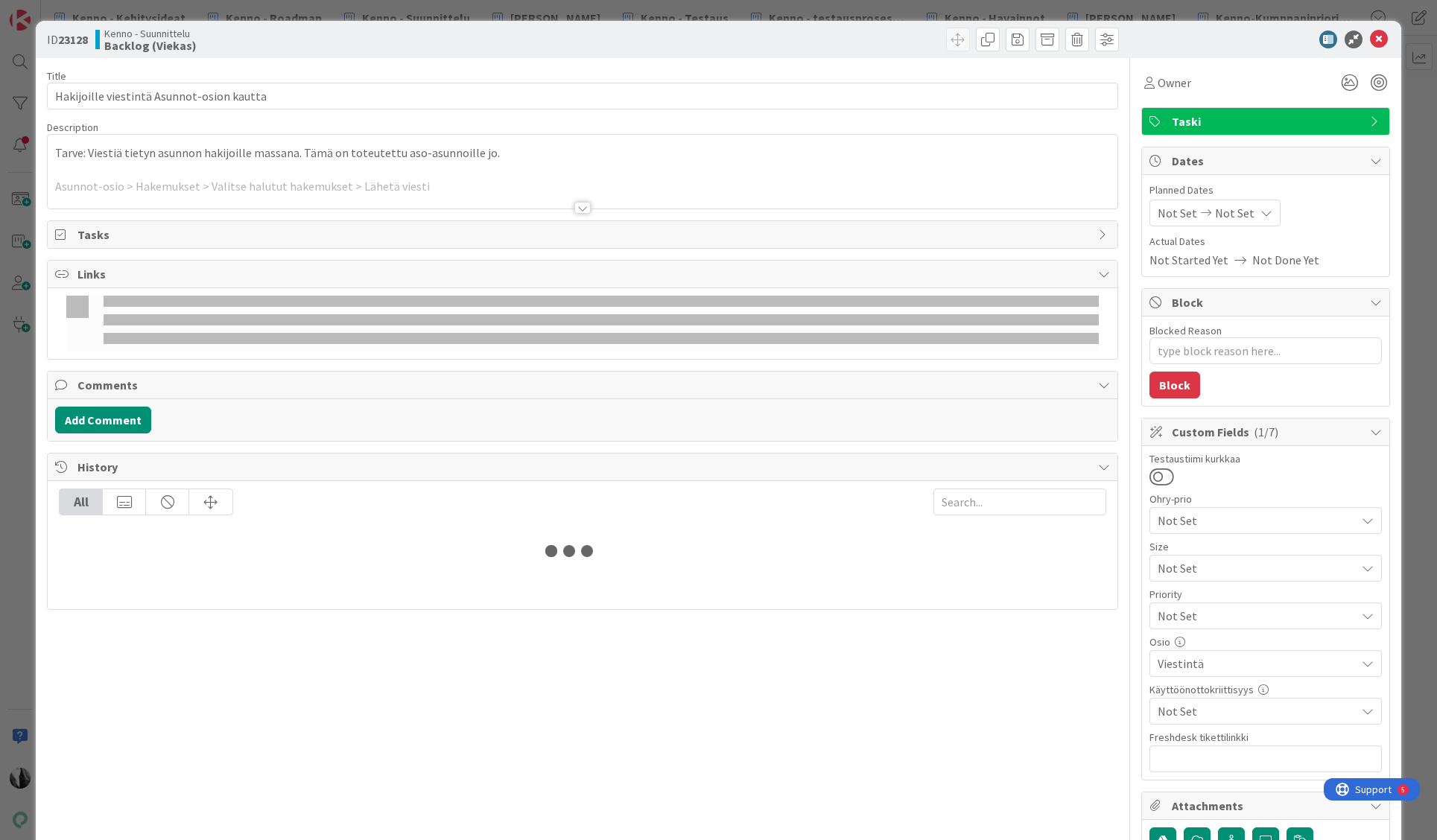
type textarea "x"
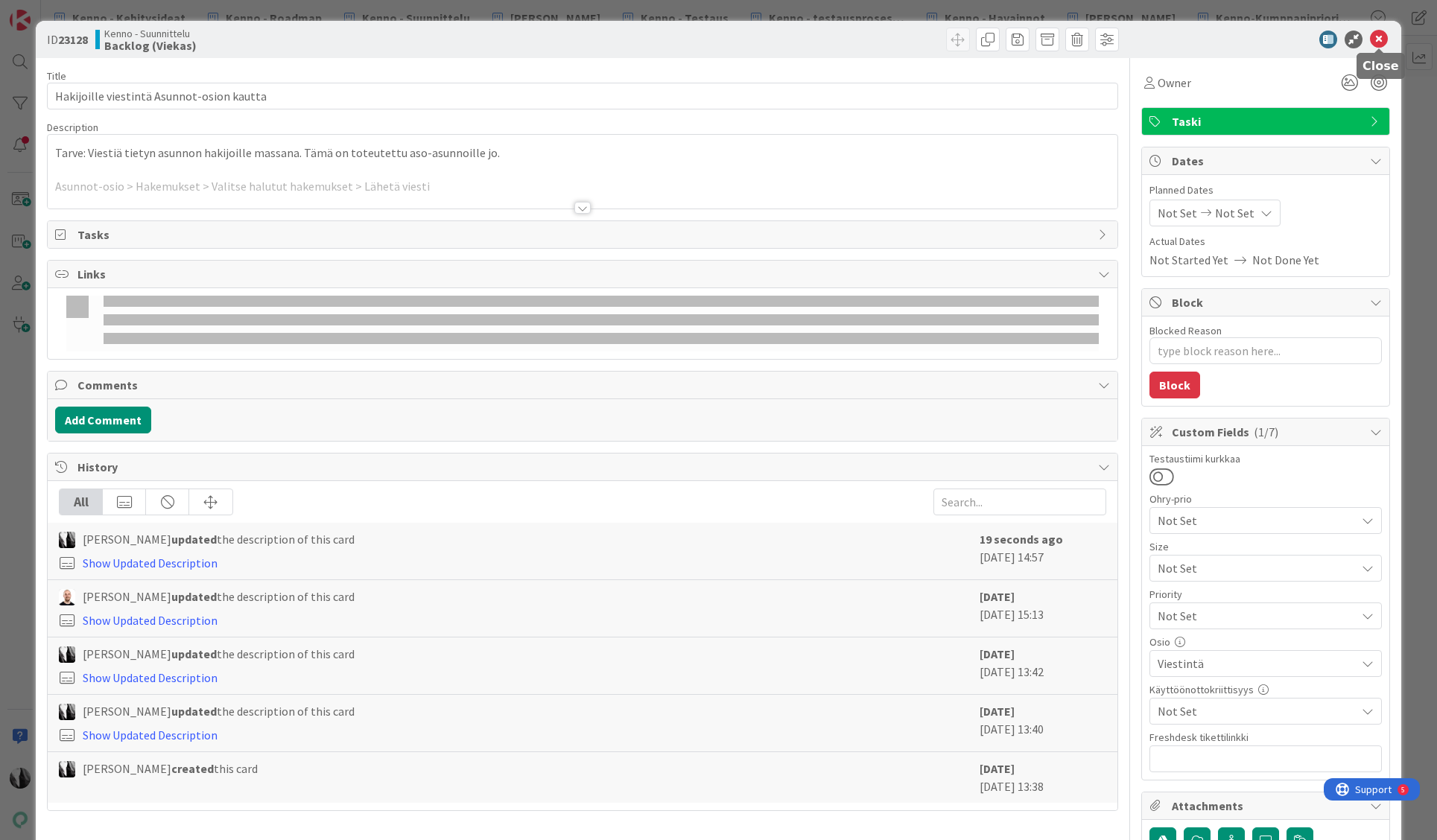
drag, startPoint x: 1380, startPoint y: 36, endPoint x: 1150, endPoint y: 20, distance: 230.6
click at [1379, 36] on icon at bounding box center [1379, 40] width 18 height 18
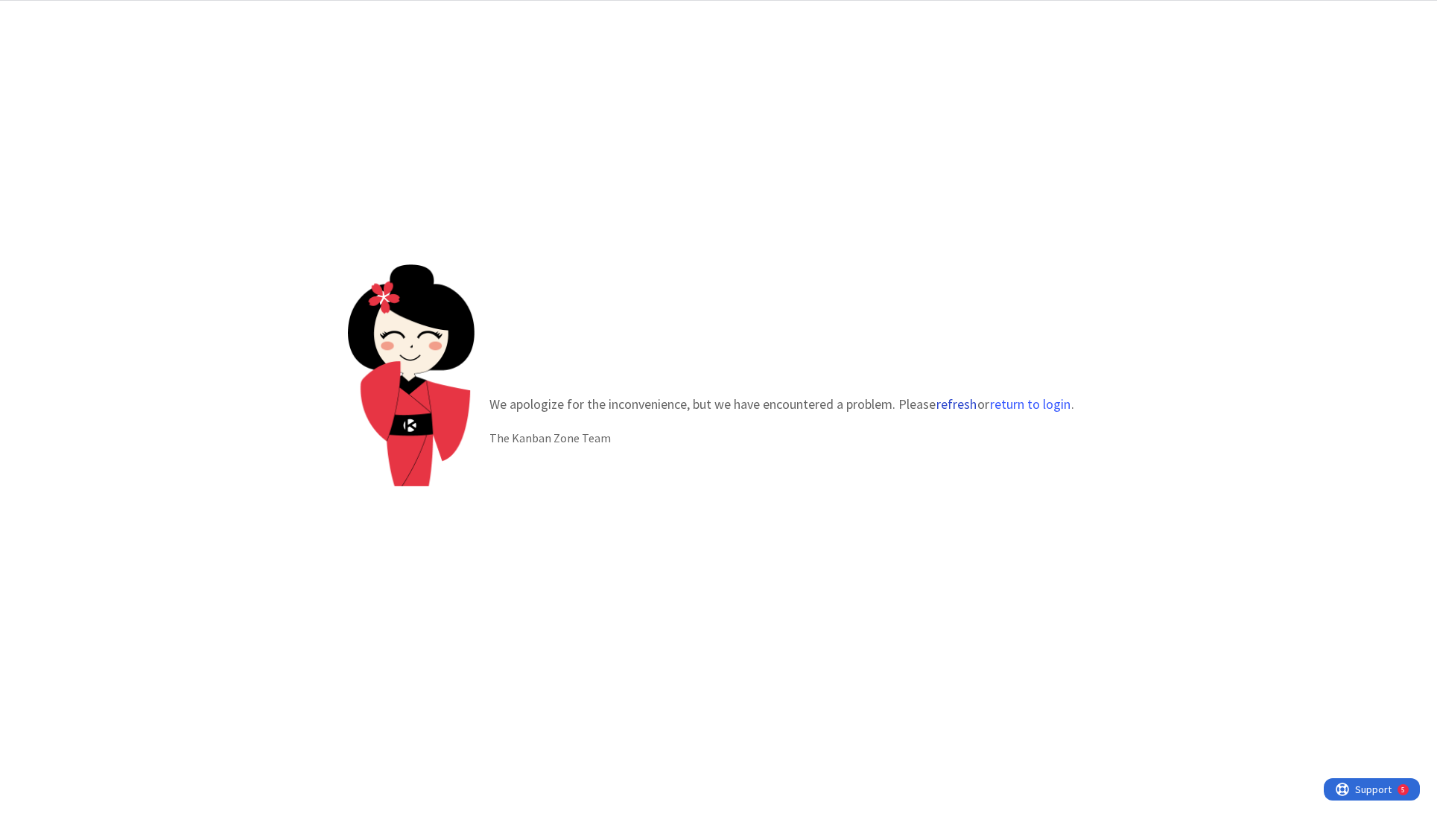
click at [950, 404] on button "refresh" at bounding box center [957, 404] width 42 height 15
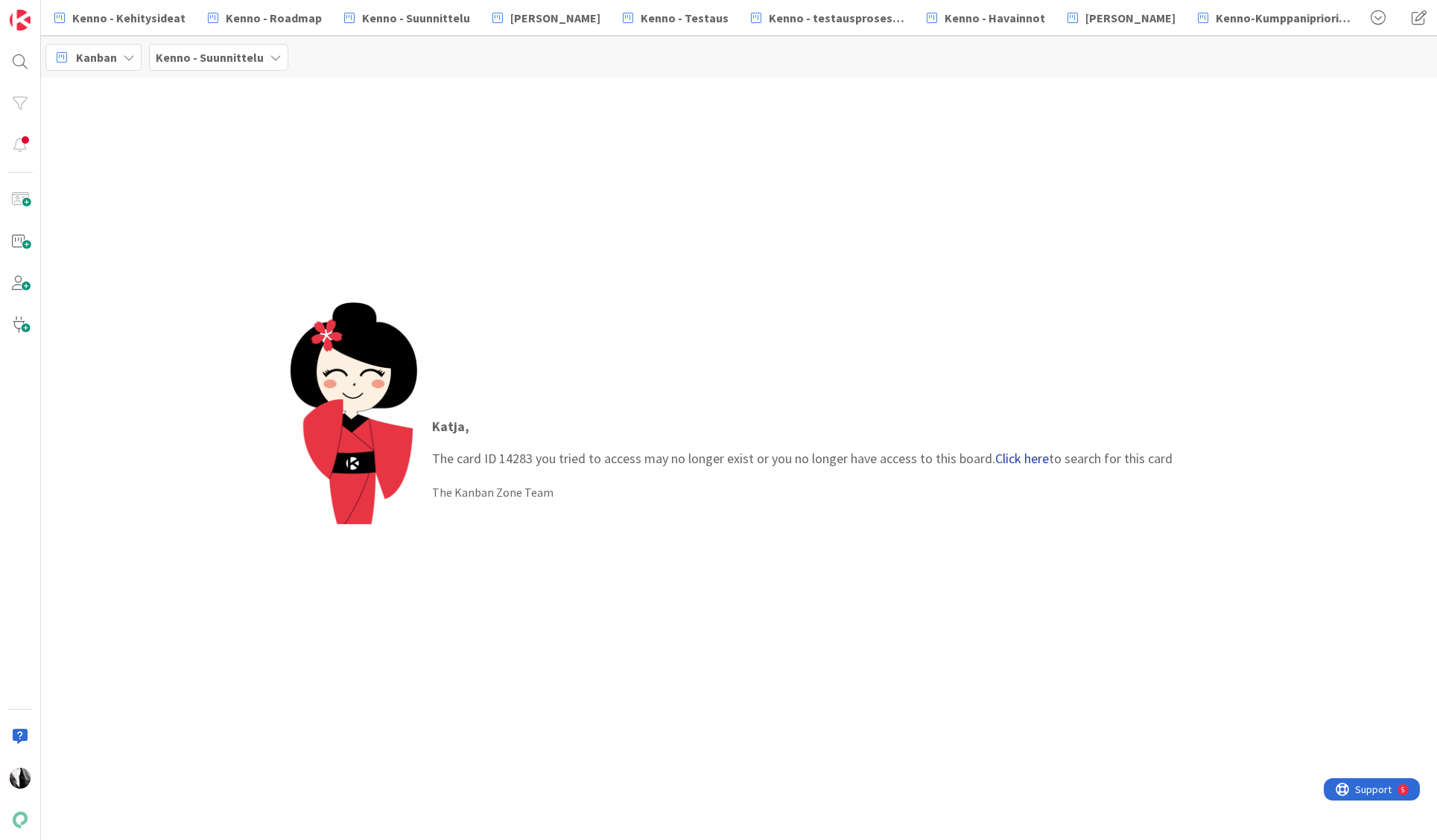
click at [1020, 461] on link "Click here" at bounding box center [1022, 458] width 54 height 17
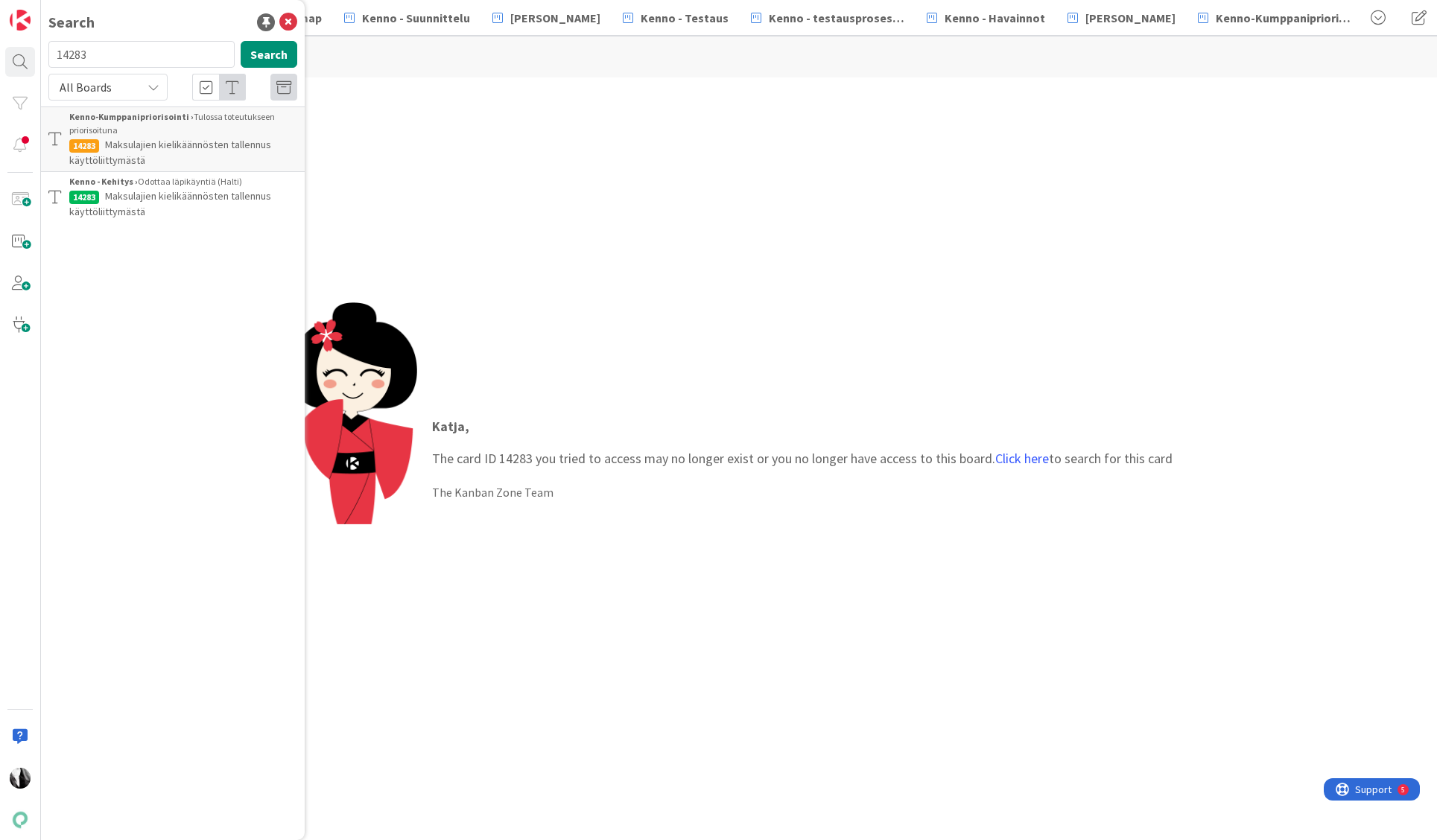
click at [162, 145] on span "Maksulajien kielikäännösten tallennus käyttöliittymästä" at bounding box center [170, 152] width 202 height 29
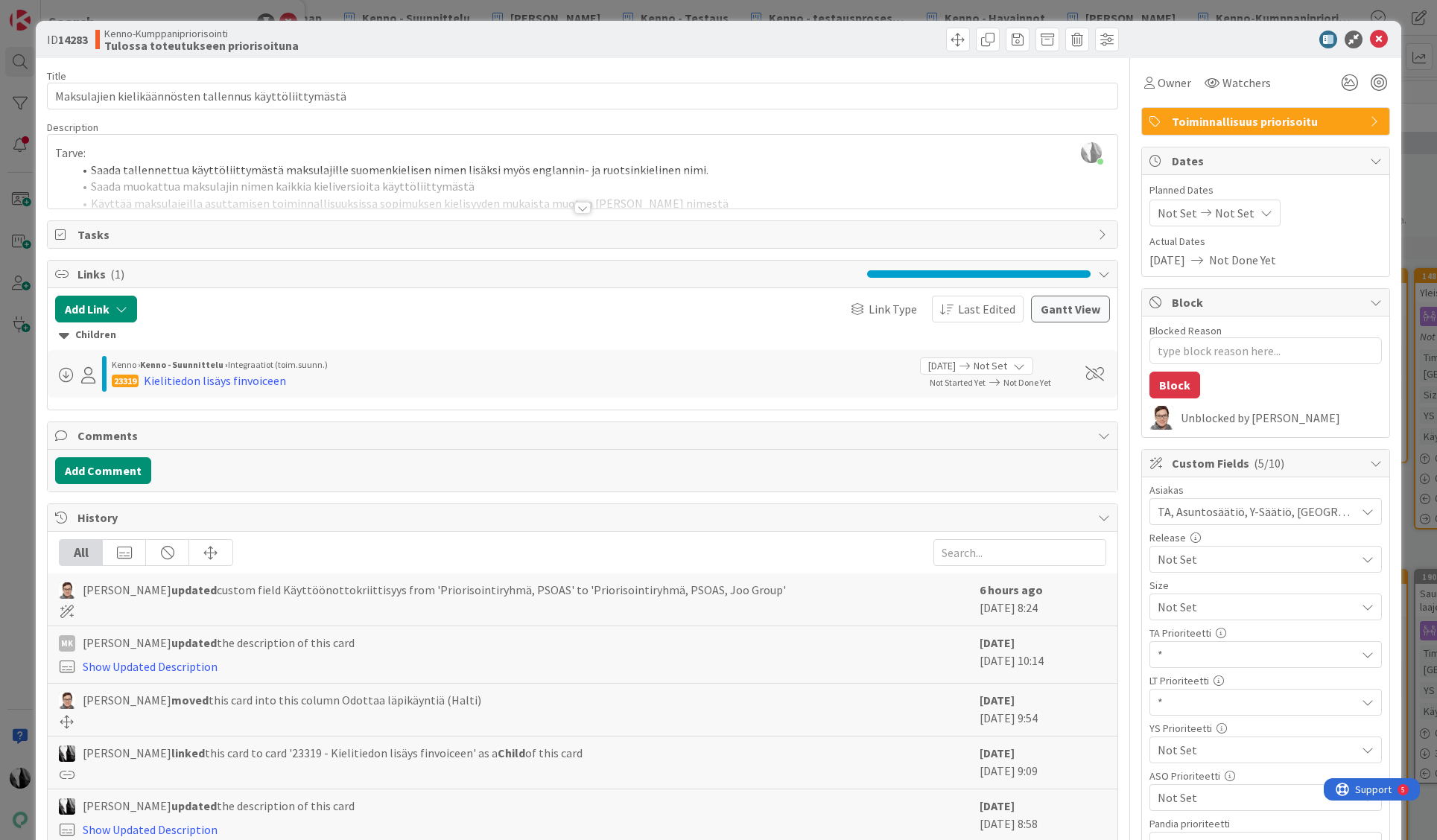
click at [583, 207] on div at bounding box center [583, 208] width 16 height 12
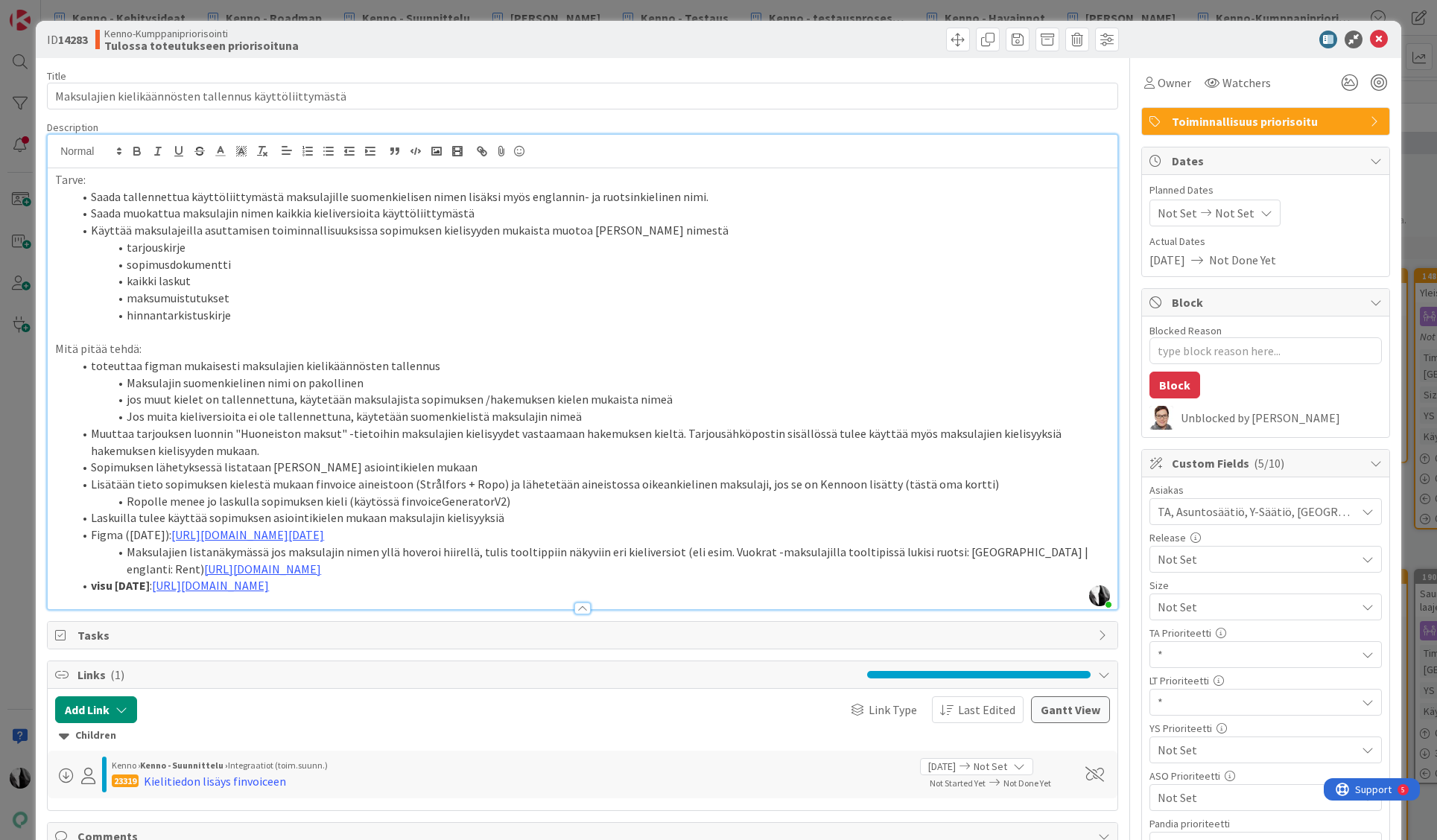
click at [256, 312] on li "hinnantarkistuskirje" at bounding box center [592, 315] width 1037 height 17
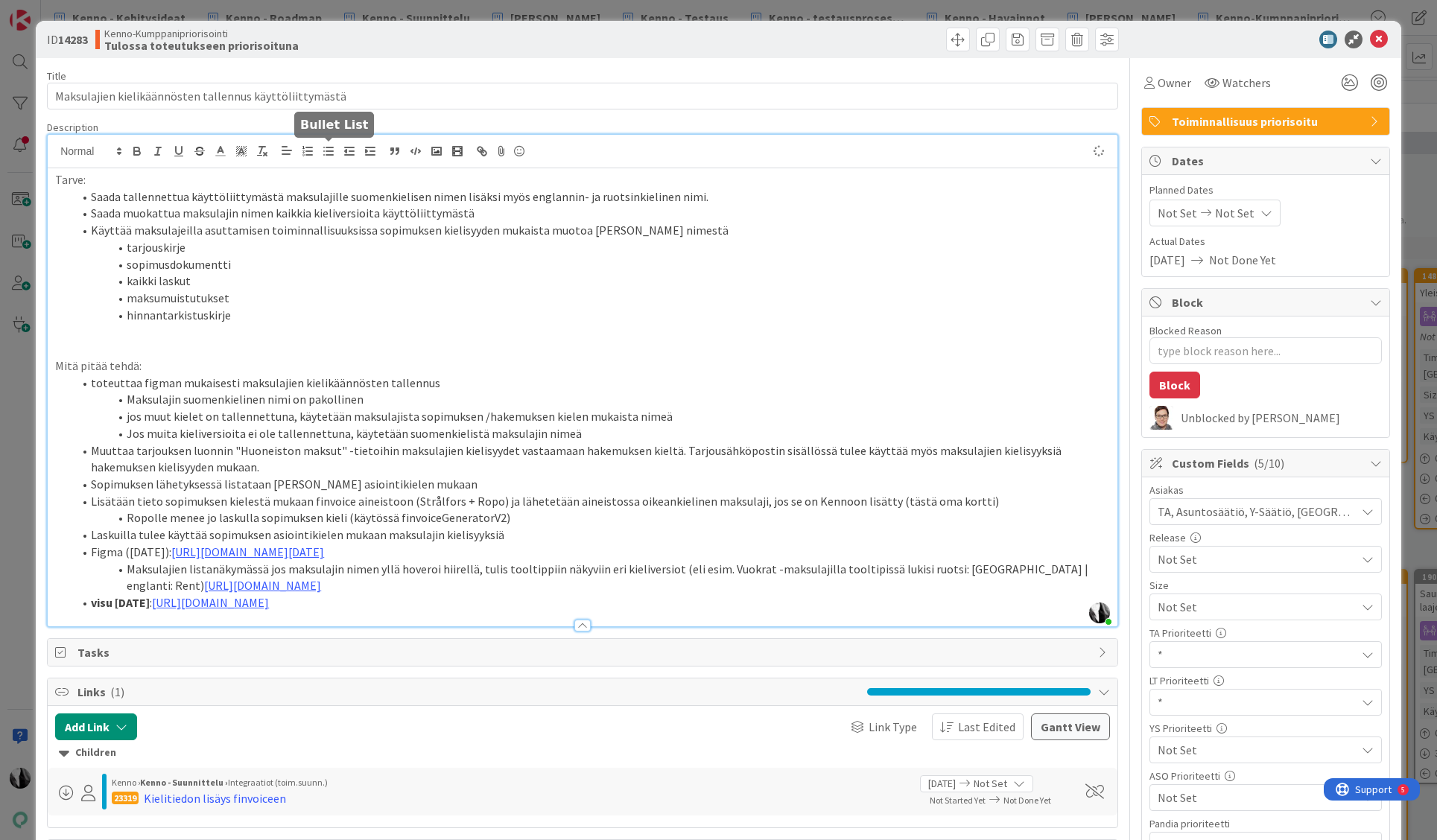
click at [324, 156] on icon "button" at bounding box center [328, 151] width 13 height 13
type textarea "x"
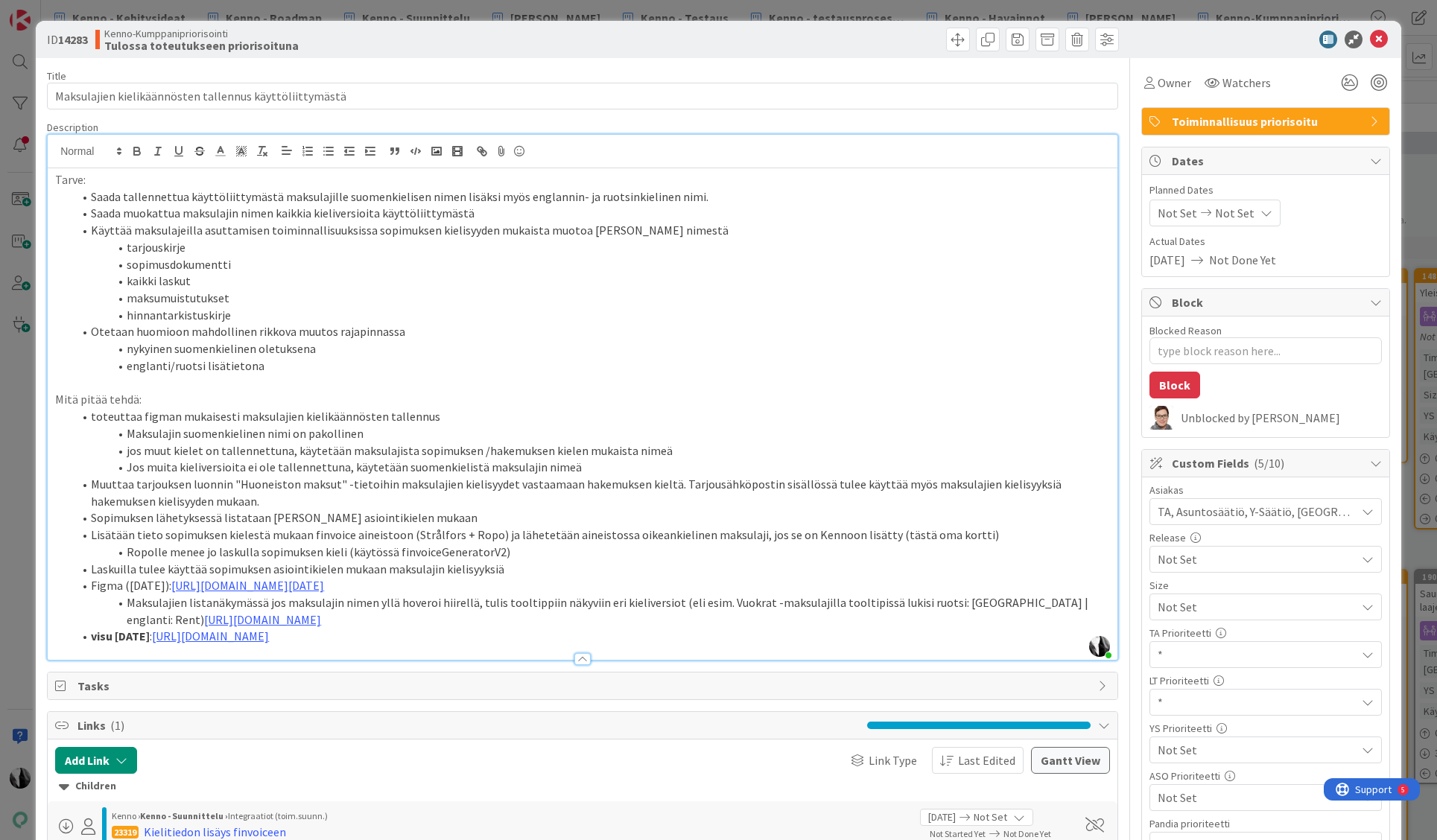
click at [423, 325] on li "Otetaan huomioon mahdollinen rikkova muutos rajapinnassa" at bounding box center [592, 331] width 1037 height 17
click at [215, 247] on li "tarjouskirje" at bounding box center [592, 248] width 1037 height 17
click at [244, 265] on li "sopimusdokumentti" at bounding box center [592, 265] width 1037 height 17
click at [219, 282] on li "kaikki laskut" at bounding box center [592, 280] width 1037 height 17
click at [239, 295] on li "maksumuistutukset" at bounding box center [592, 298] width 1037 height 17
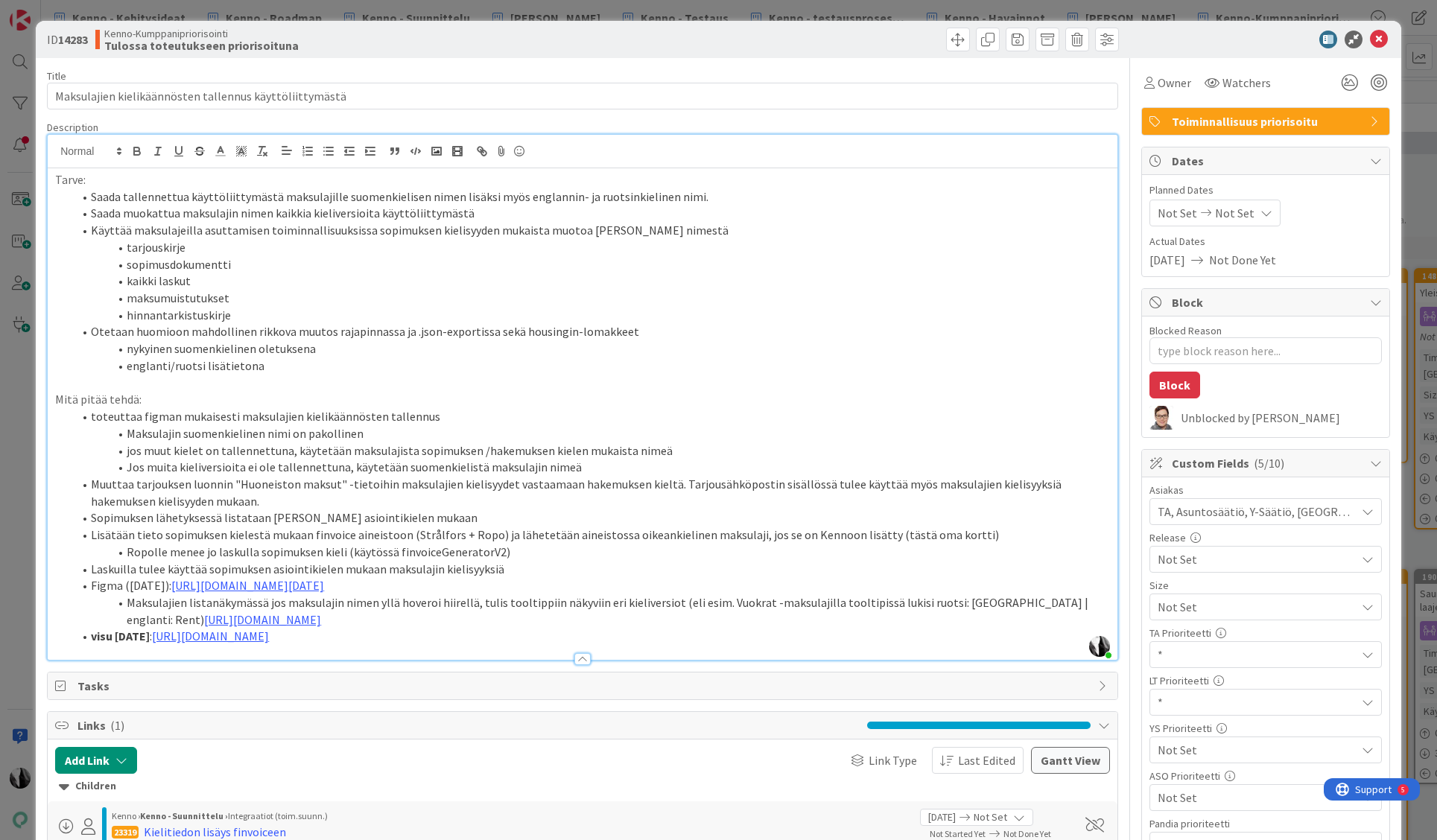
click at [239, 318] on li "hinnantarkistuskirje" at bounding box center [592, 315] width 1037 height 17
drag, startPoint x: 128, startPoint y: 248, endPoint x: 290, endPoint y: 306, distance: 172.1
click at [245, 310] on ol "Saada tallennettua käyttöliittymästä maksulajille suomenkielisen nimen lisäksi …" at bounding box center [583, 282] width 1055 height 187
click at [295, 304] on li "maksumuistutukset" at bounding box center [592, 298] width 1037 height 17
click at [492, 333] on li "Otetaan huomioon mahdollinen rikkova muutos rajapinnassa ja .json-exportissa se…" at bounding box center [592, 331] width 1037 height 17
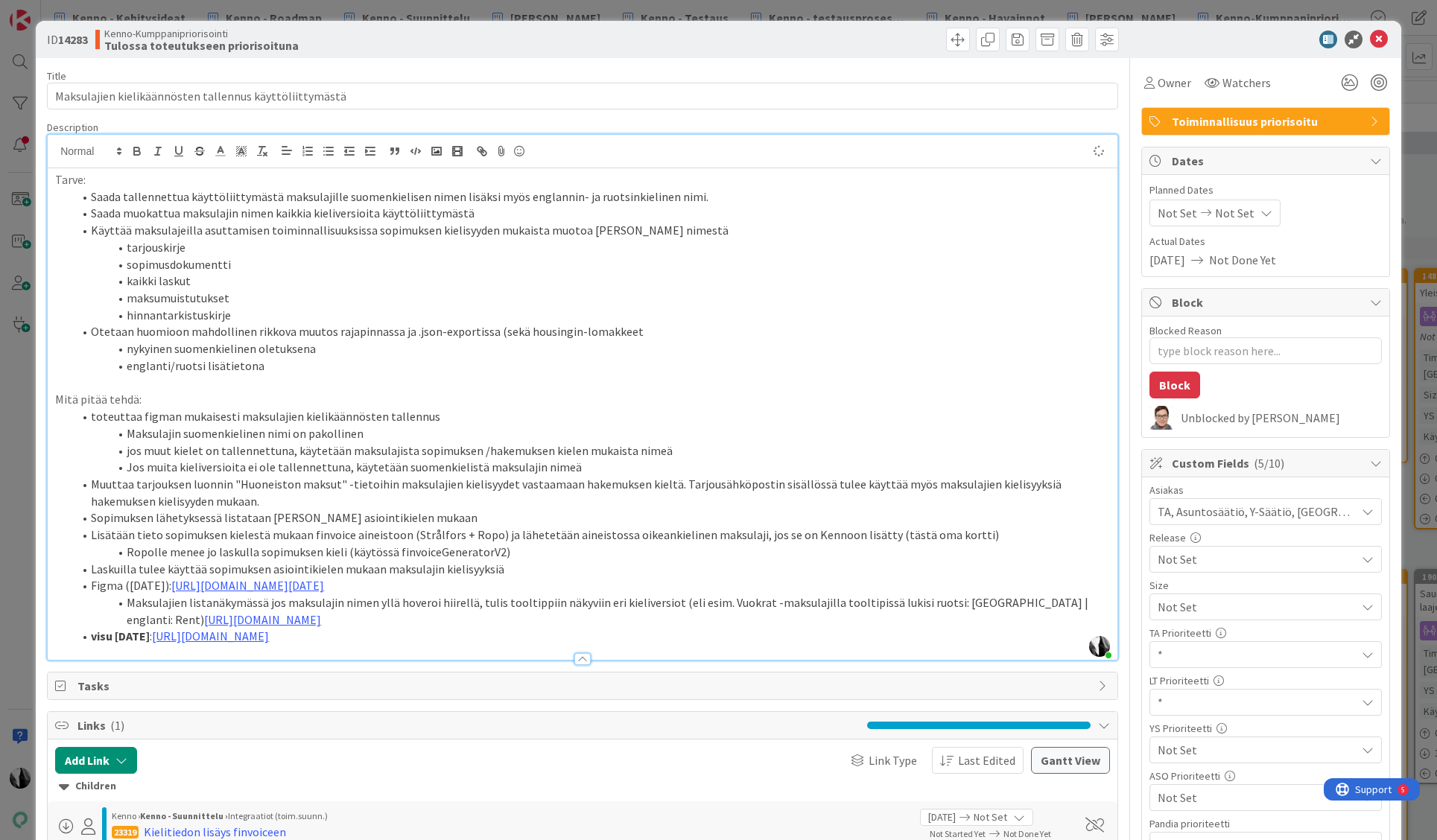
click at [640, 329] on li "Otetaan huomioon mahdollinen rikkova muutos rajapinnassa ja .json-exportissa (s…" at bounding box center [592, 331] width 1037 height 17
click at [297, 366] on li "englanti/ruotsi lisätietona" at bounding box center [592, 366] width 1037 height 17
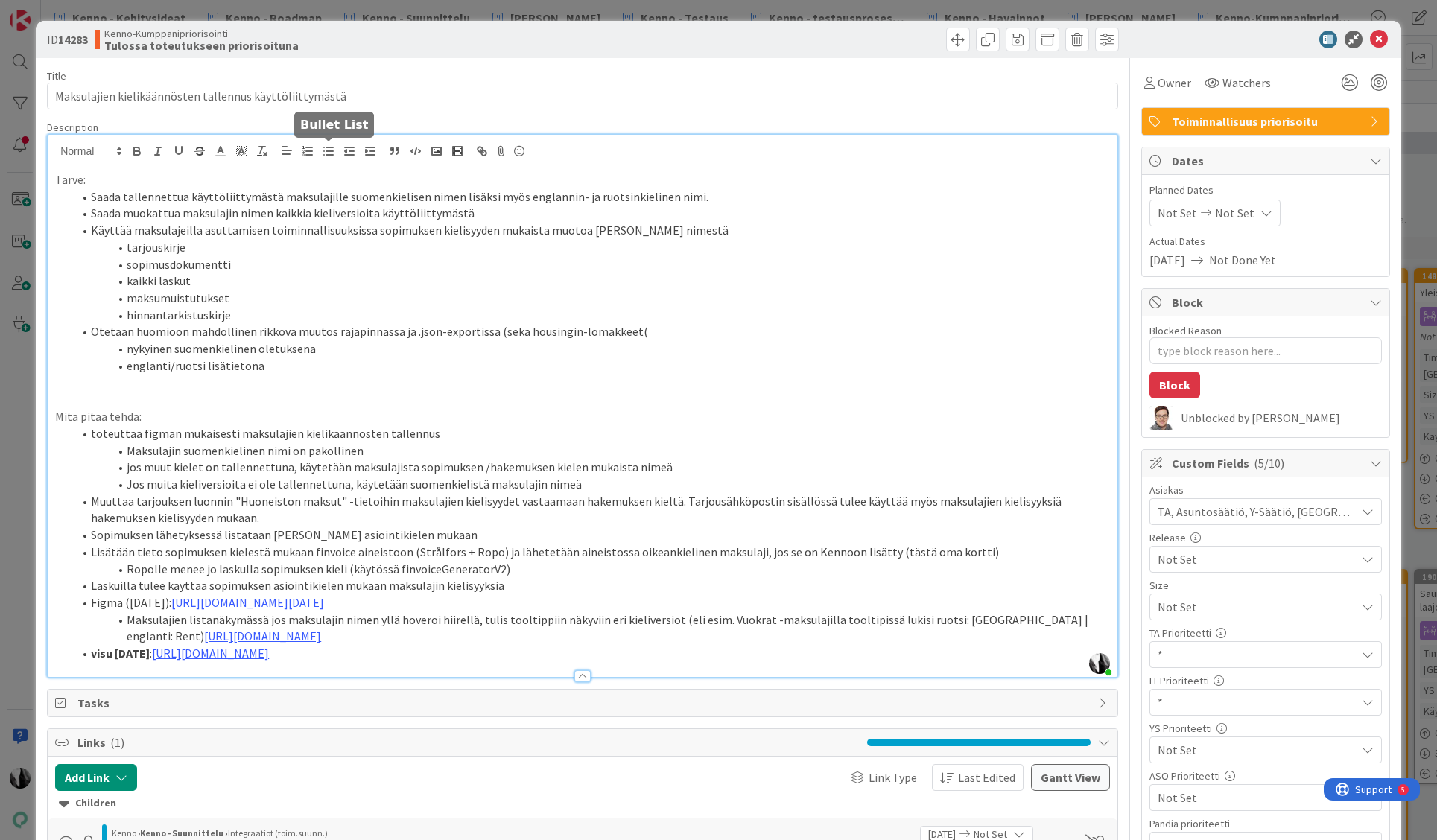
click at [327, 148] on icon "button" at bounding box center [328, 151] width 13 height 13
click at [457, 382] on li "Admin app tukee maksulajien tuontia, pitääkö tukea myös kieliversioita?" at bounding box center [592, 383] width 1037 height 17
click at [478, 383] on li "Admin app tukee maksulajien tuontia, pitääkö tukea myös kieliversioita?" at bounding box center [592, 383] width 1037 height 17
click at [467, 378] on li "Admin app tukee maksulajien tuontia, pitääkö tukea myös kieliversioita? > EI tu…" at bounding box center [592, 383] width 1037 height 17
click at [269, 654] on link "https://www.figma.com/design/s06ePFuGvSFkRRSBp8p43G/Reskontra?node-id=15012-193…" at bounding box center [210, 653] width 117 height 15
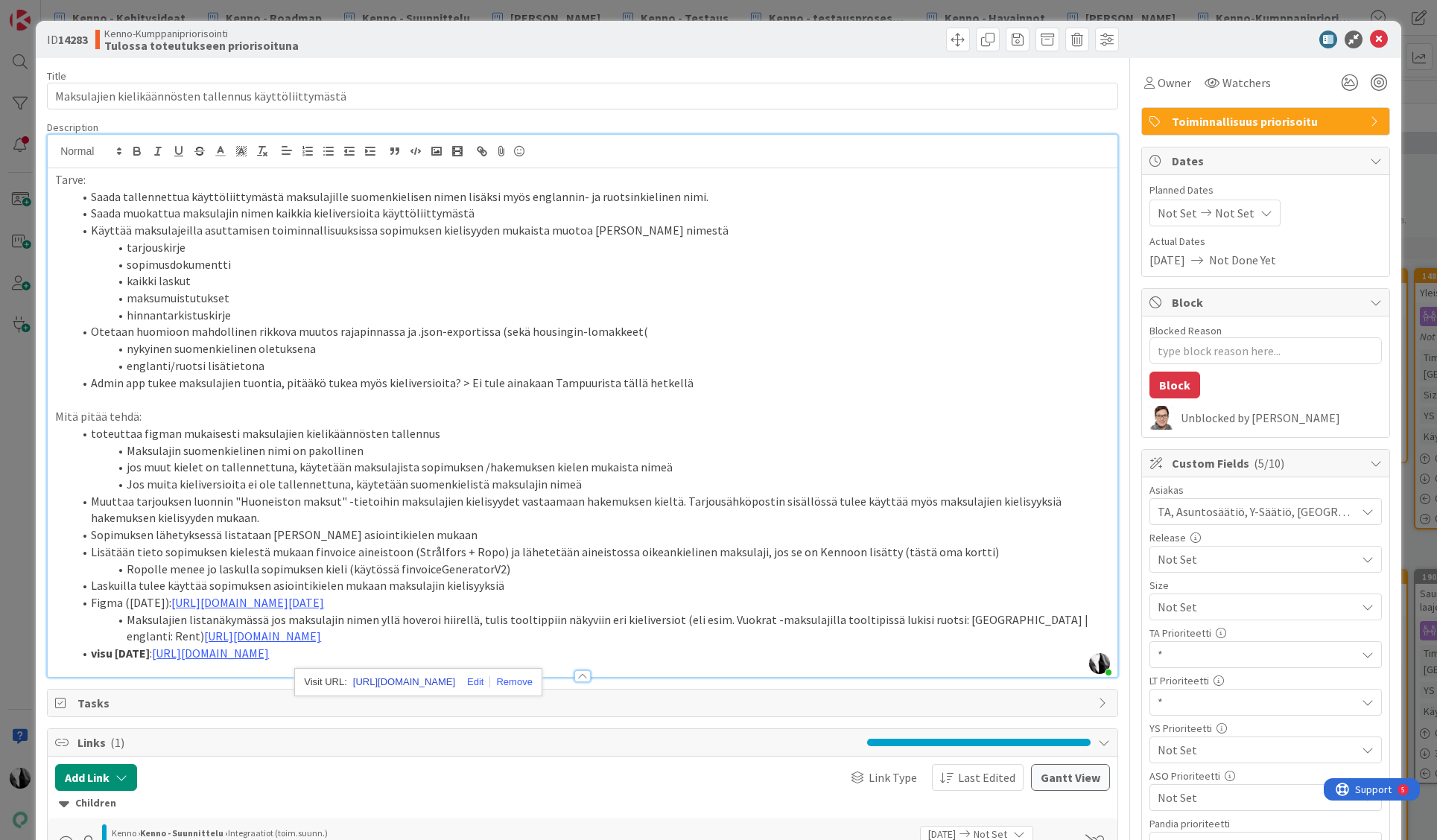
click at [399, 677] on link "https://www.figma.com/design/s06ePFuGvSFkRRSBp8p43G/Reskontra?node-id=15012-193…" at bounding box center [404, 683] width 102 height 19
click at [638, 330] on li "Otetaan huomioon mahdollinen rikkova muutos rajapinnassa ja .json-exportissa (s…" at bounding box center [592, 331] width 1037 height 17
click at [635, 40] on div at bounding box center [852, 40] width 532 height 24
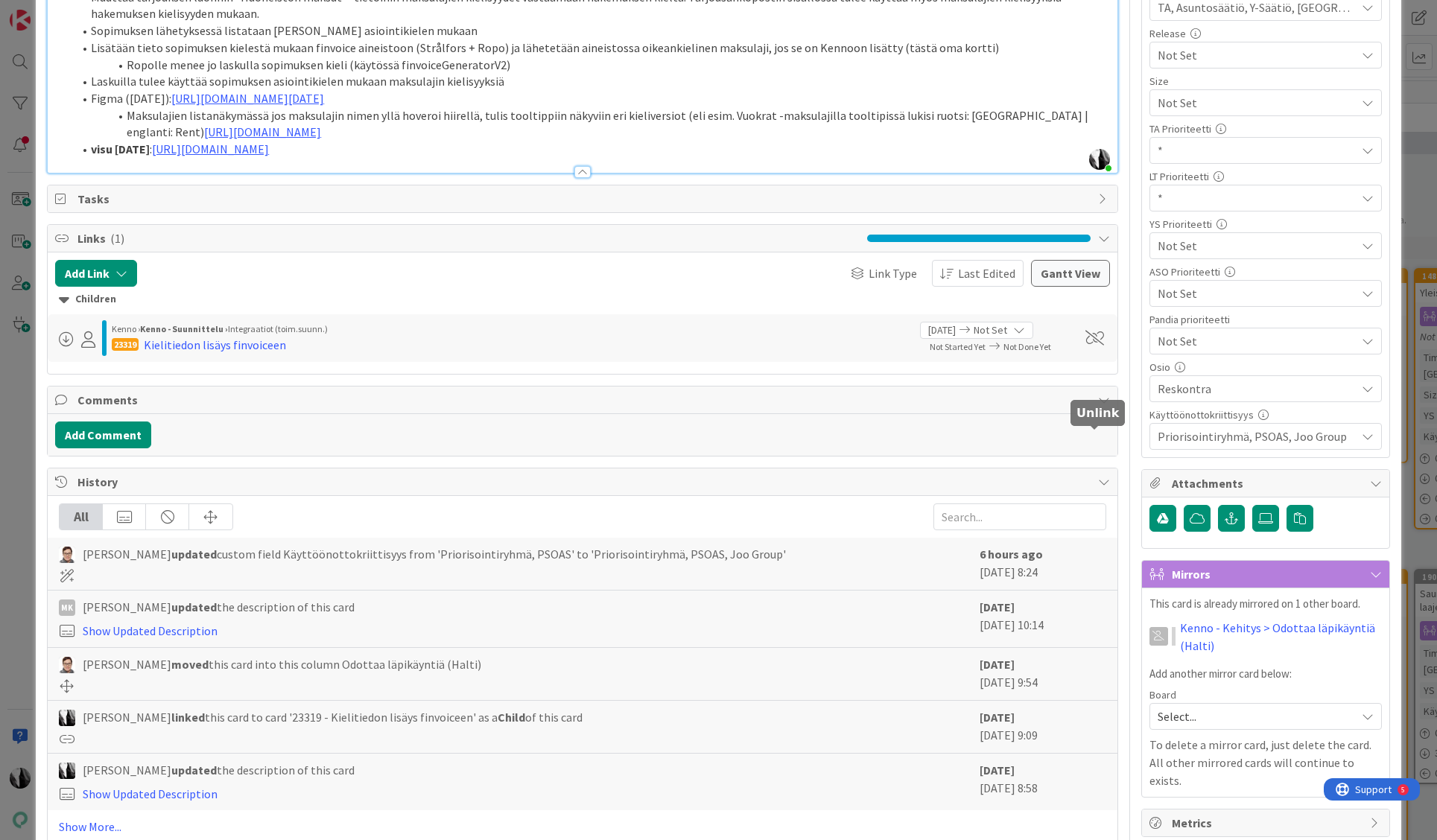
scroll to position [540, 0]
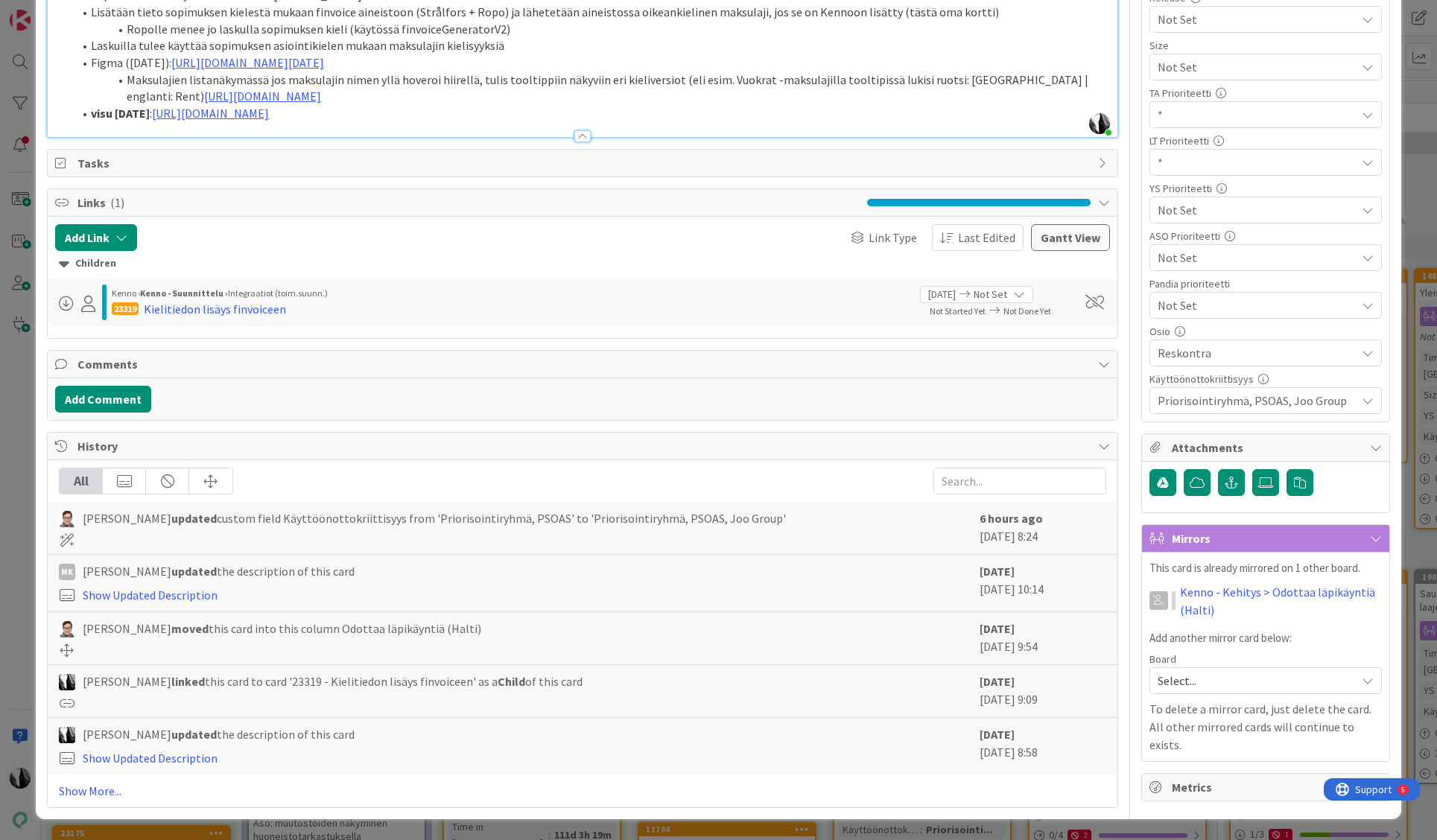
type textarea "x"
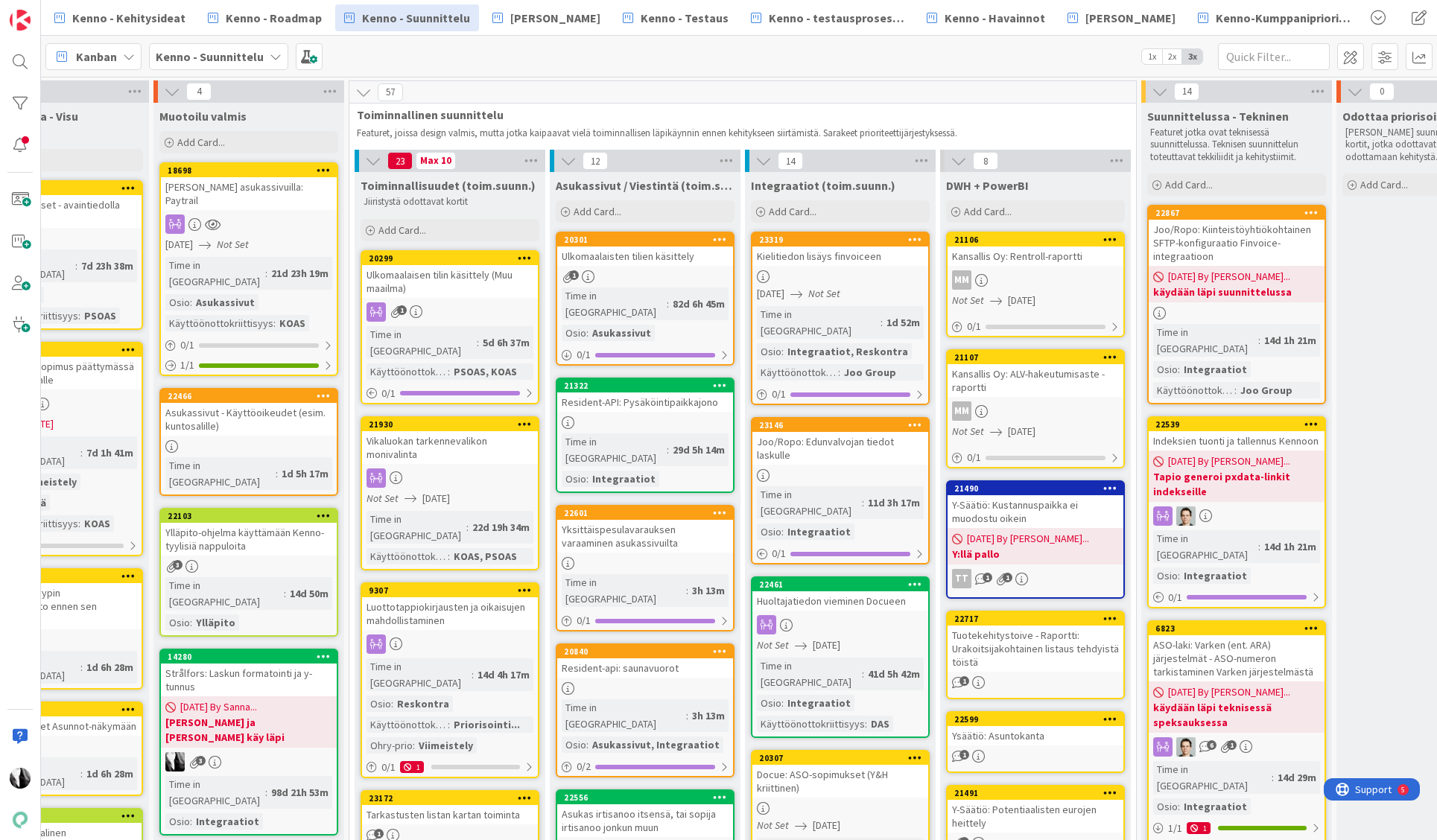
scroll to position [0, 481]
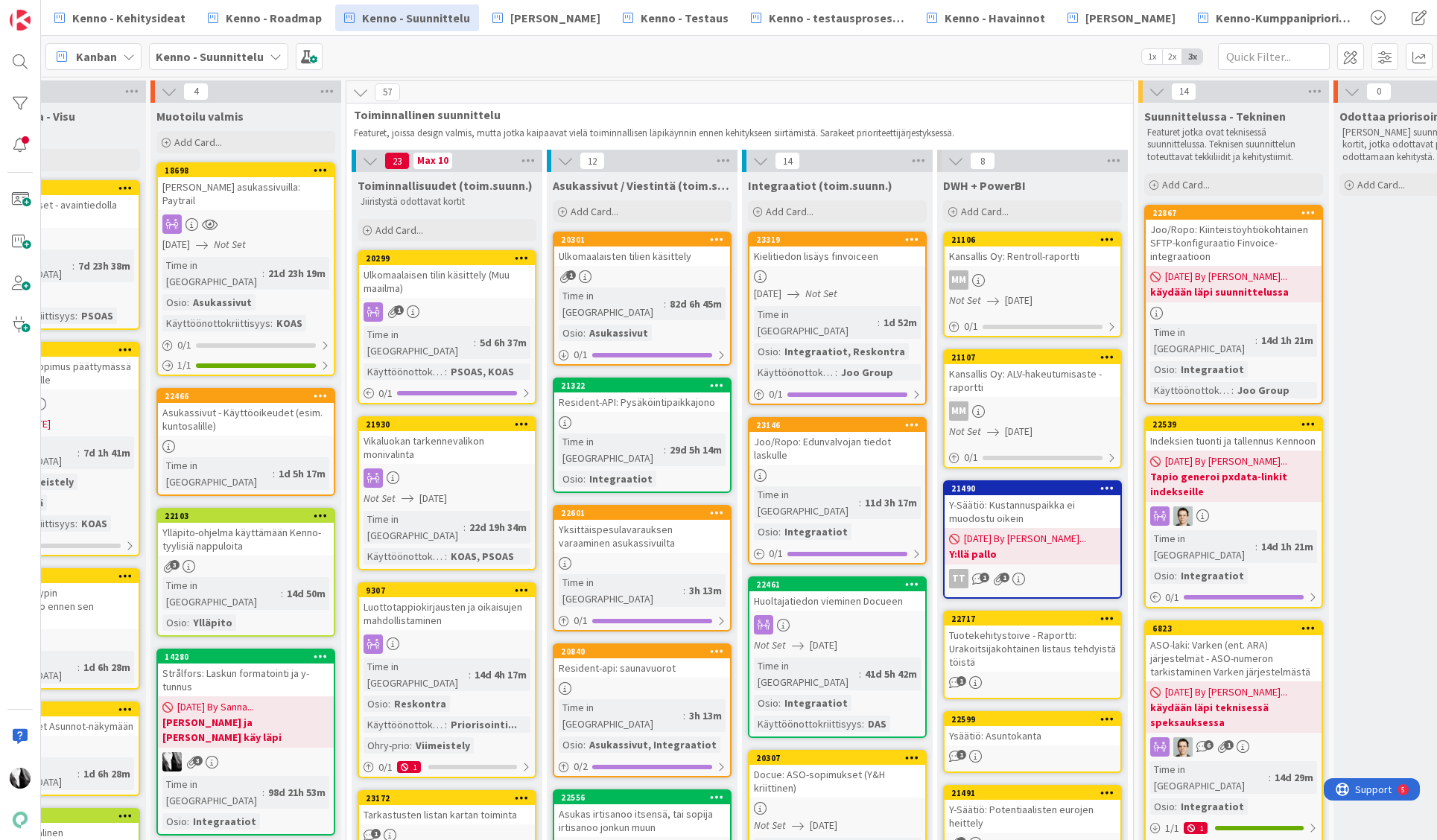
click at [666, 260] on div "Ulkomaalaisten tilien käsittely" at bounding box center [642, 257] width 176 height 19
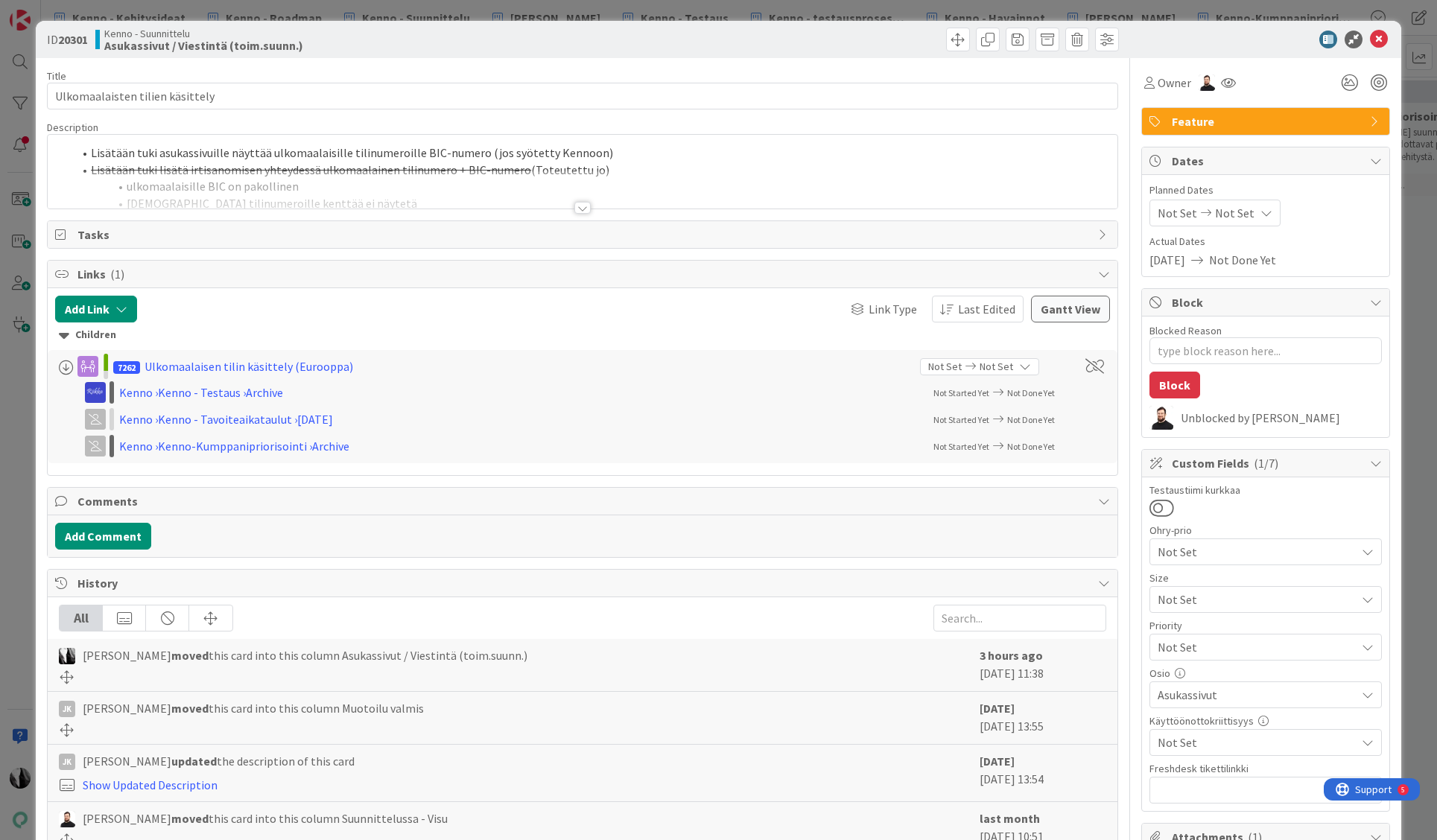
click at [580, 205] on div at bounding box center [583, 208] width 16 height 12
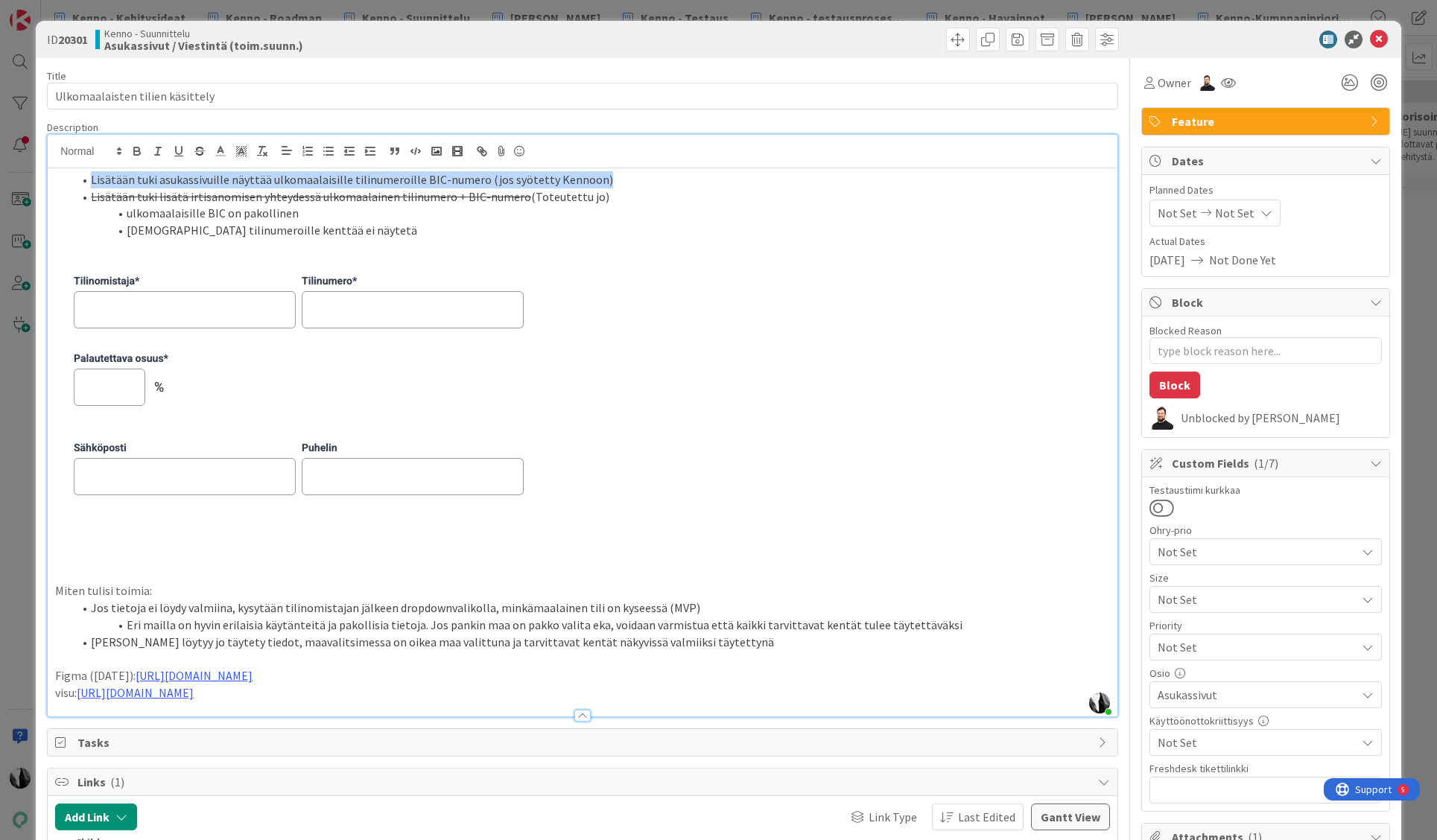
drag, startPoint x: 131, startPoint y: 179, endPoint x: 598, endPoint y: 182, distance: 467.0
click at [598, 182] on li "Lisätään tuki asukassivuille näyttää ulkomaalaisille tilinumeroille BIC-numero …" at bounding box center [592, 180] width 1037 height 17
click at [281, 218] on li "ulkomaalaisille BIC on pakollinen" at bounding box center [592, 213] width 1037 height 17
click at [280, 235] on li "[DEMOGRAPHIC_DATA] tilinumeroille kenttää ei näytetä" at bounding box center [592, 231] width 1037 height 17
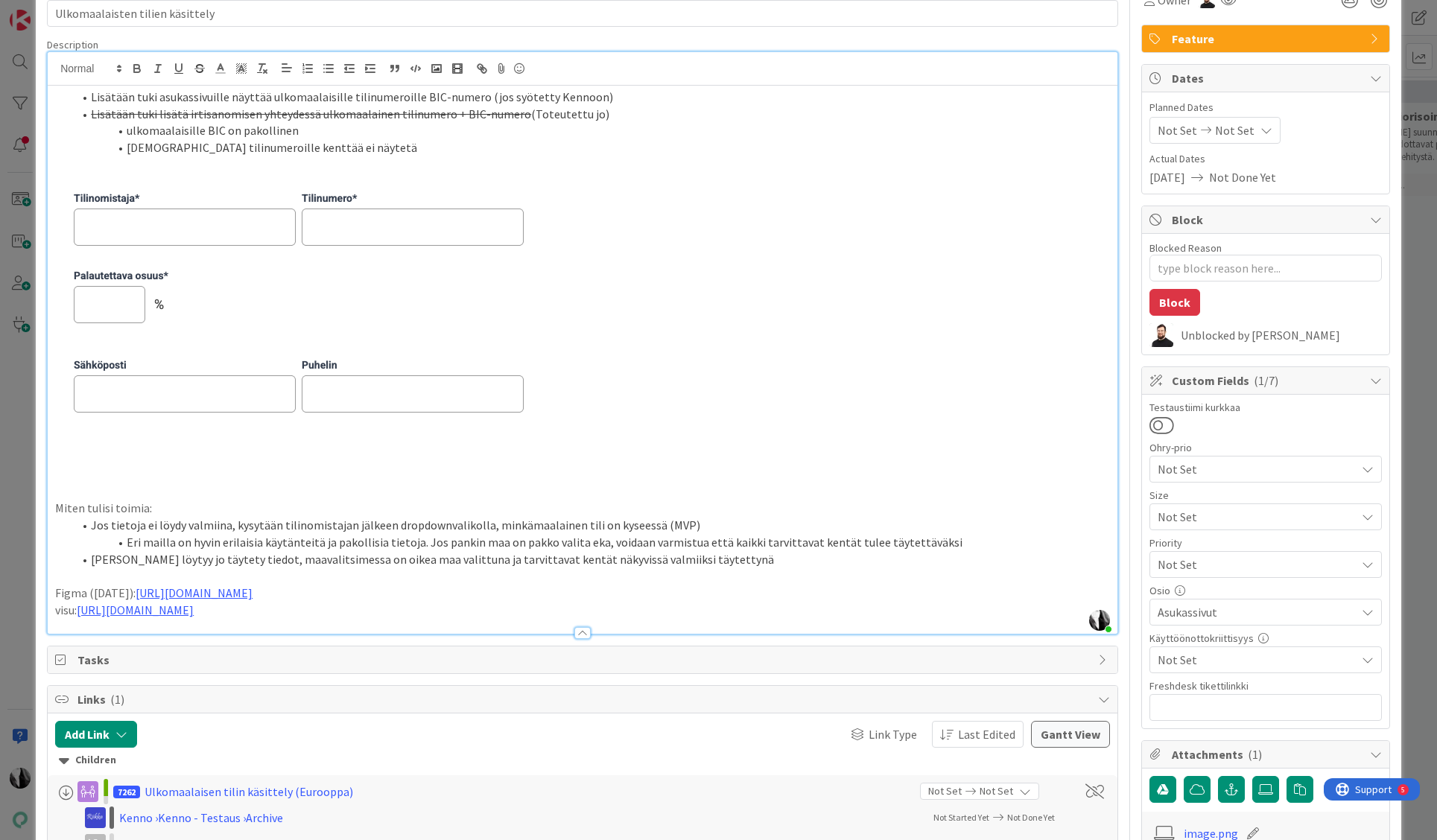
scroll to position [84, 0]
click at [93, 524] on li "Jos tietoja ei löydy valmiina, kysytään tilinomistajan jälkeen dropdownvalikoll…" at bounding box center [592, 524] width 1037 height 17
click at [66, 443] on p at bounding box center [583, 439] width 1055 height 17
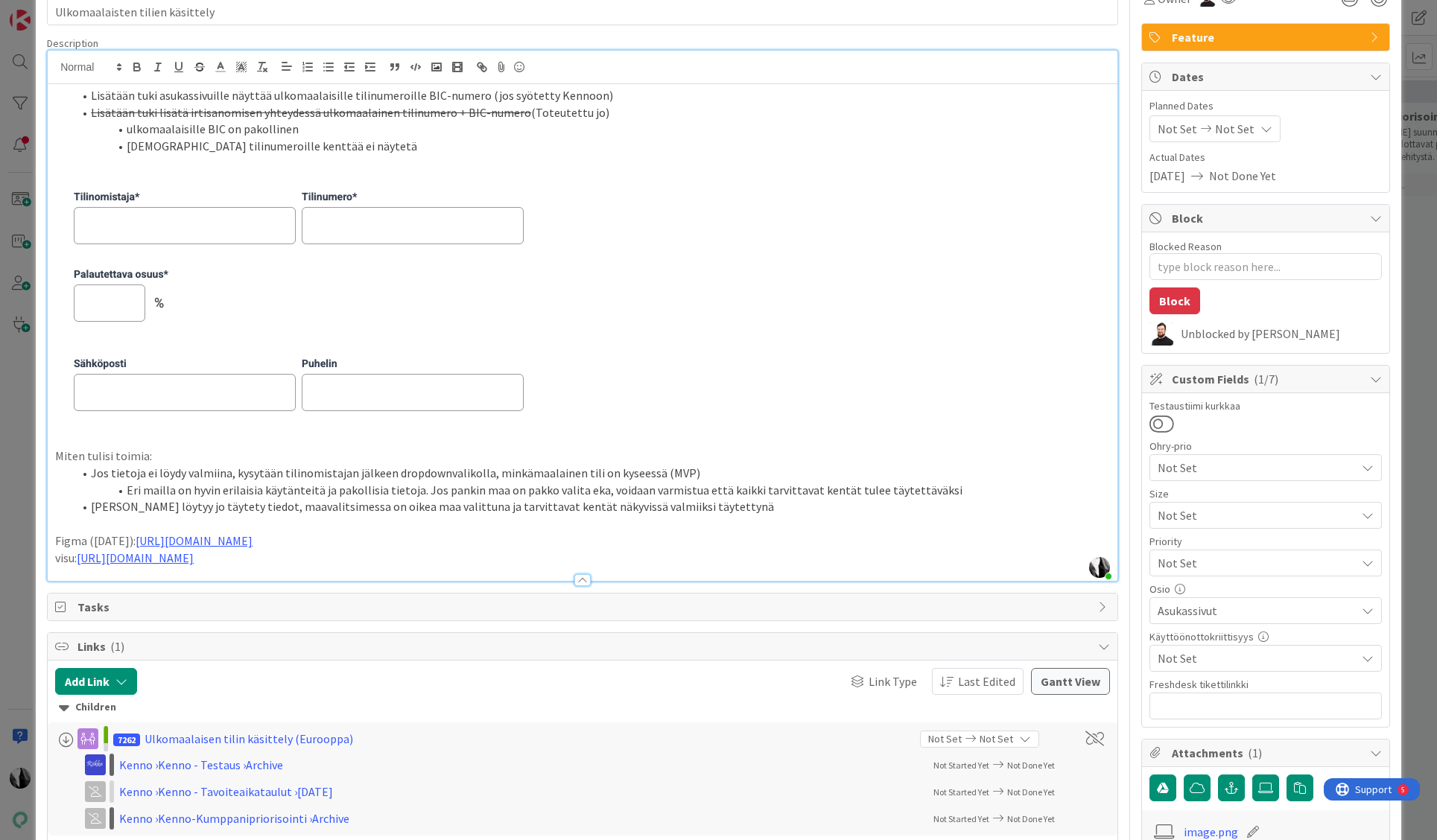
scroll to position [0, 0]
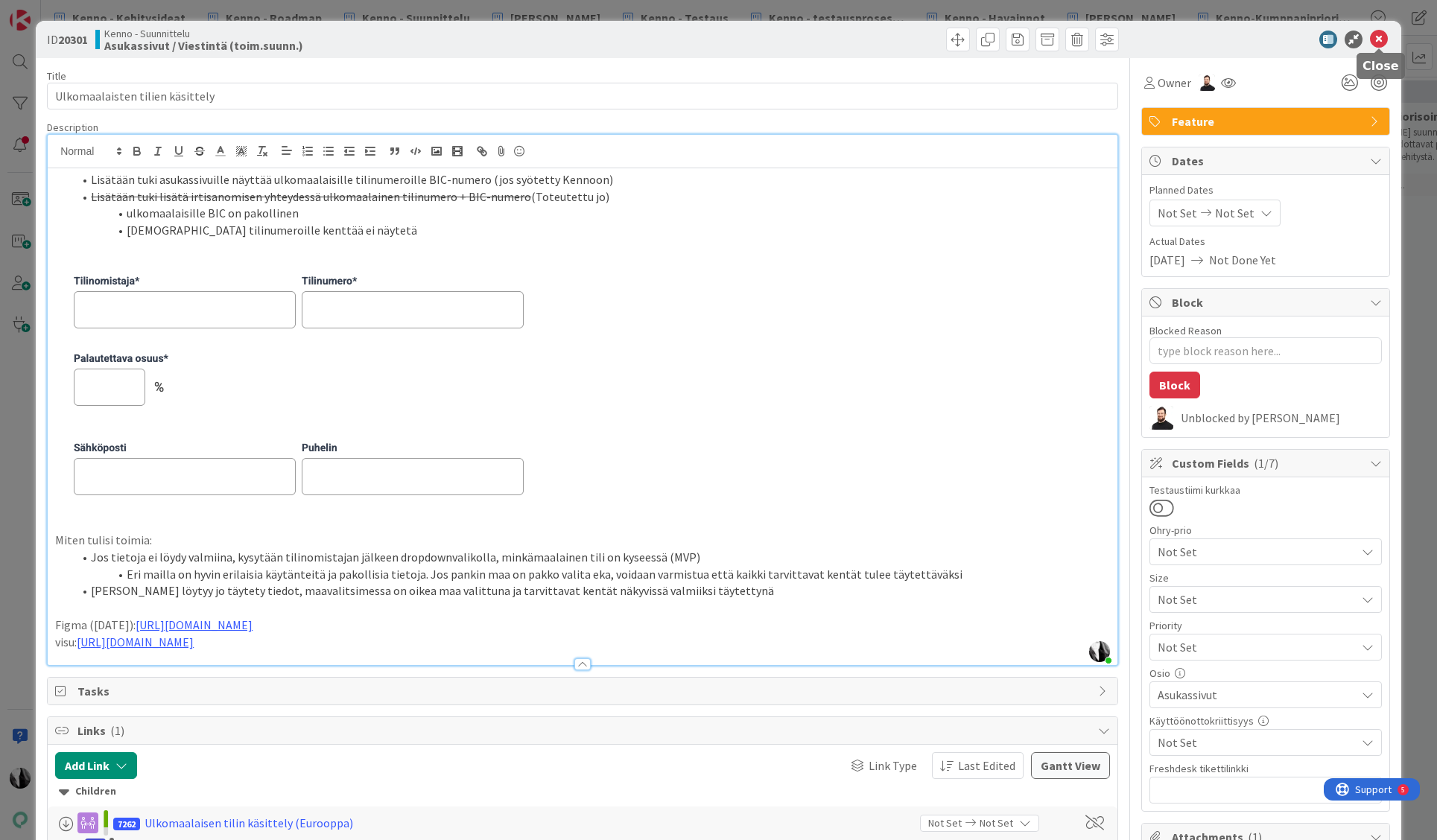
click at [1380, 35] on icon at bounding box center [1379, 40] width 18 height 18
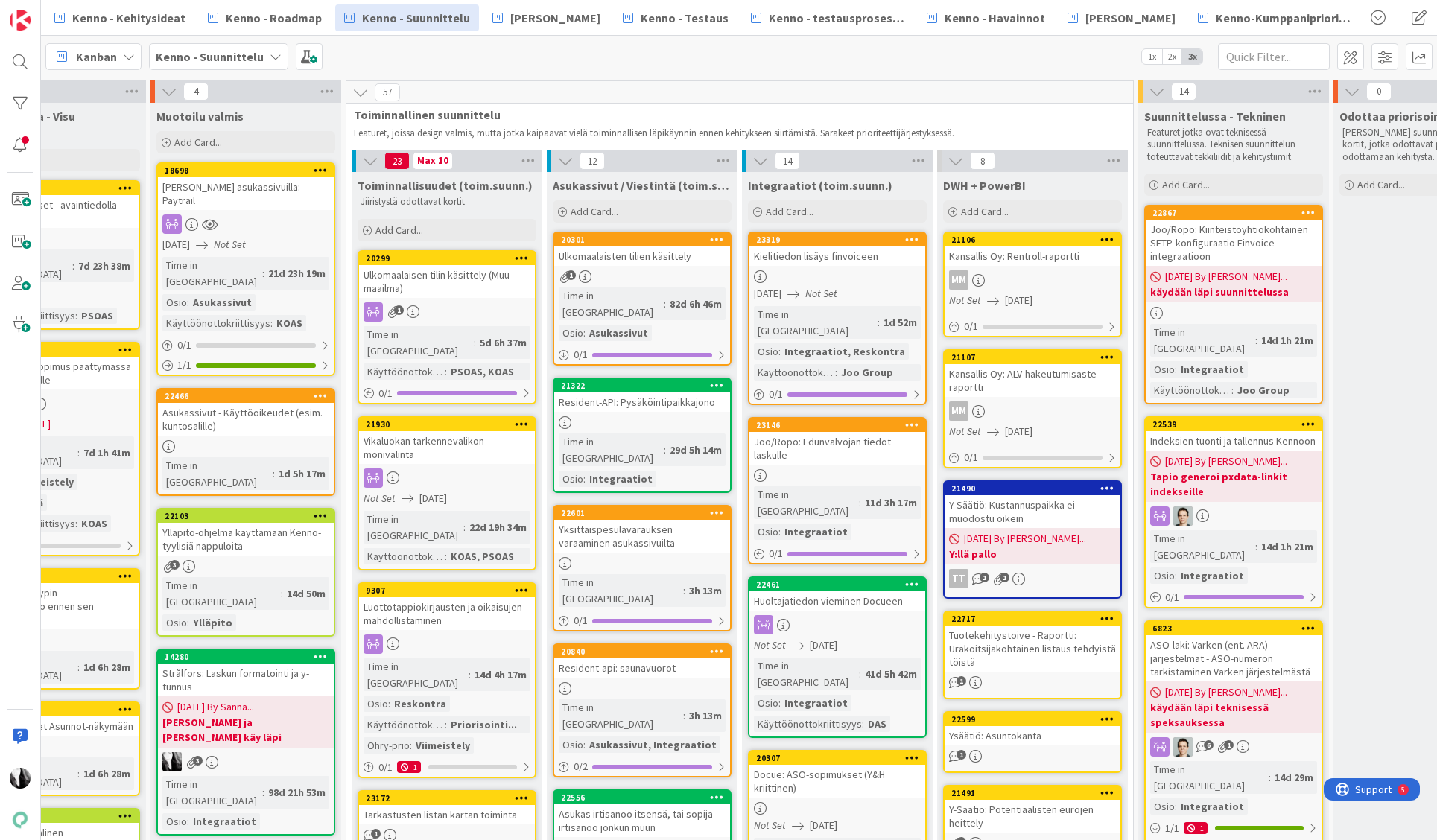
click at [450, 288] on div "Ulkomaalaisen tilin käsittely (Muu maailma)" at bounding box center [447, 281] width 176 height 33
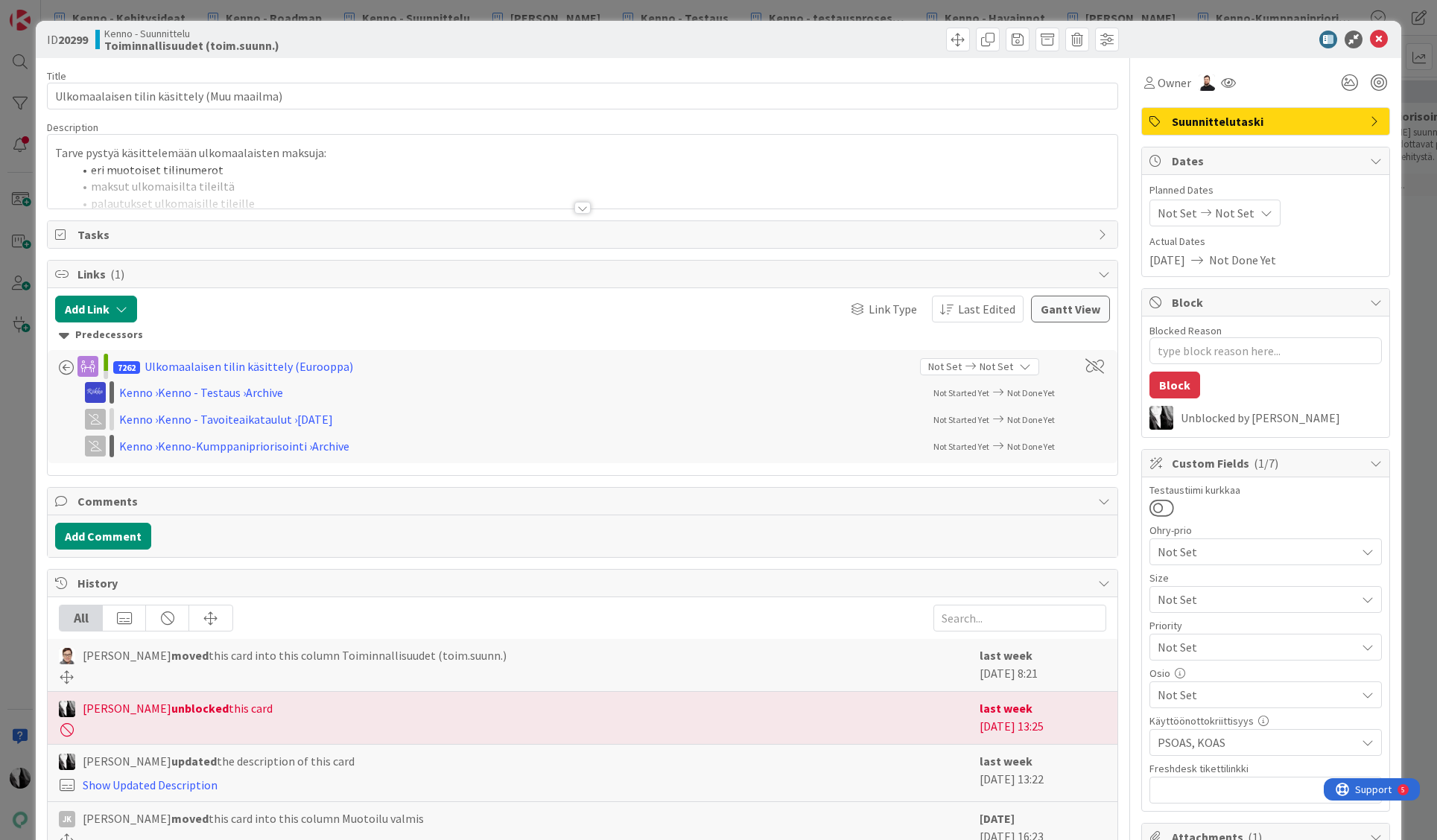
click at [583, 209] on div at bounding box center [583, 208] width 16 height 12
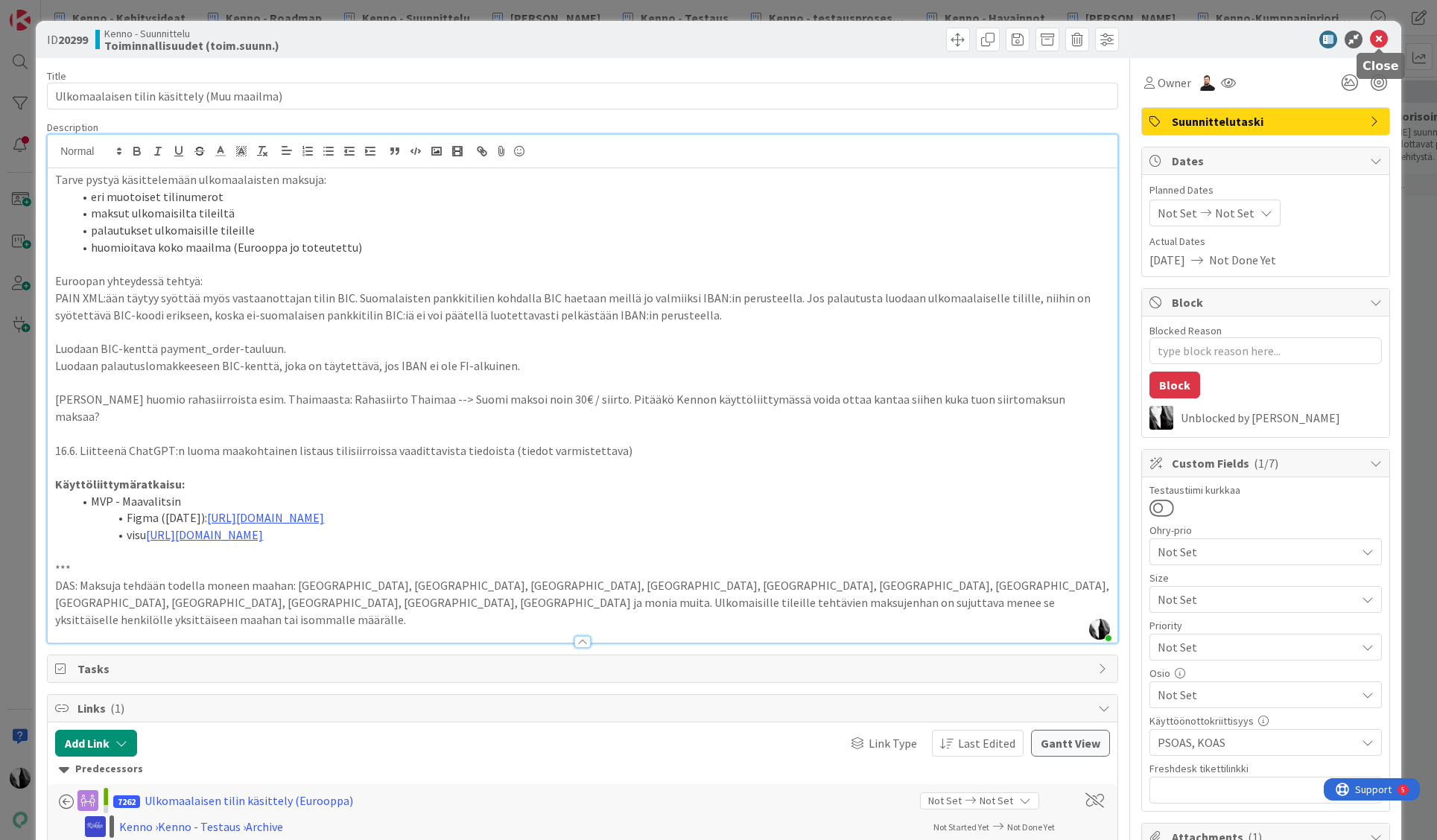
click at [1377, 38] on icon at bounding box center [1379, 40] width 18 height 18
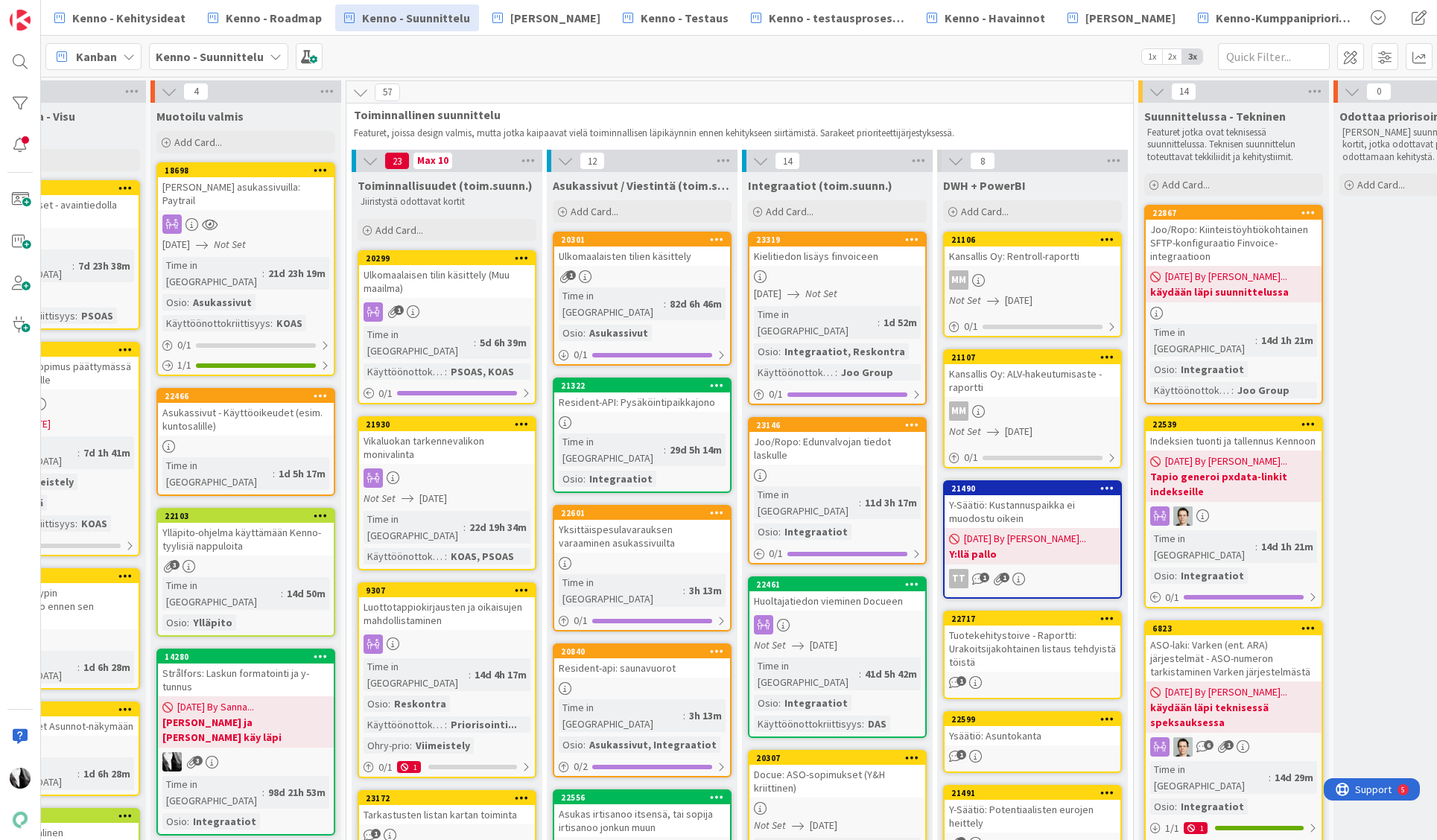
click at [667, 259] on div "Ulkomaalaisten tilien käsittely" at bounding box center [642, 257] width 176 height 19
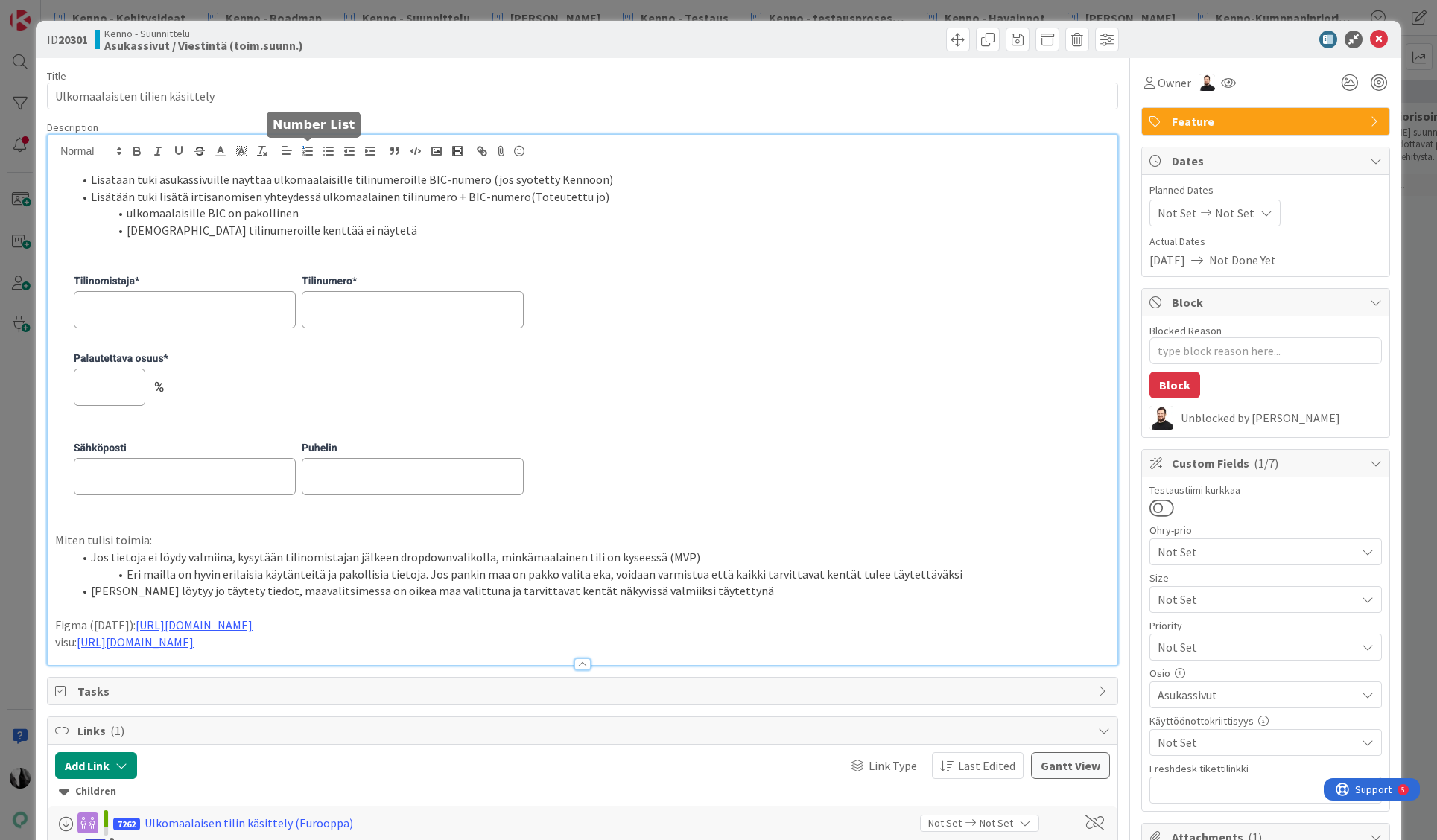
drag, startPoint x: 189, startPoint y: 151, endPoint x: 307, endPoint y: 151, distance: 118.0
click at [307, 151] on div "Lisätään tuki asukassivuille näyttää ulkomaalaisille tilinumeroille BIC-numero …" at bounding box center [583, 400] width 1070 height 530
click at [383, 233] on li "[DEMOGRAPHIC_DATA] tilinumeroille kenttää ei näytetä" at bounding box center [592, 231] width 1037 height 17
drag, startPoint x: 347, startPoint y: 179, endPoint x: 475, endPoint y: 182, distance: 128.0
click at [475, 182] on li "Lisätään tuki asukassivuille näyttää ulkomaalaisille tilinumeroille BIC-numero …" at bounding box center [592, 180] width 1037 height 17
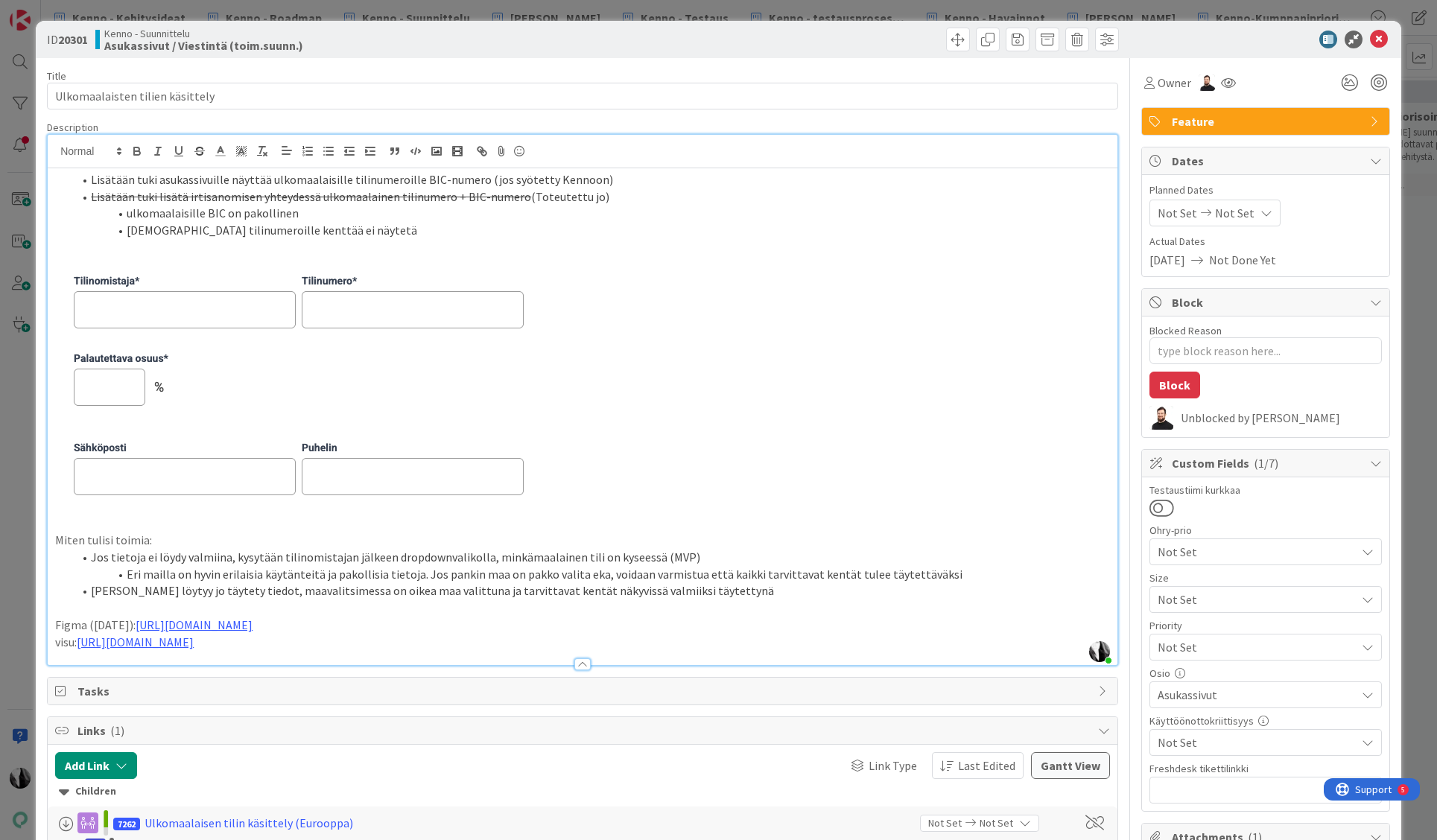
click at [407, 223] on li "[DEMOGRAPHIC_DATA] tilinumeroille kenttää ei näytetä" at bounding box center [592, 231] width 1037 height 17
click at [1260, 44] on div at bounding box center [1258, 40] width 263 height 18
click at [1380, 39] on icon at bounding box center [1379, 40] width 18 height 18
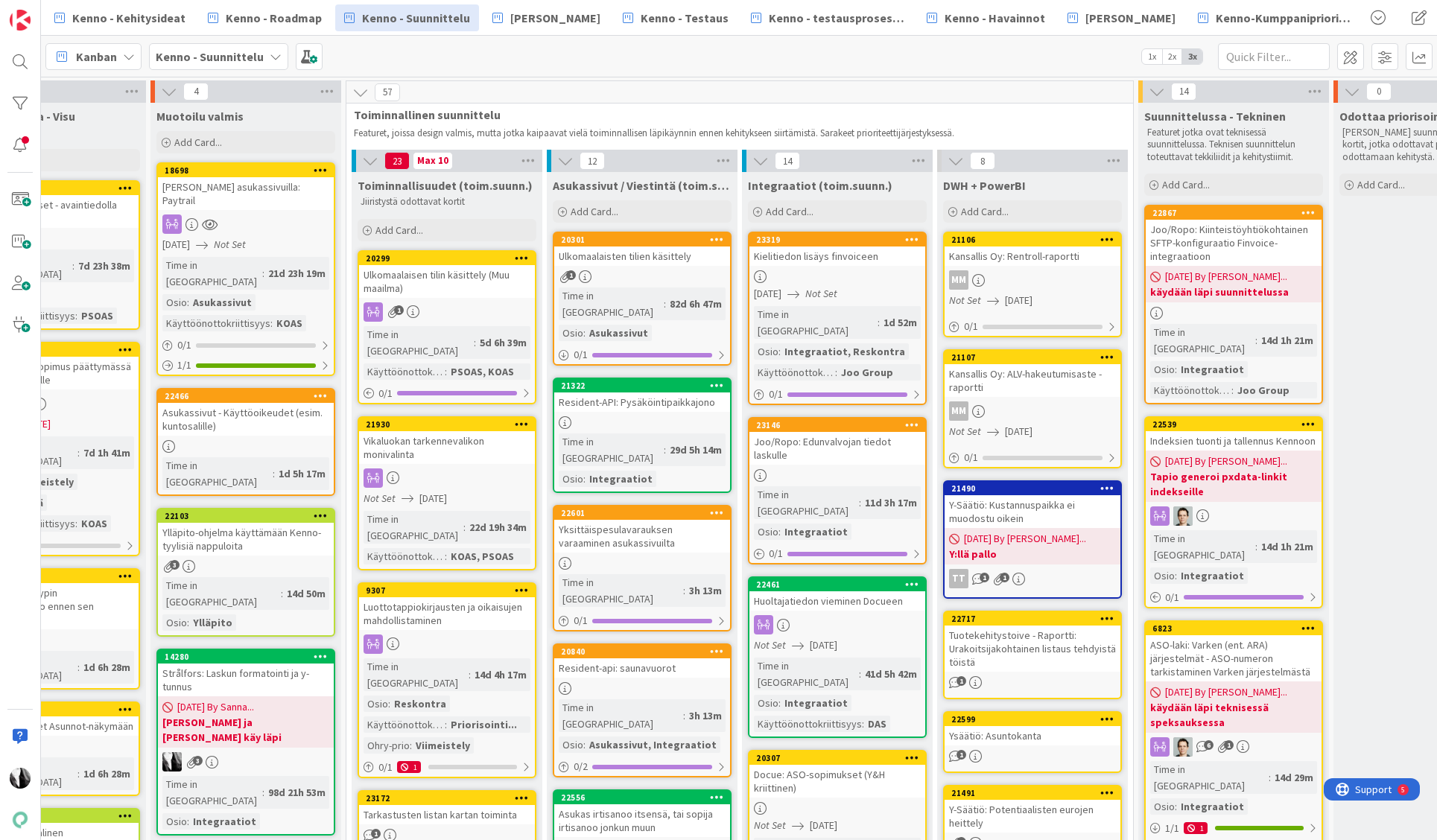
click at [478, 278] on div "Ulkomaalaisen tilin käsittely (Muu maailma)" at bounding box center [447, 281] width 176 height 33
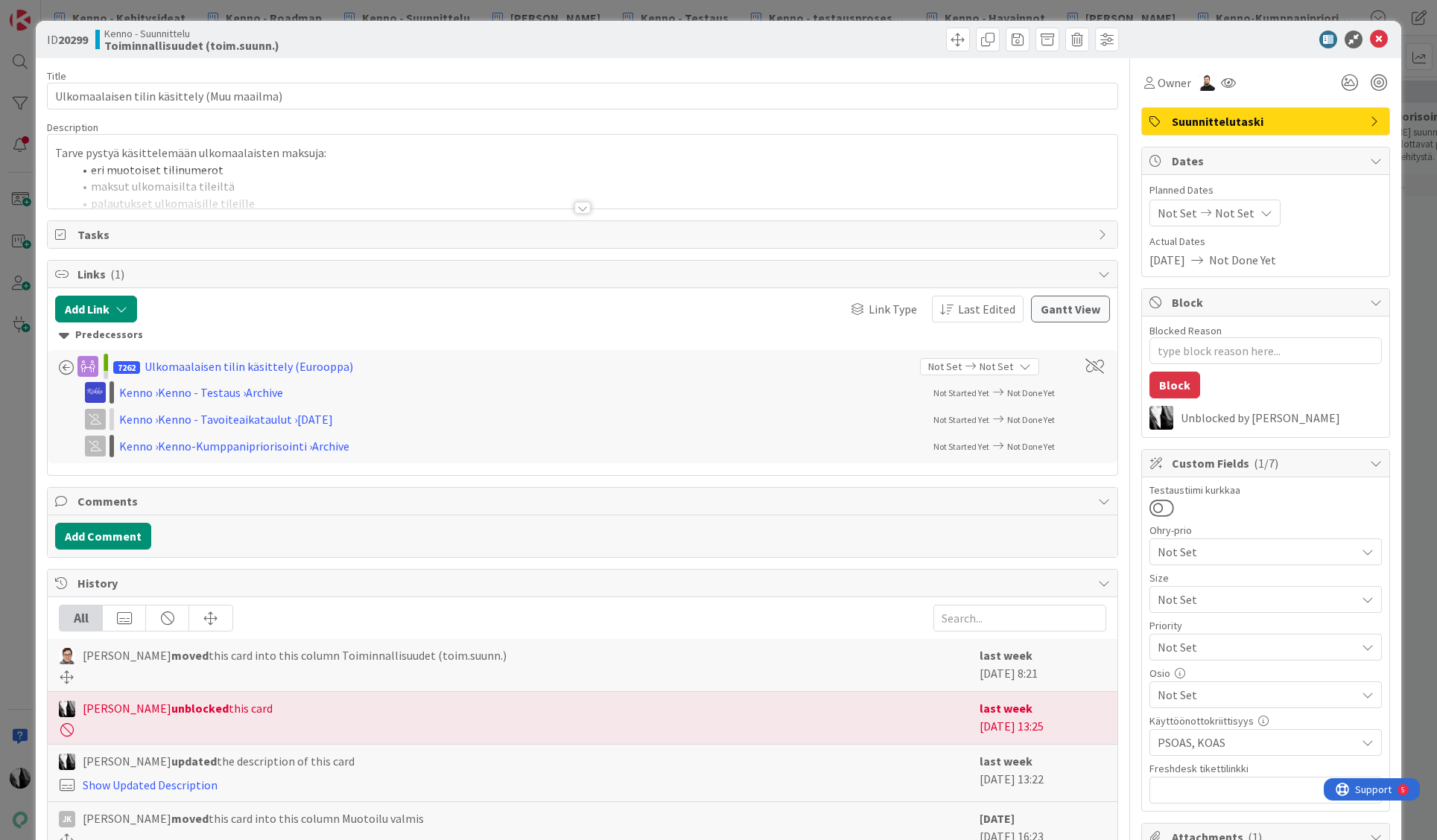
click at [582, 207] on div at bounding box center [583, 208] width 16 height 12
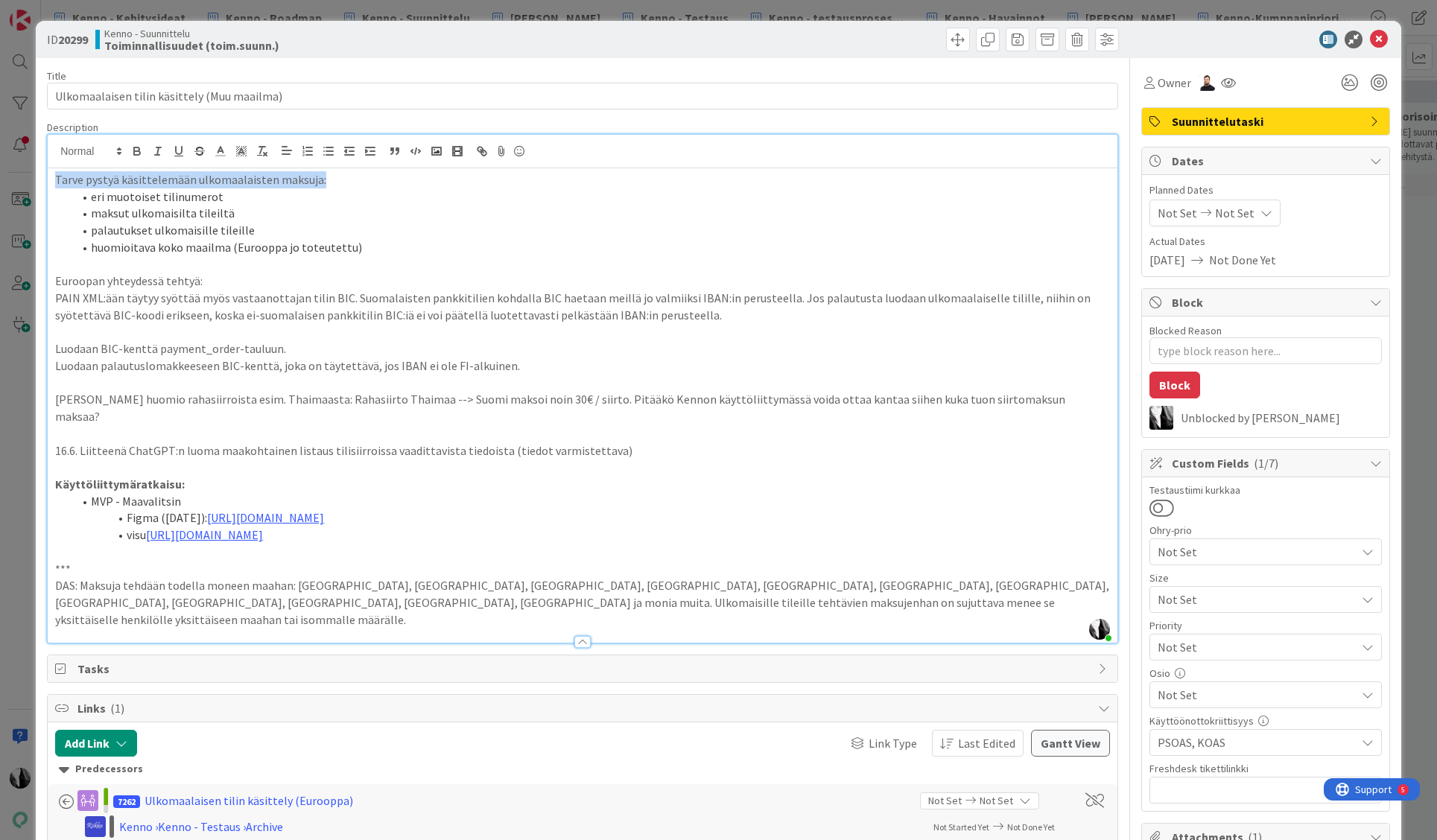
drag, startPoint x: 56, startPoint y: 178, endPoint x: 316, endPoint y: 184, distance: 260.1
click at [316, 184] on p "Tarve pystyä käsittelemään ulkomaalaisten maksuja:" at bounding box center [583, 180] width 1055 height 17
drag, startPoint x: 69, startPoint y: 350, endPoint x: 273, endPoint y: 348, distance: 204.0
click at [273, 348] on div "Tarve pystyä käsittelemään ulkomaalaisten maksuja: eri muotoiset tilinumerot ma…" at bounding box center [583, 406] width 1070 height 474
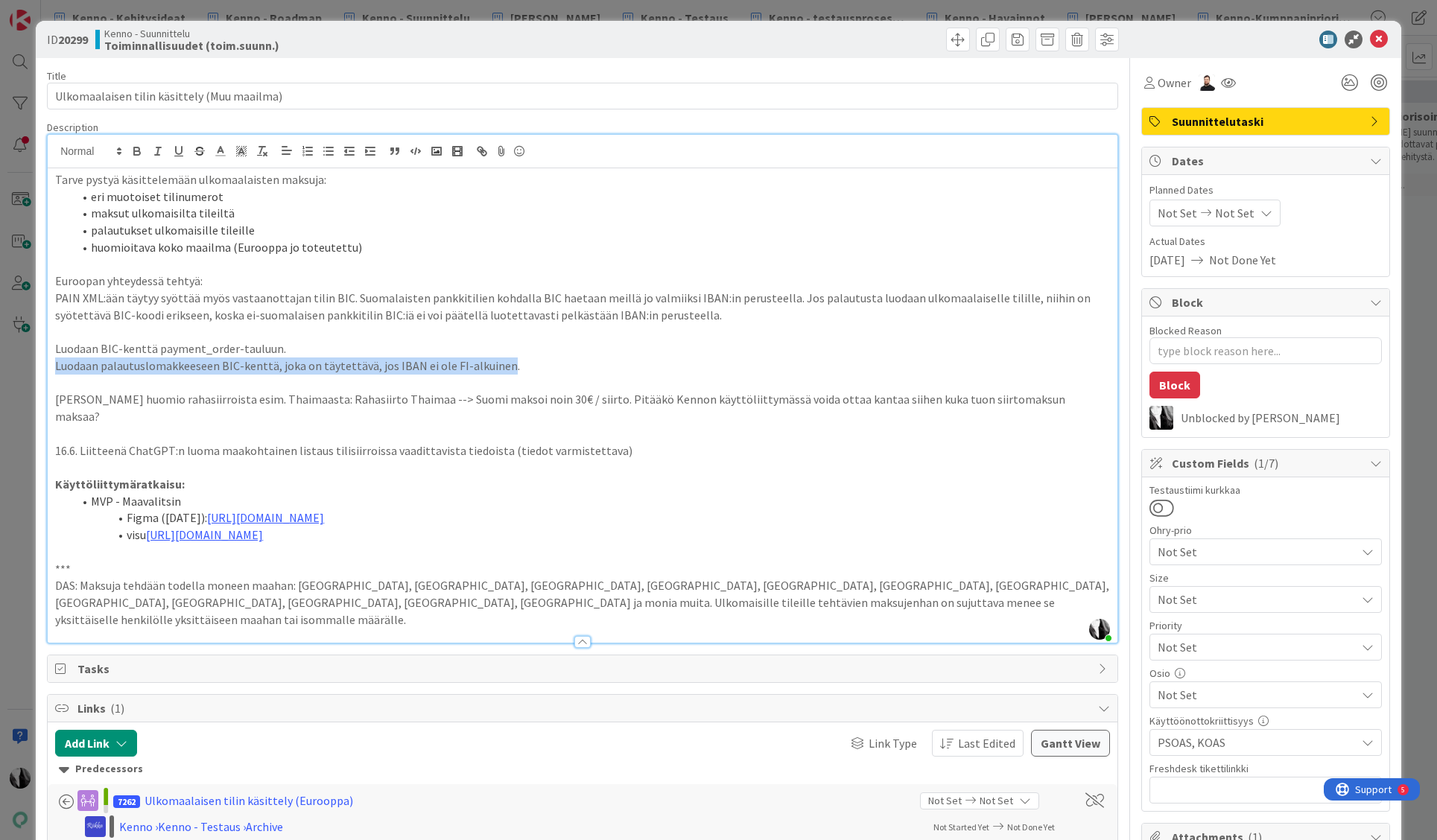
drag, startPoint x: 57, startPoint y: 368, endPoint x: 499, endPoint y: 369, distance: 442.0
click at [499, 369] on p "Luodaan palautuslomakkeeseen BIC-kenttä, joka on täytettävä, jos IBAN ei ole FI…" at bounding box center [583, 366] width 1055 height 17
click at [516, 368] on p "Luodaan palautuslomakkeeseen BIC-kenttä, joka on täytettävä, jos IBAN ei ole FI…" at bounding box center [583, 366] width 1055 height 17
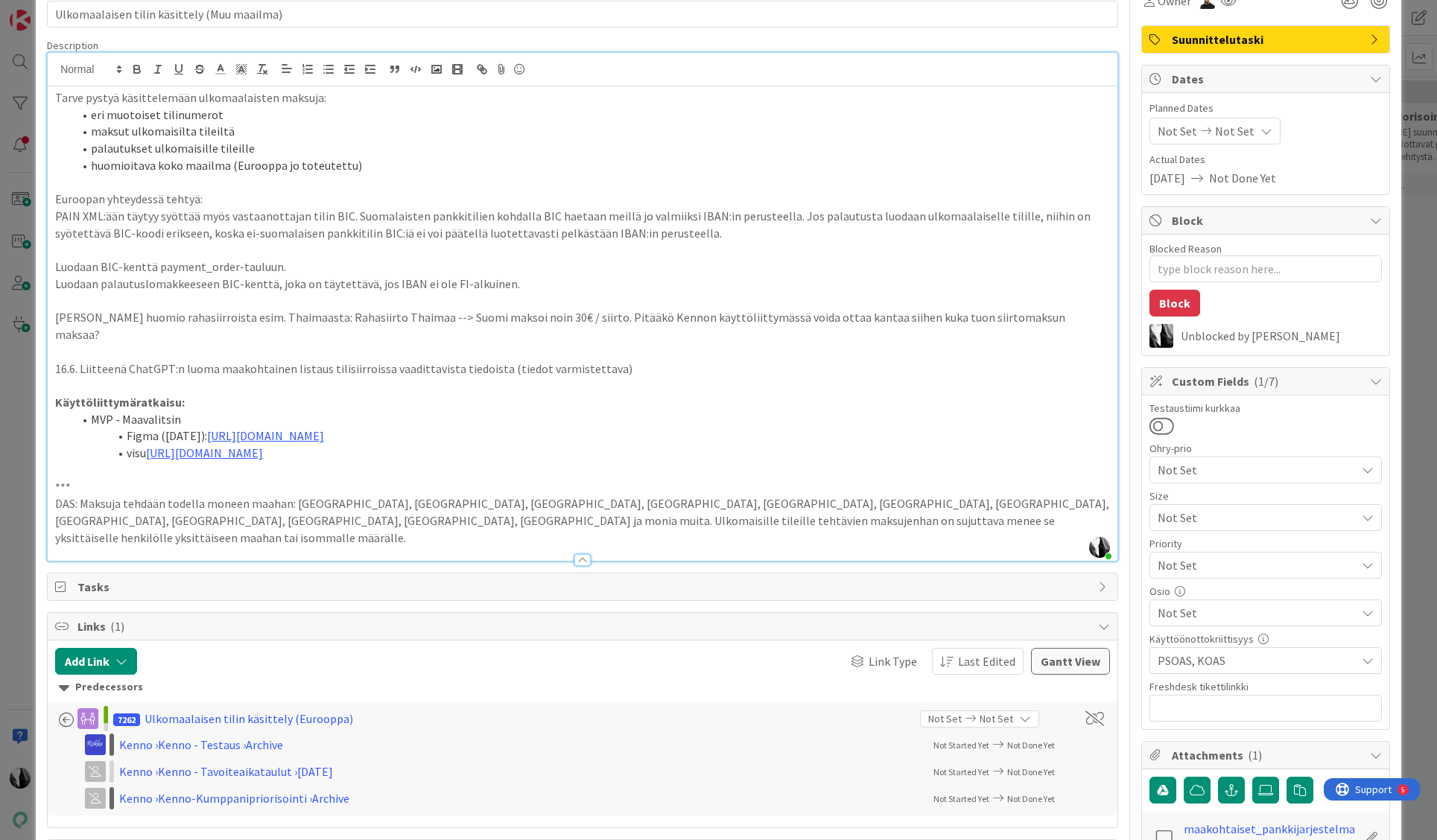
scroll to position [84, 0]
click at [263, 444] on link "[URL][DOMAIN_NAME]" at bounding box center [204, 451] width 117 height 15
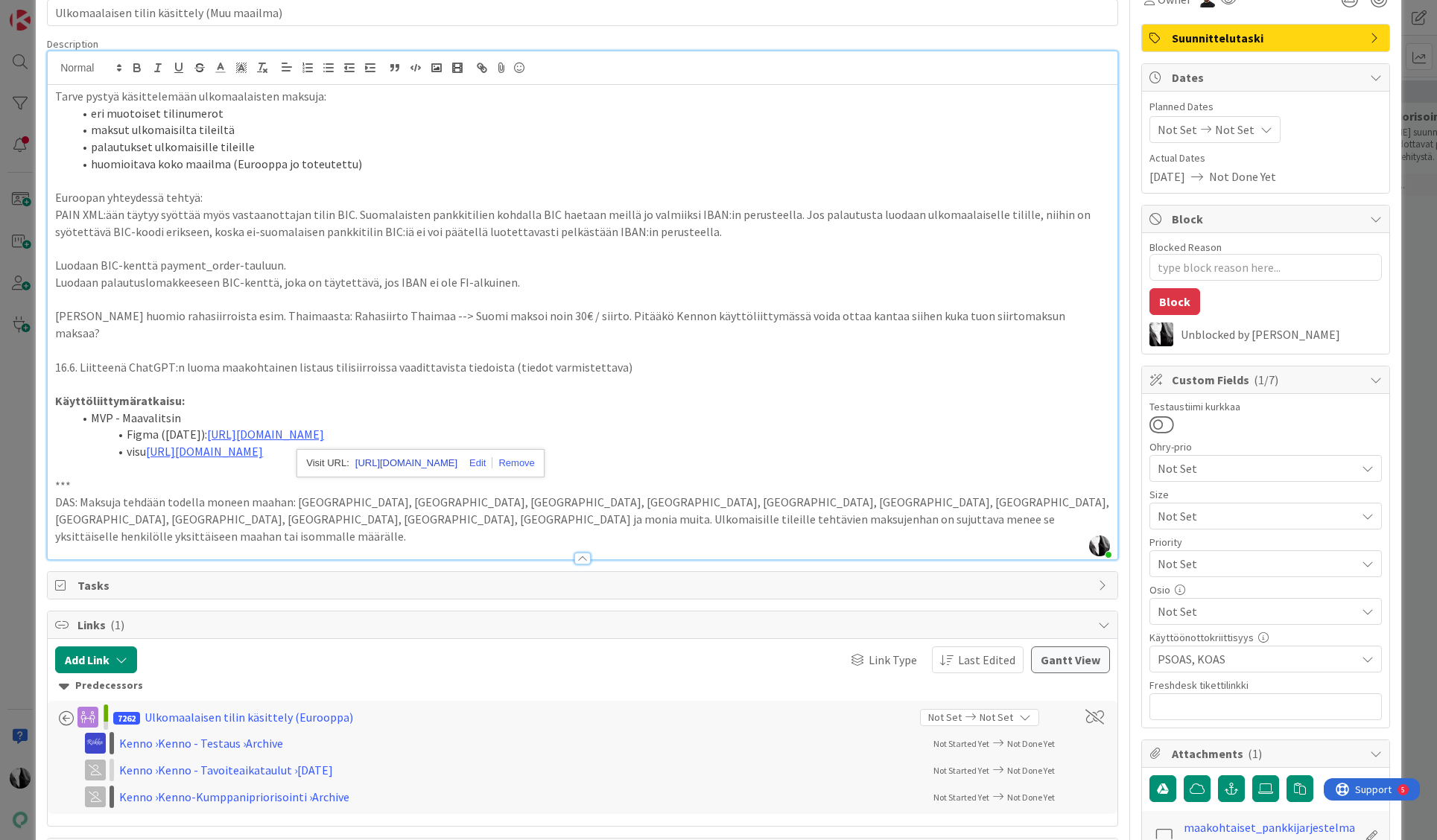
click at [417, 459] on link "[URL][DOMAIN_NAME]" at bounding box center [406, 463] width 102 height 19
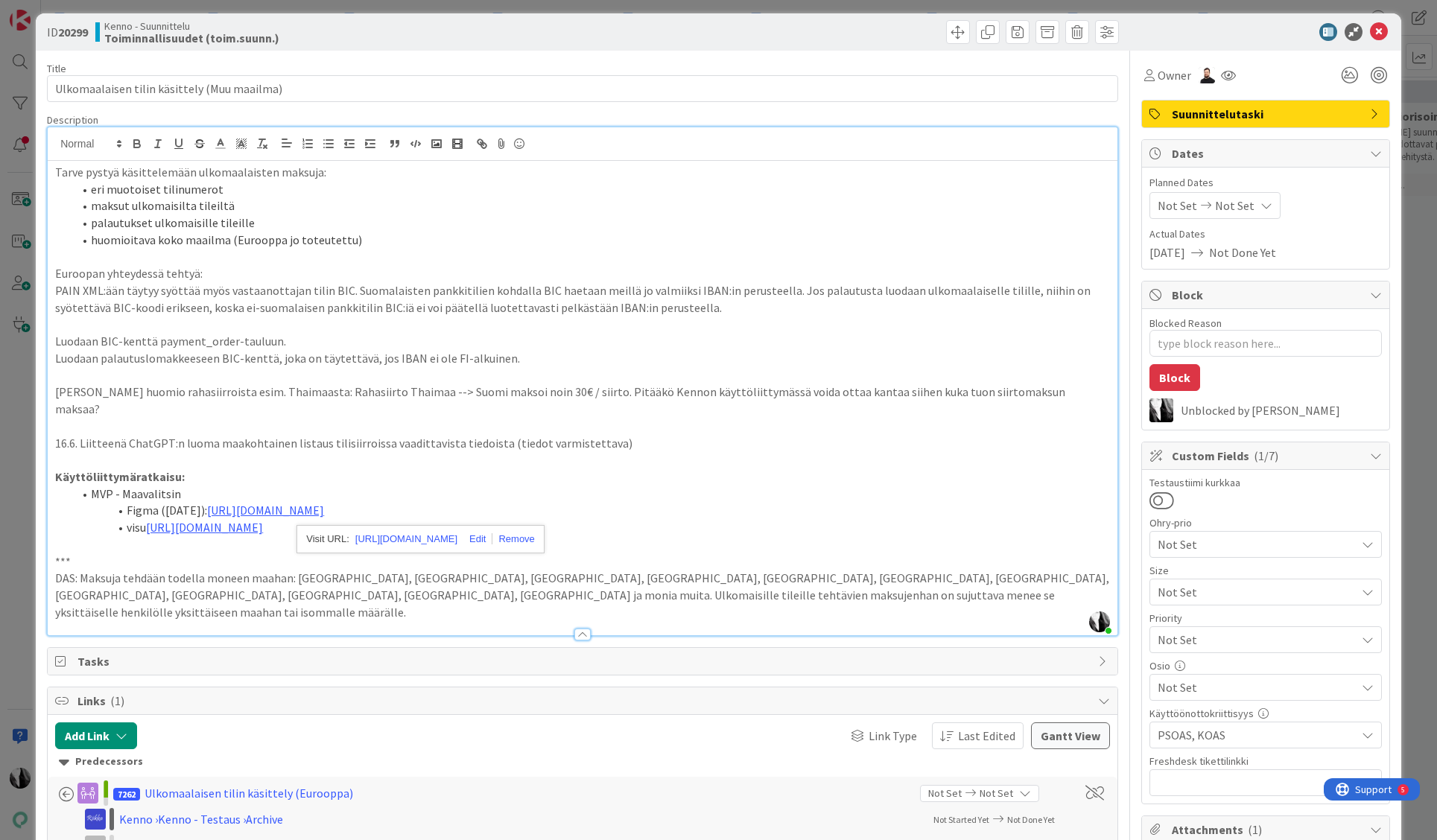
scroll to position [0, 0]
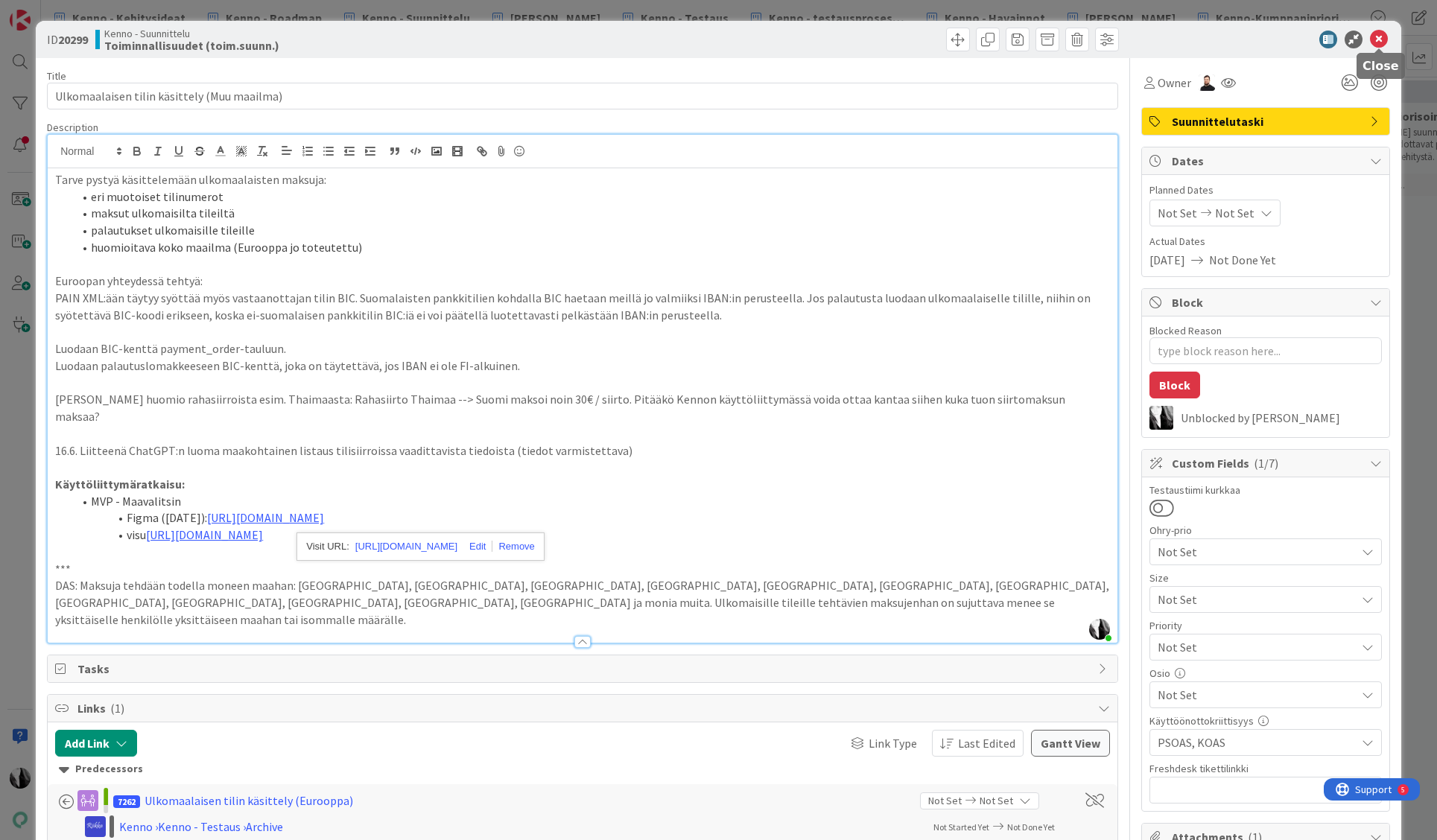
click at [1380, 38] on icon at bounding box center [1379, 40] width 18 height 18
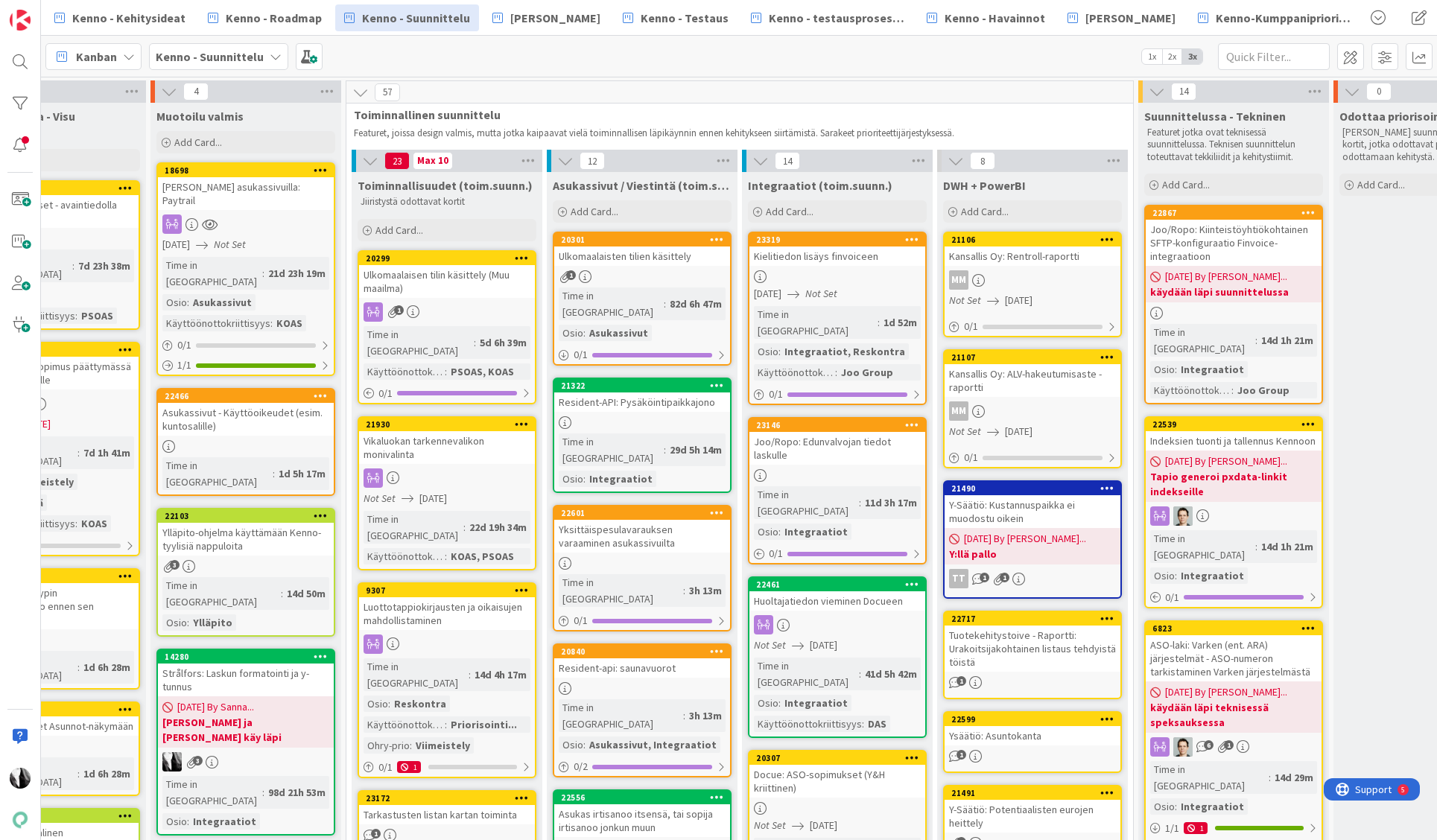
click at [655, 257] on div "Ulkomaalaisten tilien käsittely" at bounding box center [642, 257] width 176 height 19
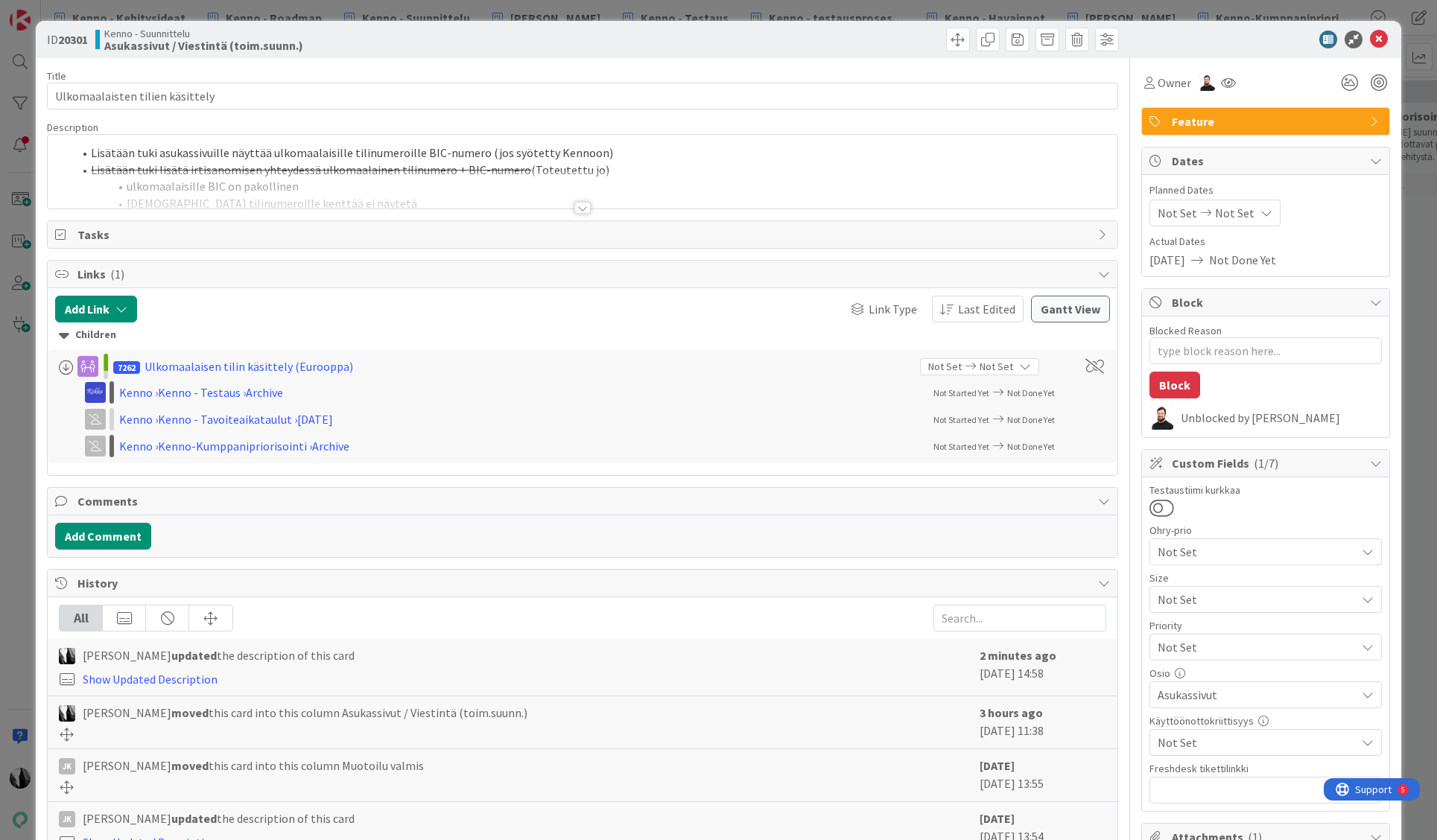
click at [587, 209] on div at bounding box center [583, 208] width 16 height 12
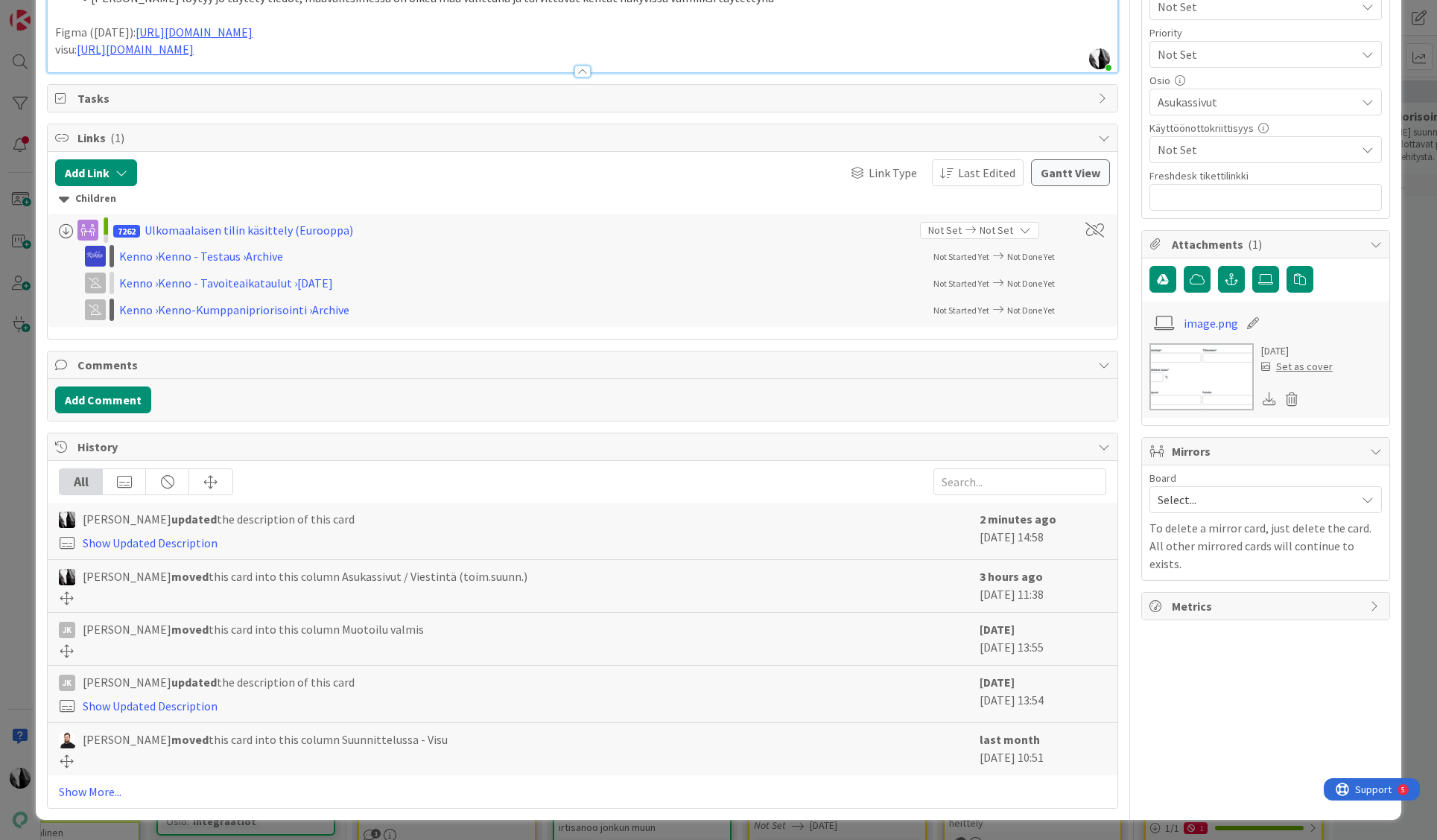
scroll to position [594, 0]
click at [102, 788] on link "Show More..." at bounding box center [583, 791] width 1048 height 18
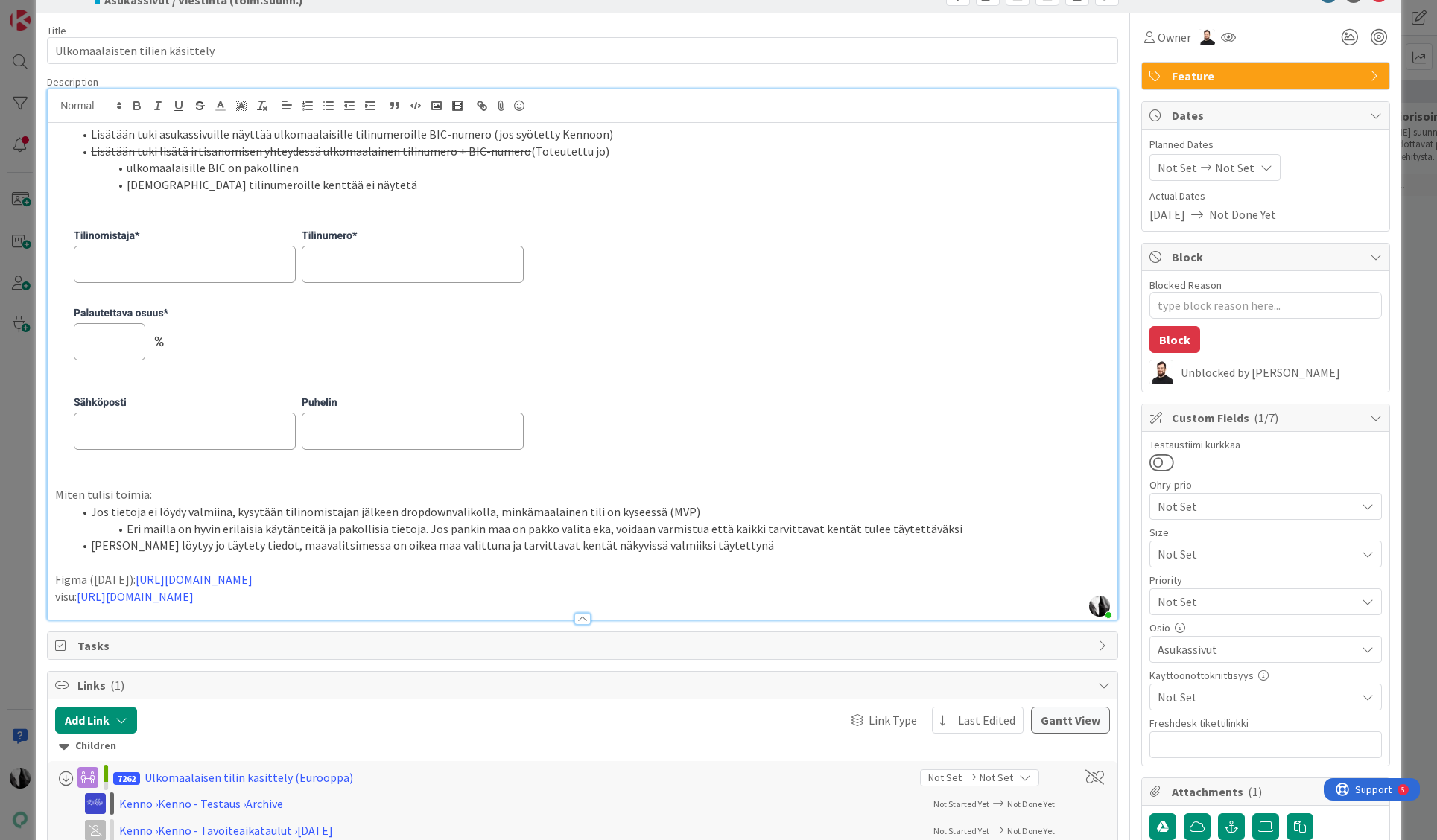
scroll to position [0, 0]
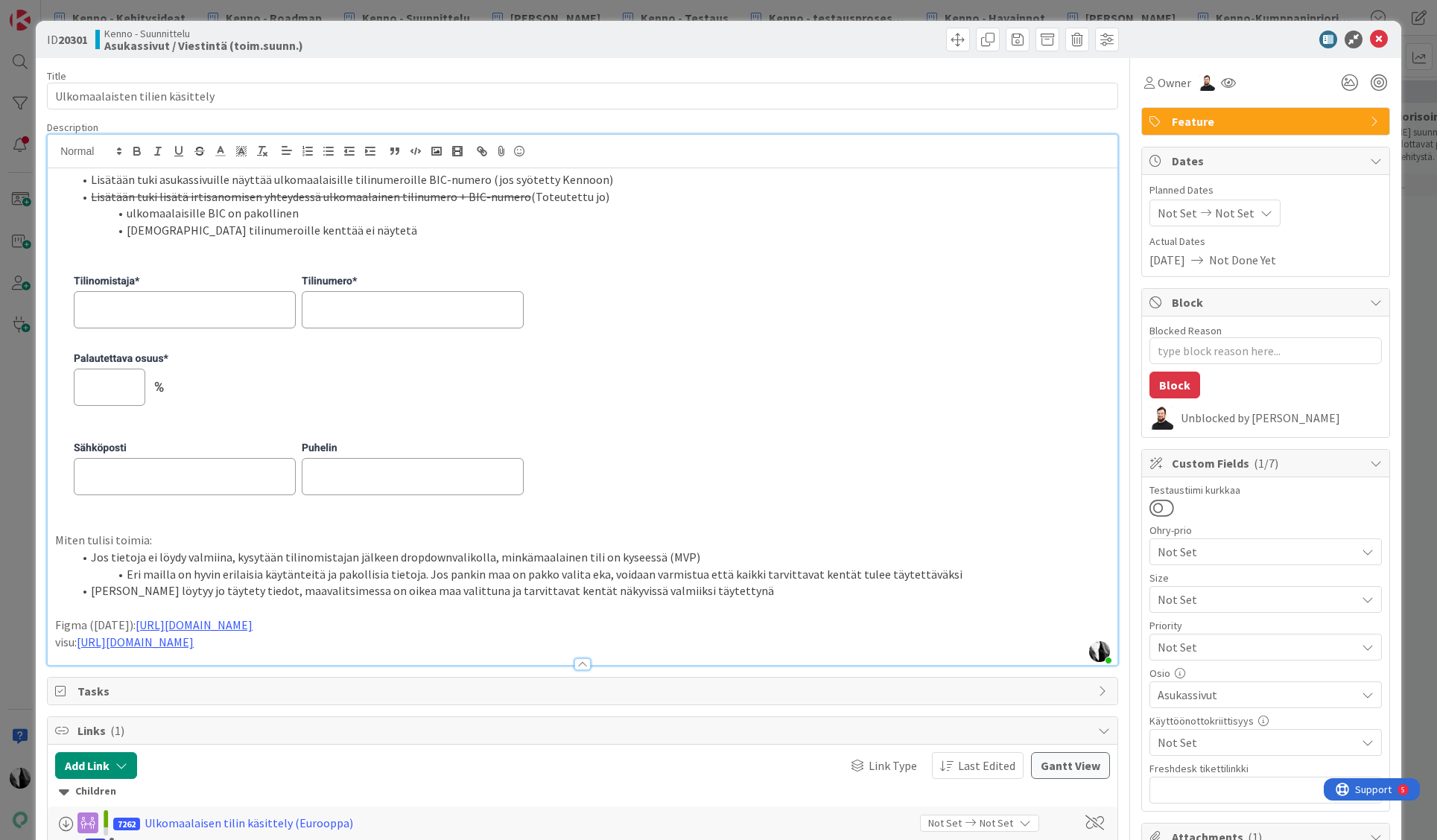
drag, startPoint x: 94, startPoint y: 179, endPoint x: 419, endPoint y: 174, distance: 325.0
click at [413, 174] on li "Lisätään tuki asukassivuille näyttää ulkomaalaisille tilinumeroille BIC-numero …" at bounding box center [592, 180] width 1037 height 17
click at [448, 174] on li "Lisätään tuki asukassivuille näyttää ulkomaalaisille tilinumeroille BIC-numero …" at bounding box center [592, 180] width 1037 height 17
drag, startPoint x: 91, startPoint y: 180, endPoint x: 593, endPoint y: 179, distance: 502.0
click at [593, 179] on li "Lisätään tuki asukassivuille näyttää ulkomaalaisille tilinumeroille BIC-numero …" at bounding box center [592, 180] width 1037 height 17
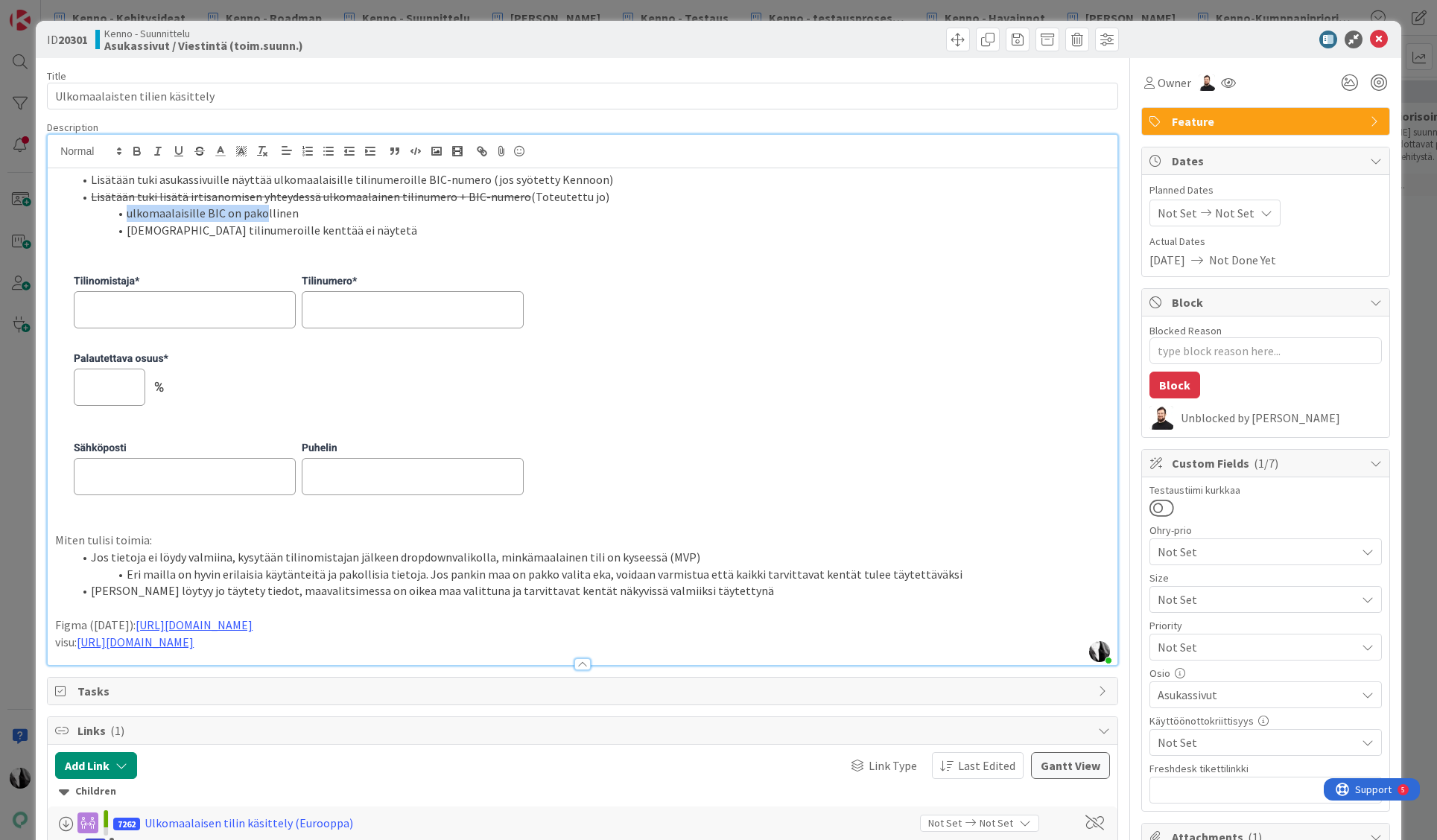
drag, startPoint x: 128, startPoint y: 213, endPoint x: 263, endPoint y: 216, distance: 135.0
click at [263, 216] on li "ulkomaalaisille BIC on pakollinen" at bounding box center [592, 213] width 1037 height 17
click at [272, 216] on li "ulkomaalaisille BIC on pakollinen" at bounding box center [592, 213] width 1037 height 17
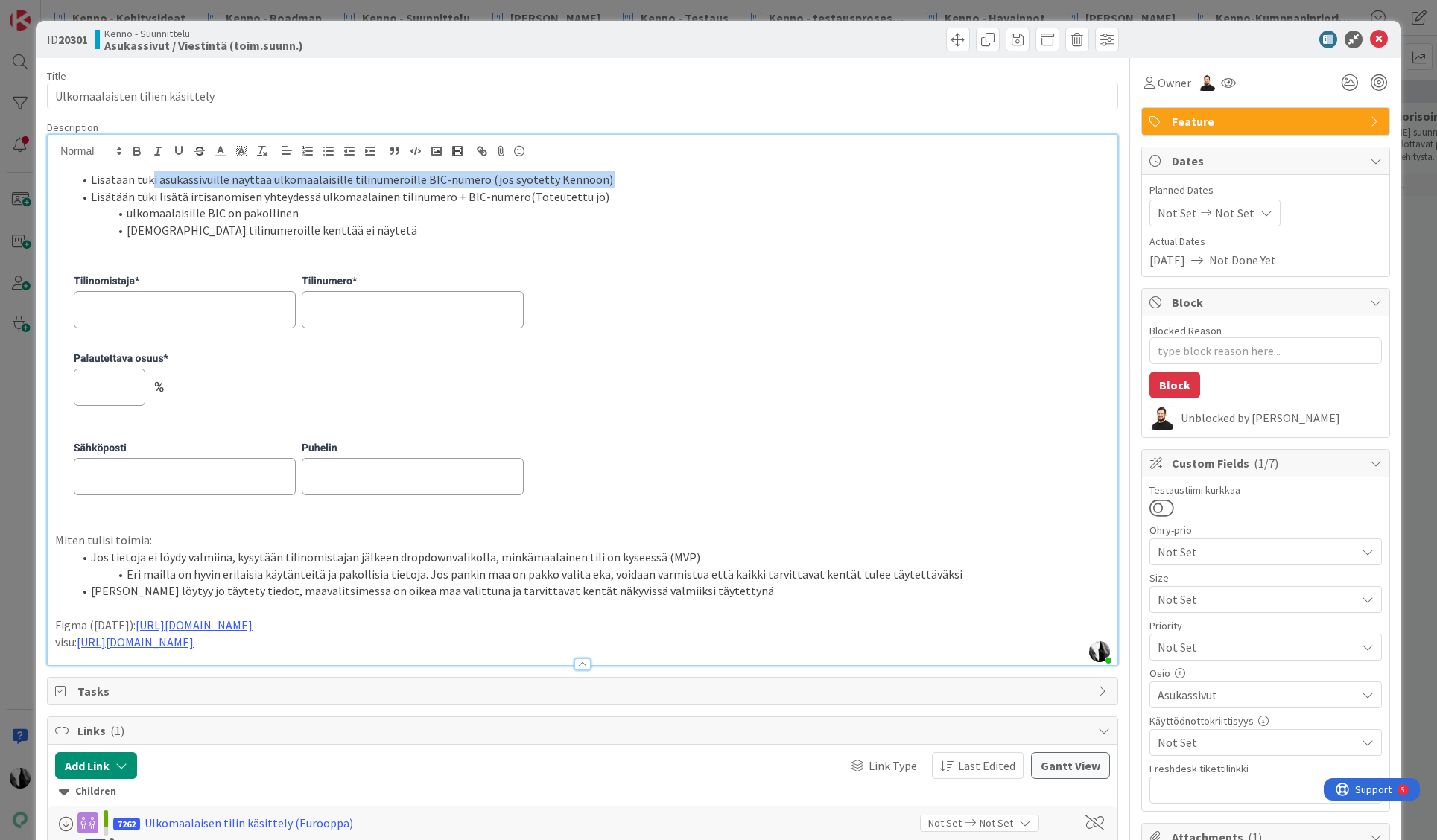
drag, startPoint x: 150, startPoint y: 182, endPoint x: 418, endPoint y: 188, distance: 268.1
click at [417, 188] on ol "Lisätään tuki asukassivuille näyttää ulkomaalaisille tilinumeroille BIC-numero …" at bounding box center [583, 205] width 1055 height 68
drag, startPoint x: 481, startPoint y: 184, endPoint x: 503, endPoint y: 178, distance: 22.8
click at [483, 184] on li "Lisätään tuki asukassivuille näyttää ulkomaalaisille tilinumeroille BIC-numero …" at bounding box center [592, 180] width 1037 height 17
drag, startPoint x: 503, startPoint y: 178, endPoint x: 313, endPoint y: 233, distance: 197.8
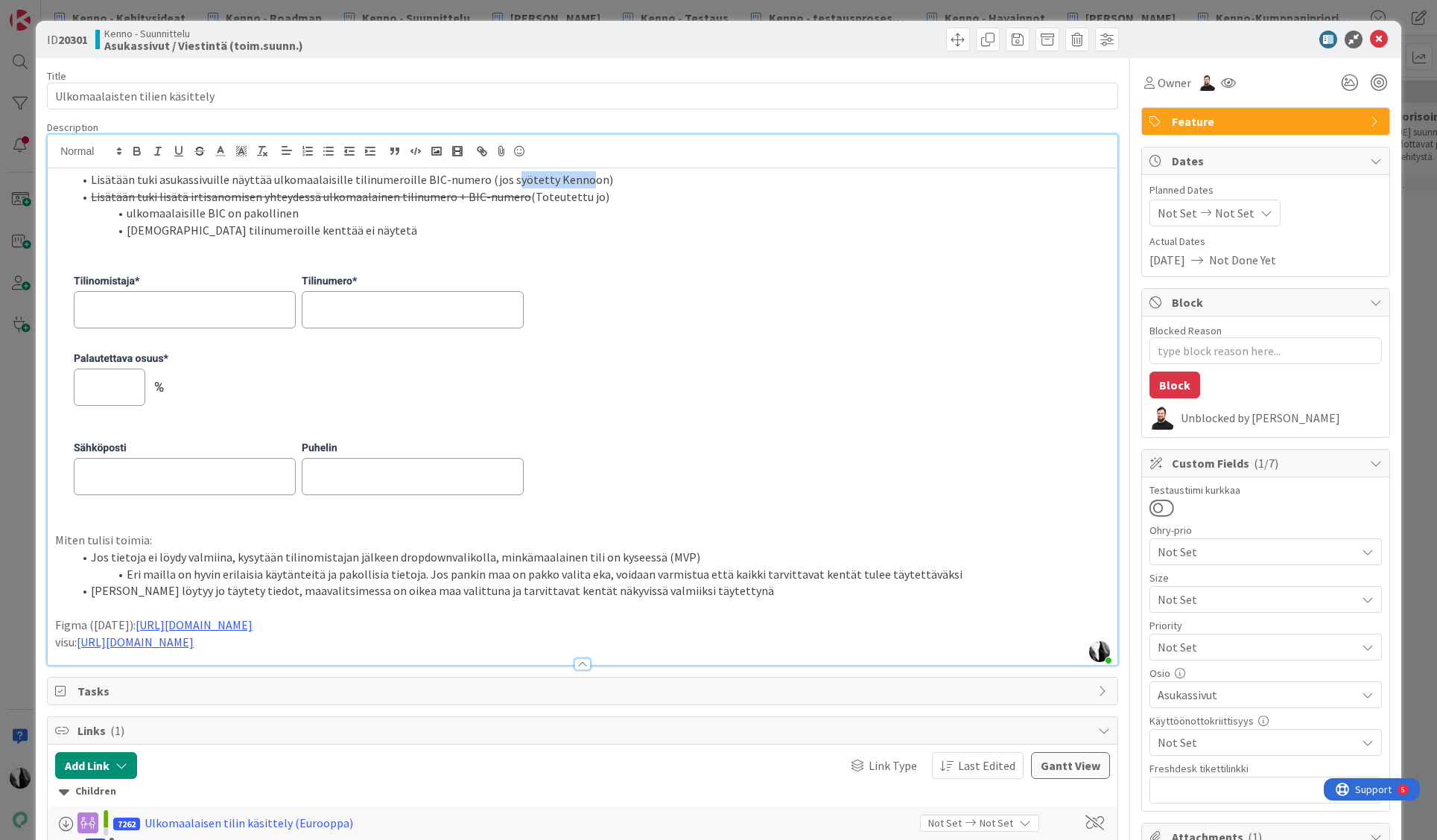
click at [572, 184] on li "Lisätään tuki asukassivuille näyttää ulkomaalaisille tilinumeroille BIC-numero …" at bounding box center [592, 180] width 1037 height 17
click at [322, 389] on img at bounding box center [298, 386] width 486 height 259
click at [961, 38] on span at bounding box center [958, 40] width 24 height 24
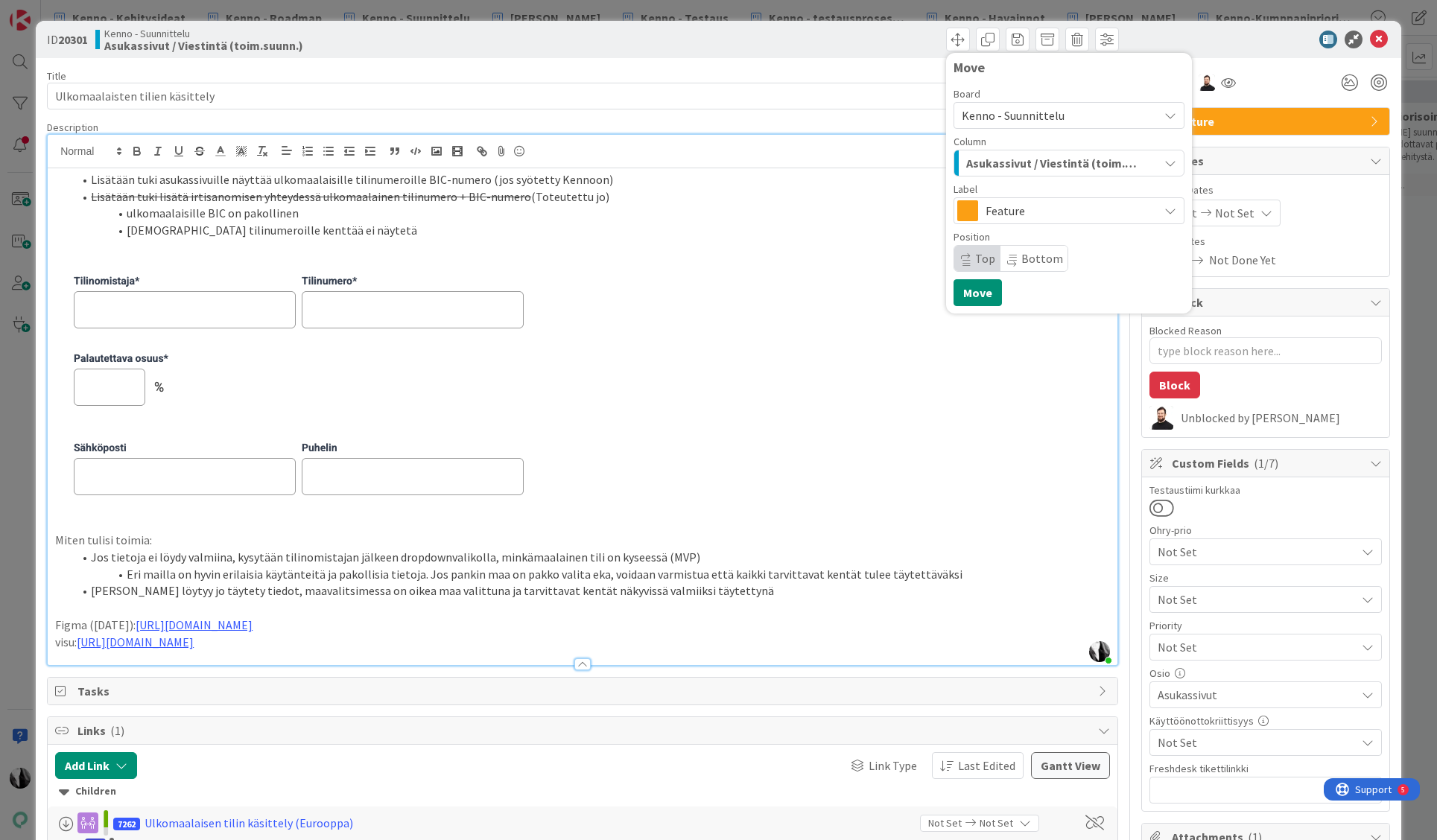
click at [1012, 114] on span "Kenno - Suunnittelu" at bounding box center [1013, 116] width 103 height 15
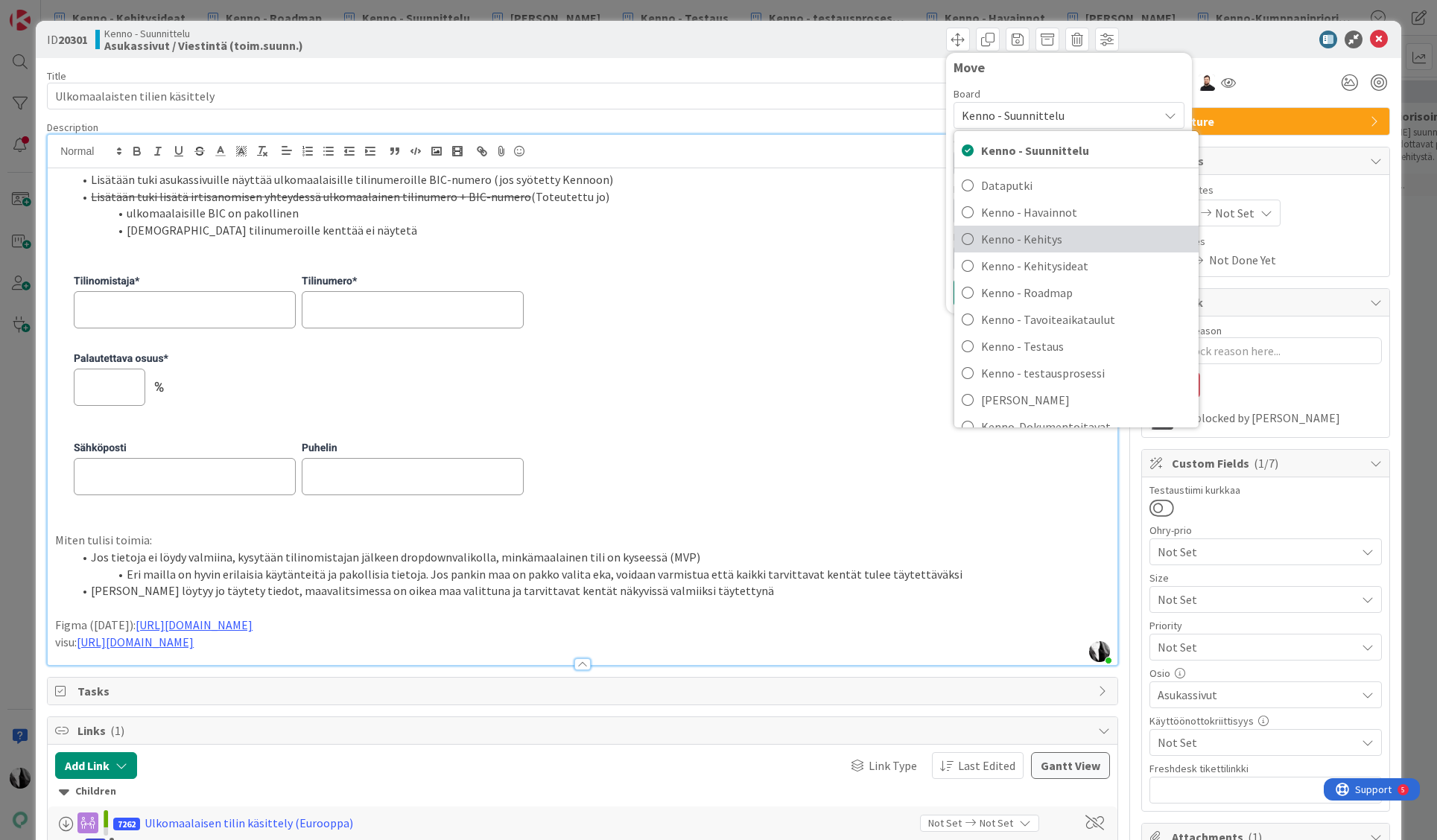
click at [1049, 239] on span "Kenno - Kehitys" at bounding box center [1086, 239] width 210 height 22
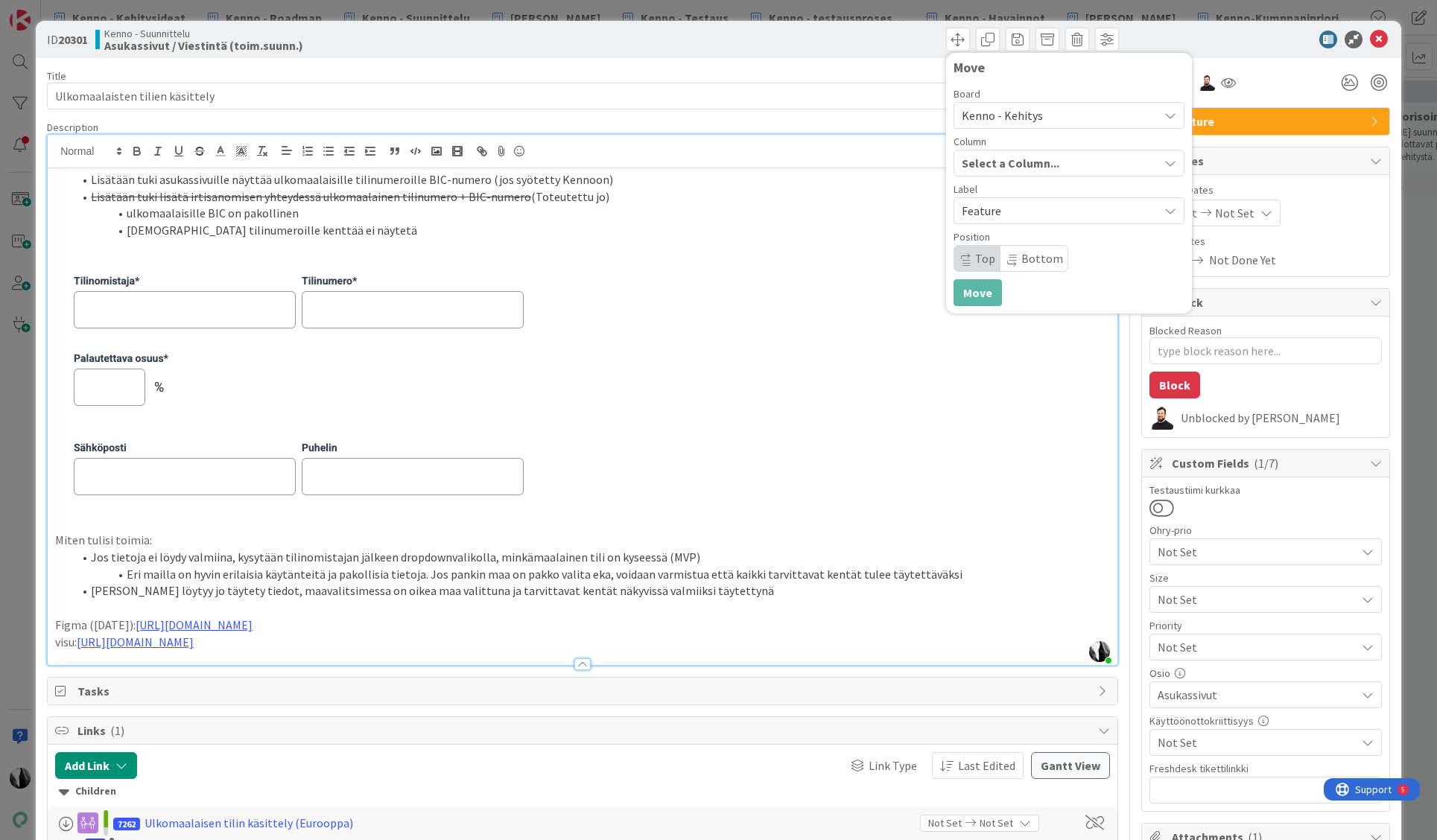
click at [1053, 160] on span "Select a Column..." at bounding box center [1010, 163] width 98 height 19
click at [1040, 157] on span "Select a Column..." at bounding box center [1010, 163] width 98 height 19
click at [1040, 157] on span "Kenno on paras" at bounding box center [1008, 163] width 84 height 19
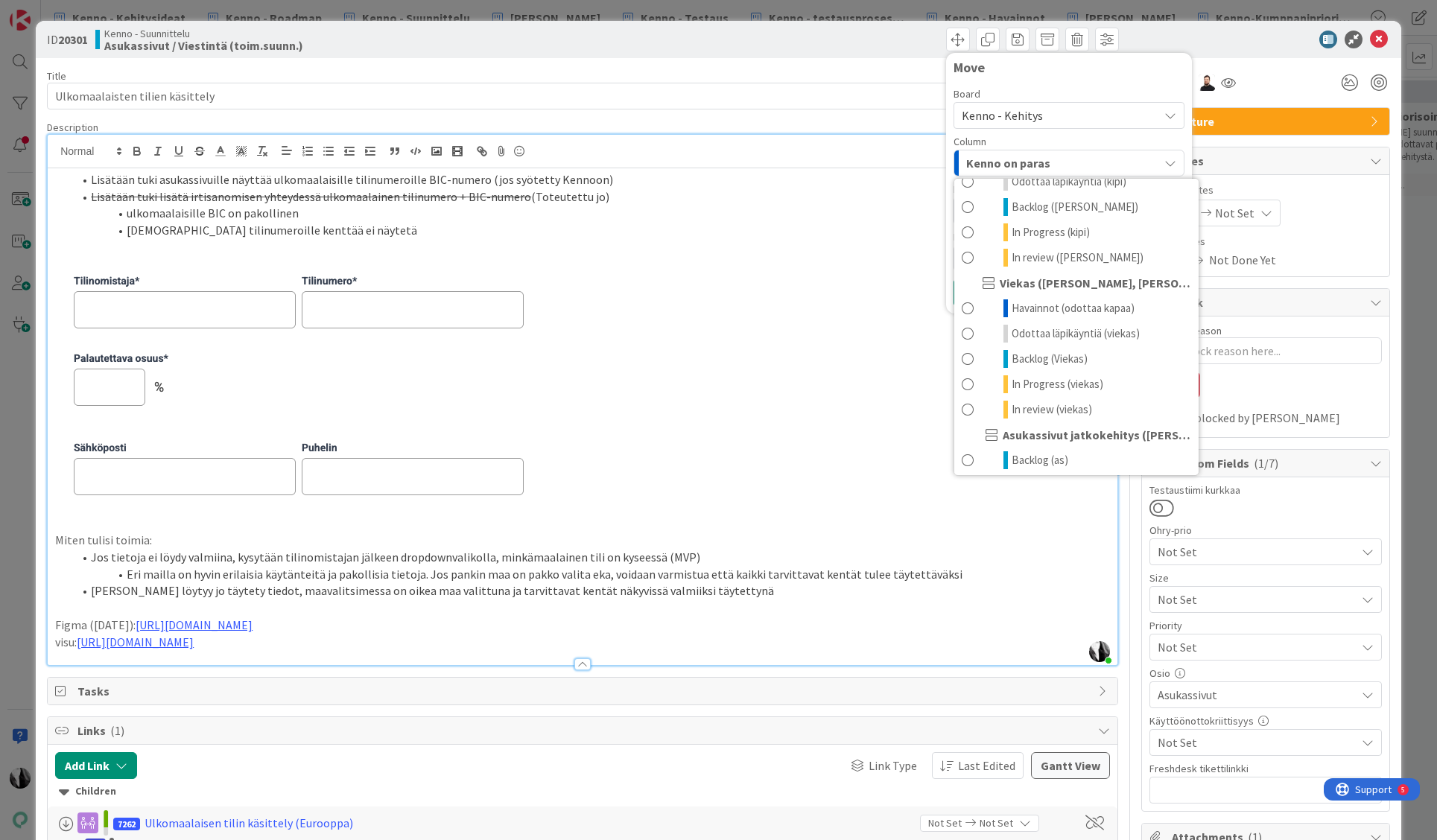
scroll to position [764, 0]
click at [1065, 348] on span "Backlog (Viekas)" at bounding box center [1050, 356] width 76 height 18
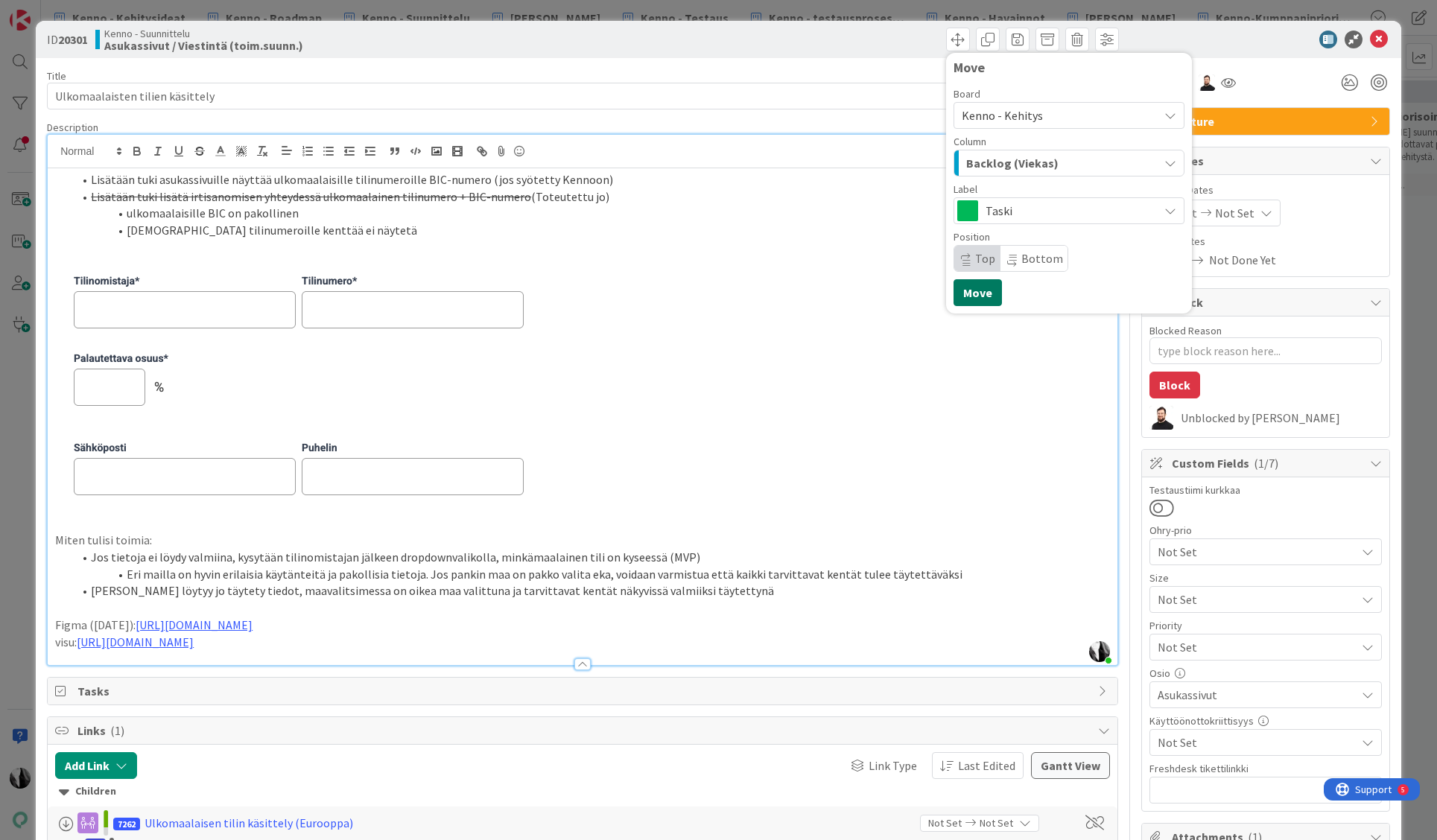
click at [968, 287] on button "Move" at bounding box center [977, 292] width 48 height 27
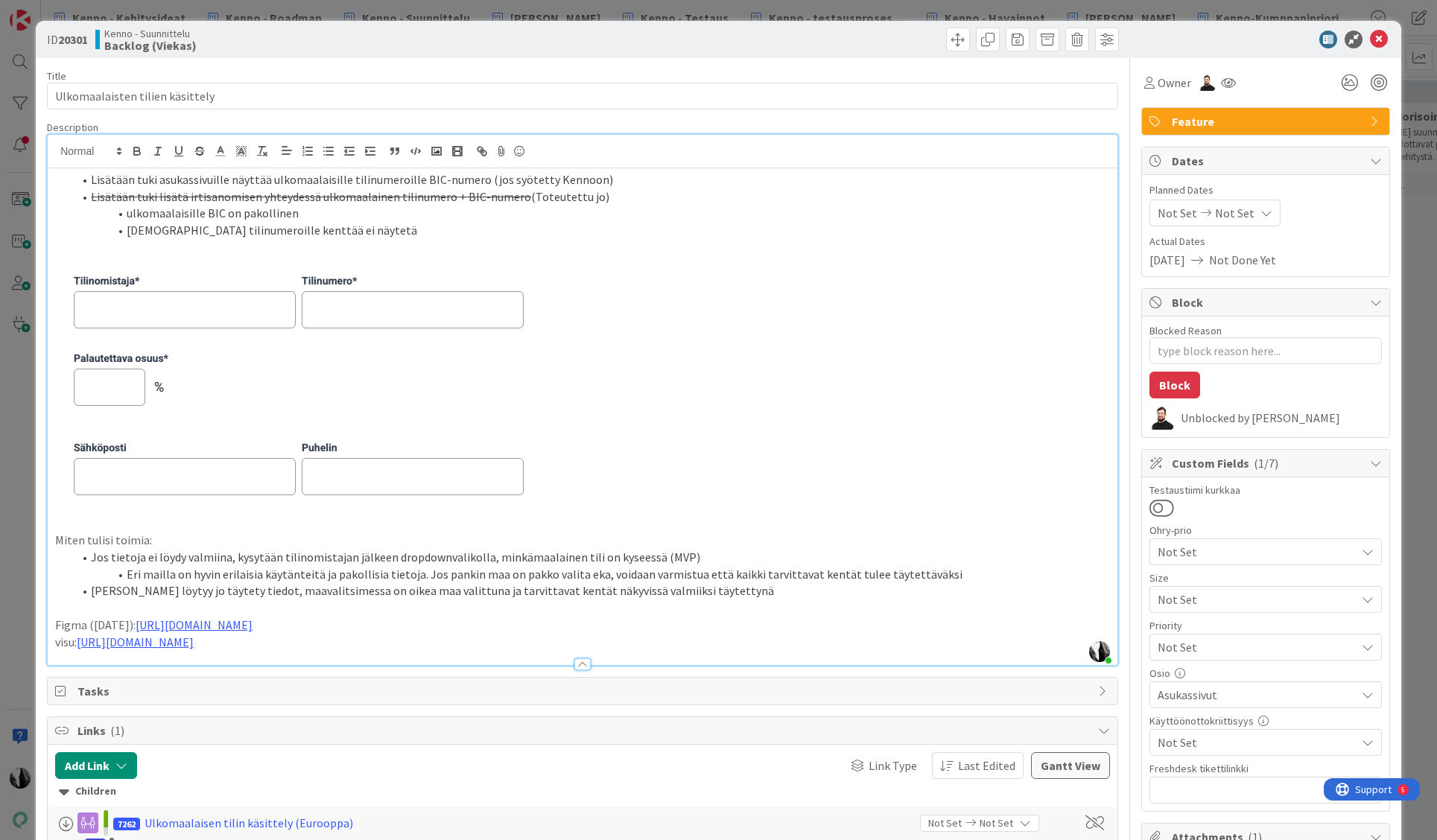
click at [1245, 32] on div at bounding box center [1258, 40] width 263 height 18
click at [1379, 37] on icon at bounding box center [1379, 40] width 18 height 18
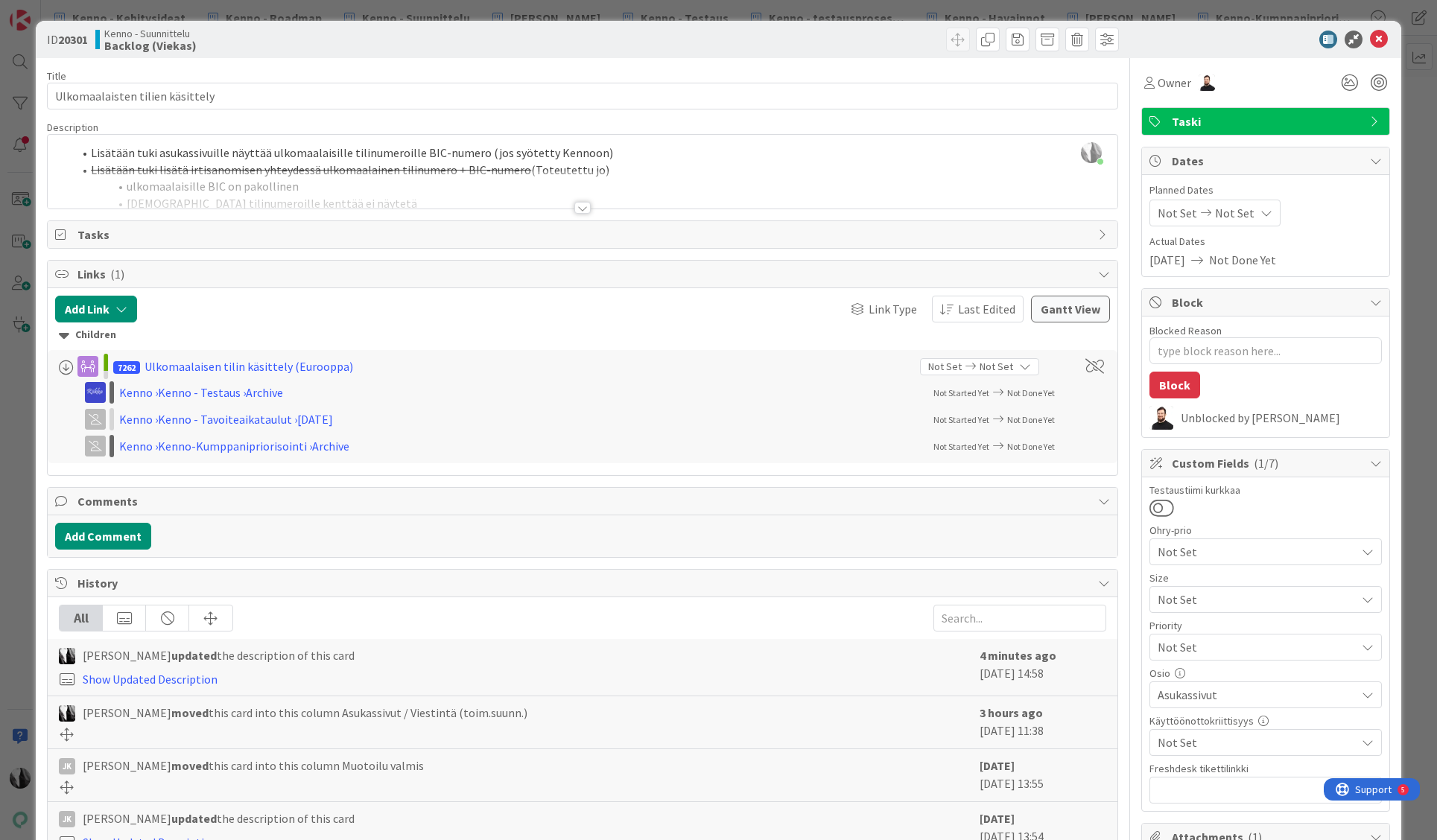
type textarea "x"
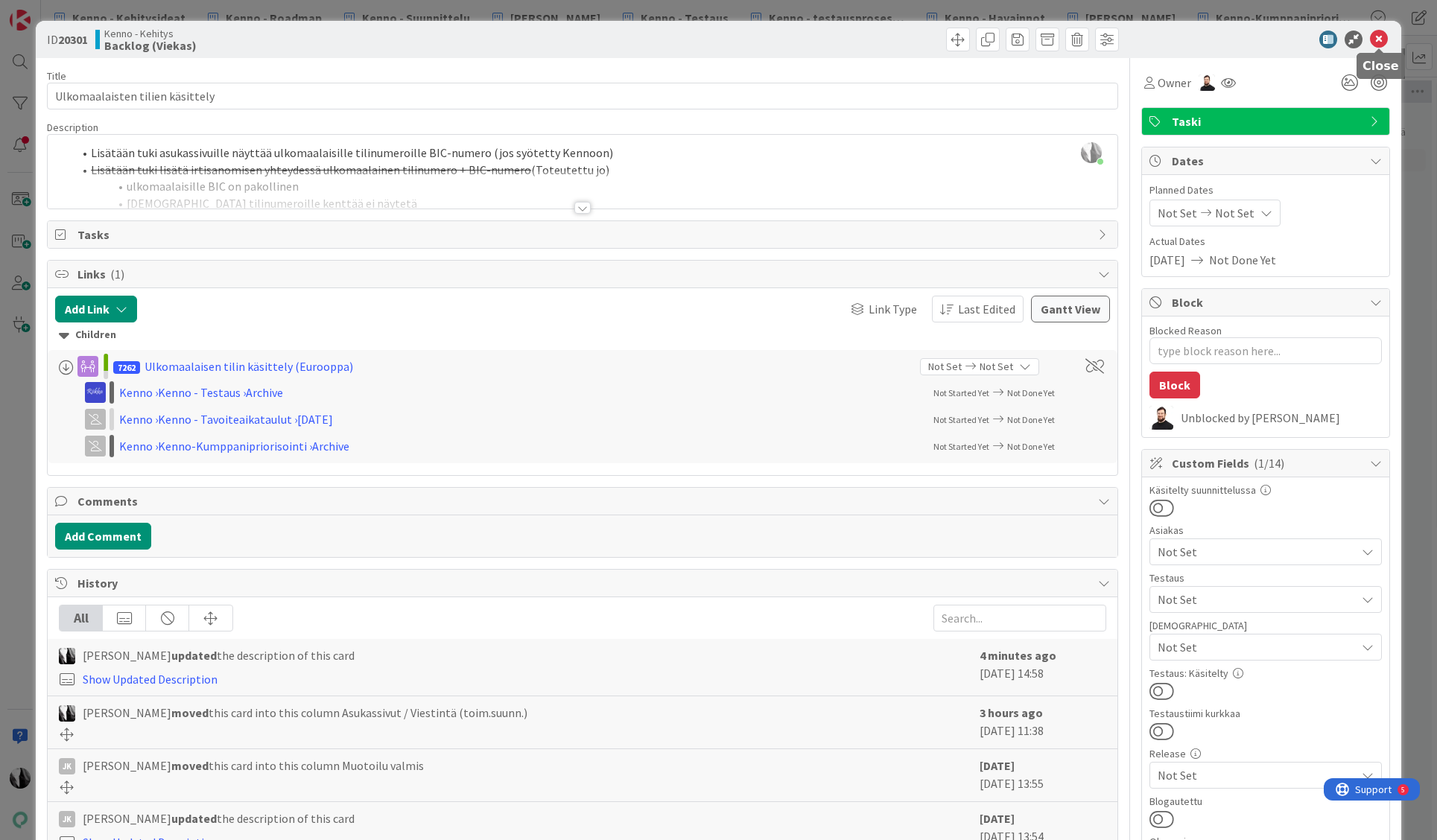
click at [1377, 38] on icon at bounding box center [1379, 40] width 18 height 18
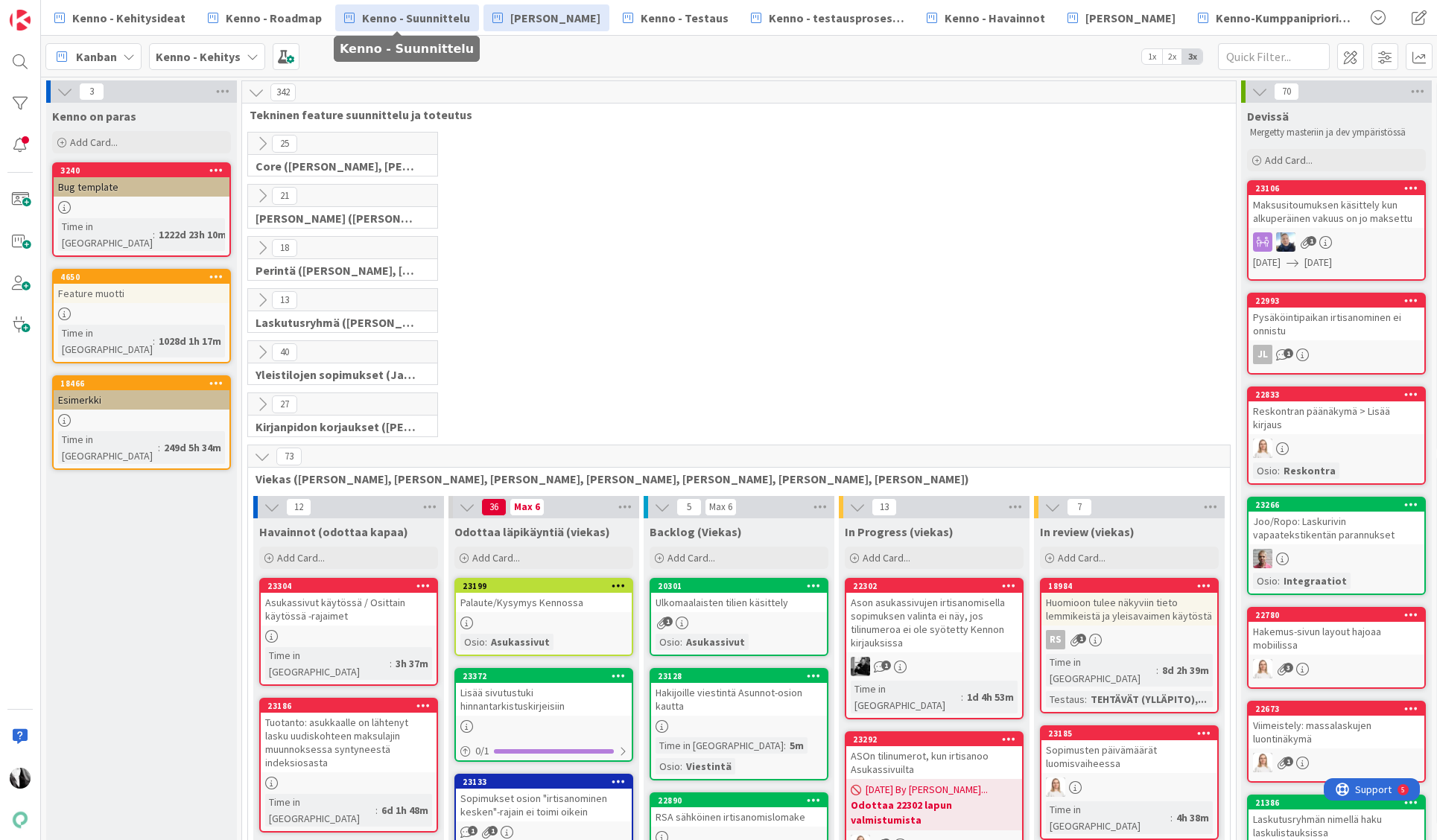
click at [416, 22] on span "Kenno - Suunnittelu" at bounding box center [416, 18] width 108 height 18
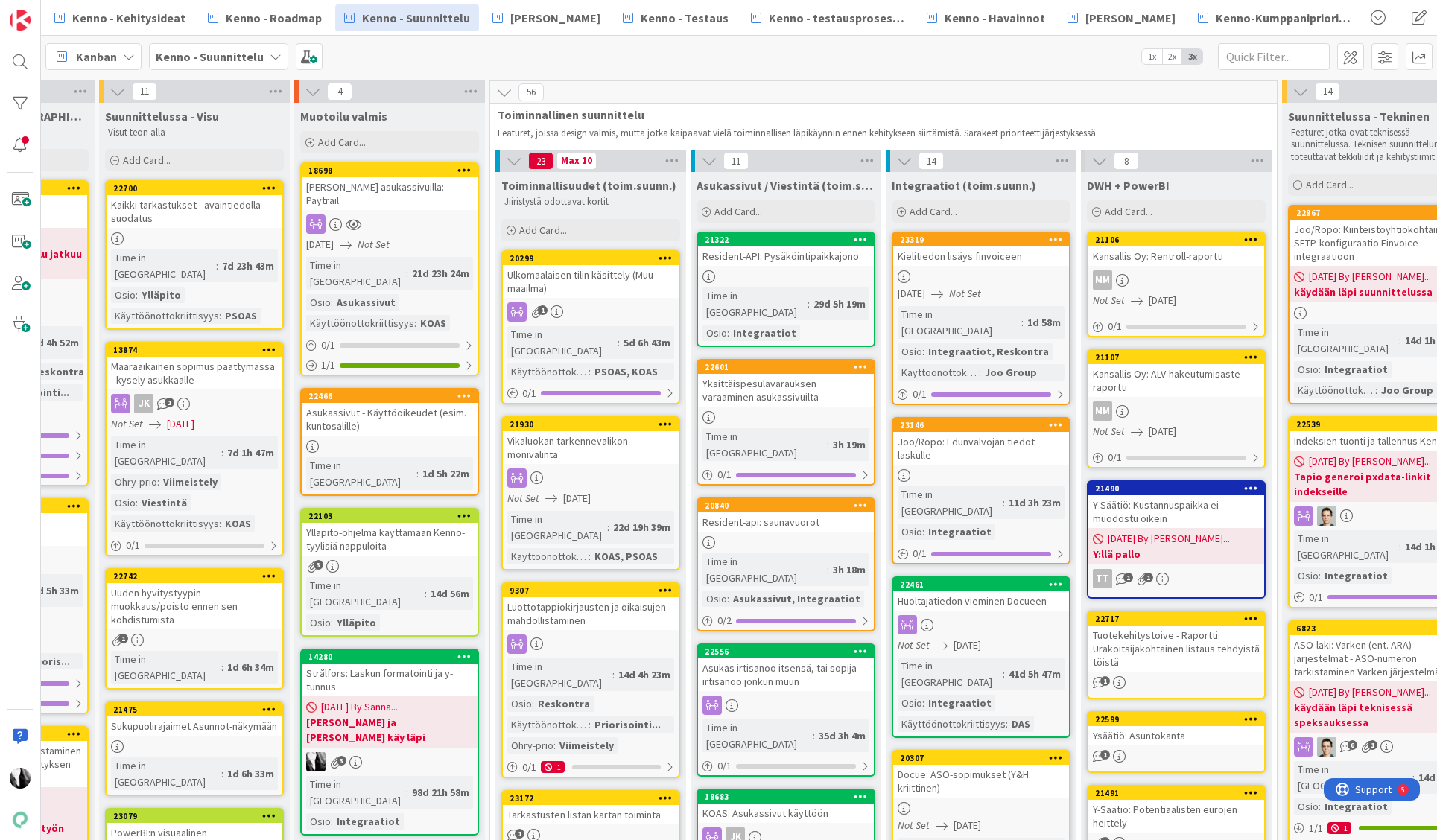
scroll to position [6, 337]
